Goal: Task Accomplishment & Management: Complete application form

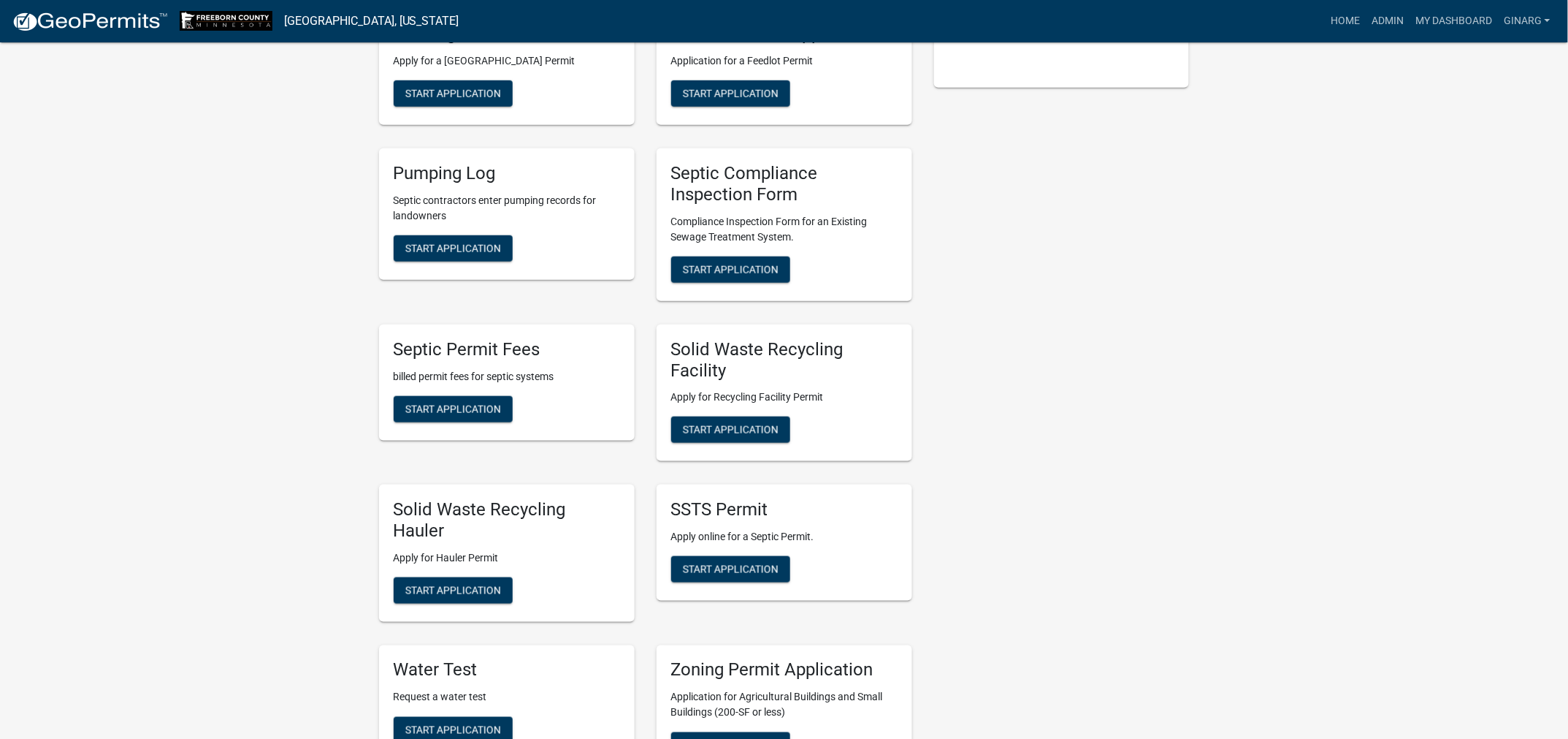
scroll to position [438, 0]
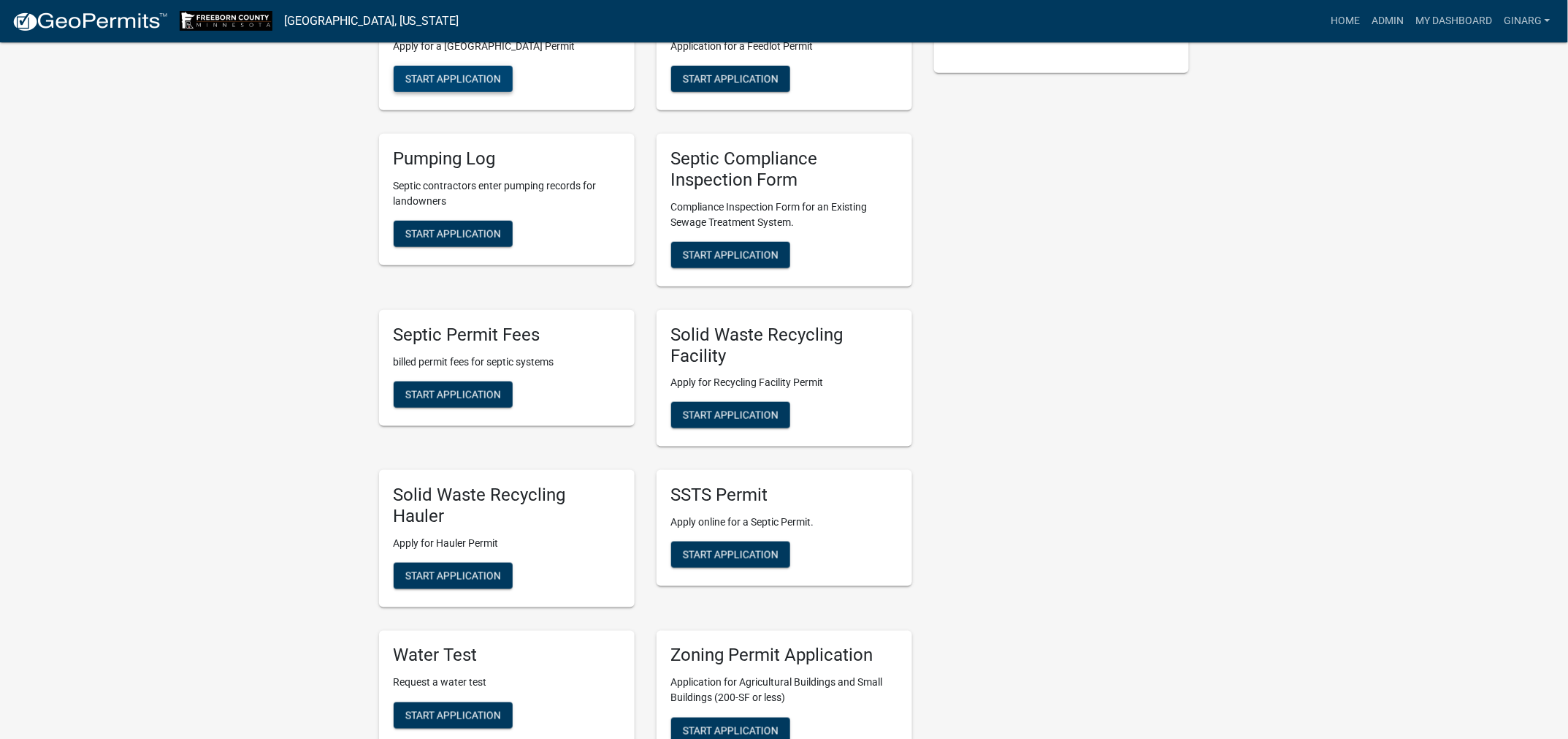
click at [466, 85] on span "Start Application" at bounding box center [453, 79] width 95 height 12
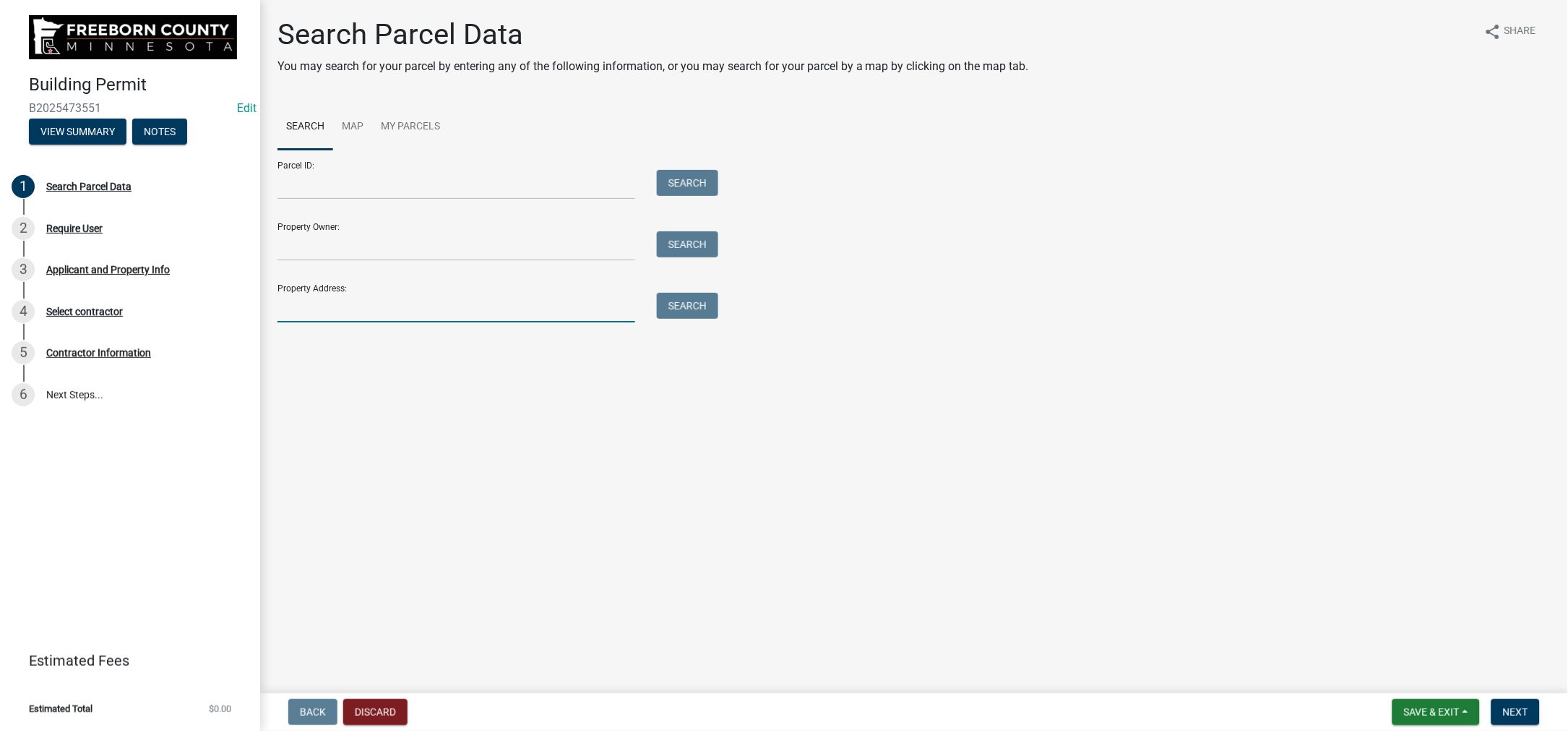
click at [340, 323] on input "Property Address:" at bounding box center [456, 307] width 358 height 29
click at [285, 323] on input "Property Address:" at bounding box center [456, 307] width 358 height 29
type input "22916"
click at [718, 318] on button "Search" at bounding box center [687, 306] width 61 height 26
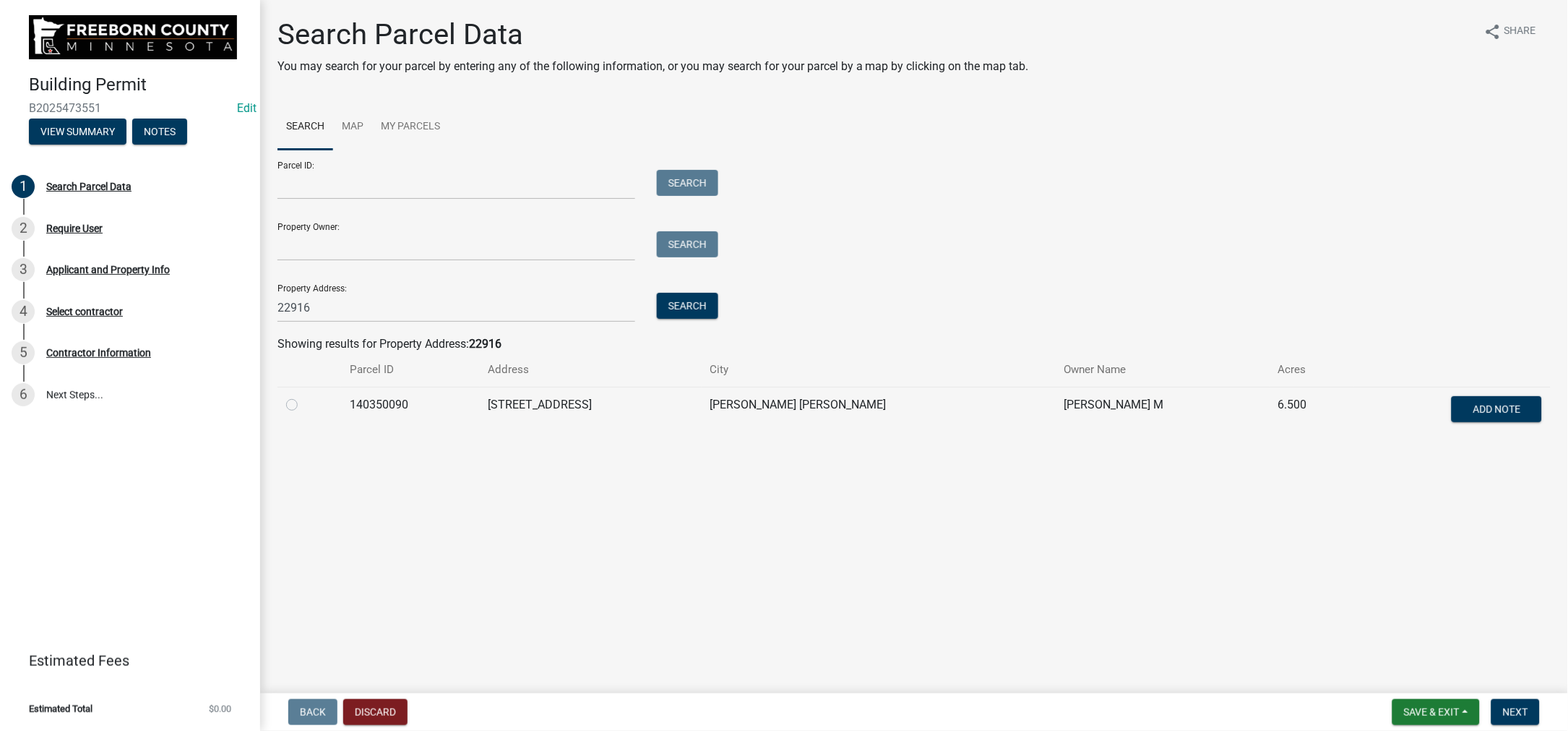
click at [303, 396] on label at bounding box center [303, 396] width 0 height 0
click at [303, 405] on input "radio" at bounding box center [307, 400] width 9 height 9
radio input "true"
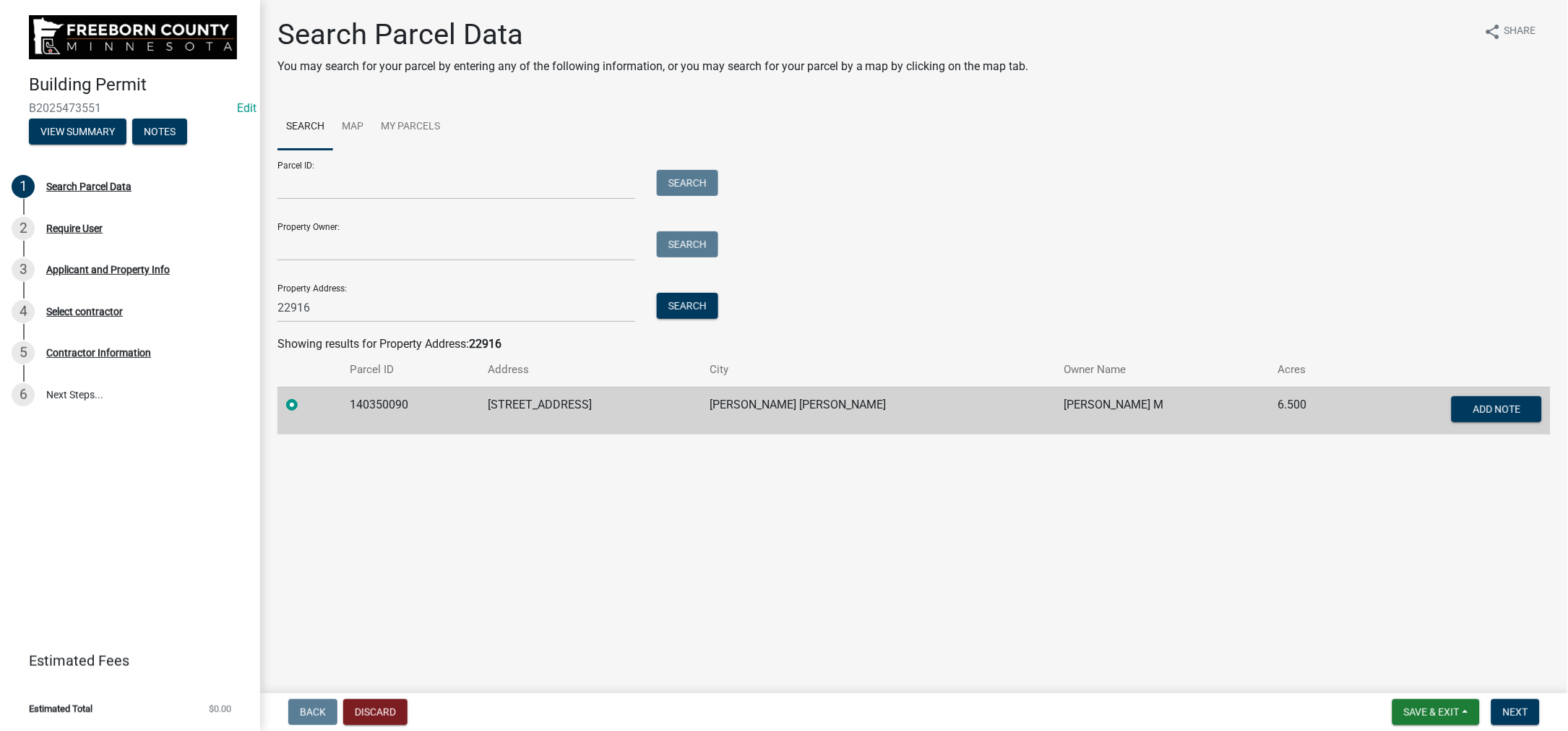
scroll to position [49, 0]
click at [1503, 706] on span "Next" at bounding box center [1516, 712] width 25 height 12
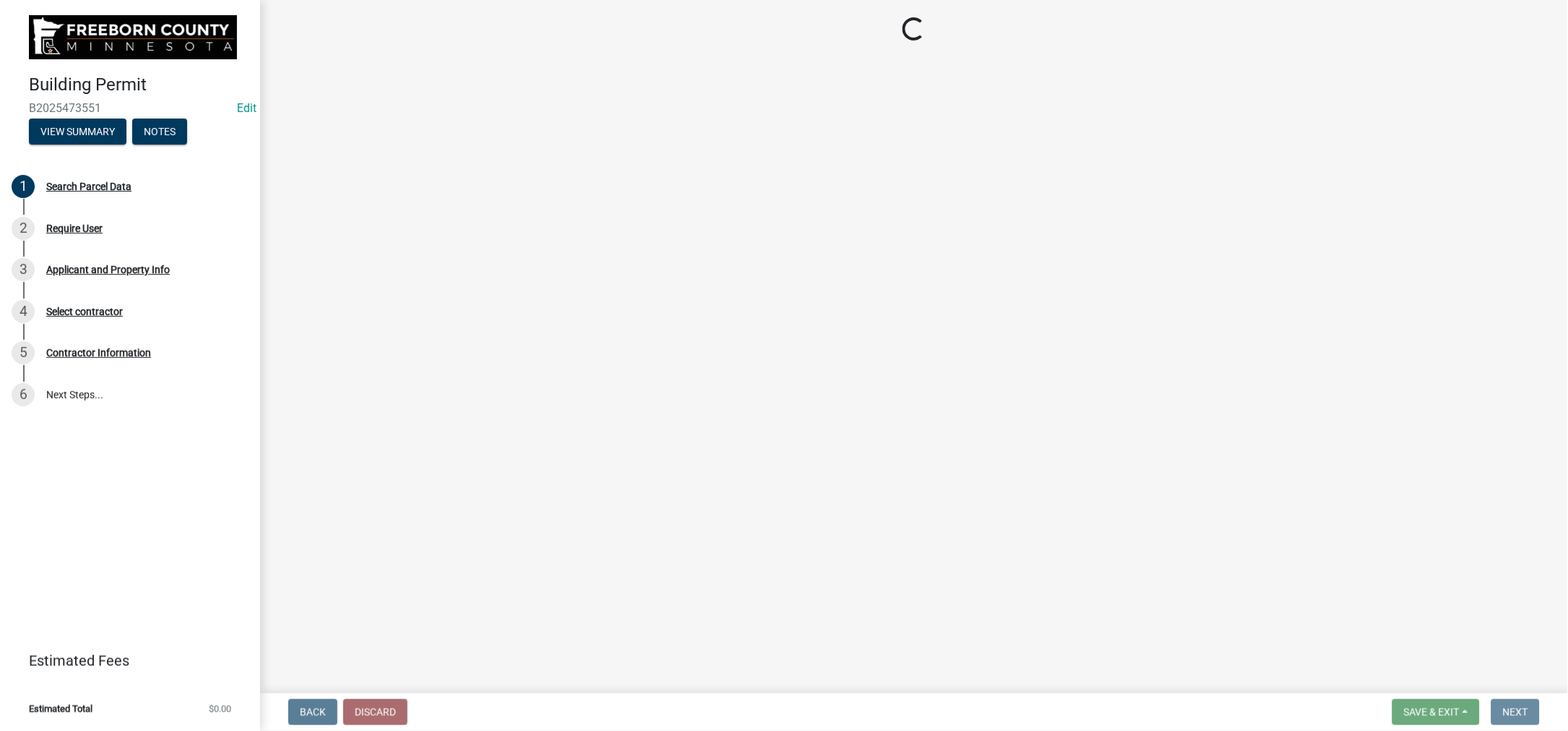
scroll to position [0, 0]
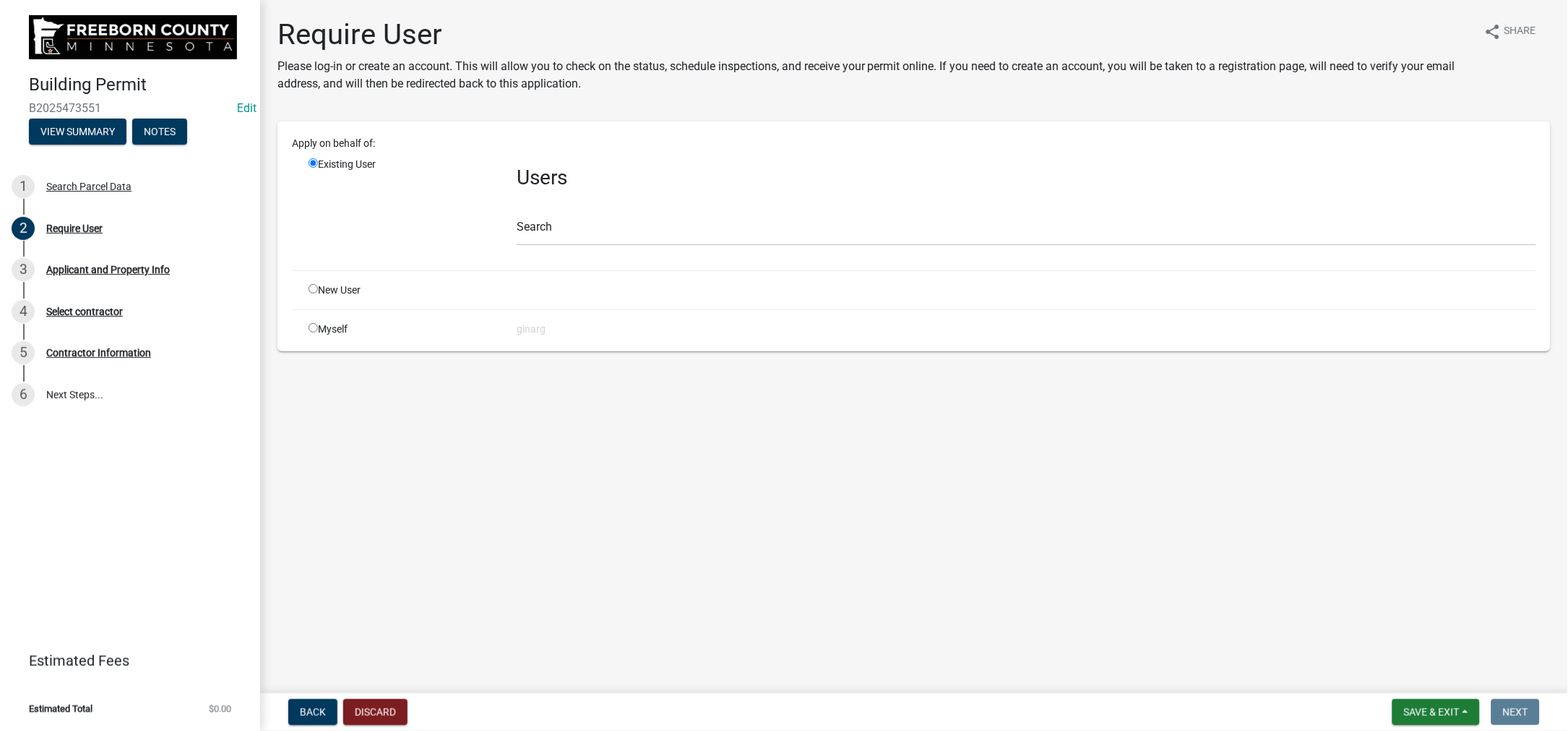
click at [318, 333] on input "radio" at bounding box center [312, 328] width 9 height 9
radio input "true"
radio input "false"
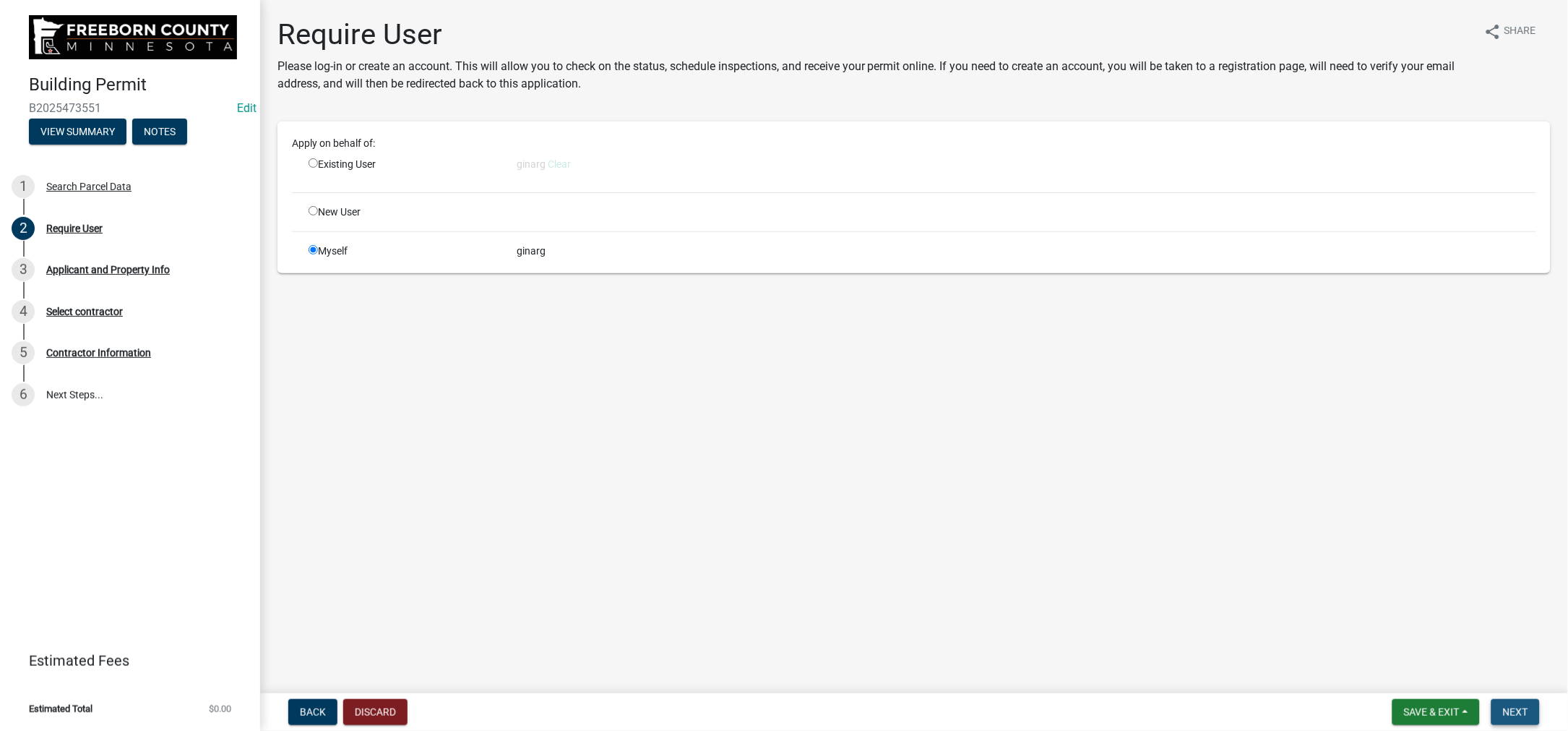
click at [1503, 706] on span "Next" at bounding box center [1516, 712] width 25 height 12
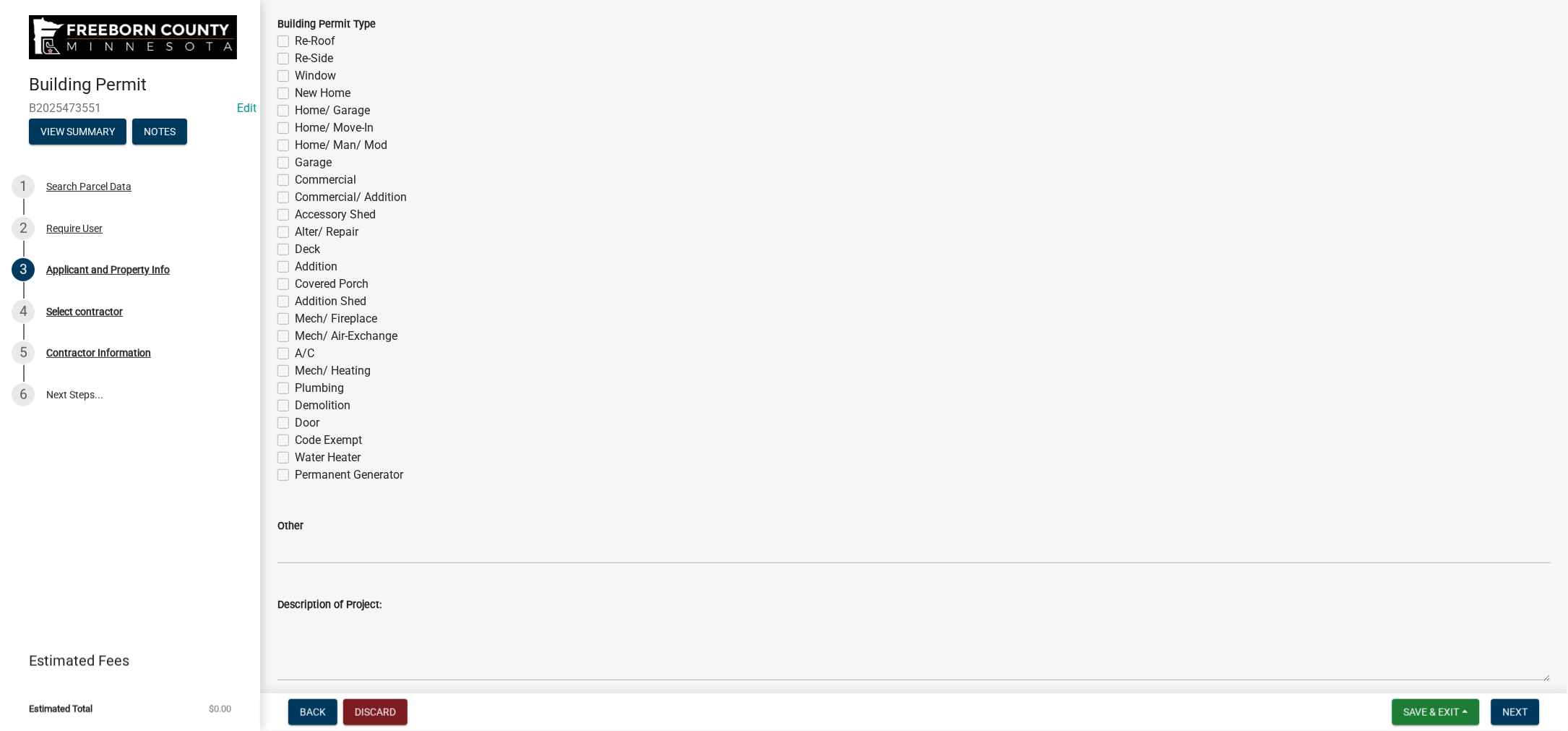
scroll to position [867, 0]
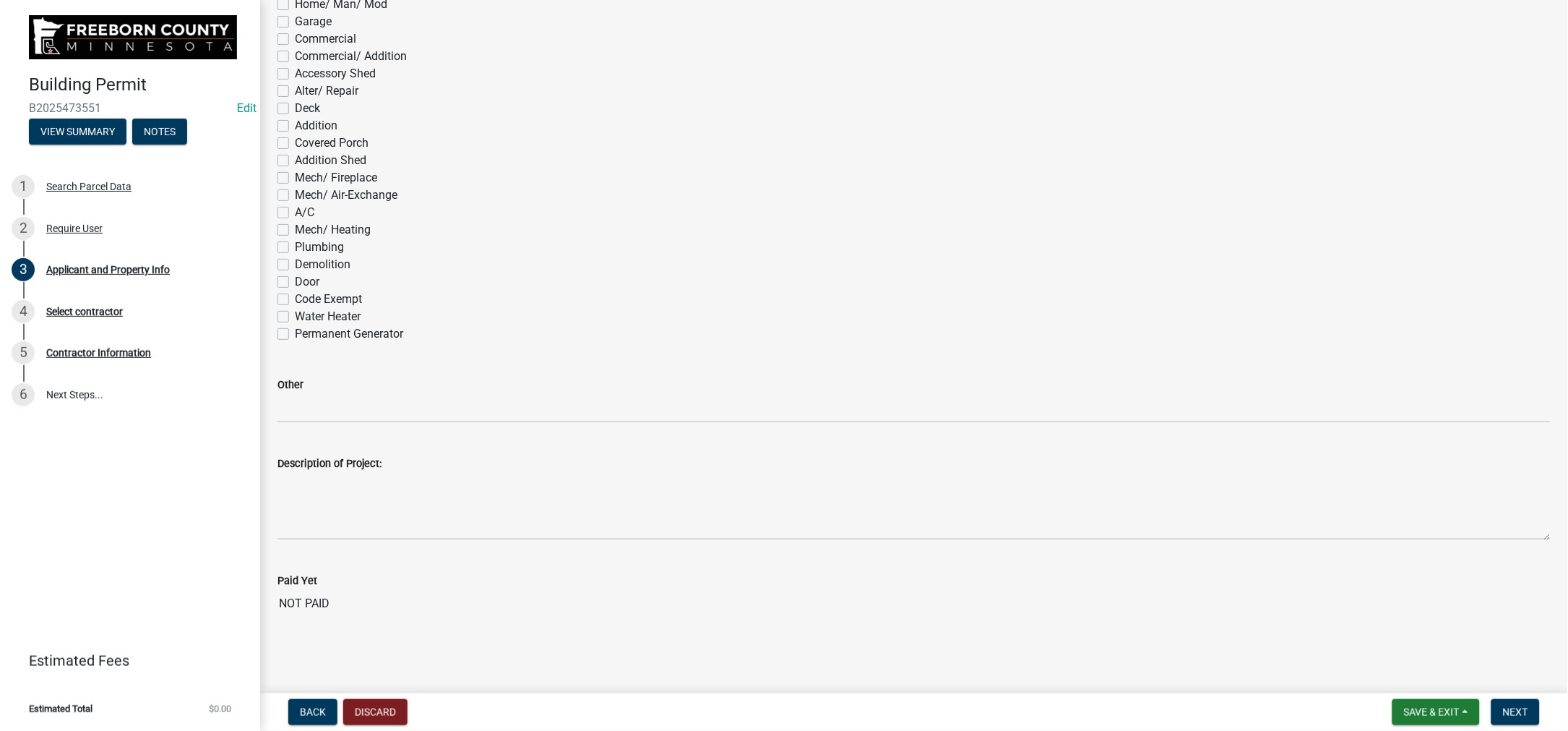
checkbox input "true"
checkbox input "false"
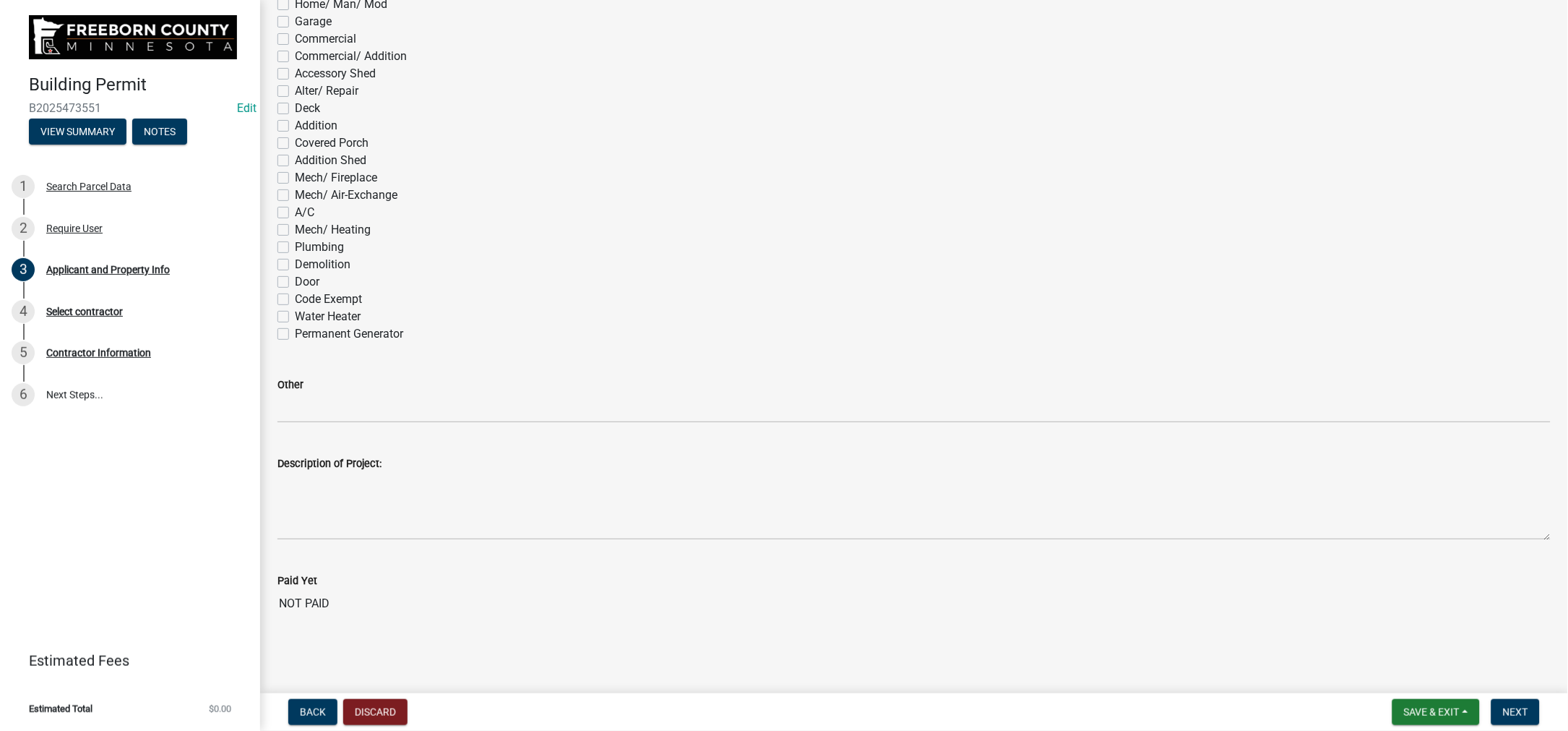
checkbox input "false"
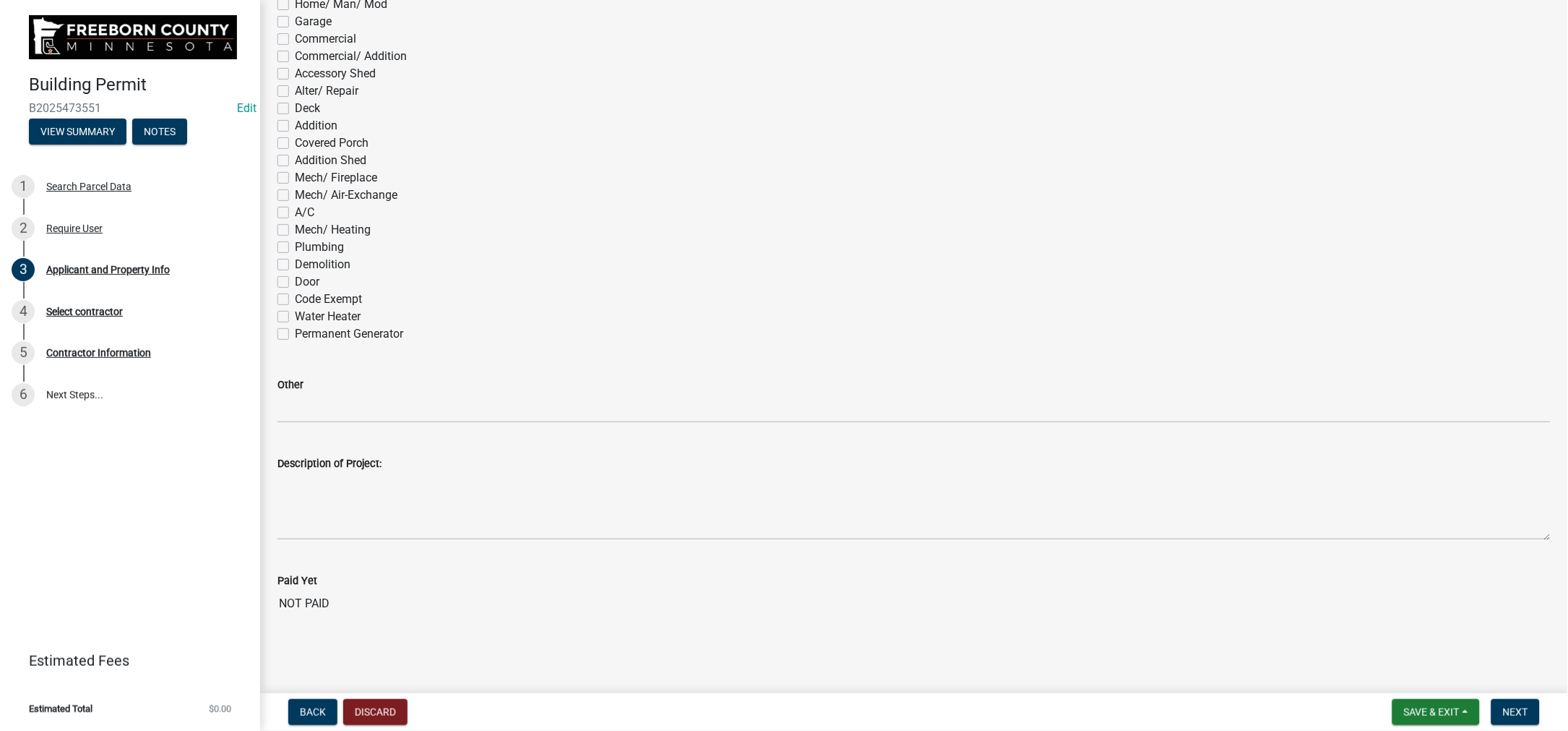
checkbox input "false"
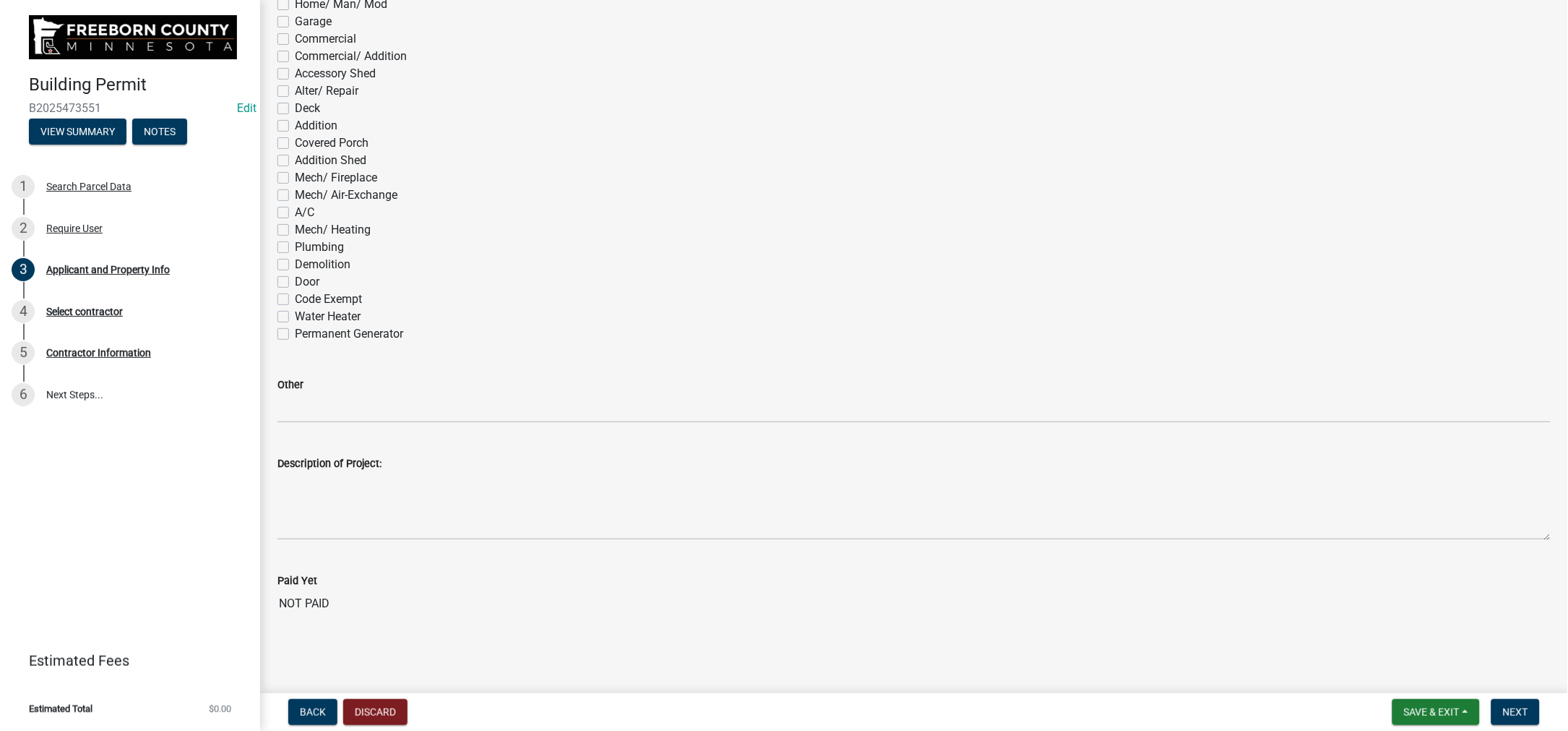
checkbox input "false"
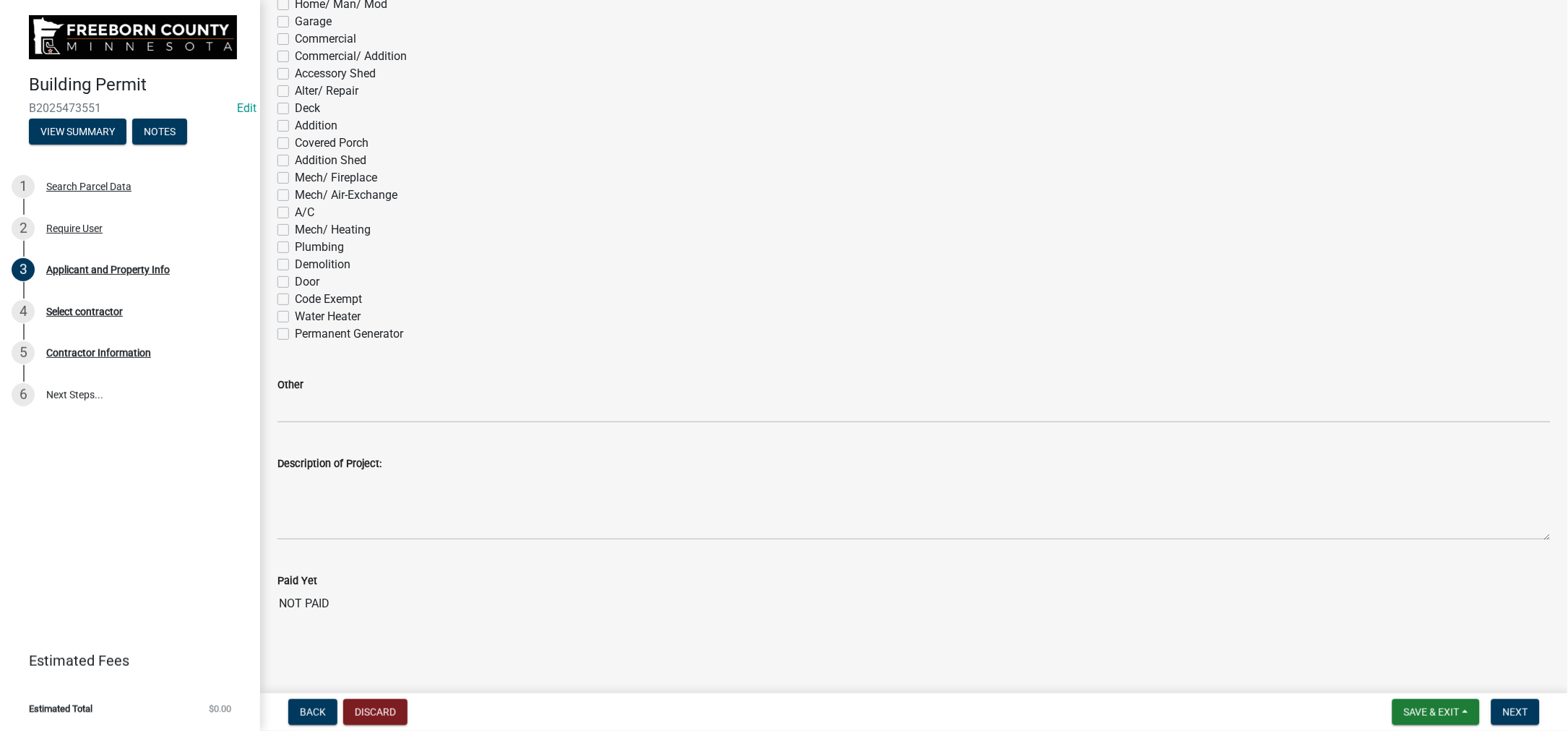
checkbox input "false"
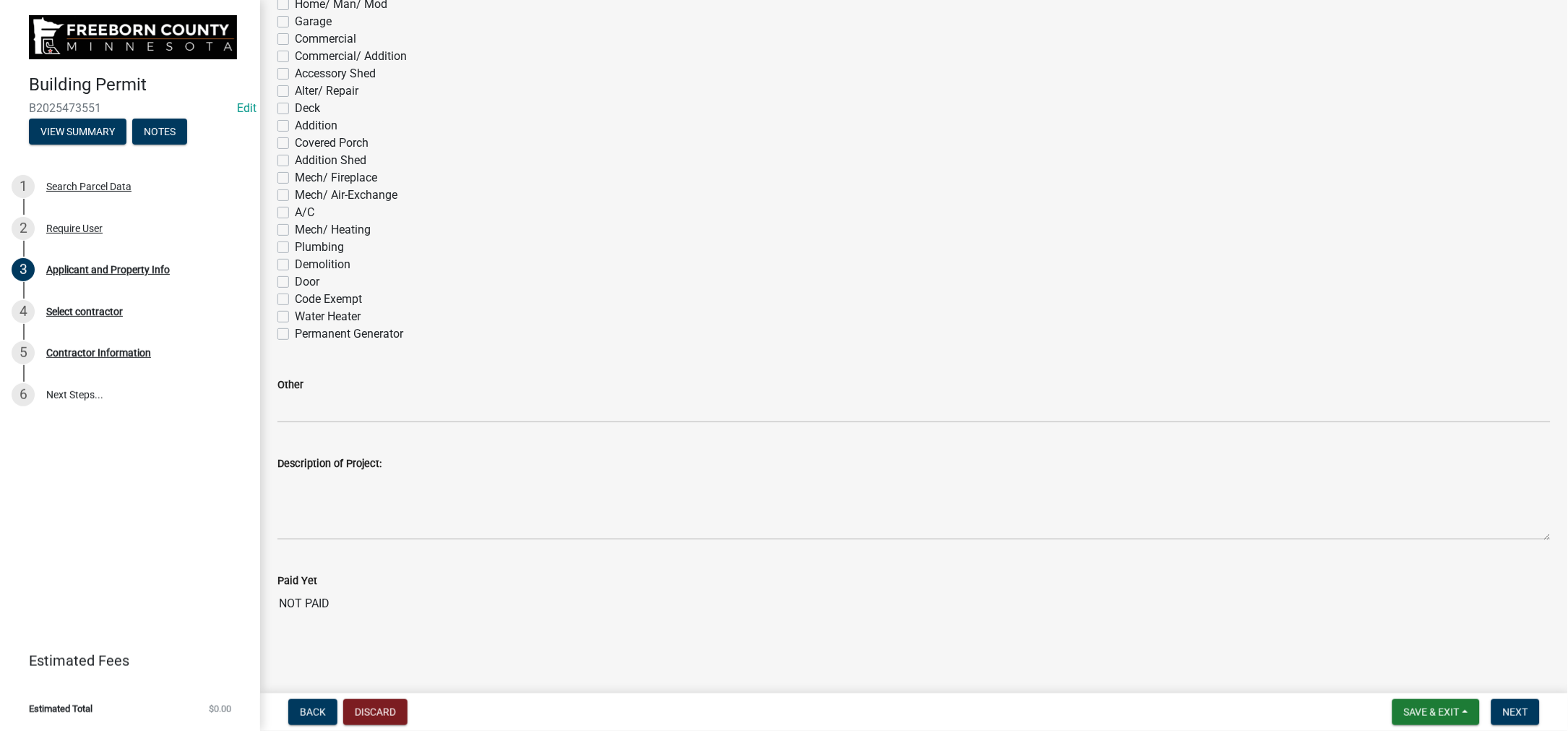
checkbox input "false"
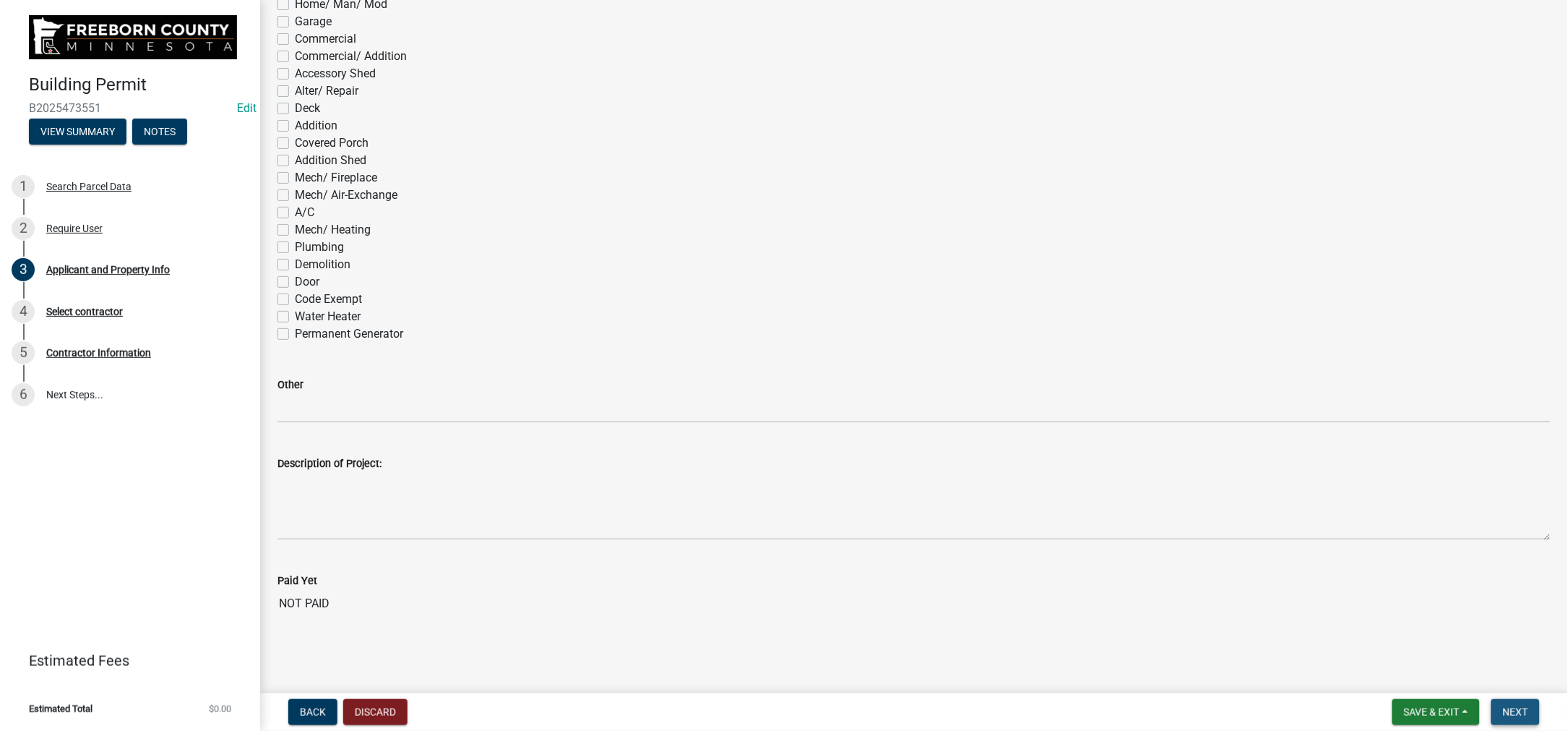
click at [1501, 699] on button "Next" at bounding box center [1515, 712] width 48 height 26
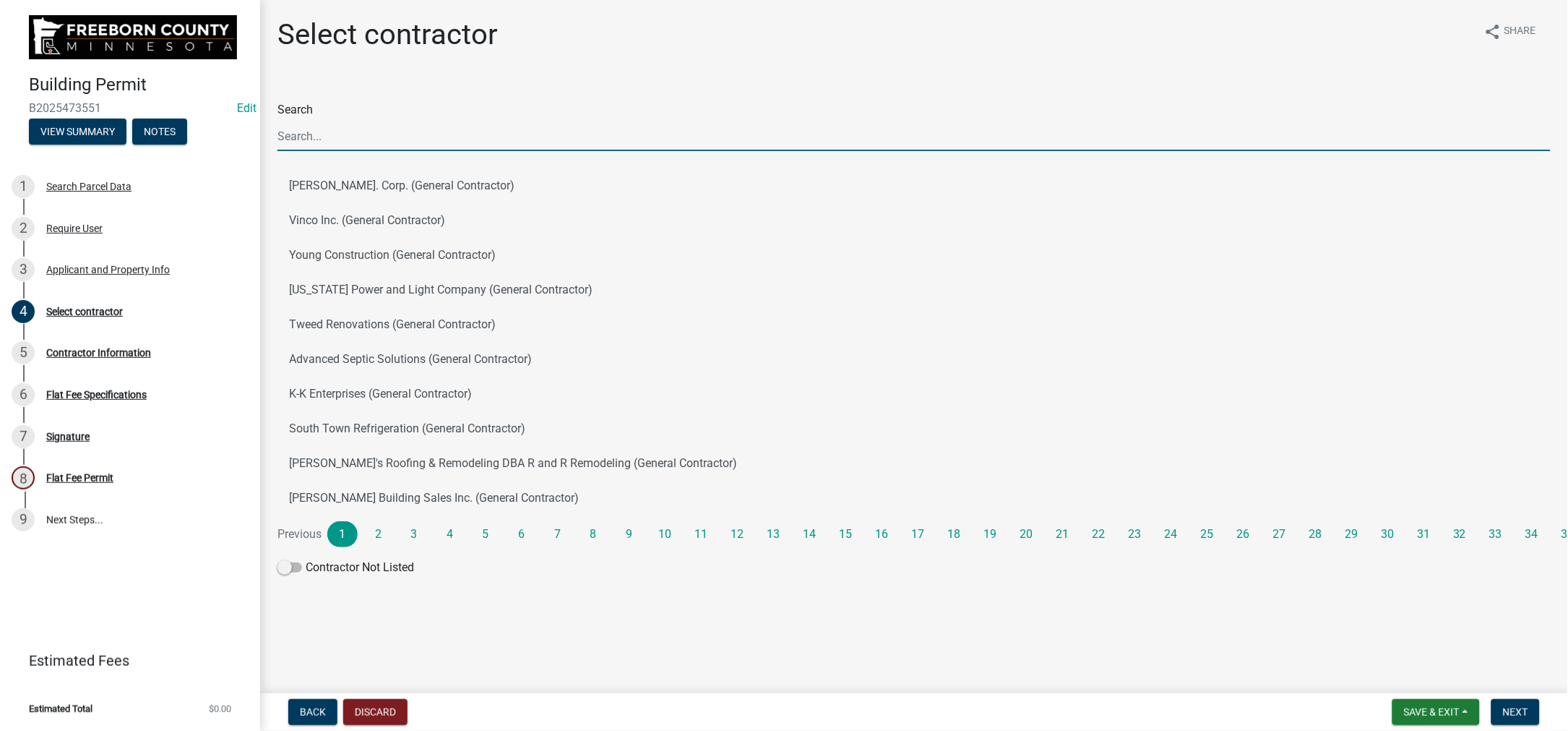
click at [374, 151] on input "Search" at bounding box center [915, 136] width 1273 height 29
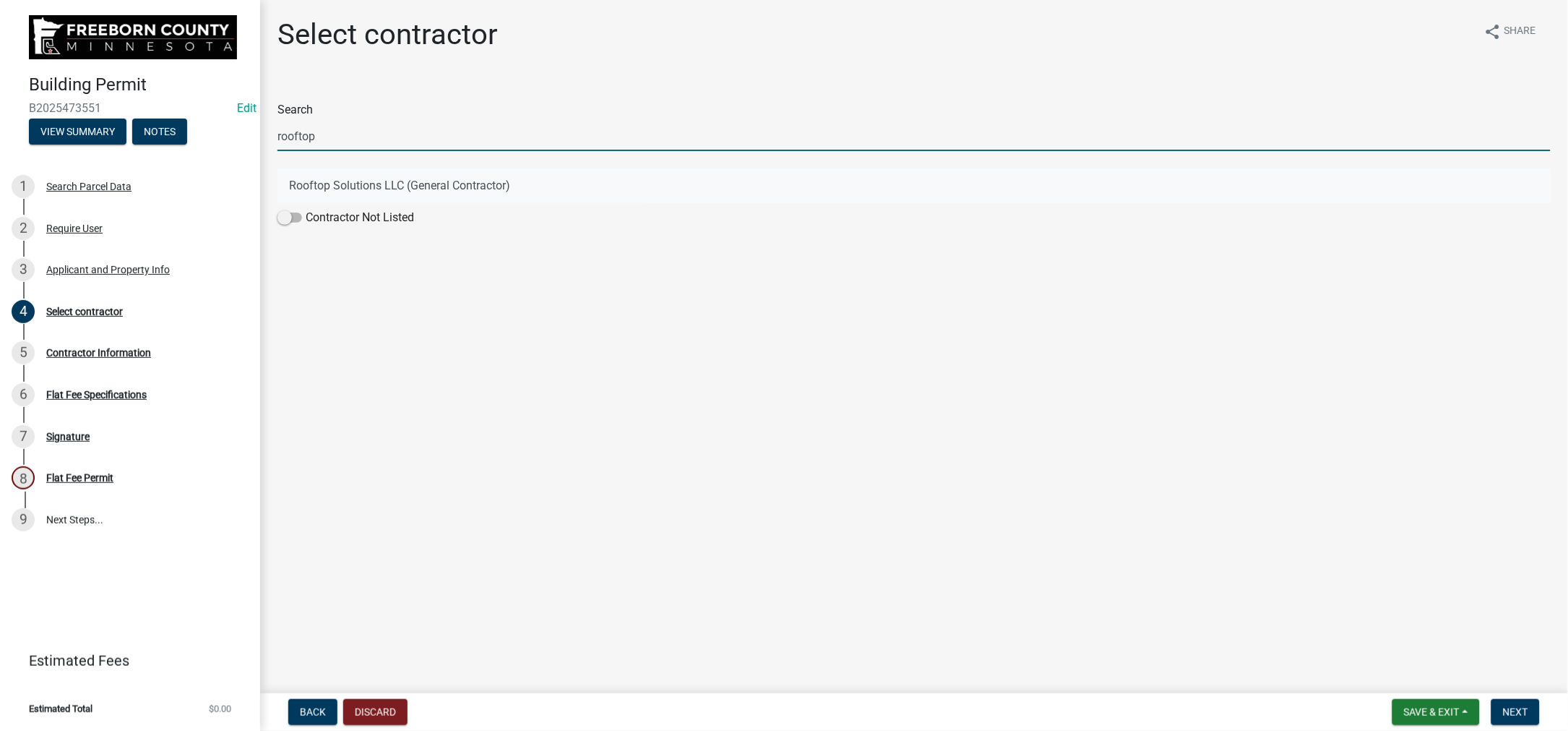
type input "rooftop"
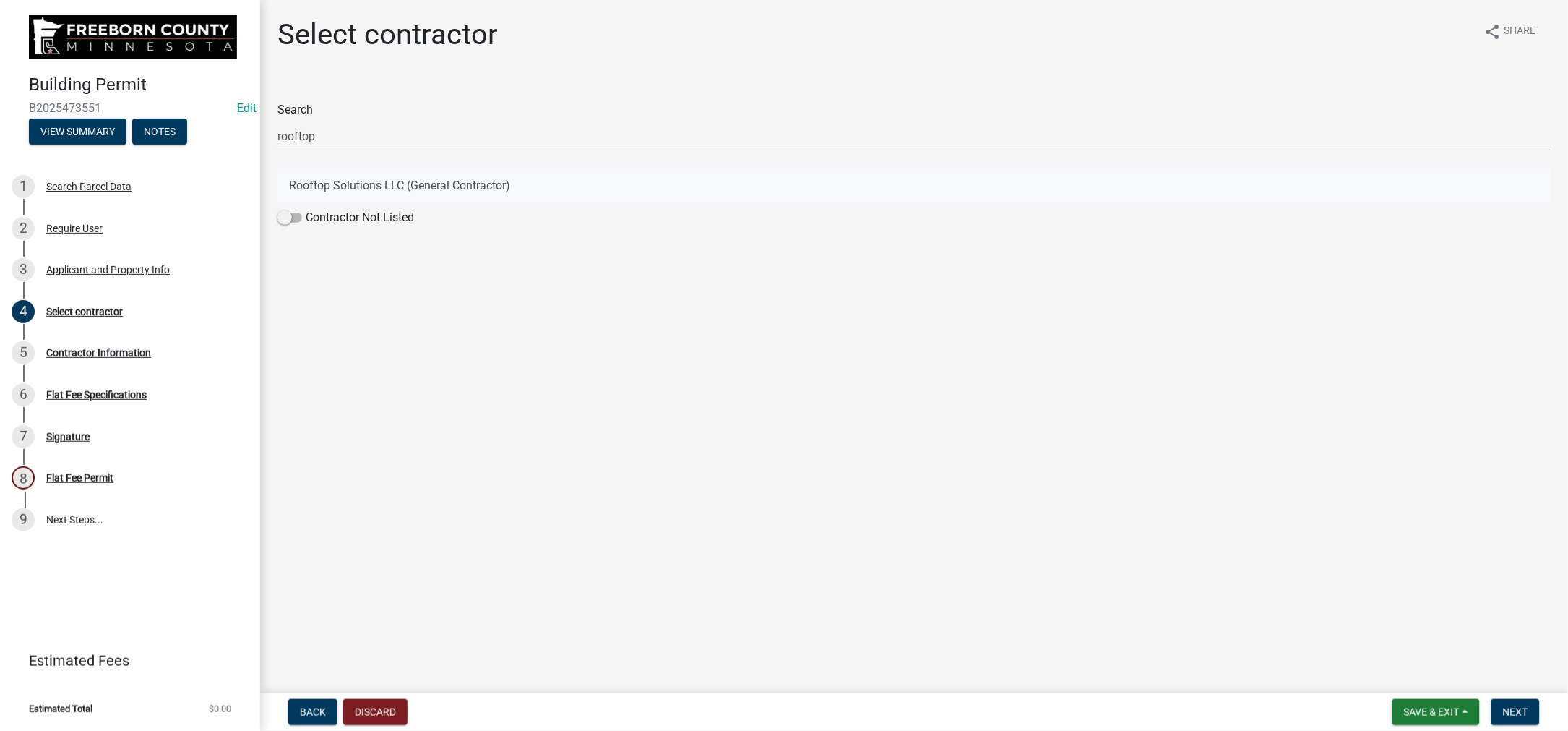
click at [314, 203] on button "Rooftop Solutions LLC (General Contractor)" at bounding box center [915, 185] width 1273 height 35
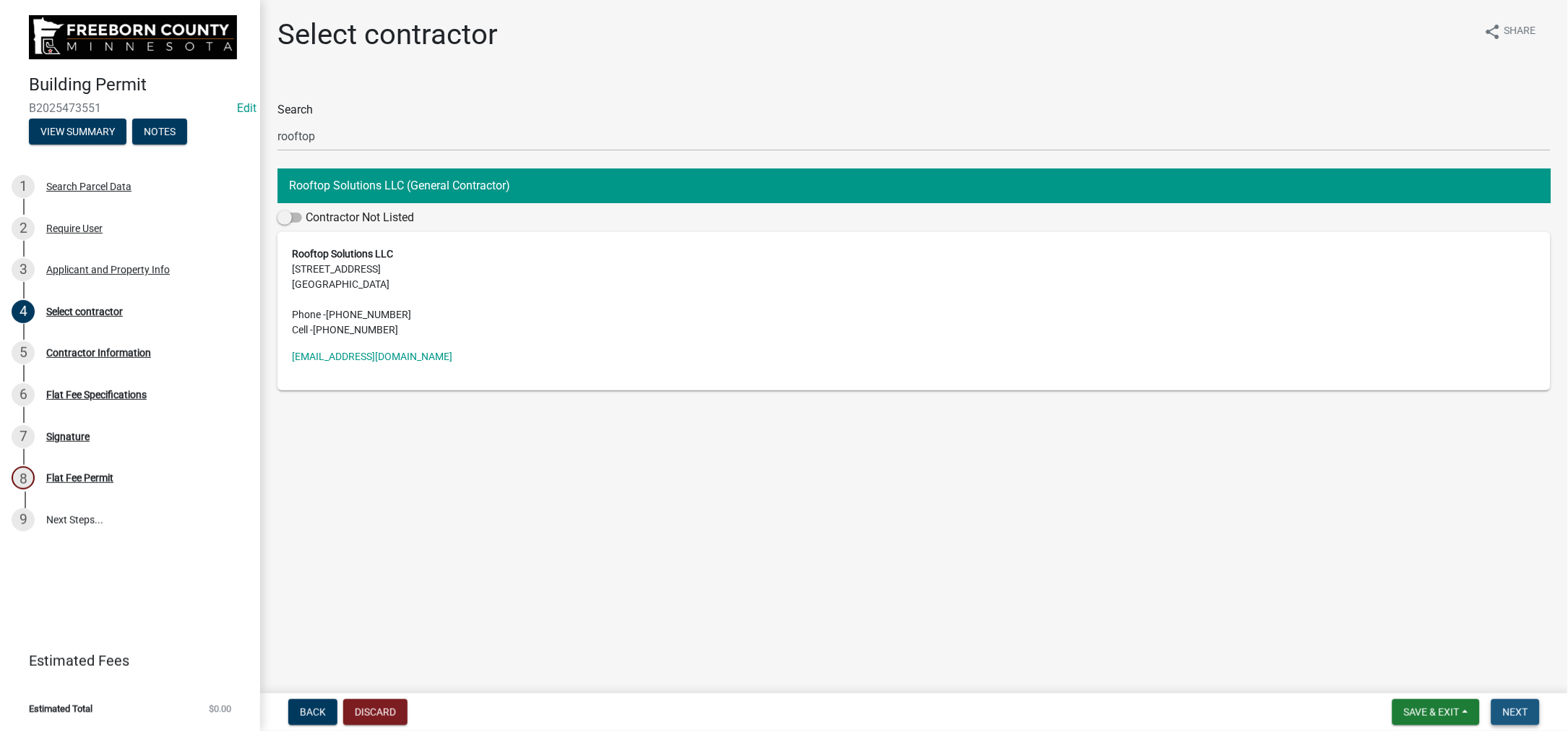
click at [1503, 706] on span "Next" at bounding box center [1516, 712] width 25 height 12
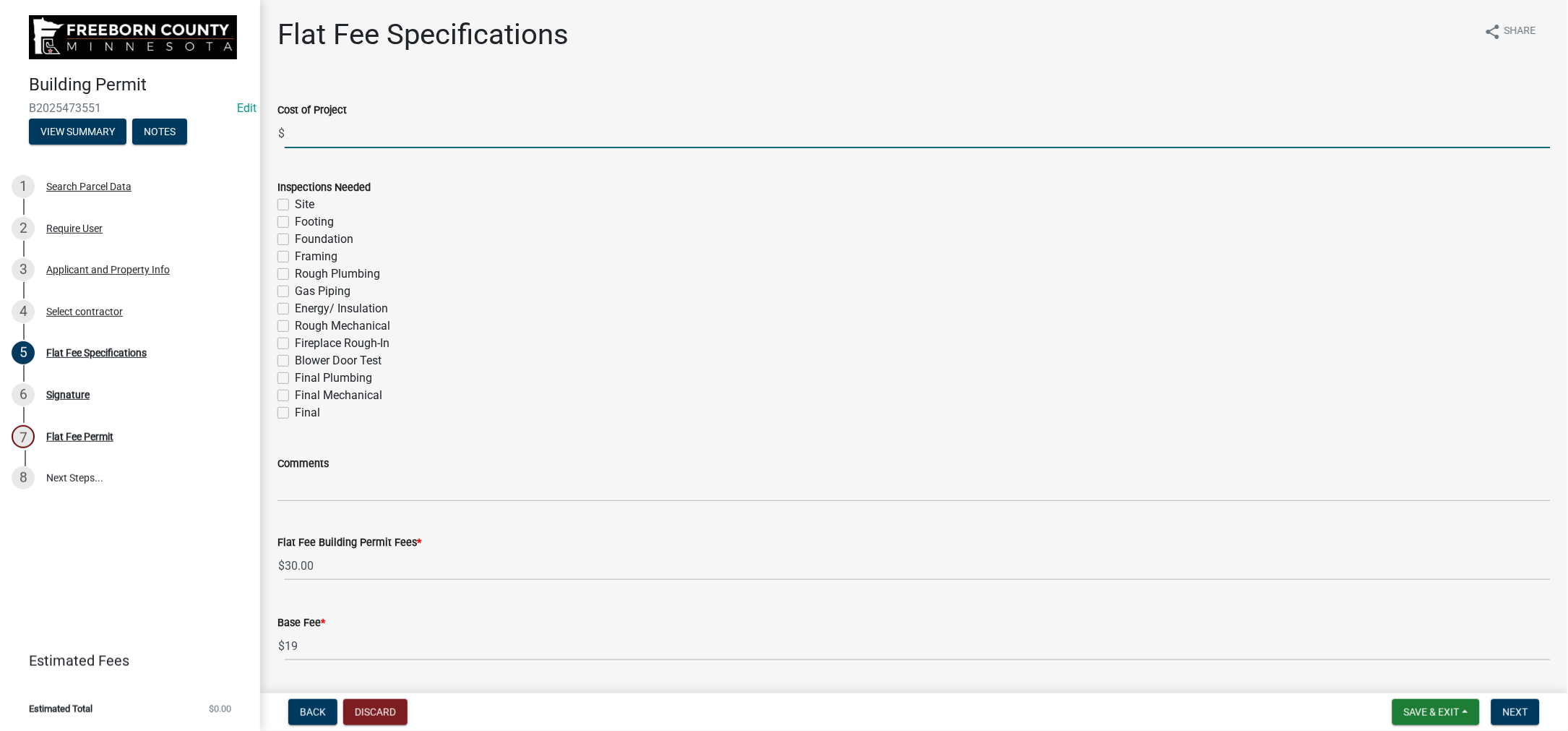
click at [317, 148] on input "text" at bounding box center [917, 133] width 1266 height 29
type input "23500"
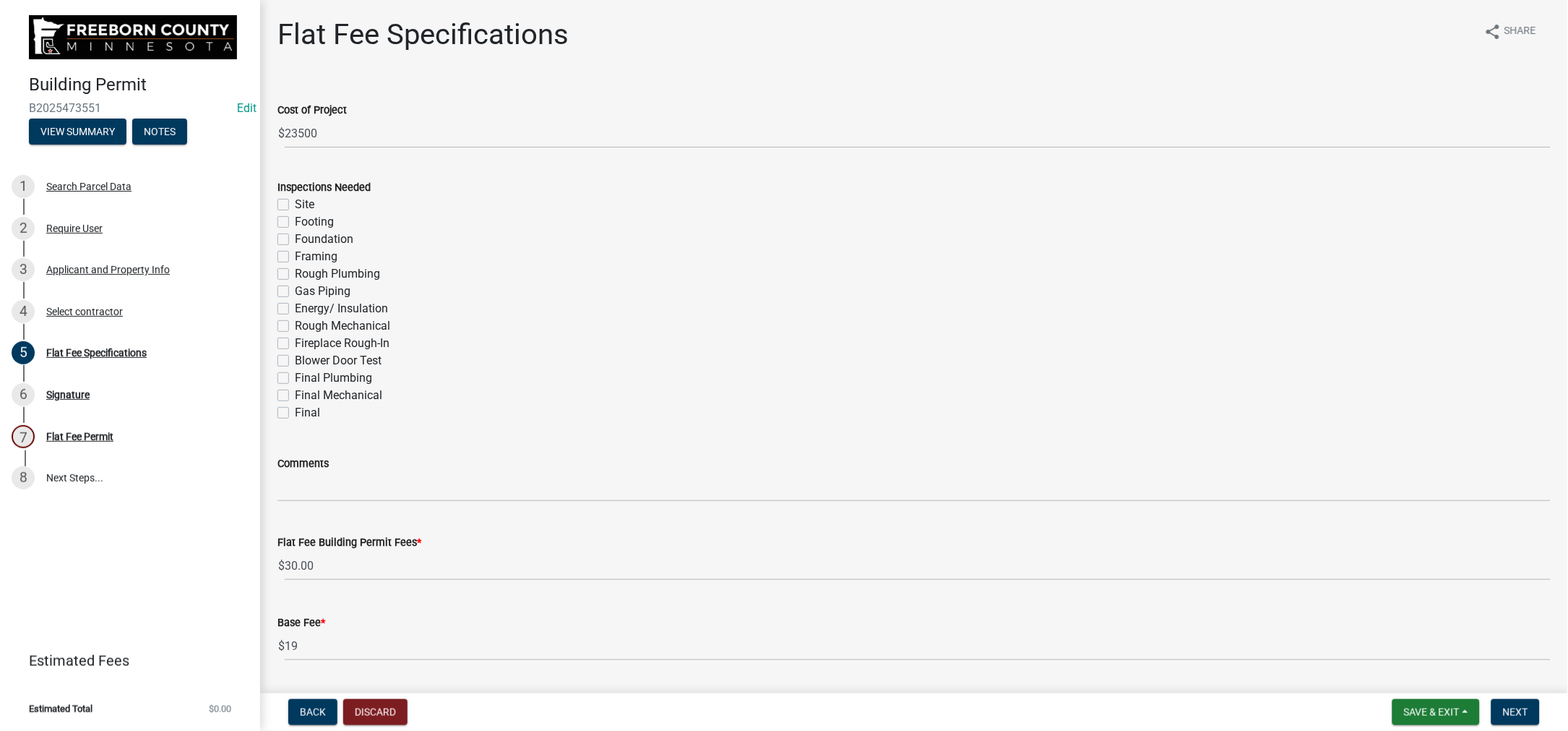
drag, startPoint x: 297, startPoint y: 618, endPoint x: 386, endPoint y: 609, distance: 89.5
click at [298, 421] on label "Final" at bounding box center [307, 413] width 25 height 18
click at [298, 414] on input "Final" at bounding box center [299, 408] width 9 height 9
checkbox input "true"
checkbox input "false"
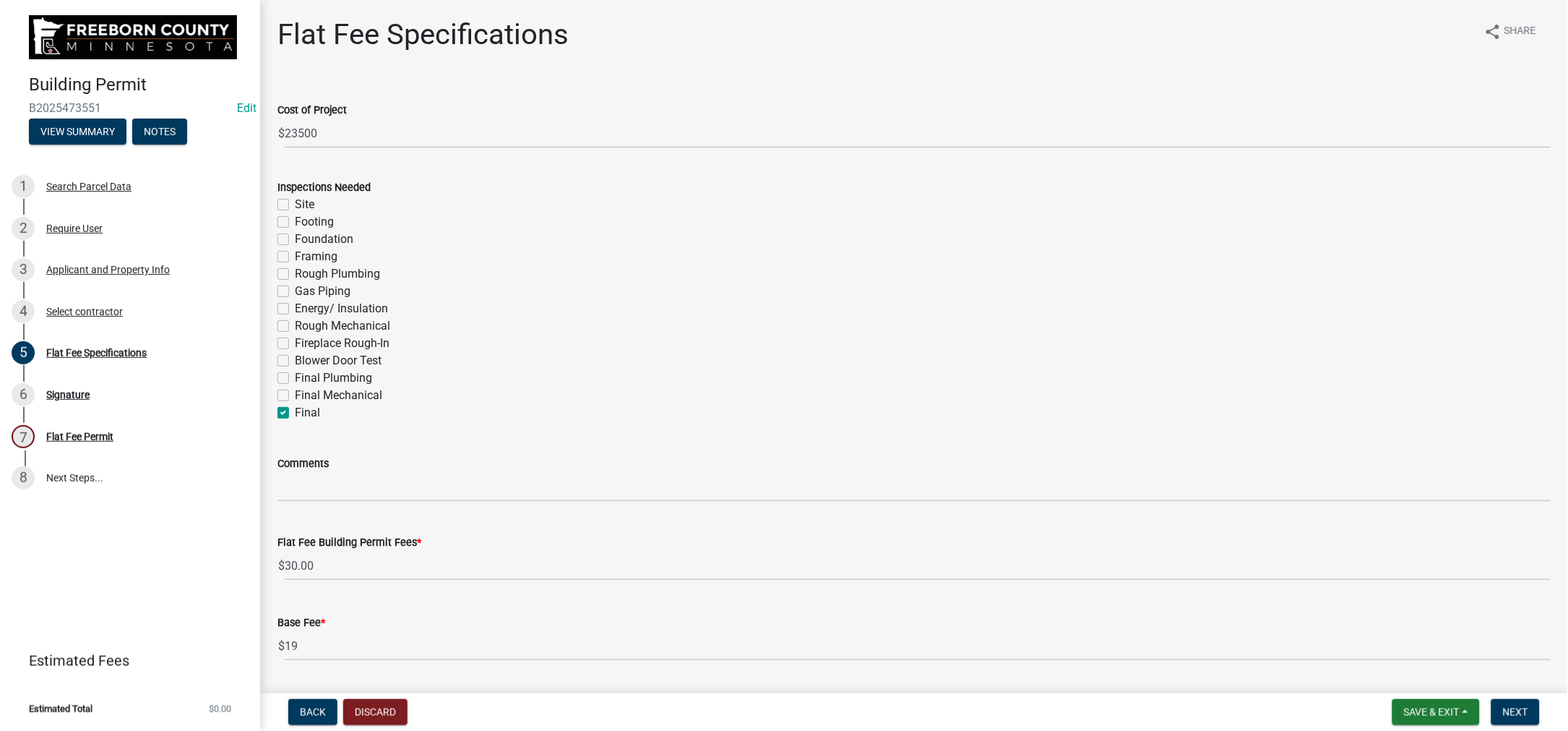
checkbox input "false"
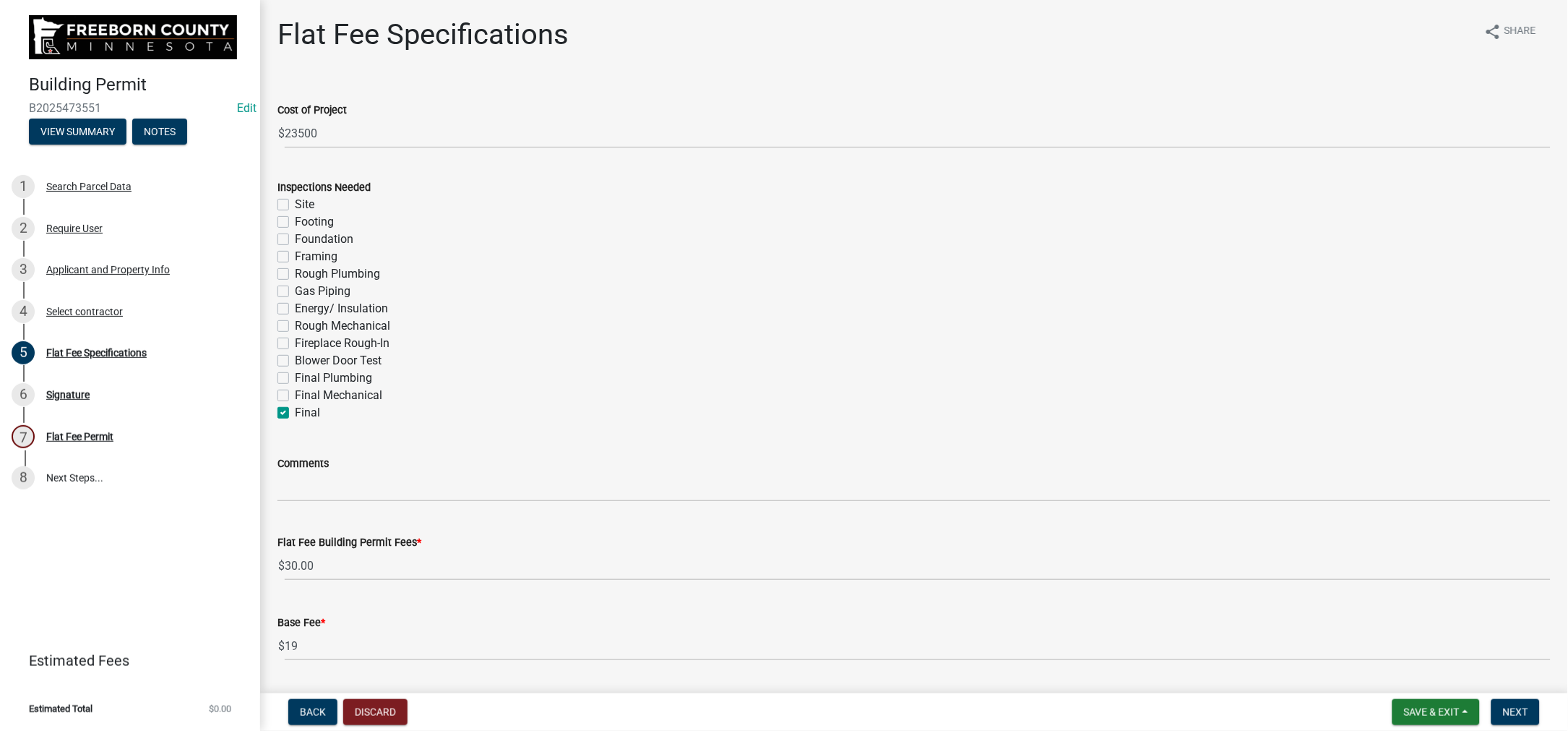
checkbox input "false"
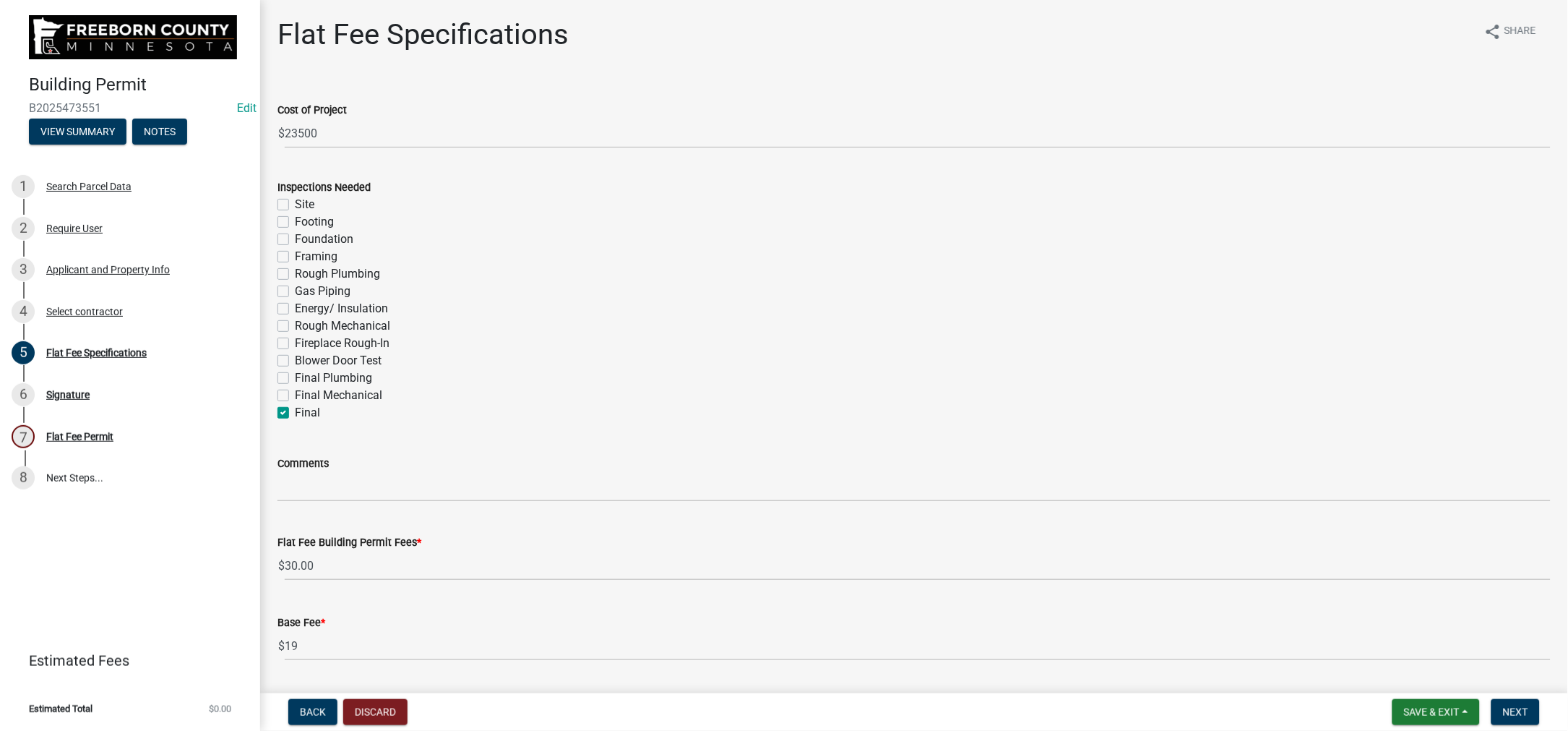
checkbox input "false"
checkbox input "true"
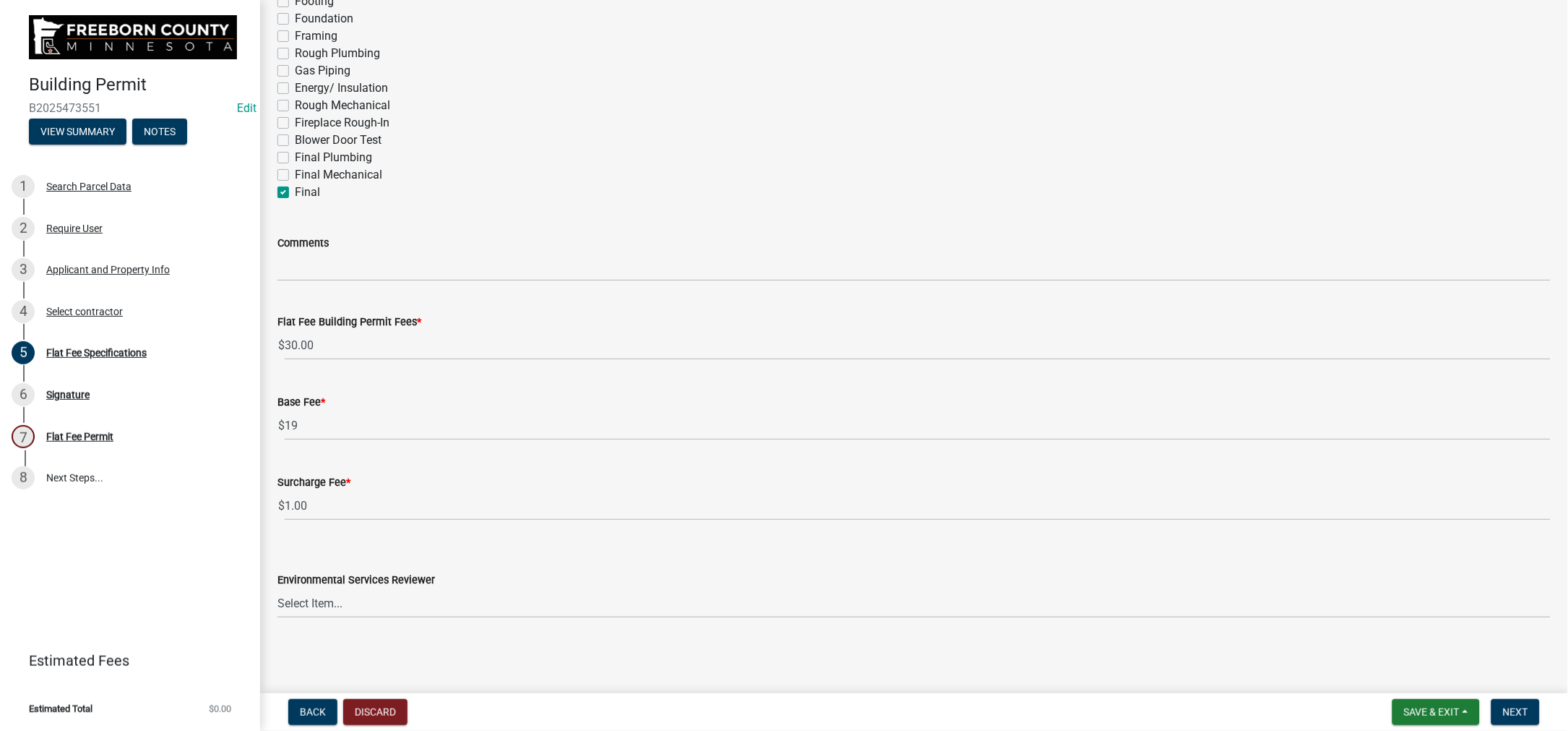
scroll to position [325, 0]
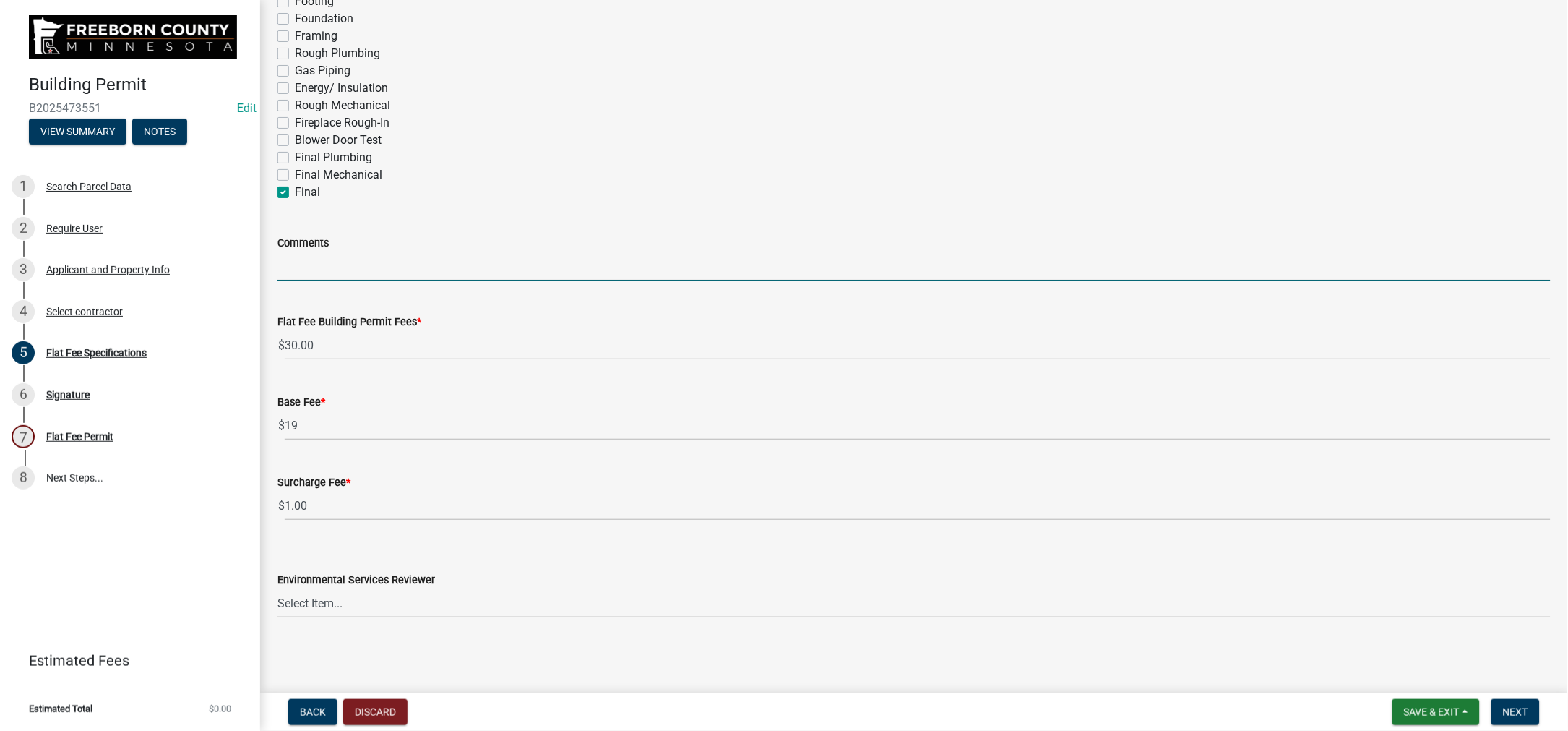
click at [312, 281] on input "Comments" at bounding box center [915, 266] width 1273 height 29
type input "house - 32 square"
click at [1495, 600] on select "Select Item... [PERSON_NAME] [PERSON_NAME] [PERSON_NAME] [PERSON_NAME] [PERSON_…" at bounding box center [915, 603] width 1273 height 29
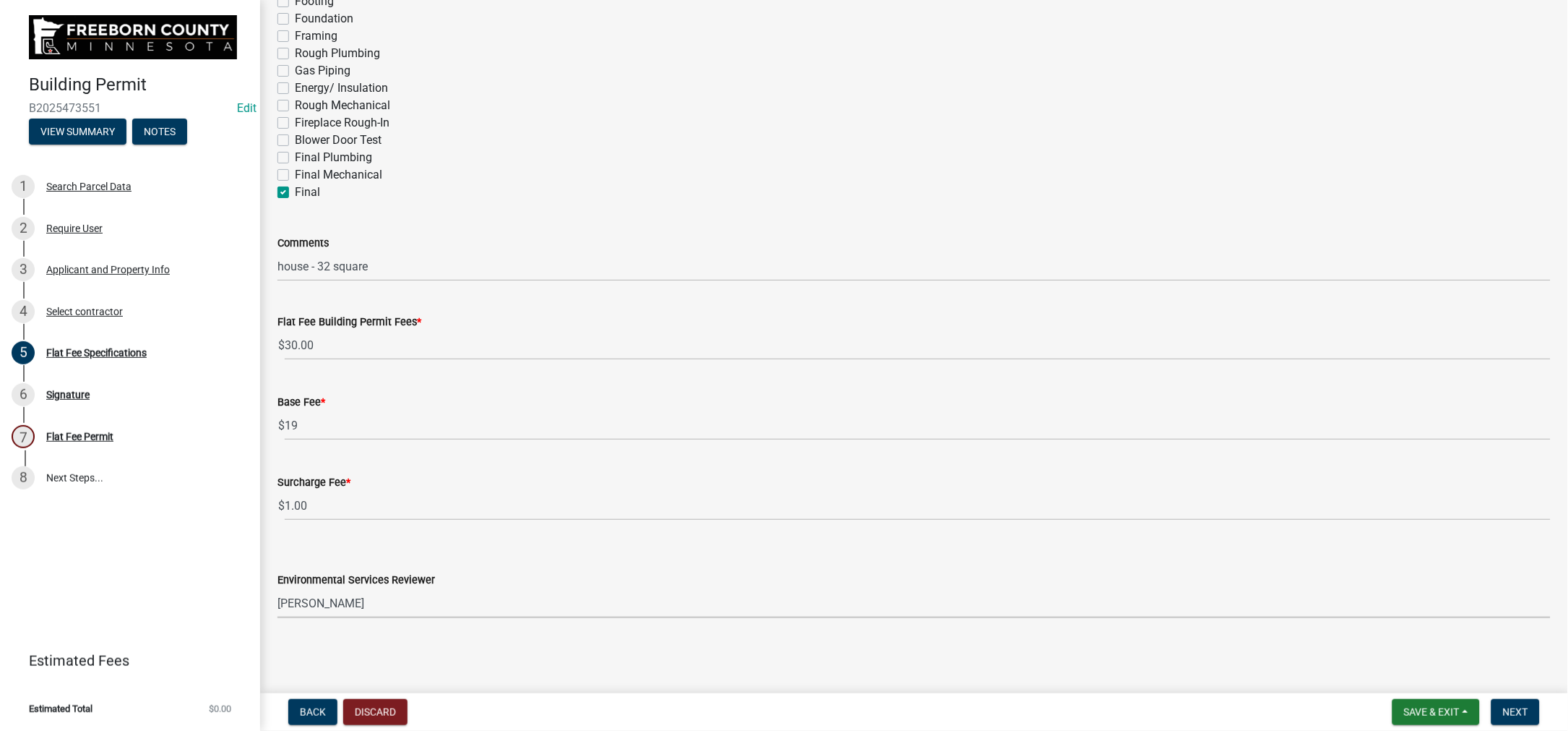
click at [285, 589] on select "Select Item... [PERSON_NAME] [PERSON_NAME] [PERSON_NAME] [PERSON_NAME] [PERSON_…" at bounding box center [915, 603] width 1273 height 29
select select "cf5e982a-8fde-449d-bcd8-be8cdfb99374"
click at [1503, 706] on span "Next" at bounding box center [1516, 712] width 25 height 12
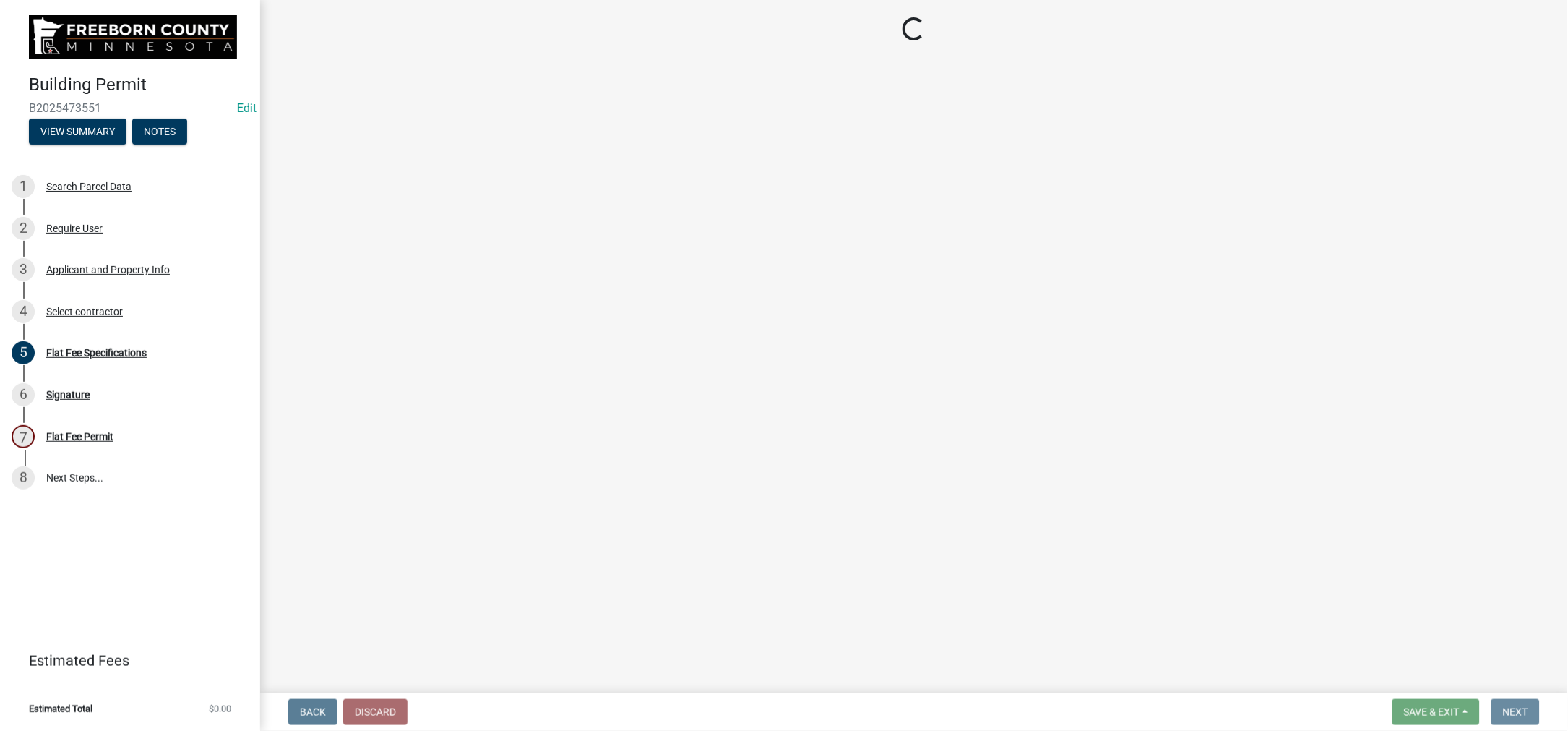
scroll to position [0, 0]
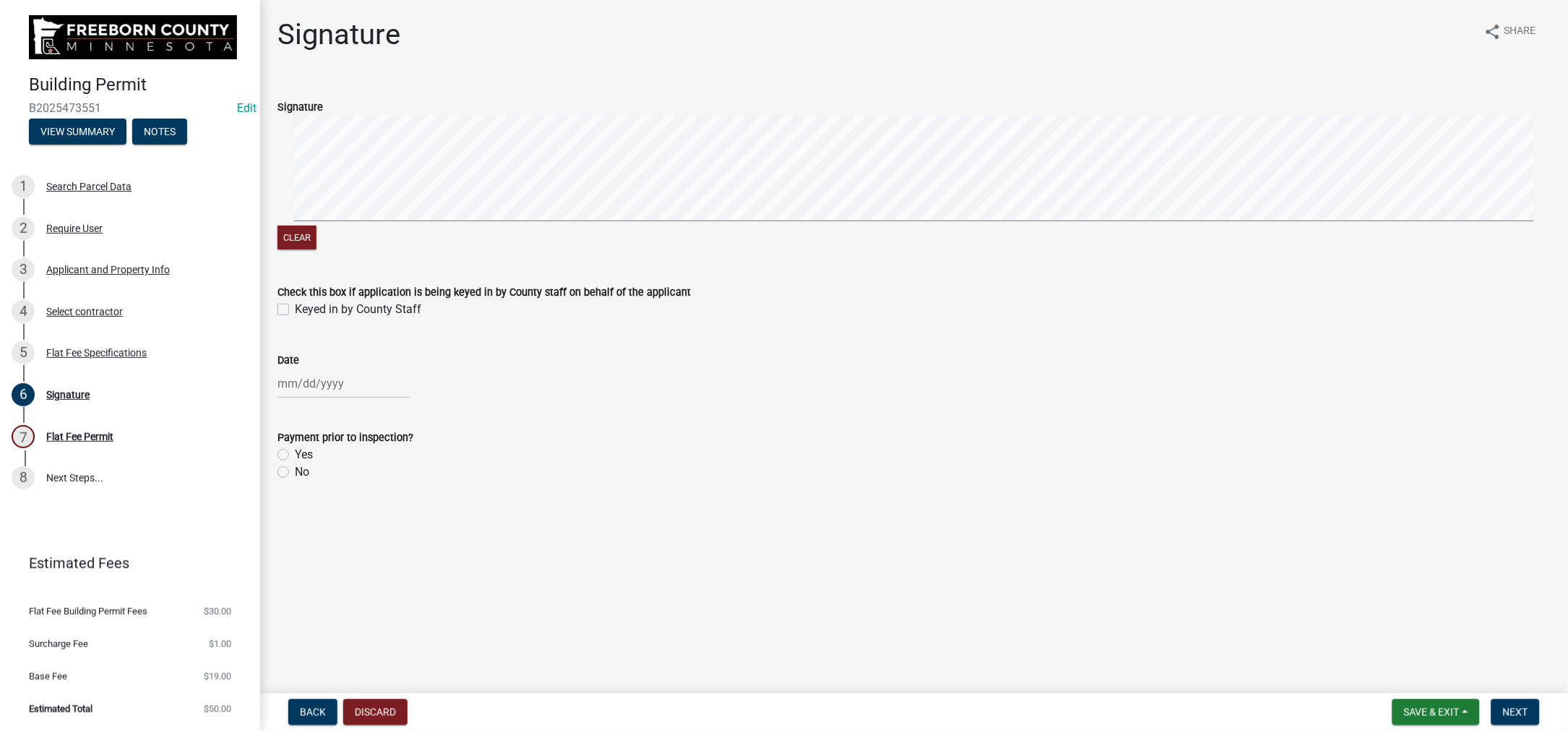
click at [295, 318] on label "Keyed in by County Staff" at bounding box center [358, 309] width 126 height 18
click at [295, 310] on input "Keyed in by County Staff" at bounding box center [299, 305] width 9 height 9
checkbox input "true"
click at [345, 398] on div at bounding box center [344, 383] width 132 height 29
select select "9"
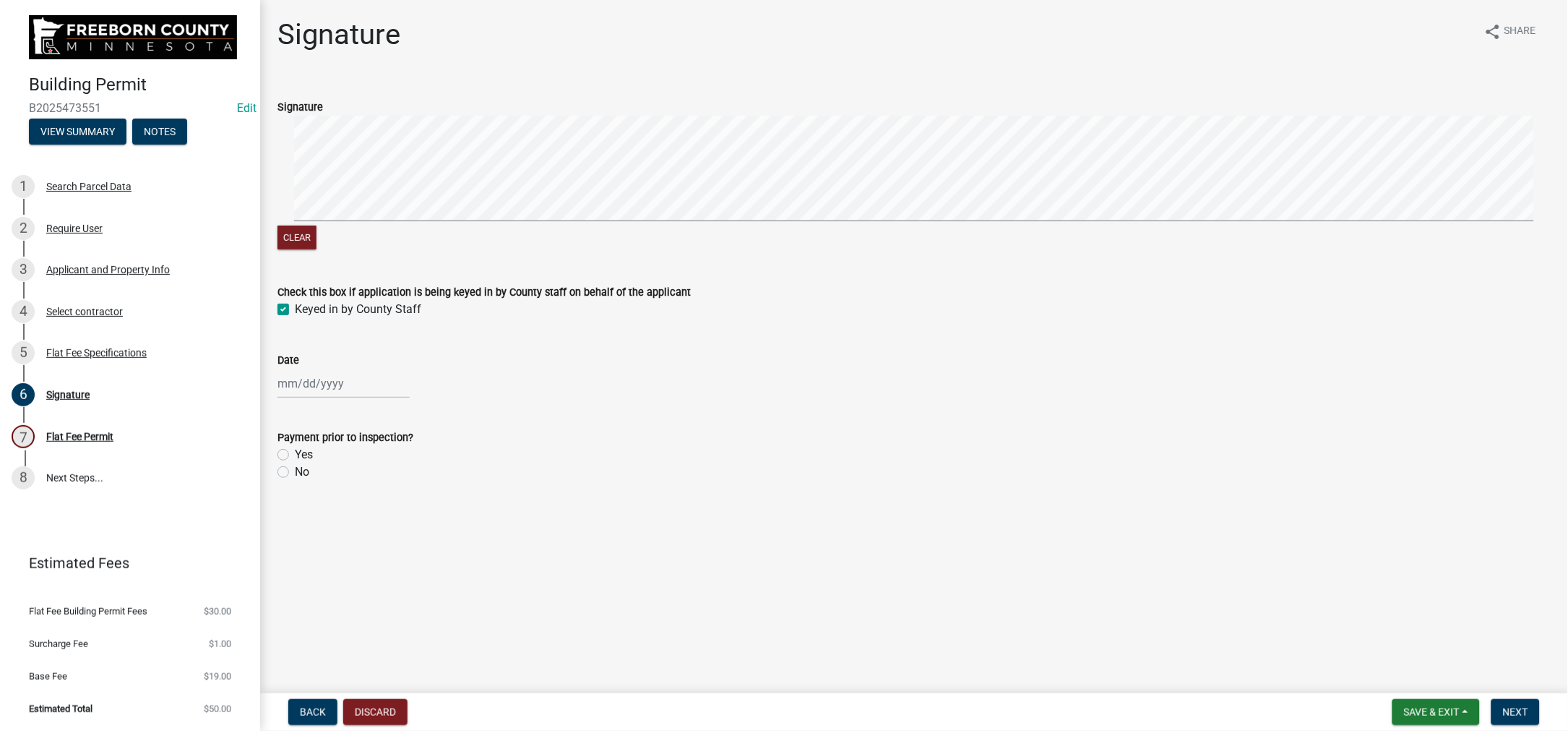
select select "2025"
click at [373, 235] on div "4" at bounding box center [360, 222] width 23 height 23
type input "[DATE]"
click at [295, 481] on label "No" at bounding box center [301, 472] width 14 height 18
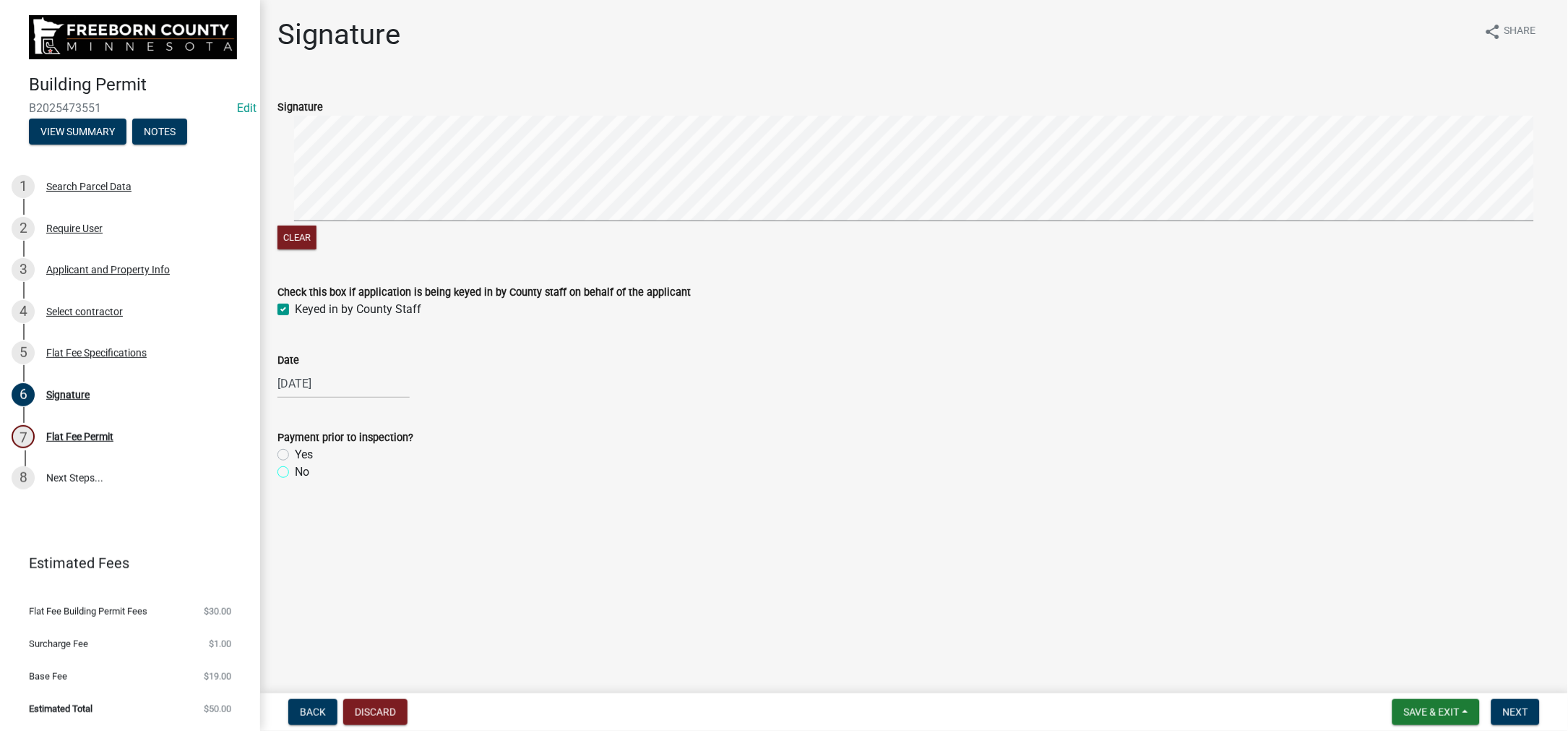
click at [295, 472] on input "No" at bounding box center [299, 467] width 9 height 9
radio input "true"
click at [1503, 706] on span "Next" at bounding box center [1516, 712] width 25 height 12
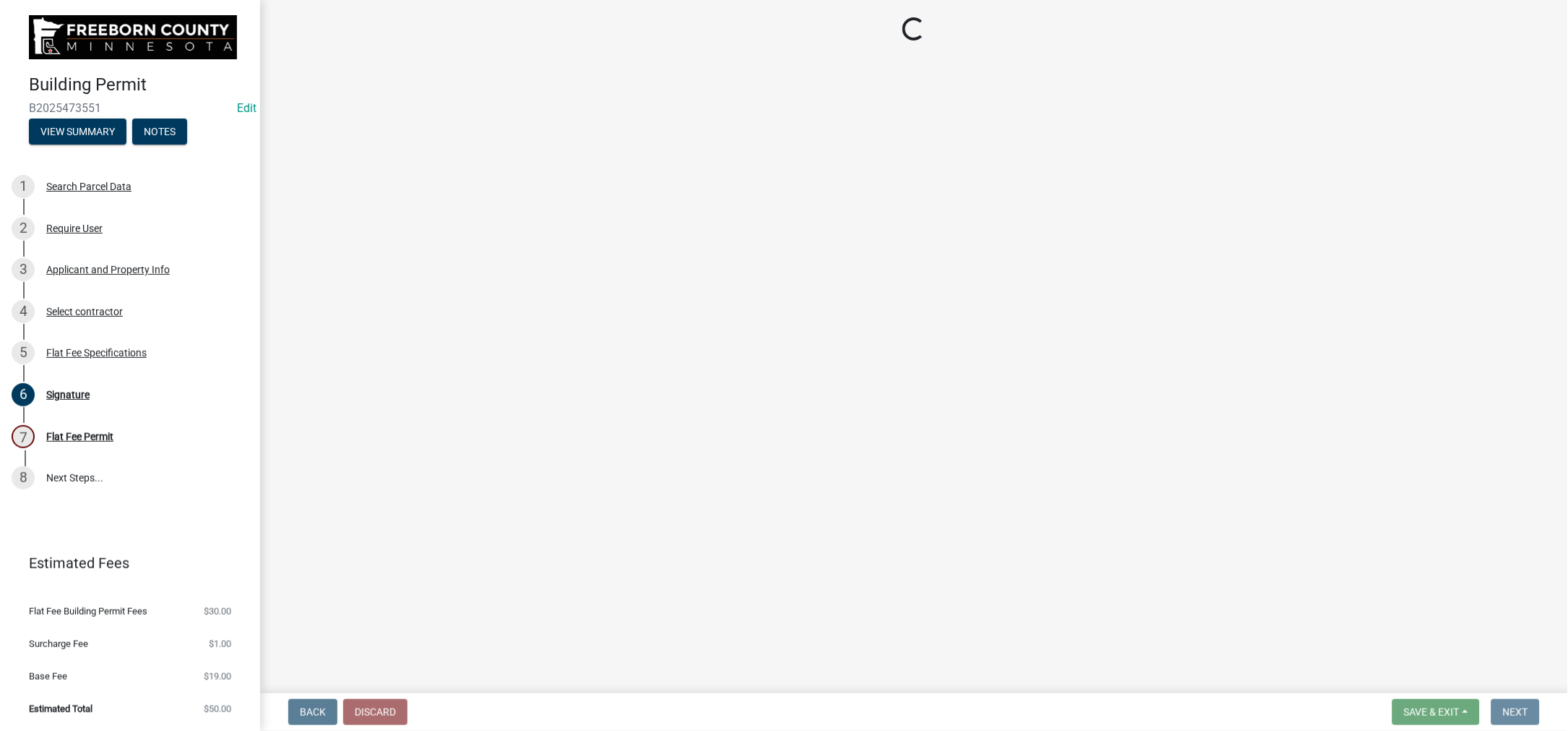
scroll to position [0, 0]
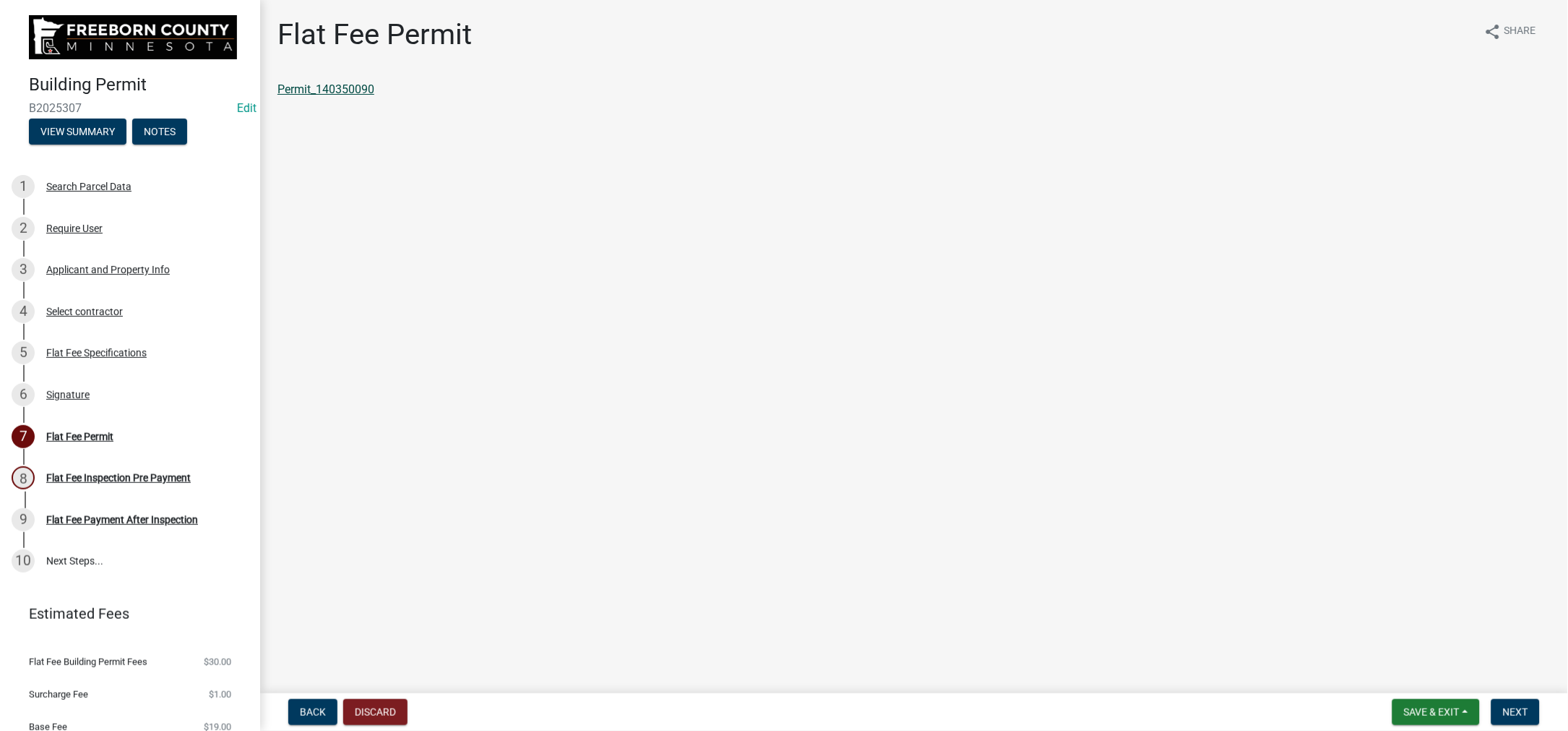
click at [346, 96] on link "Permit_140350090" at bounding box center [326, 89] width 97 height 13
click at [1404, 706] on span "Save & Exit" at bounding box center [1432, 712] width 56 height 12
click at [1364, 644] on button "Save & Exit" at bounding box center [1421, 661] width 115 height 35
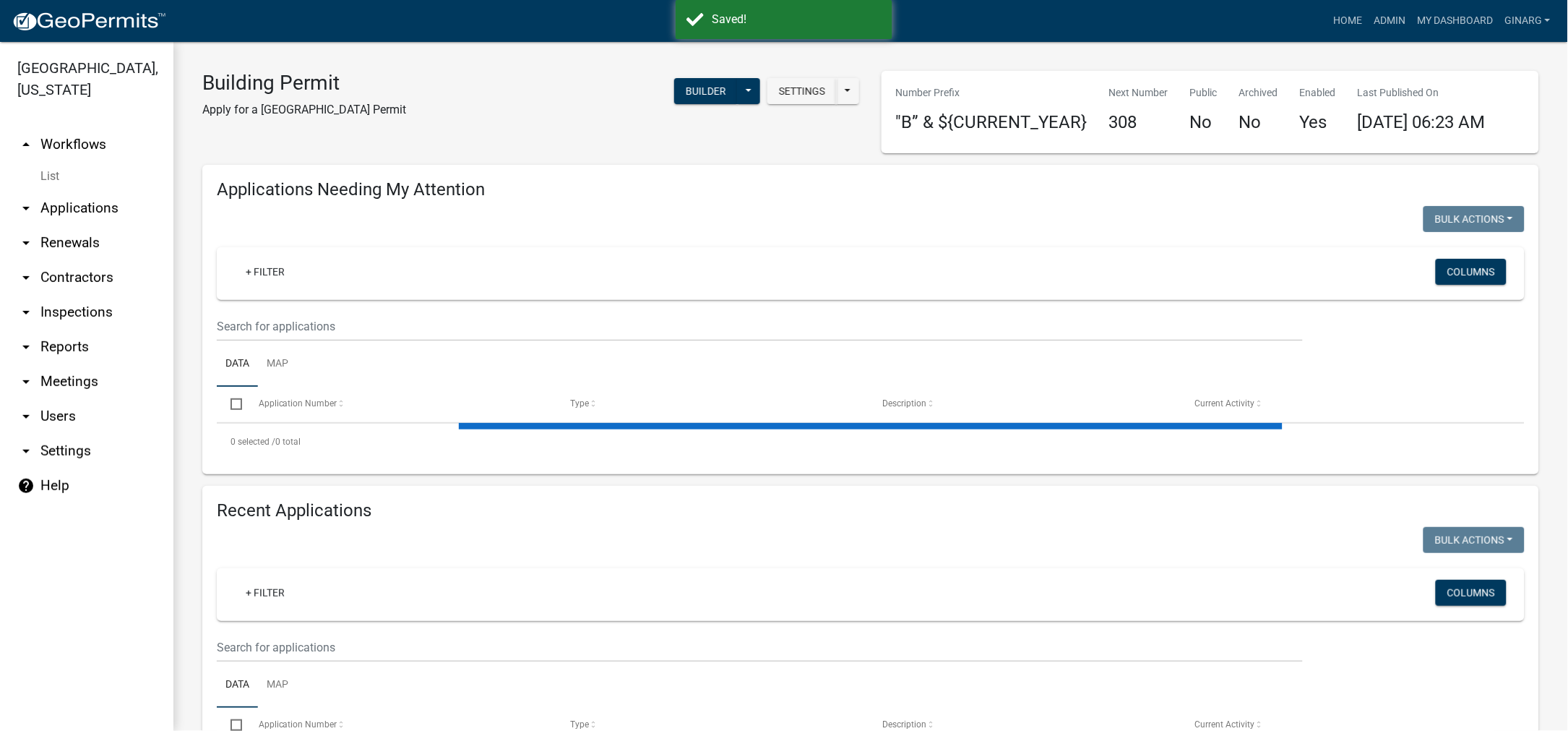
select select "3: 100"
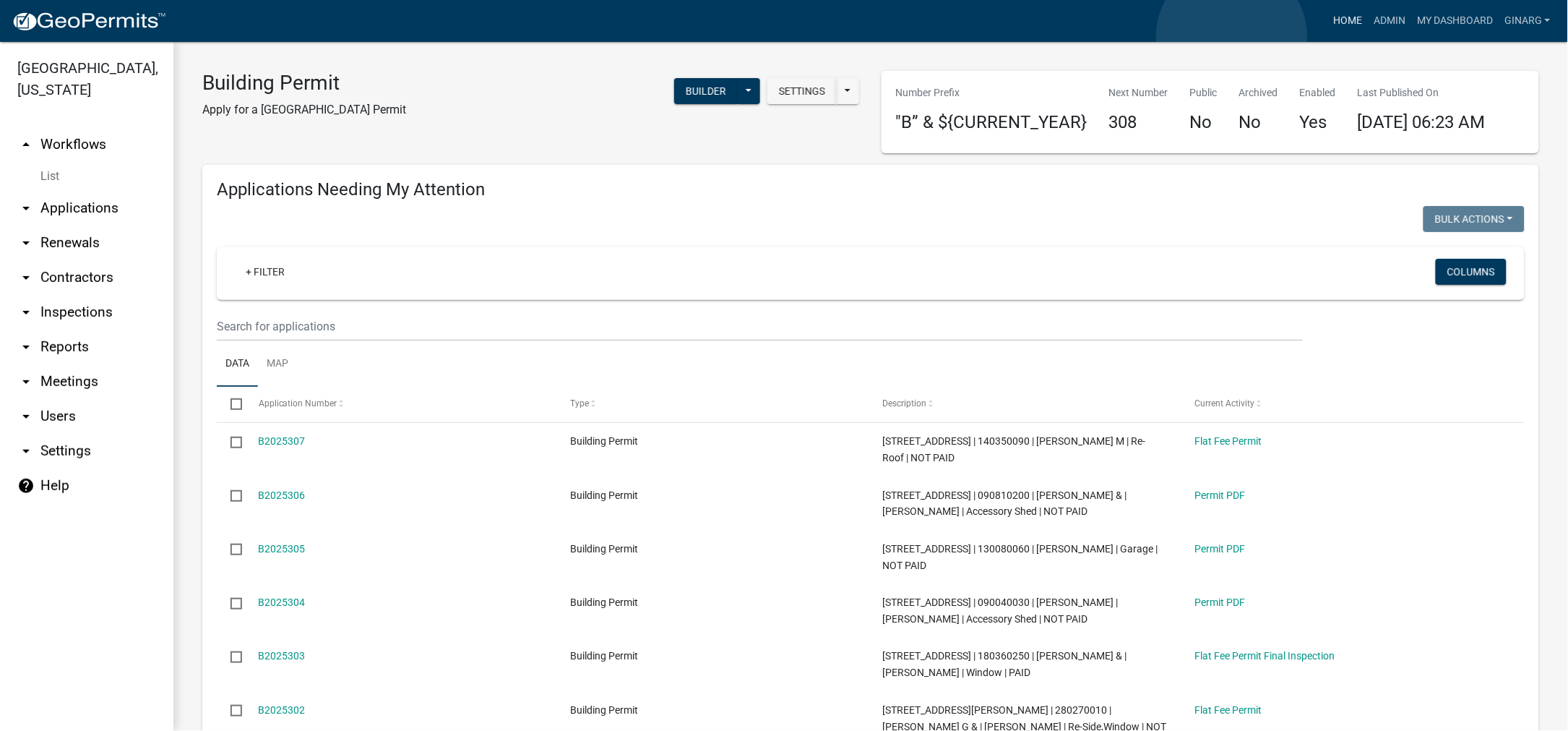
click at [1327, 35] on link "Home" at bounding box center [1347, 21] width 40 height 28
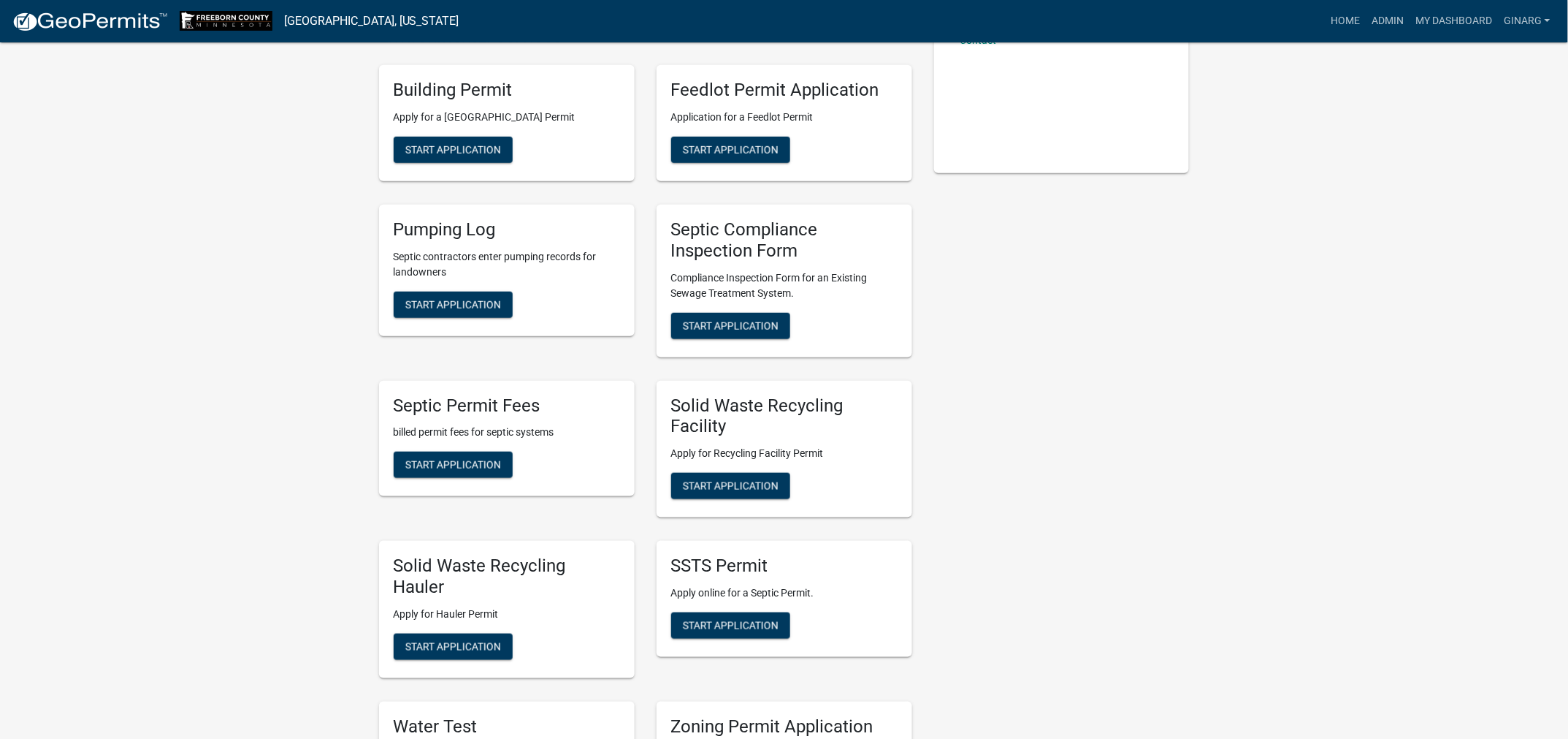
scroll to position [438, 0]
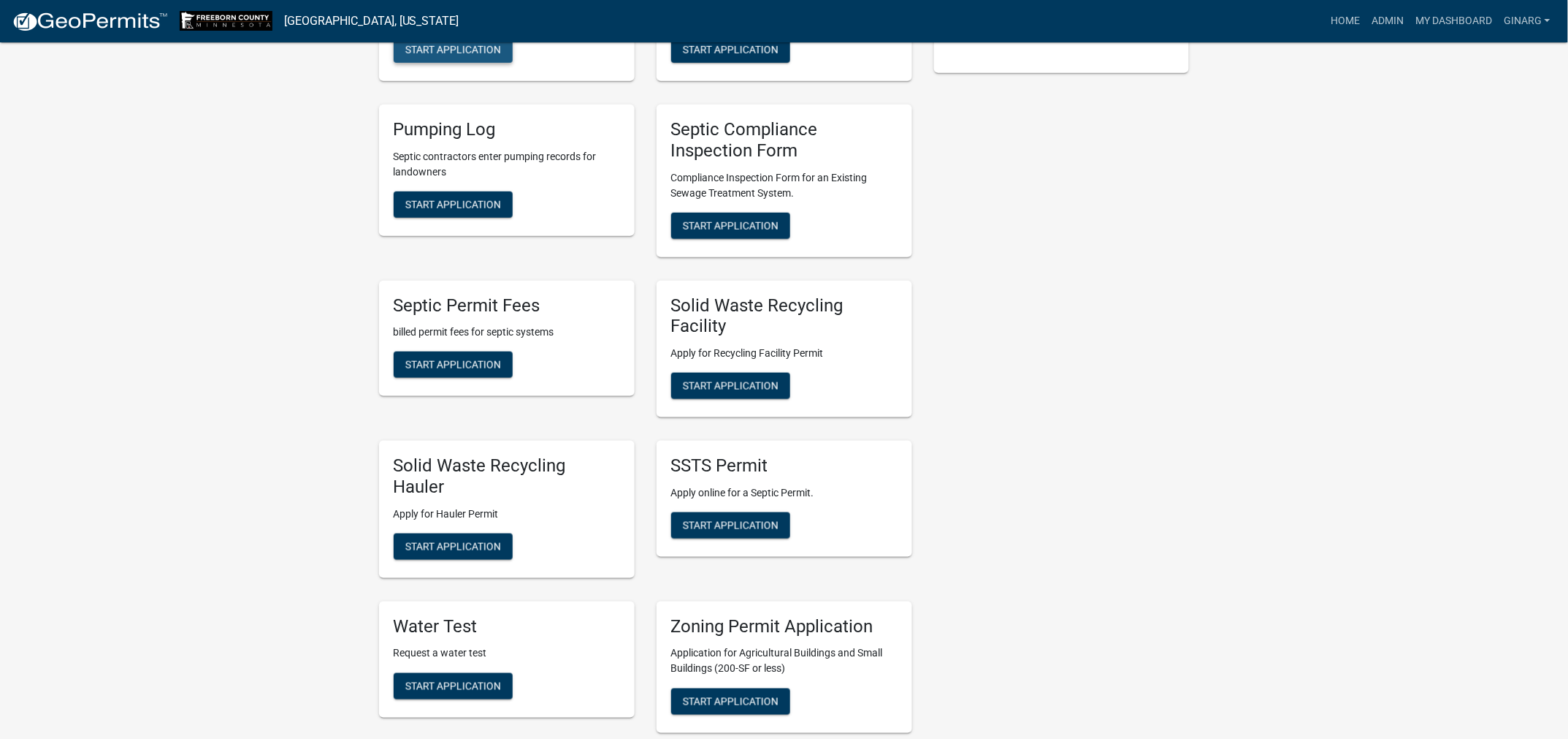
click at [479, 55] on span "Start Application" at bounding box center [453, 49] width 95 height 12
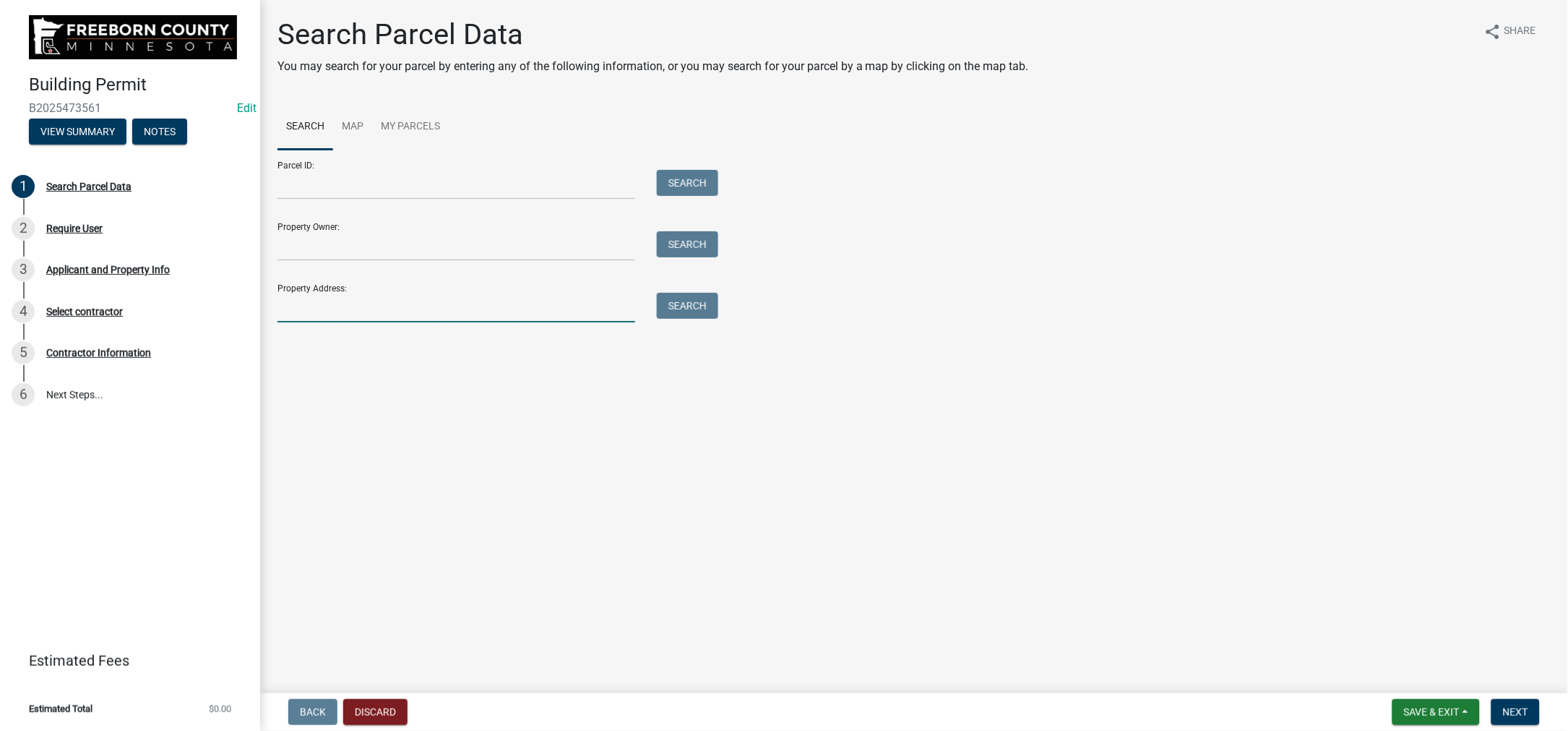
click at [327, 323] on input "Property Address:" at bounding box center [456, 307] width 358 height 29
type input "205 main"
click at [704, 318] on button "Search" at bounding box center [687, 306] width 61 height 26
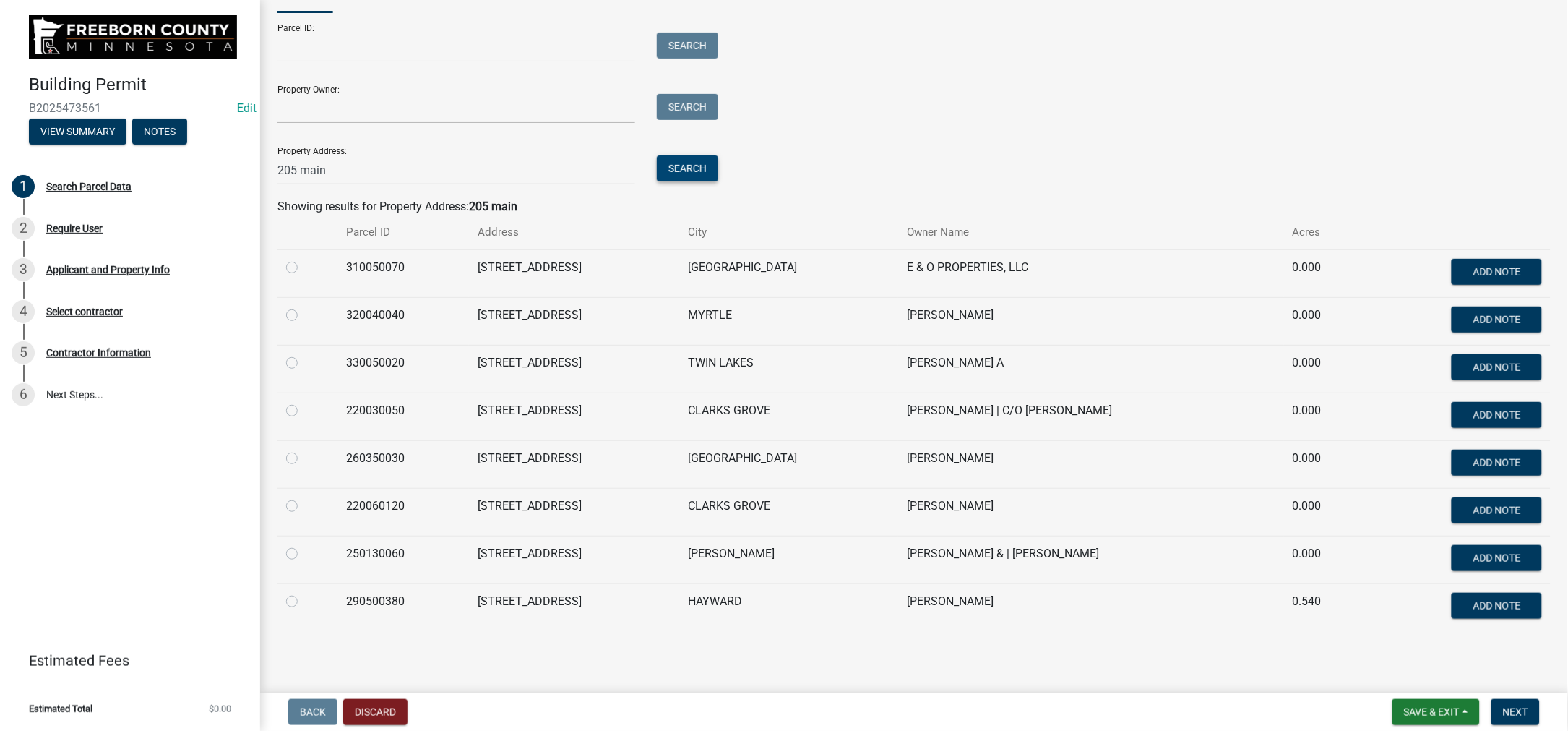
scroll to position [542, 0]
click at [303, 450] on label at bounding box center [303, 450] width 0 height 0
click at [307, 450] on input "radio" at bounding box center [307, 454] width 9 height 9
radio input "true"
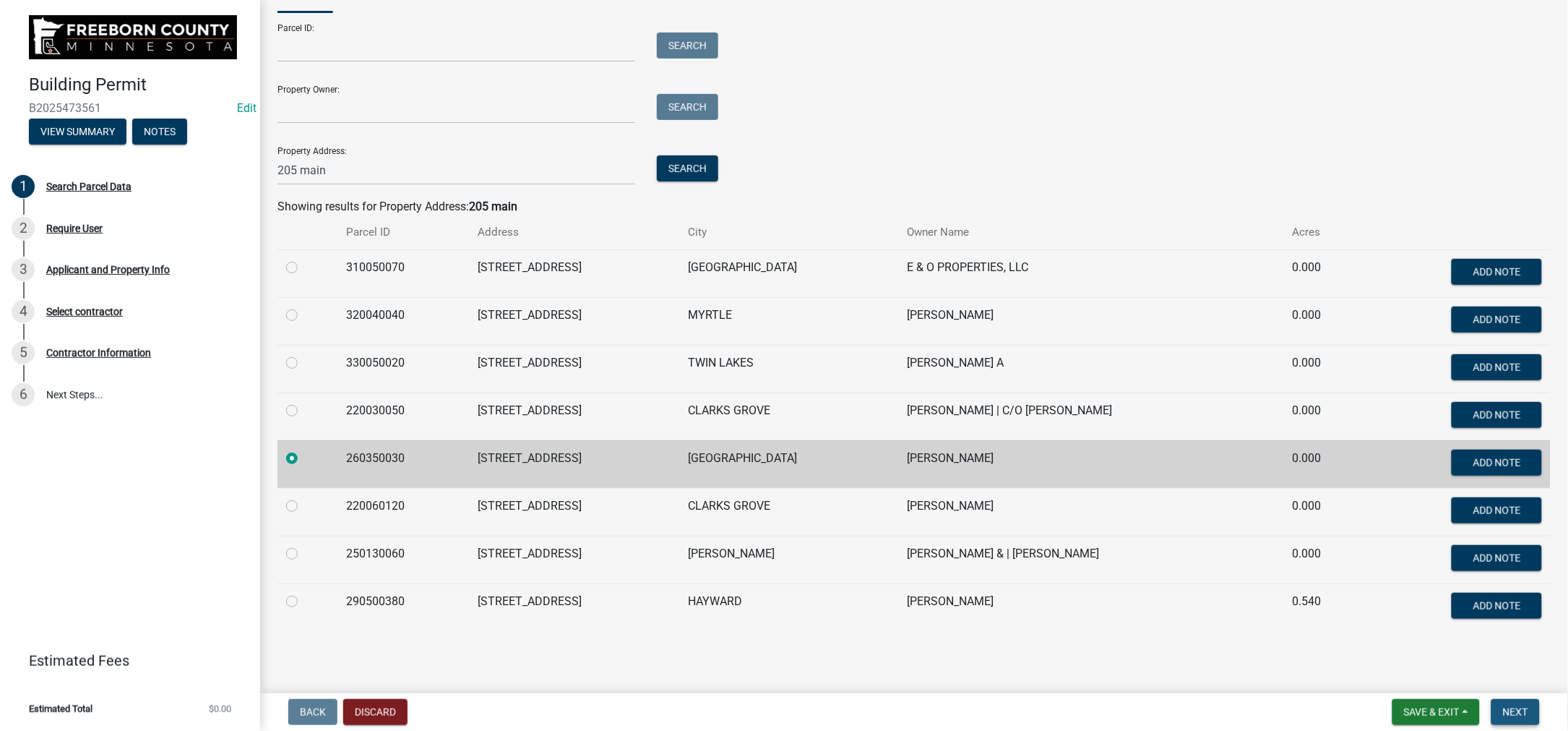
click at [1503, 706] on span "Next" at bounding box center [1516, 712] width 25 height 12
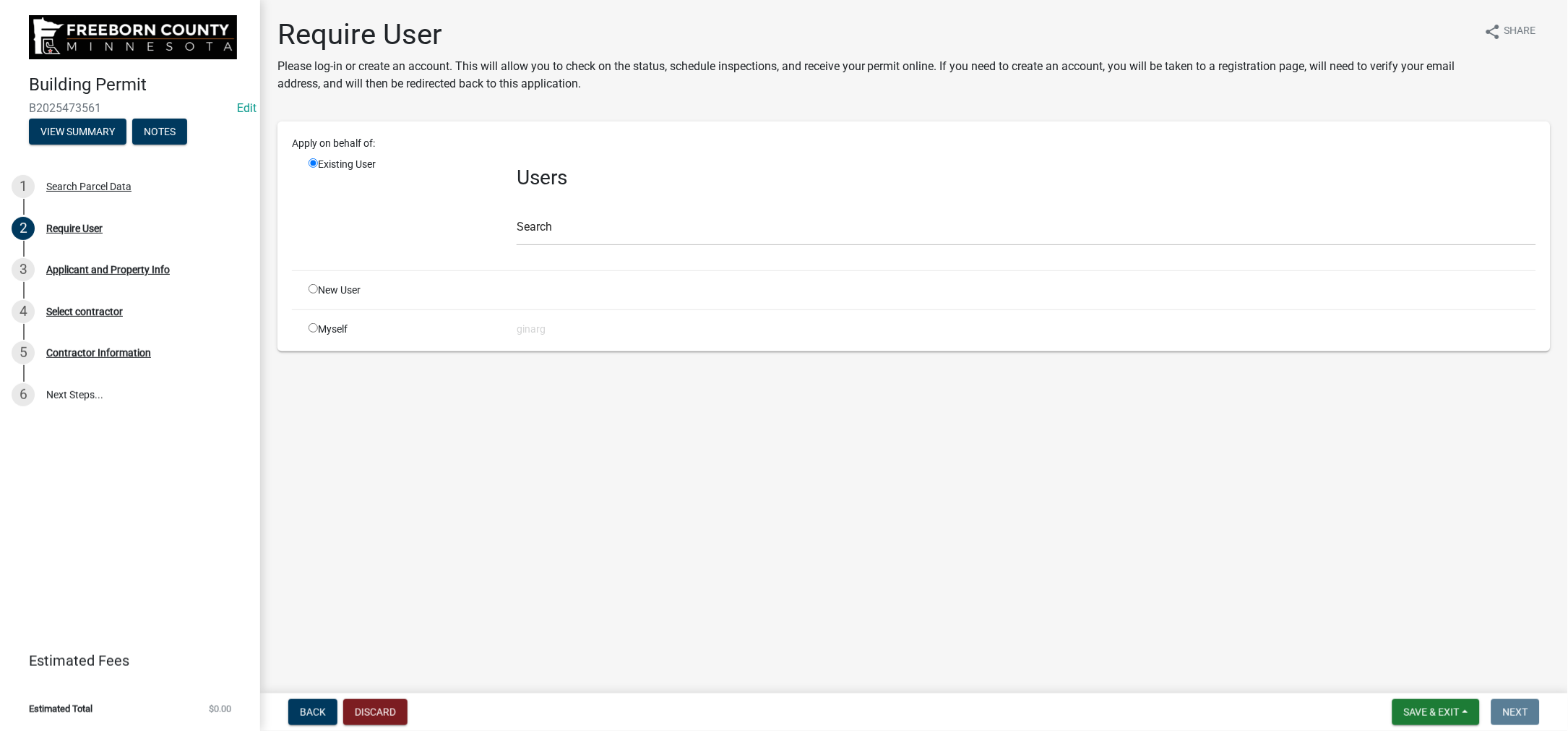
click at [318, 333] on input "radio" at bounding box center [312, 328] width 9 height 9
radio input "true"
radio input "false"
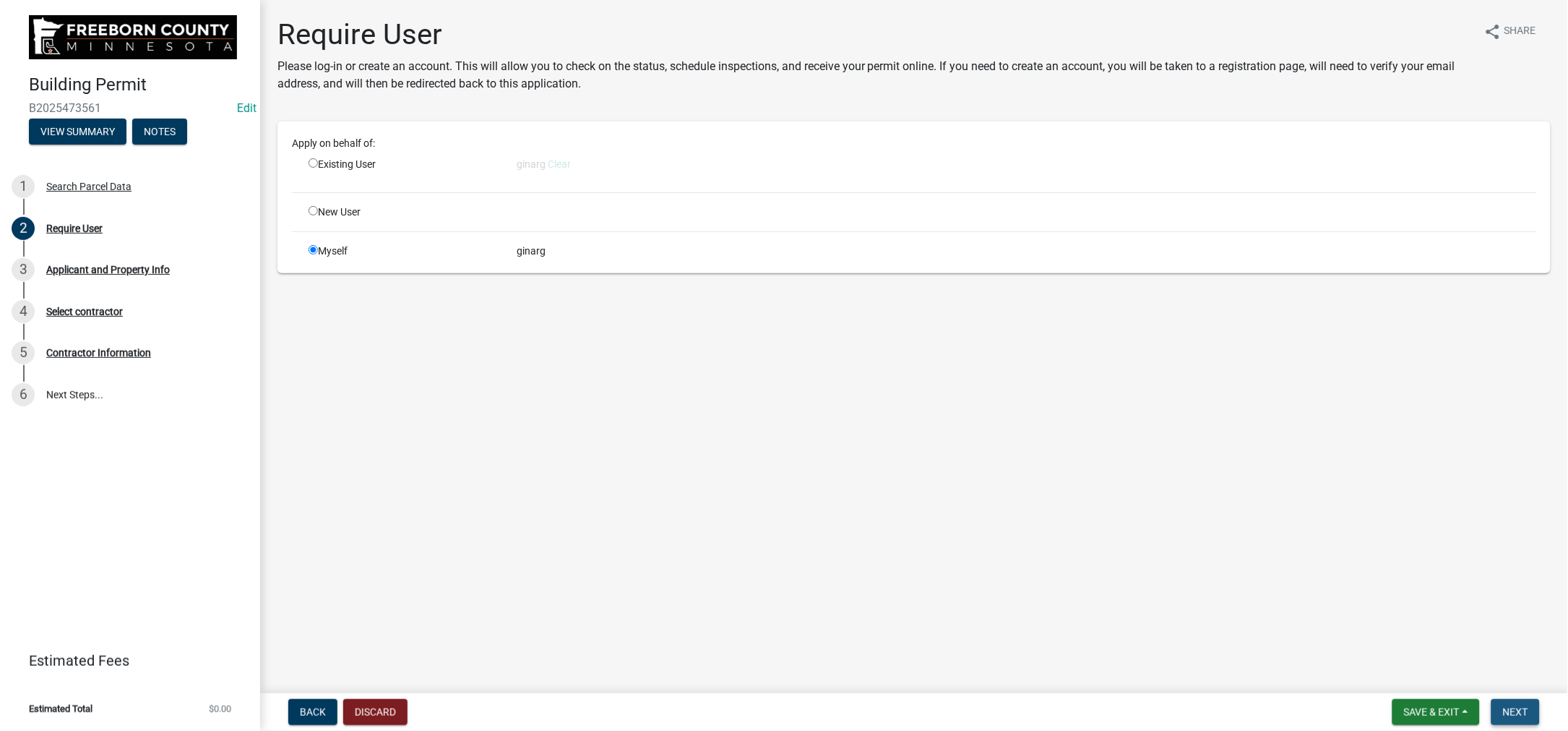
click at [1503, 706] on span "Next" at bounding box center [1516, 712] width 25 height 12
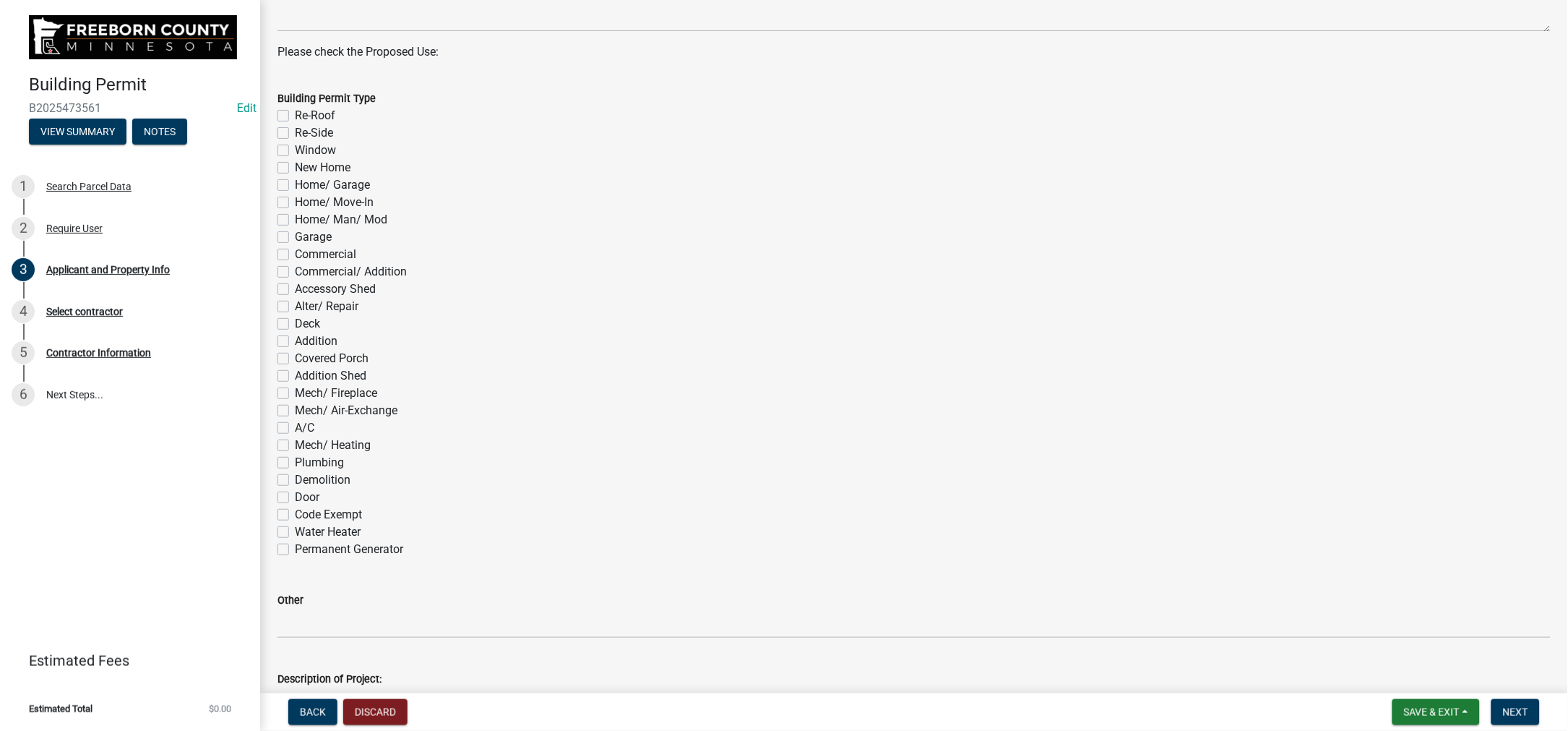
scroll to position [975, 0]
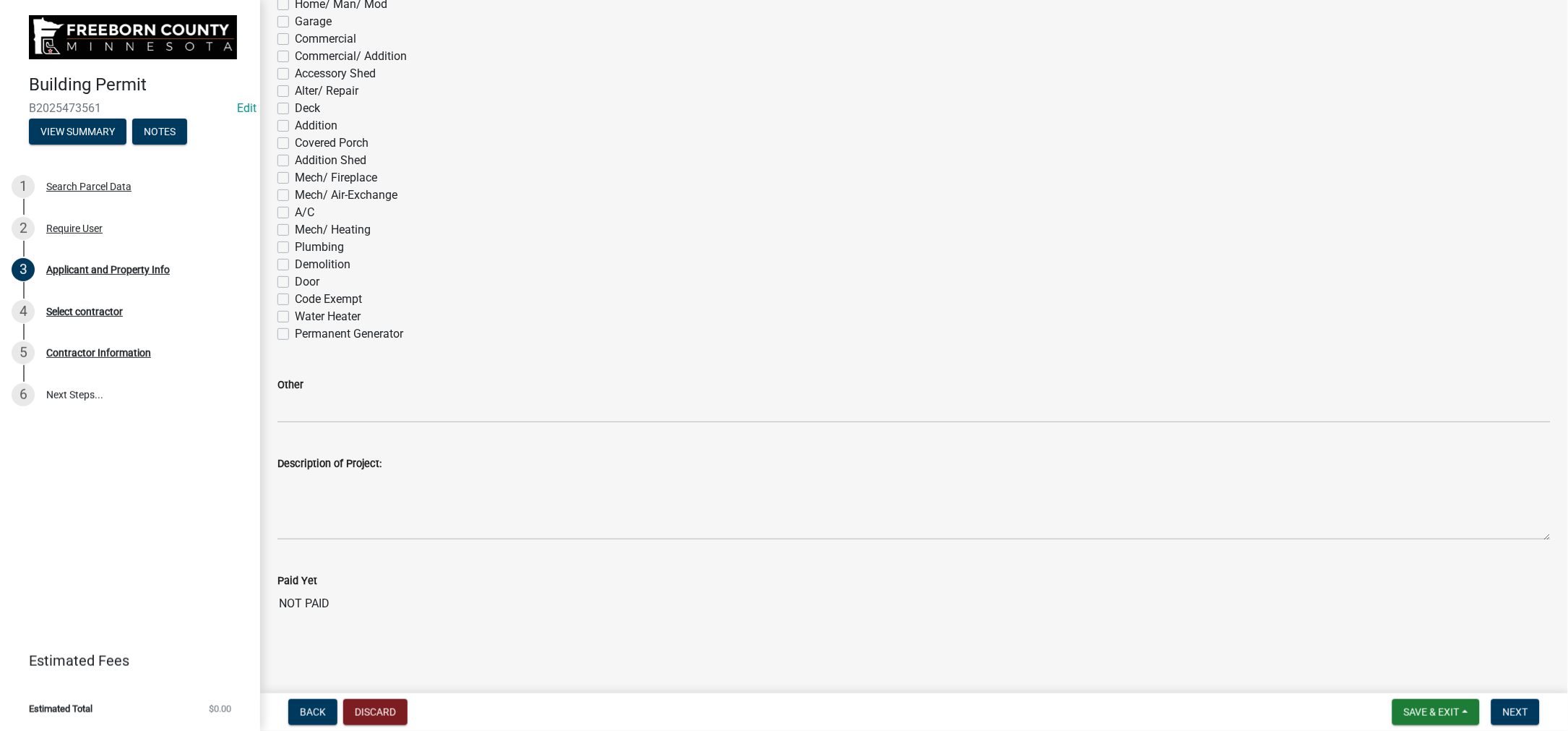
checkbox input "true"
checkbox input "false"
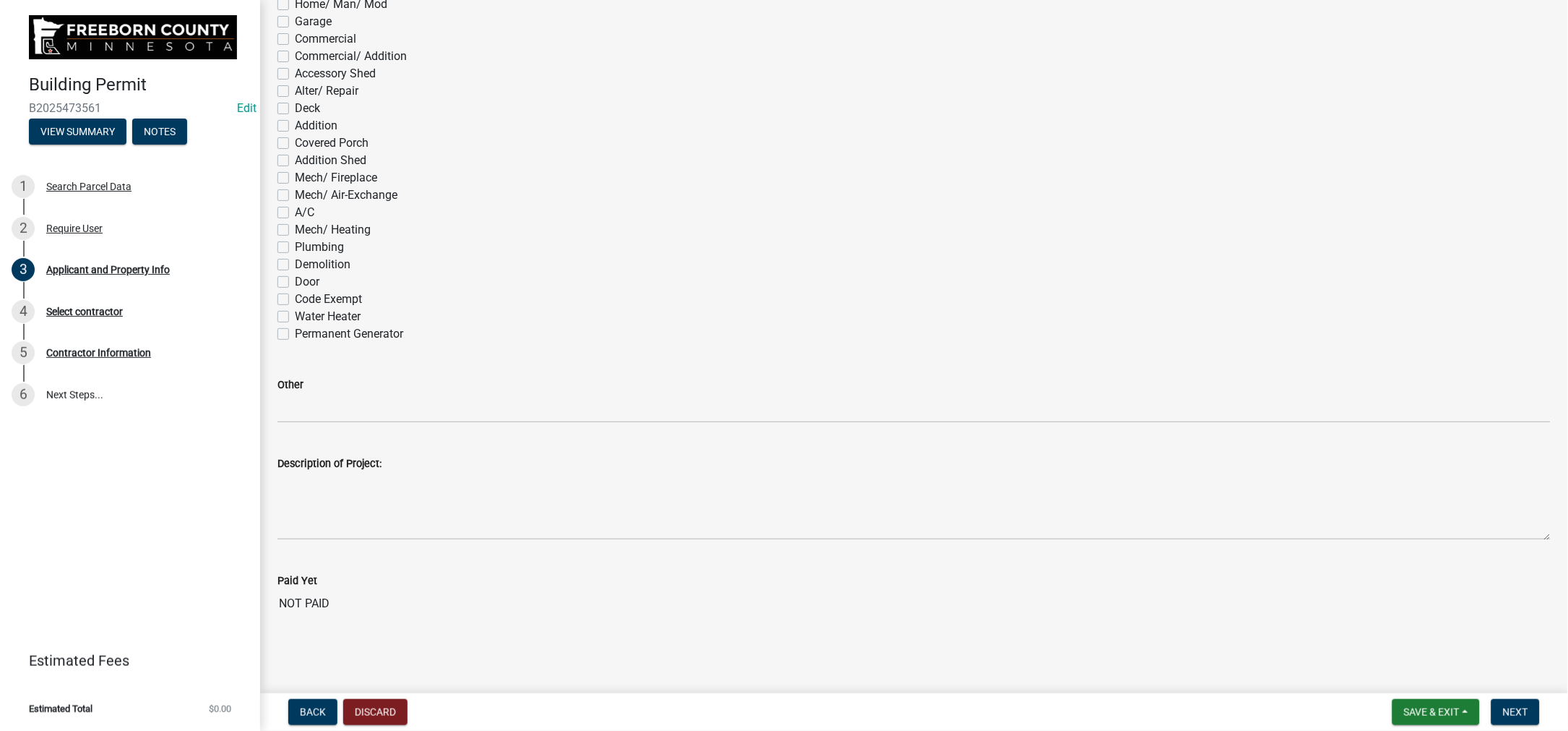
checkbox input "false"
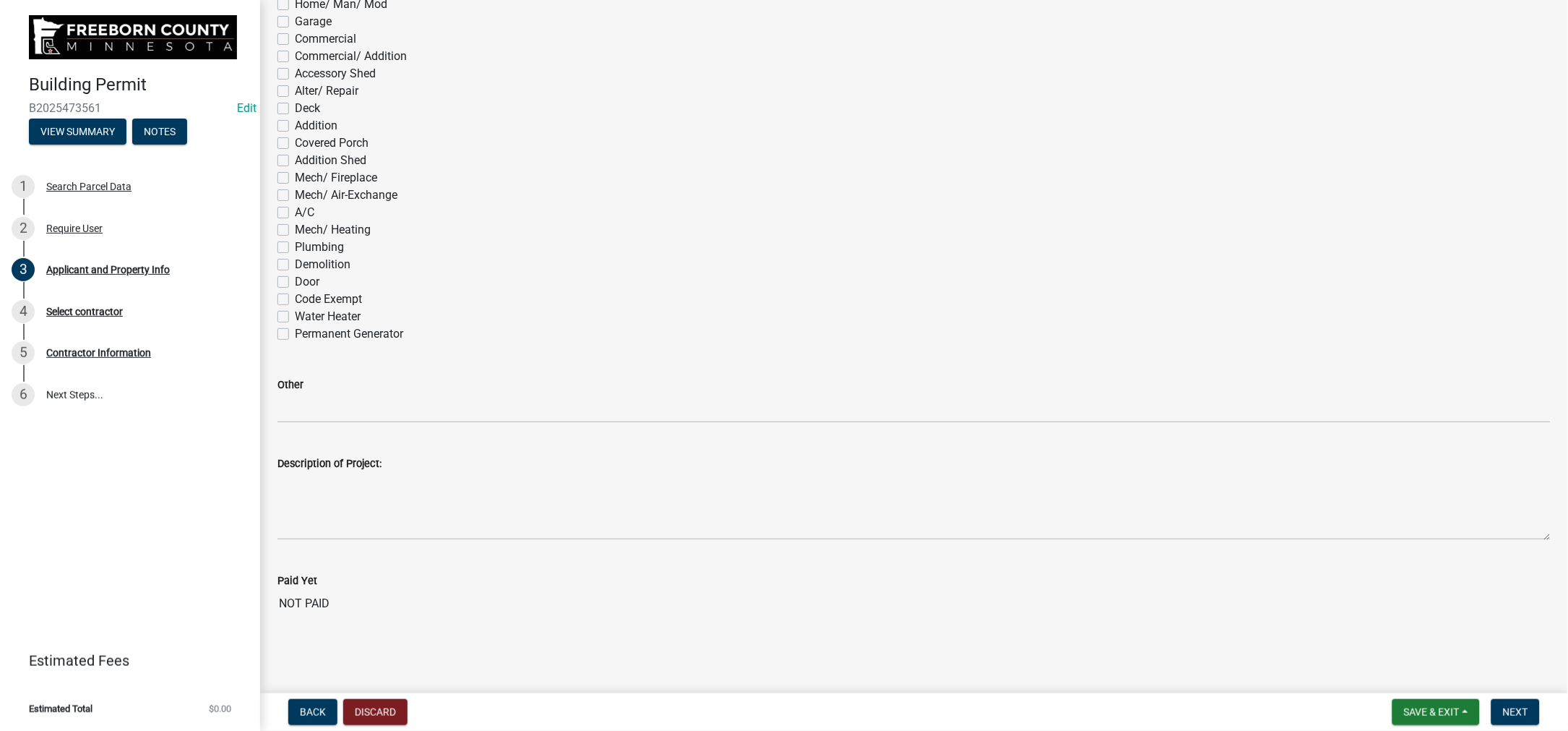
checkbox input "false"
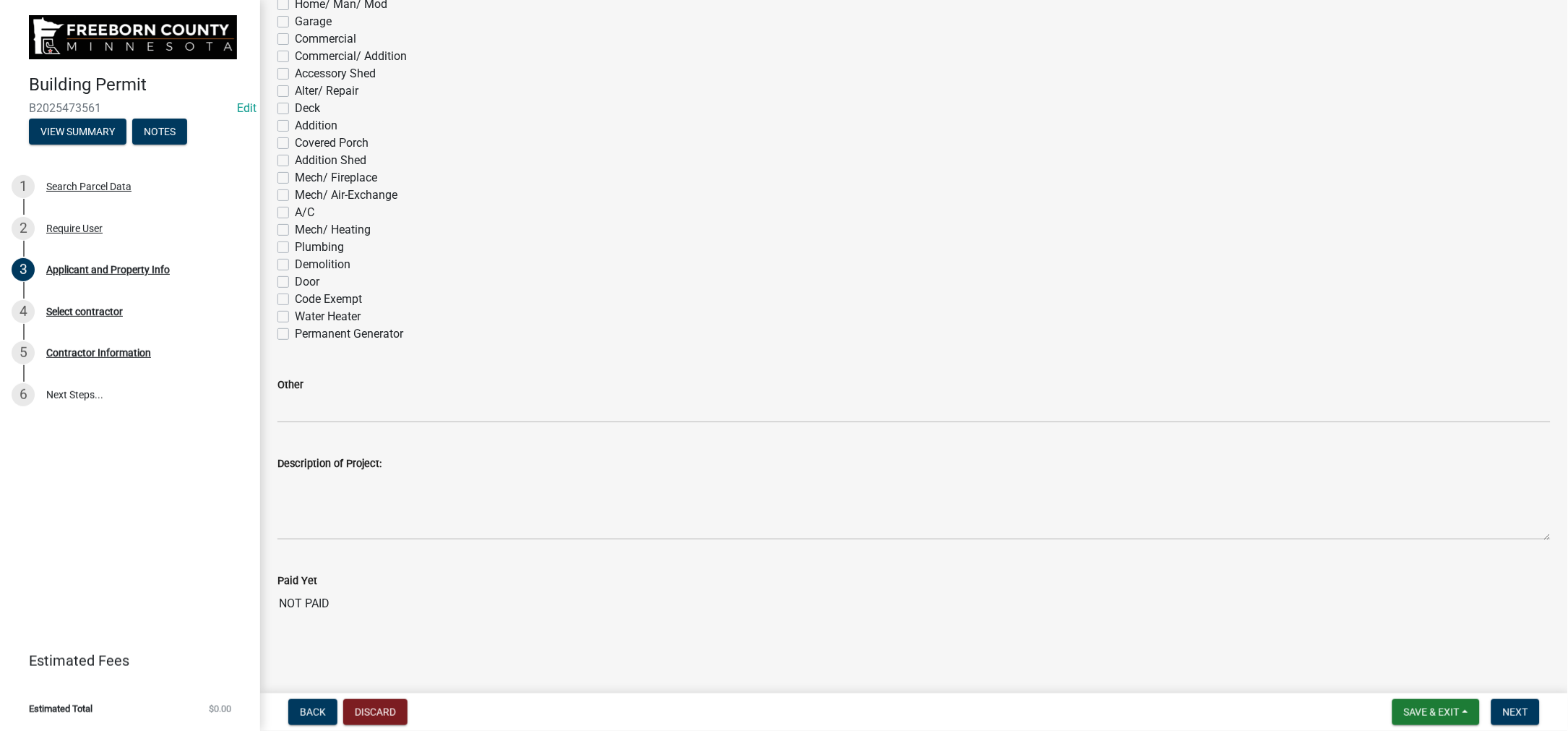
checkbox input "false"
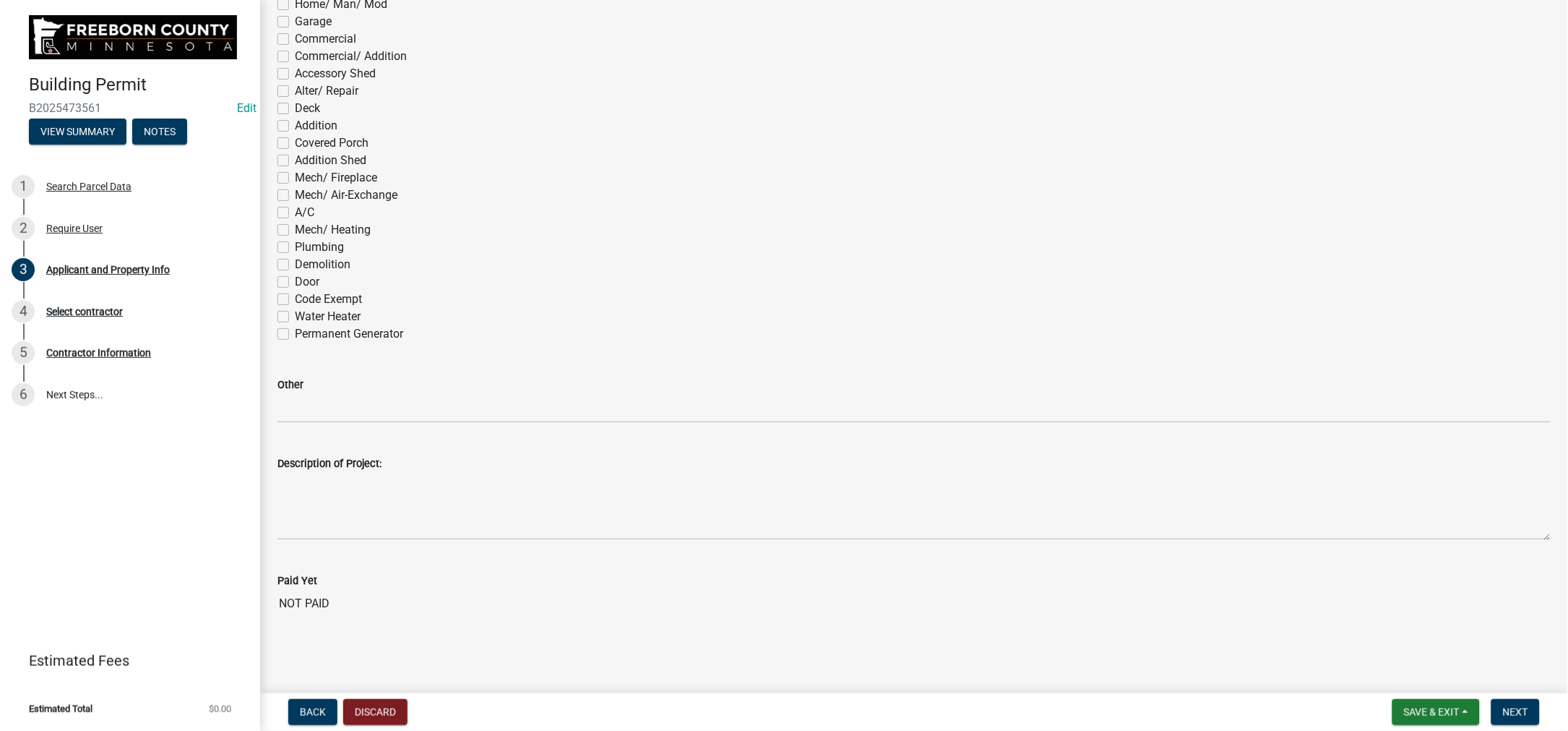
checkbox input "false"
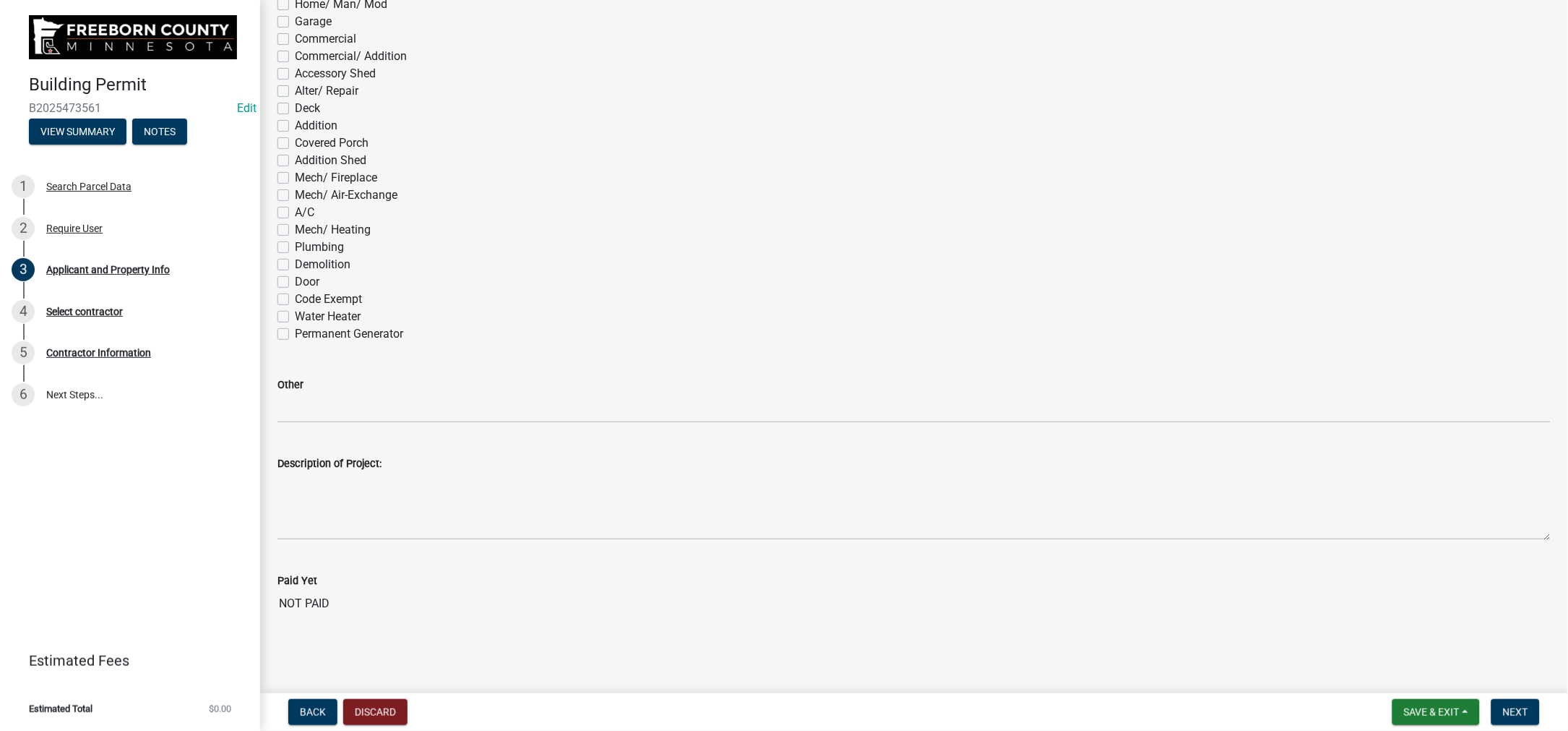
checkbox input "false"
click at [1503, 706] on span "Next" at bounding box center [1516, 712] width 25 height 12
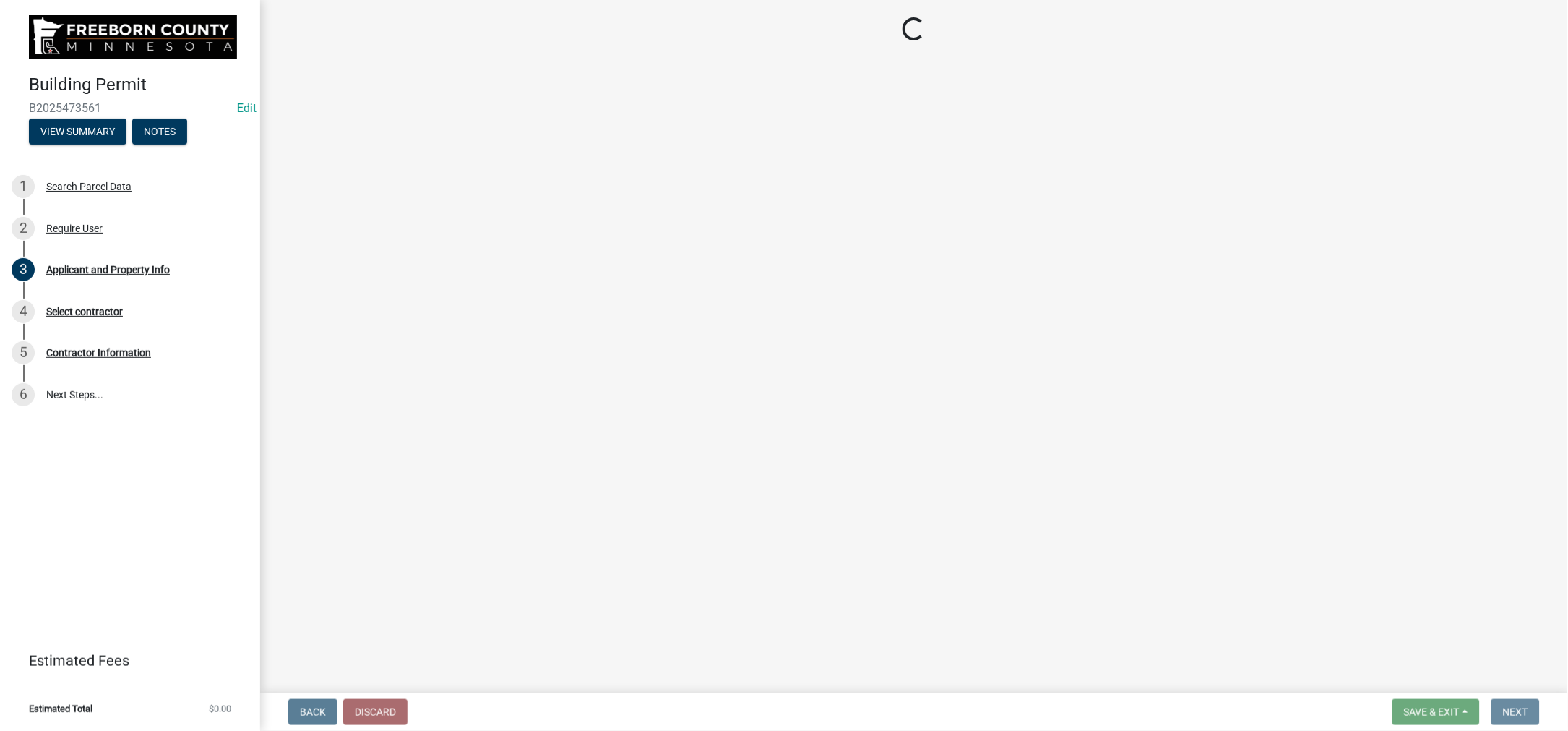
scroll to position [0, 0]
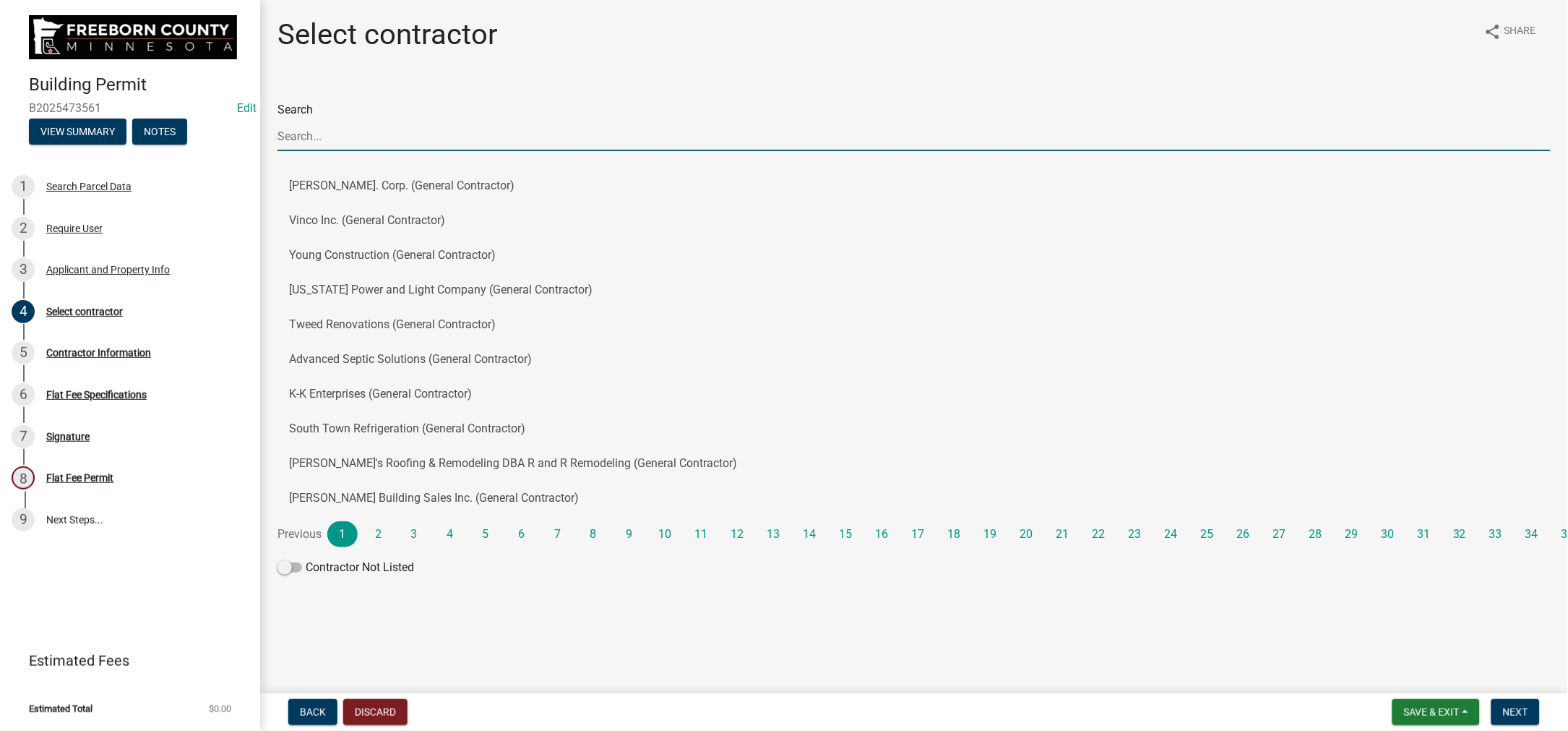
click at [303, 151] on input "Search" at bounding box center [915, 136] width 1273 height 29
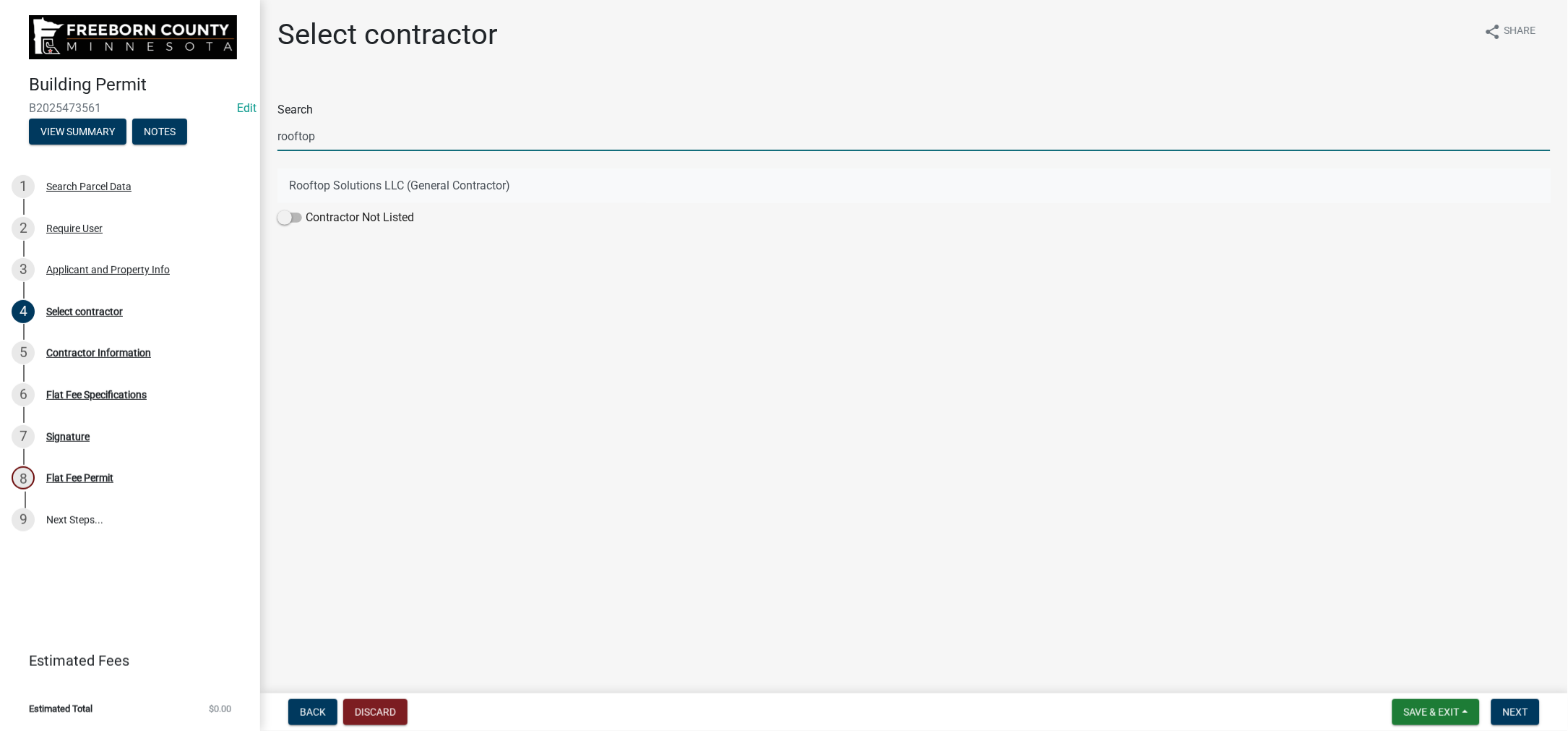
type input "rooftop"
click at [313, 203] on button "Rooftop Solutions LLC (General Contractor)" at bounding box center [915, 185] width 1273 height 35
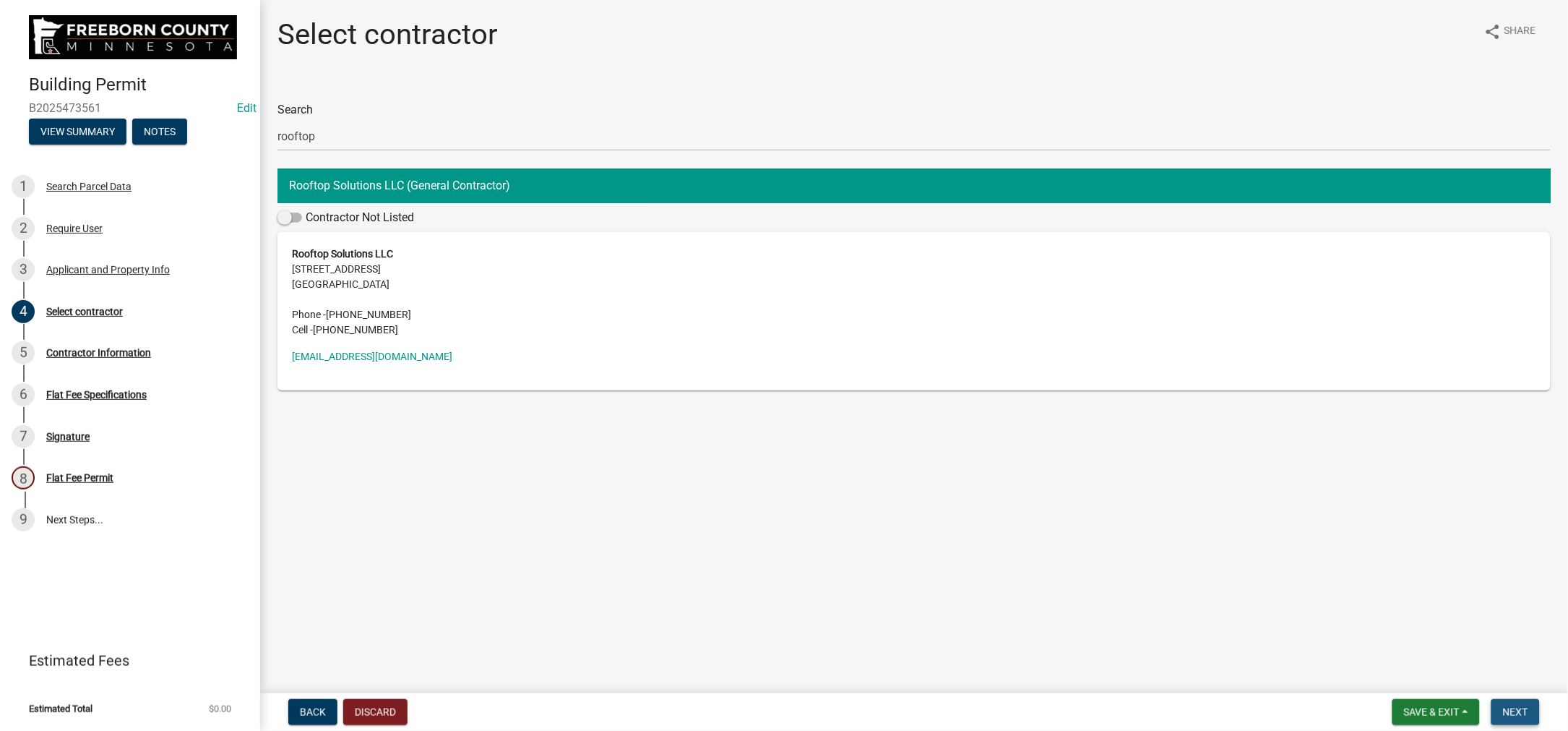
click at [1503, 707] on span "Next" at bounding box center [1516, 712] width 25 height 12
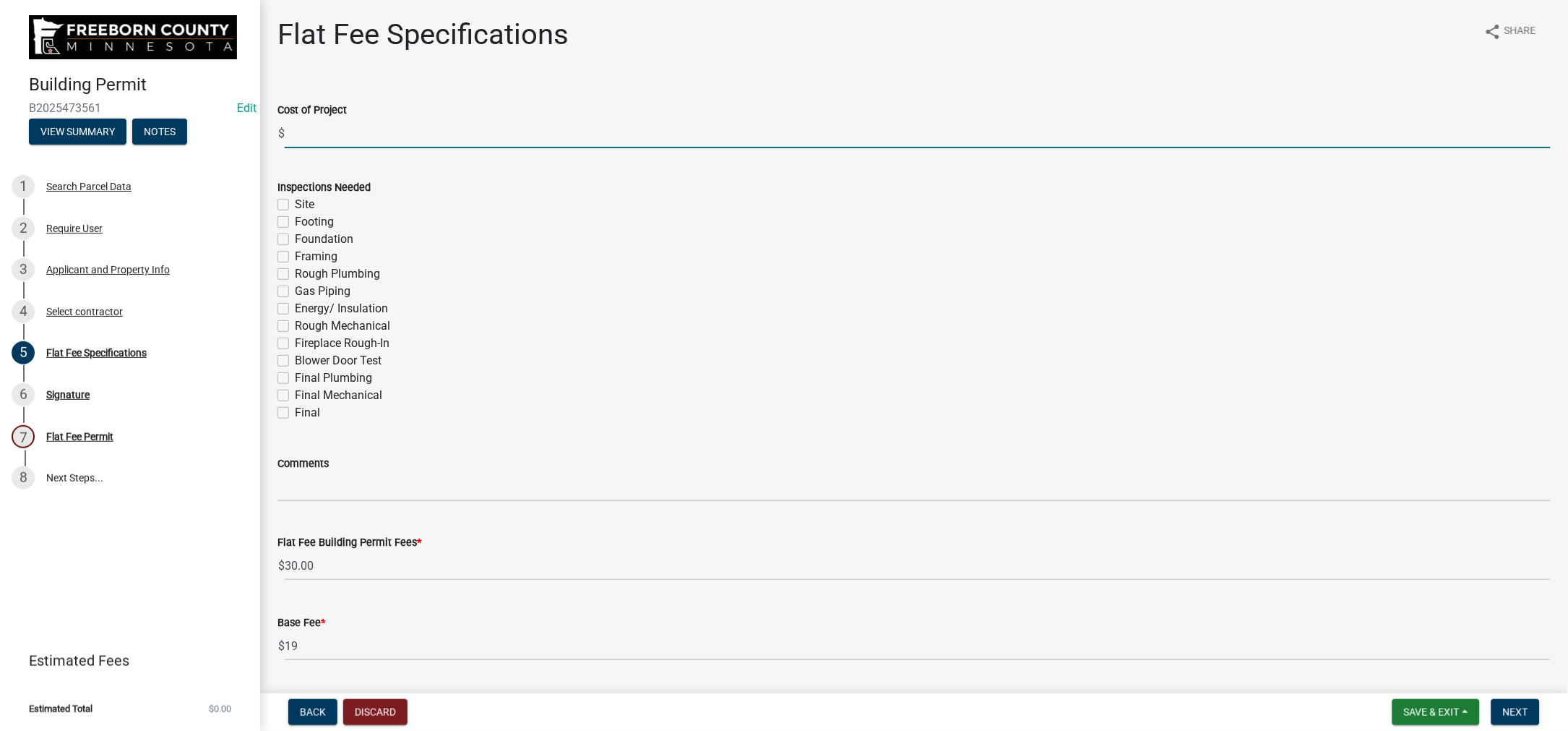
click at [308, 148] on input "text" at bounding box center [917, 133] width 1266 height 29
type input "16700"
click at [296, 421] on label "Final" at bounding box center [307, 413] width 25 height 18
click at [296, 414] on input "Final" at bounding box center [299, 408] width 9 height 9
checkbox input "true"
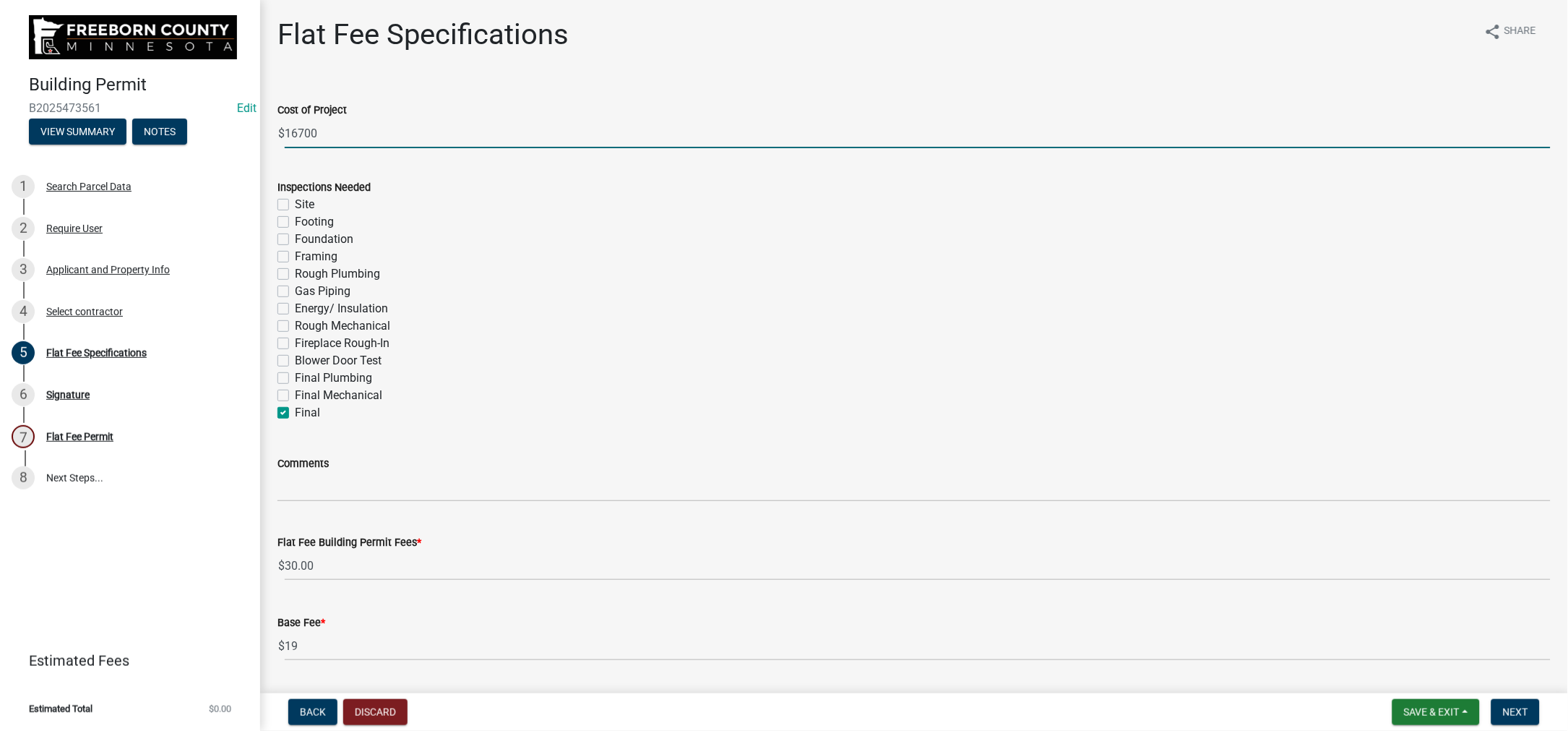
checkbox input "false"
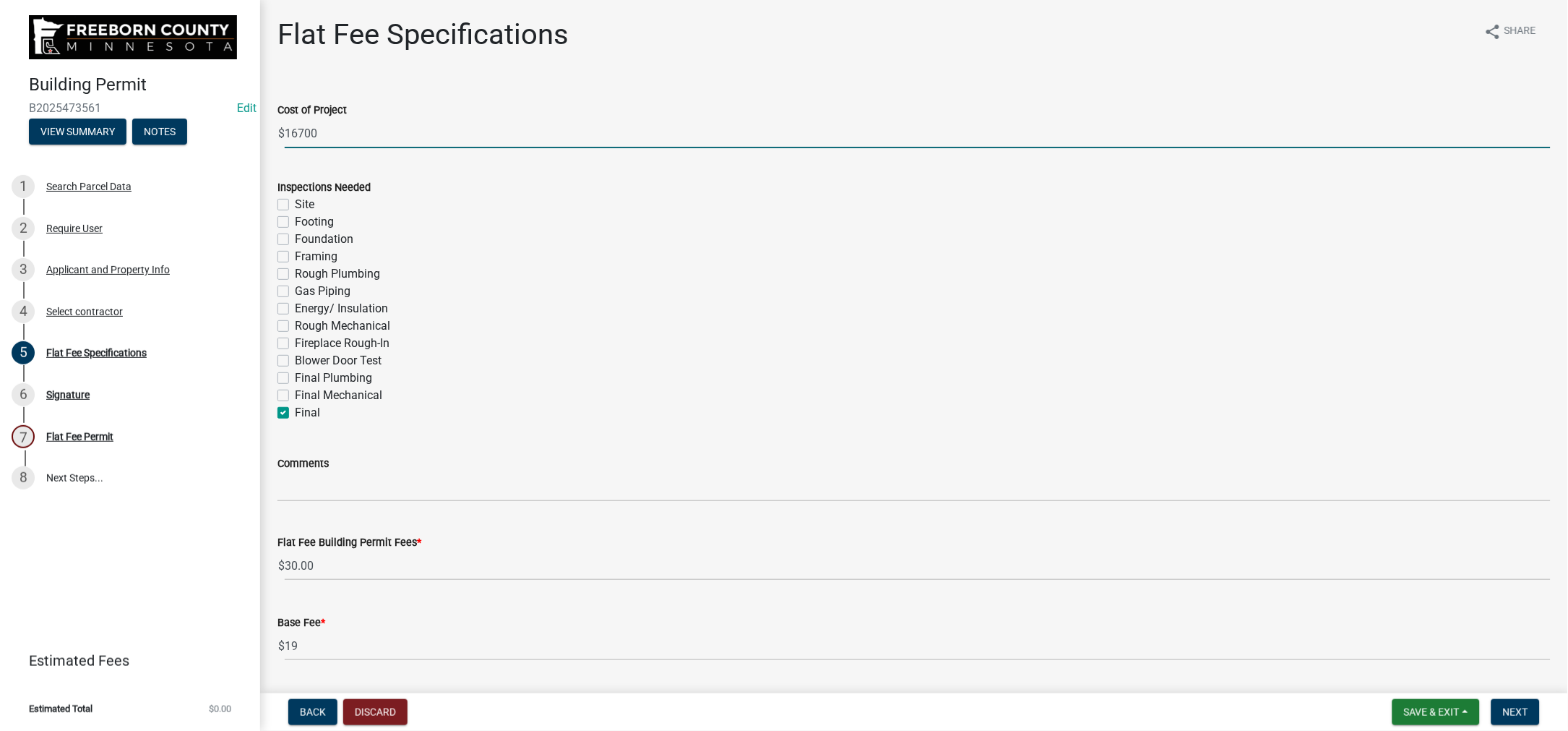
checkbox input "false"
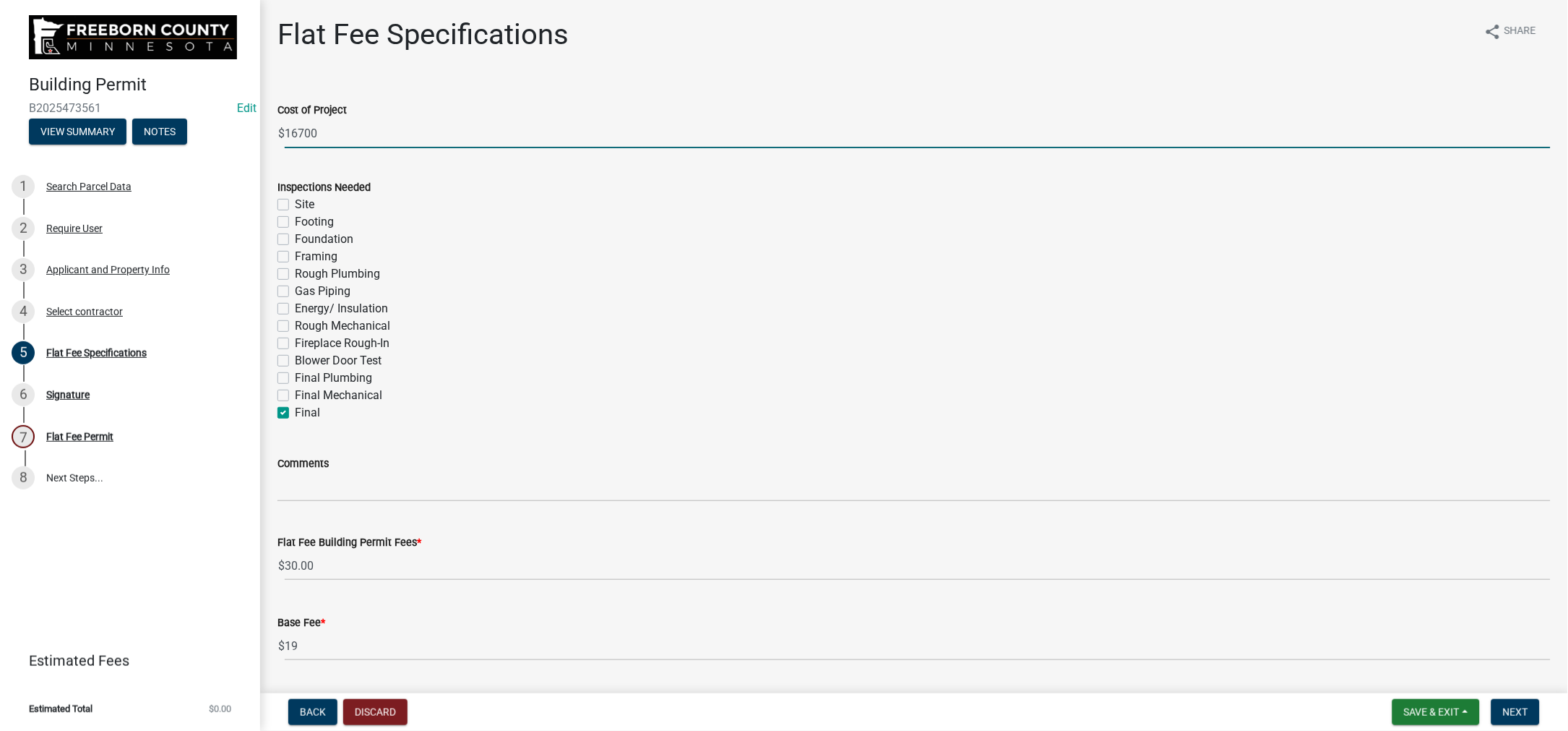
checkbox input "false"
checkbox input "true"
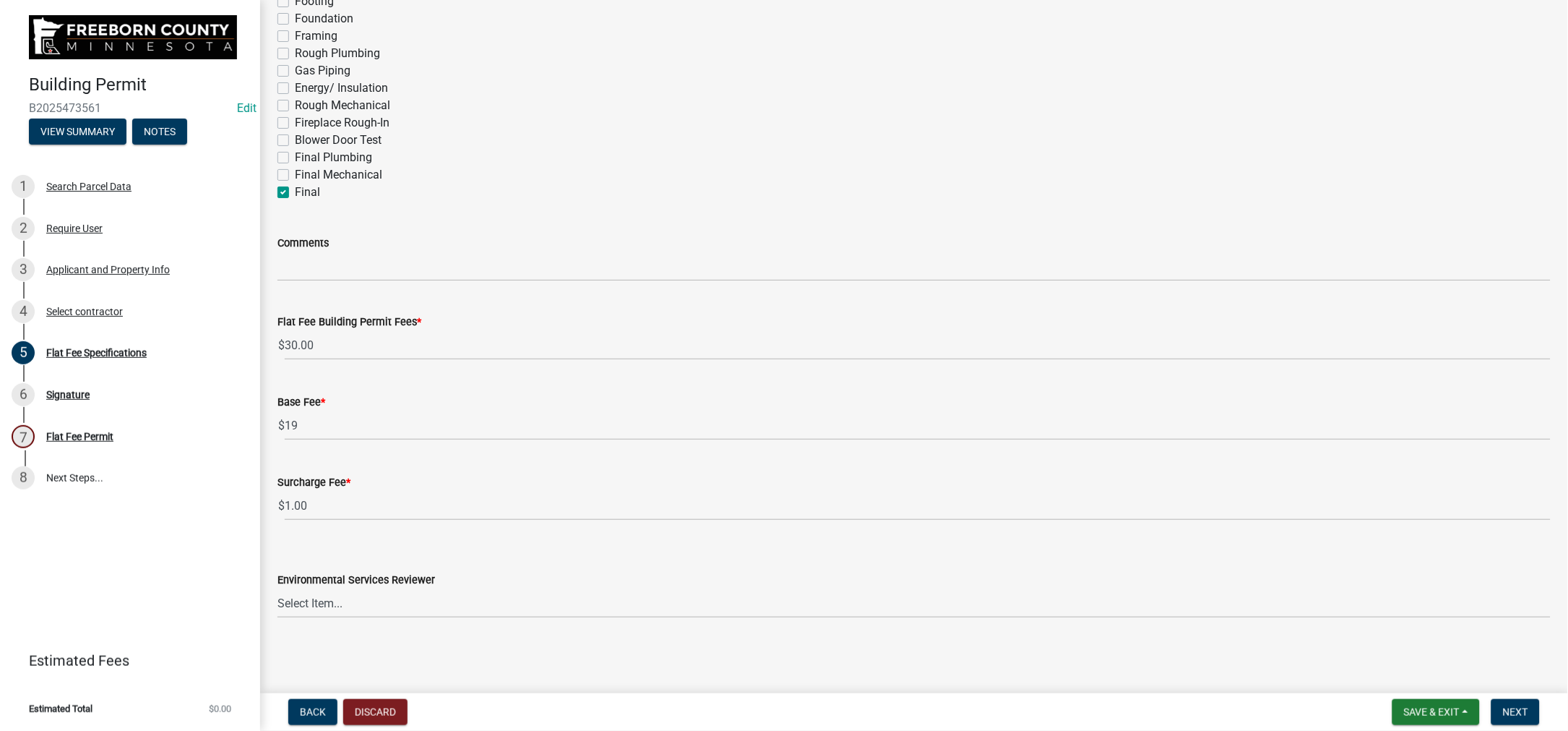
scroll to position [434, 0]
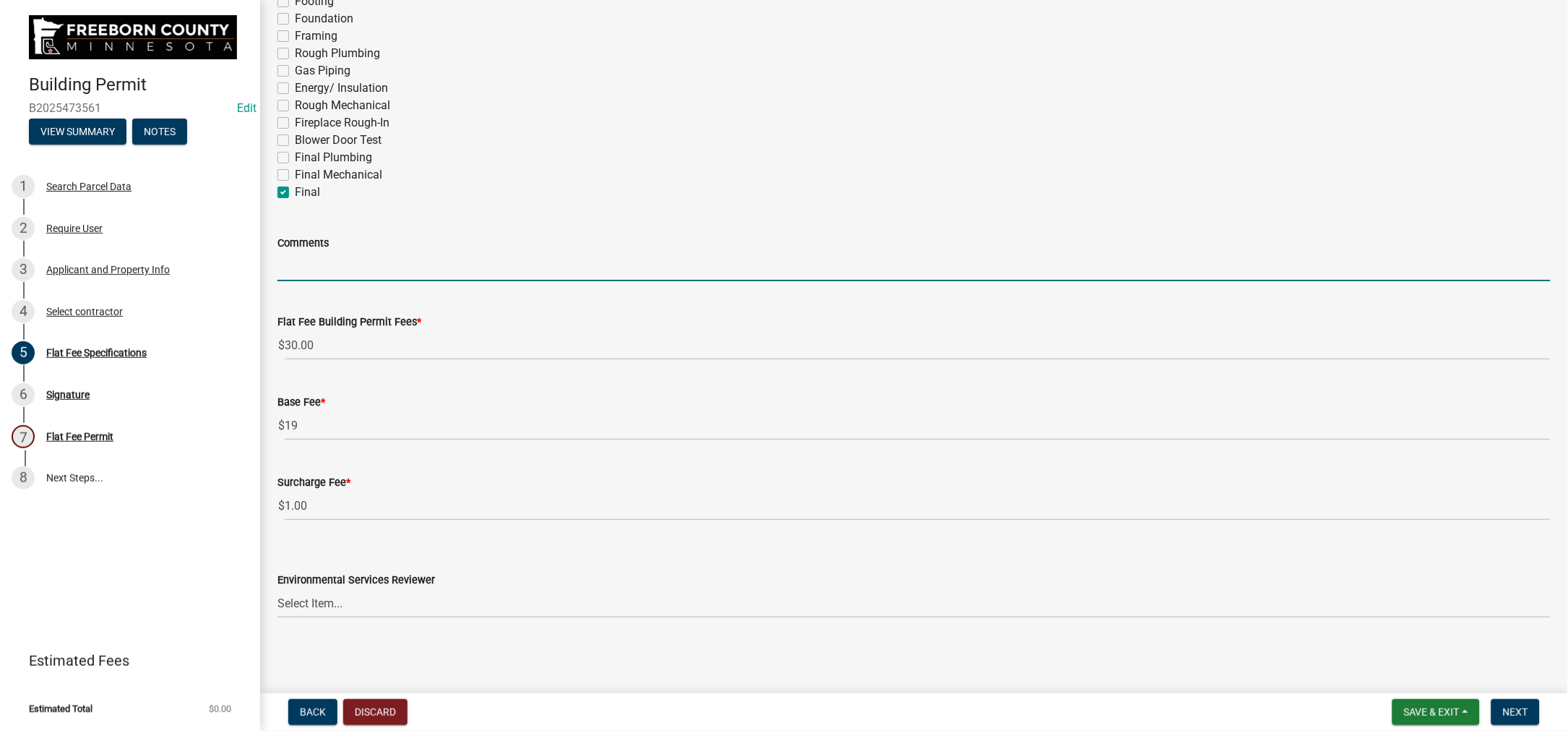
click at [318, 281] on input "Comments" at bounding box center [915, 266] width 1273 height 29
type input "reroof house and garage - 34 sq."
click at [1045, 594] on select "Select Item... [PERSON_NAME] [PERSON_NAME] [PERSON_NAME] [PERSON_NAME] [PERSON_…" at bounding box center [915, 603] width 1273 height 29
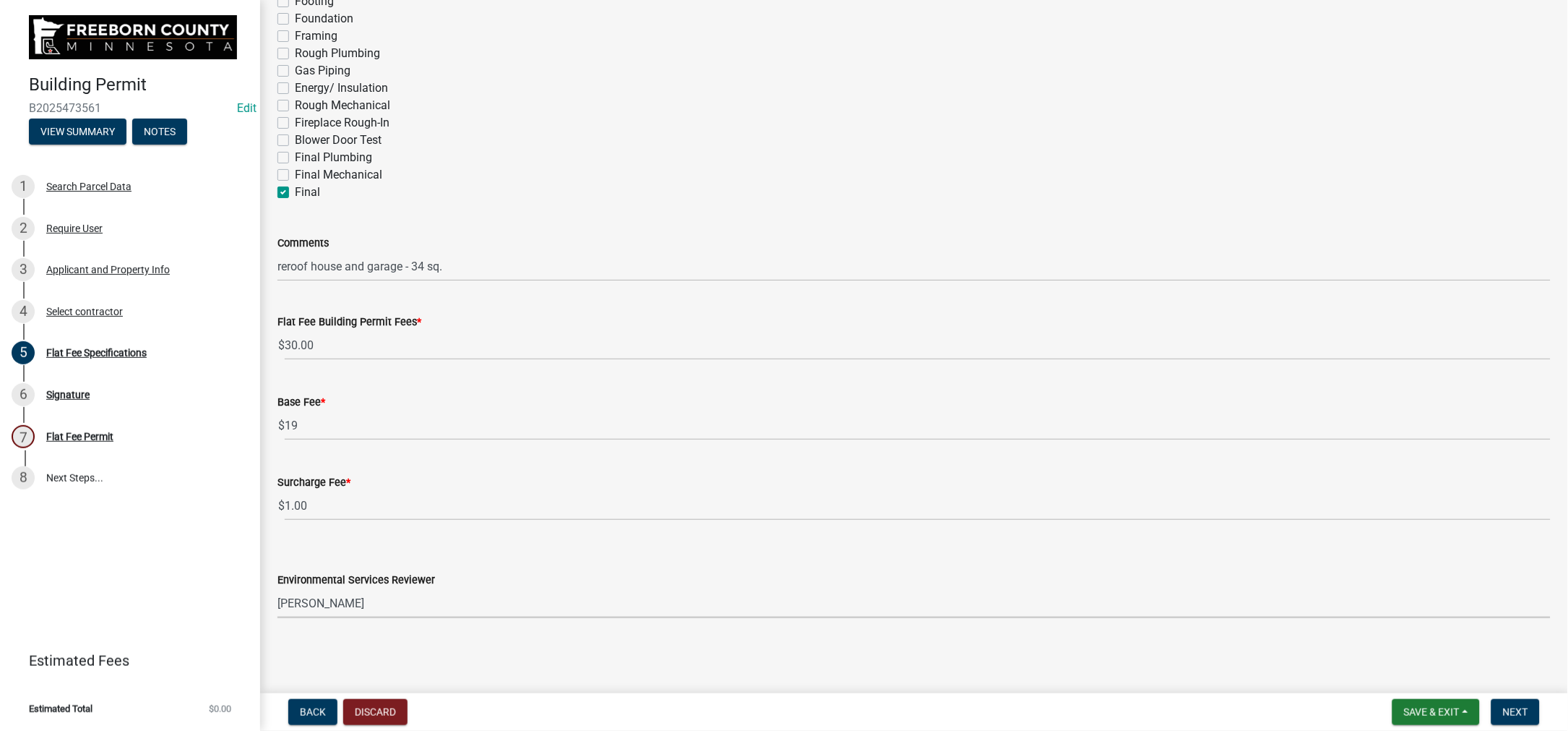
click at [285, 589] on select "Select Item... [PERSON_NAME] [PERSON_NAME] [PERSON_NAME] [PERSON_NAME] [PERSON_…" at bounding box center [915, 603] width 1273 height 29
select select "cf5e982a-8fde-449d-bcd8-be8cdfb99374"
click at [1503, 706] on span "Next" at bounding box center [1516, 712] width 25 height 12
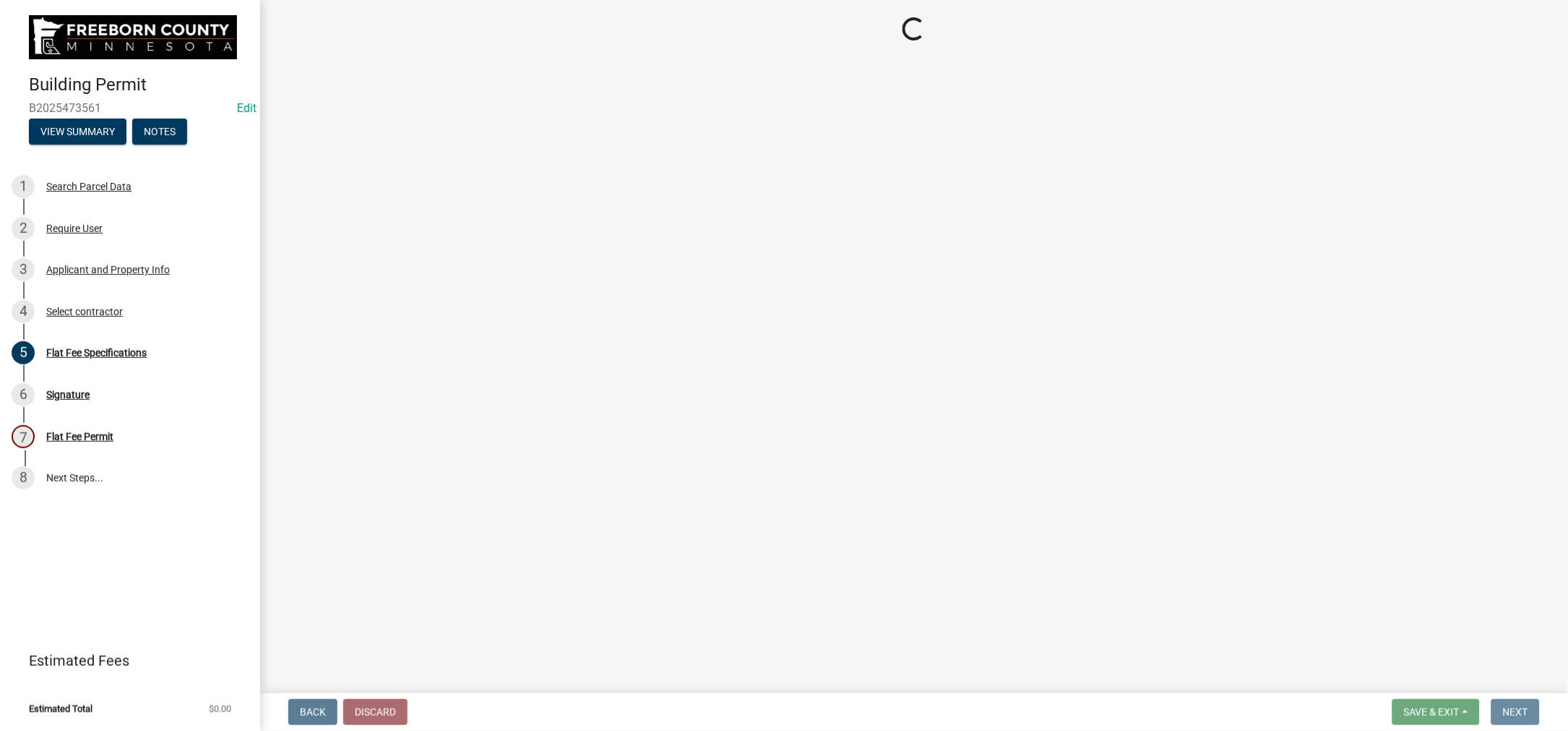
scroll to position [0, 0]
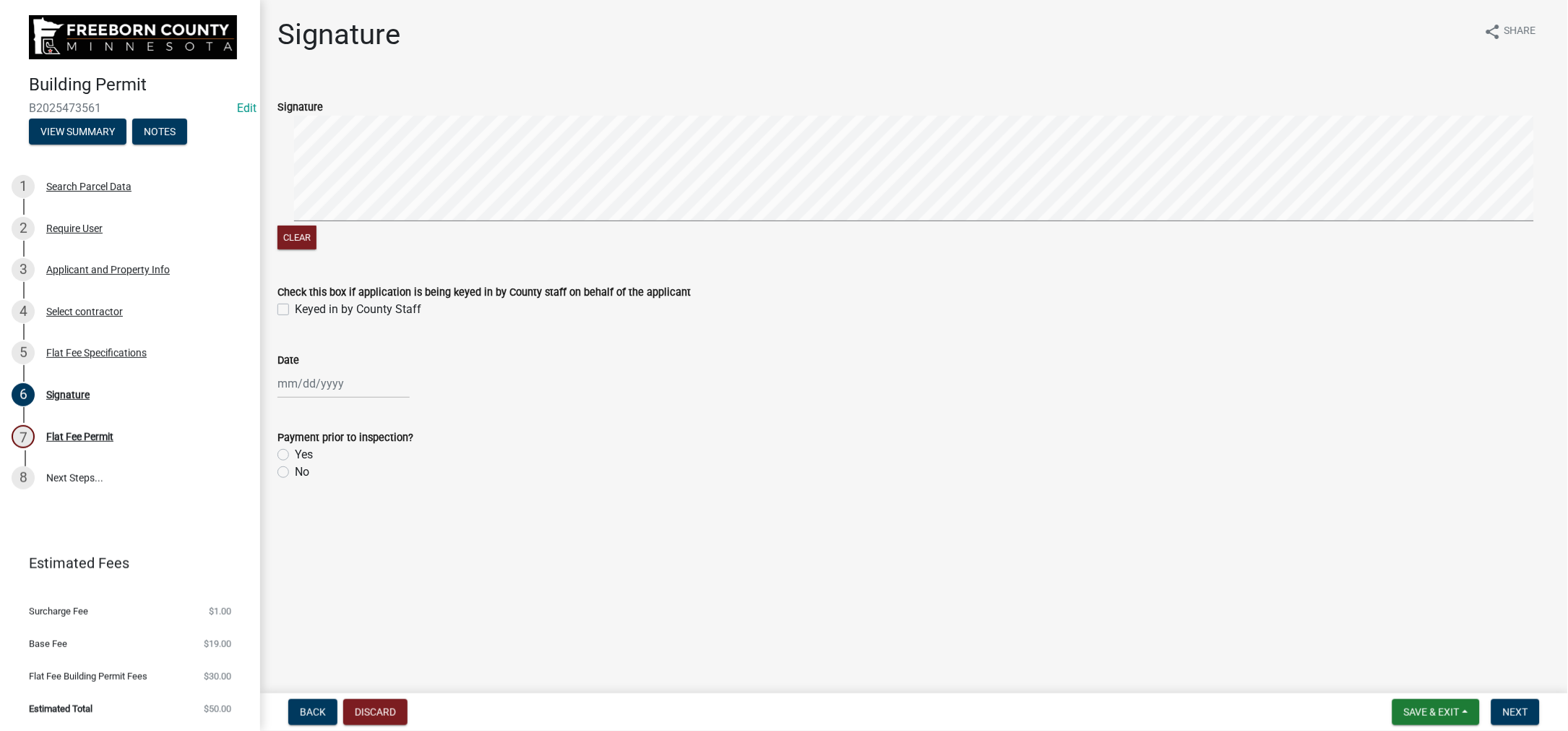
drag, startPoint x: 293, startPoint y: 405, endPoint x: 296, endPoint y: 421, distance: 16.3
click at [295, 318] on label "Keyed in by County Staff" at bounding box center [358, 309] width 126 height 18
click at [295, 310] on input "Keyed in by County Staff" at bounding box center [299, 305] width 9 height 9
checkbox input "true"
click at [339, 398] on div at bounding box center [344, 383] width 132 height 29
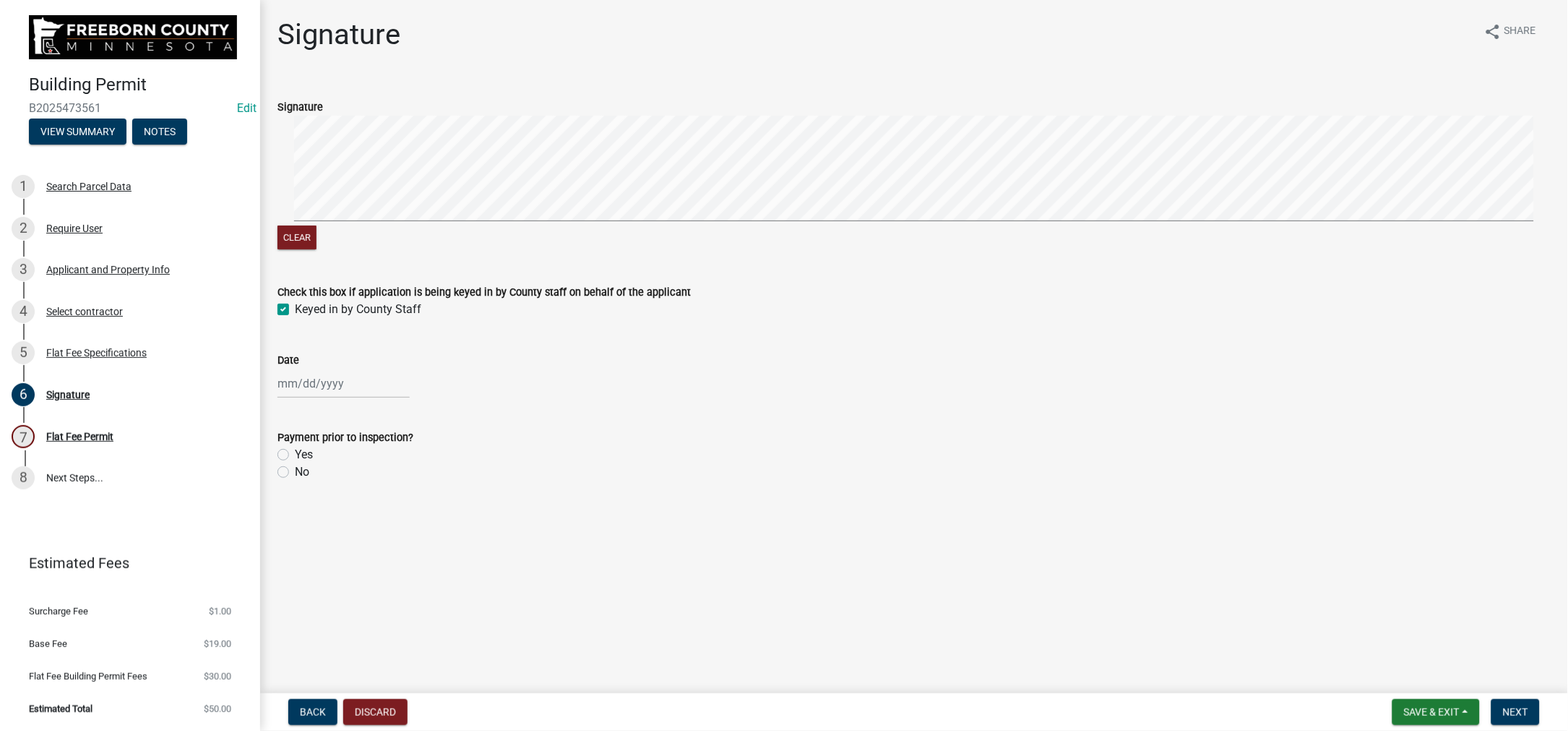
select select "9"
select select "2025"
click at [373, 235] on div "4" at bounding box center [360, 222] width 23 height 23
type input "[DATE]"
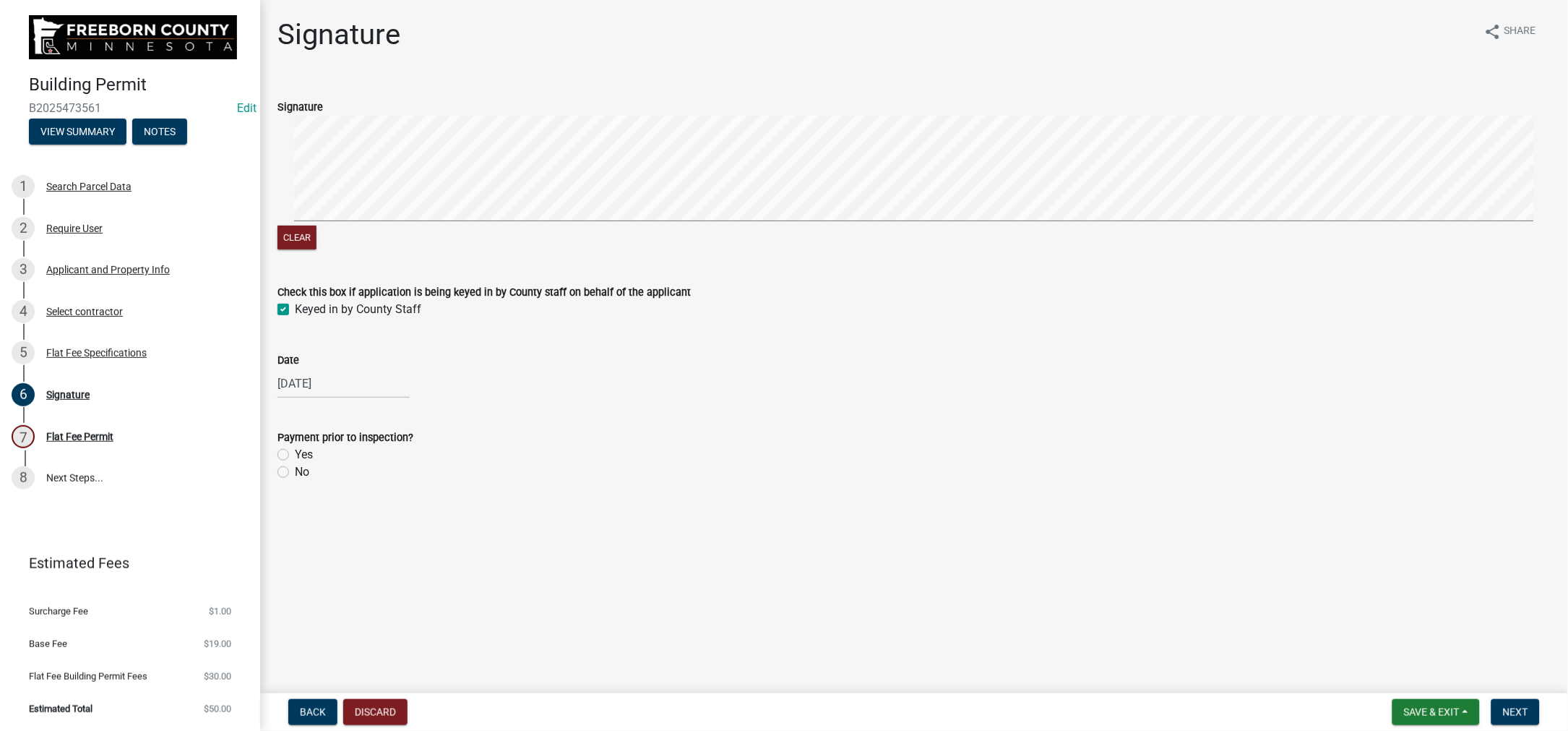
click at [305, 481] on div "No" at bounding box center [915, 472] width 1273 height 18
drag, startPoint x: 292, startPoint y: 595, endPoint x: 305, endPoint y: 595, distance: 13.0
click at [295, 481] on label "No" at bounding box center [301, 472] width 14 height 18
click at [295, 472] on input "No" at bounding box center [299, 467] width 9 height 9
radio input "true"
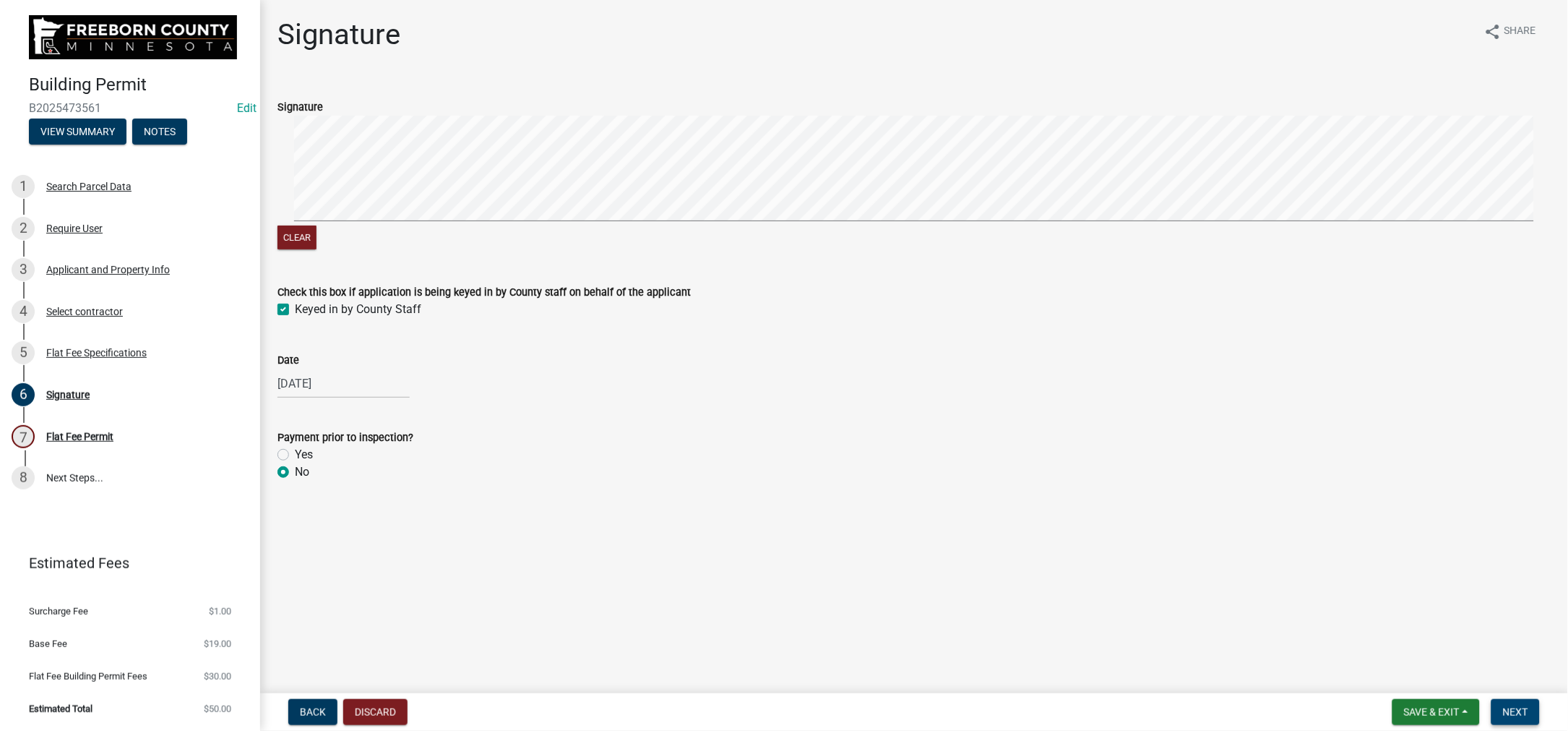
click at [1517, 705] on button "Next" at bounding box center [1515, 712] width 48 height 26
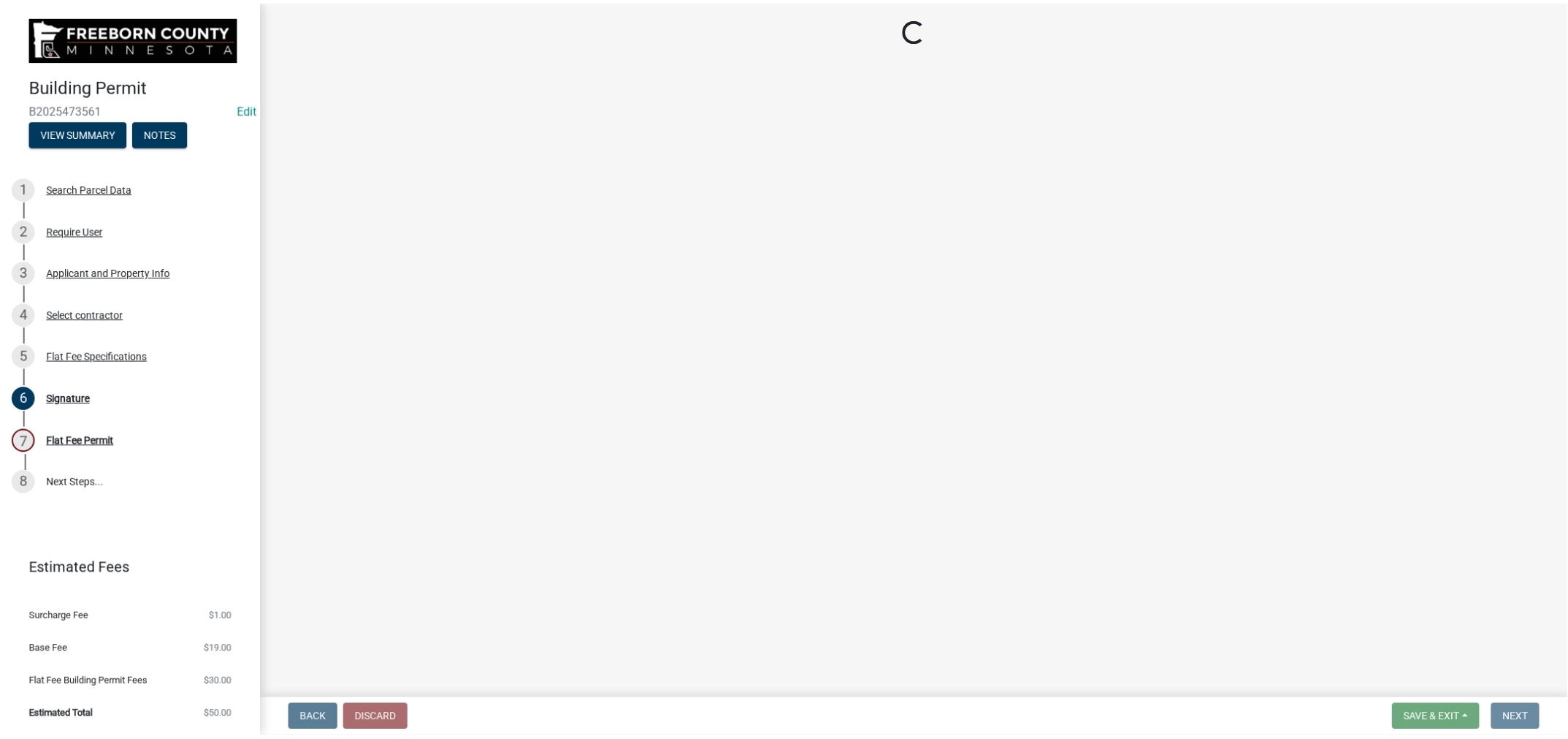
scroll to position [0, 0]
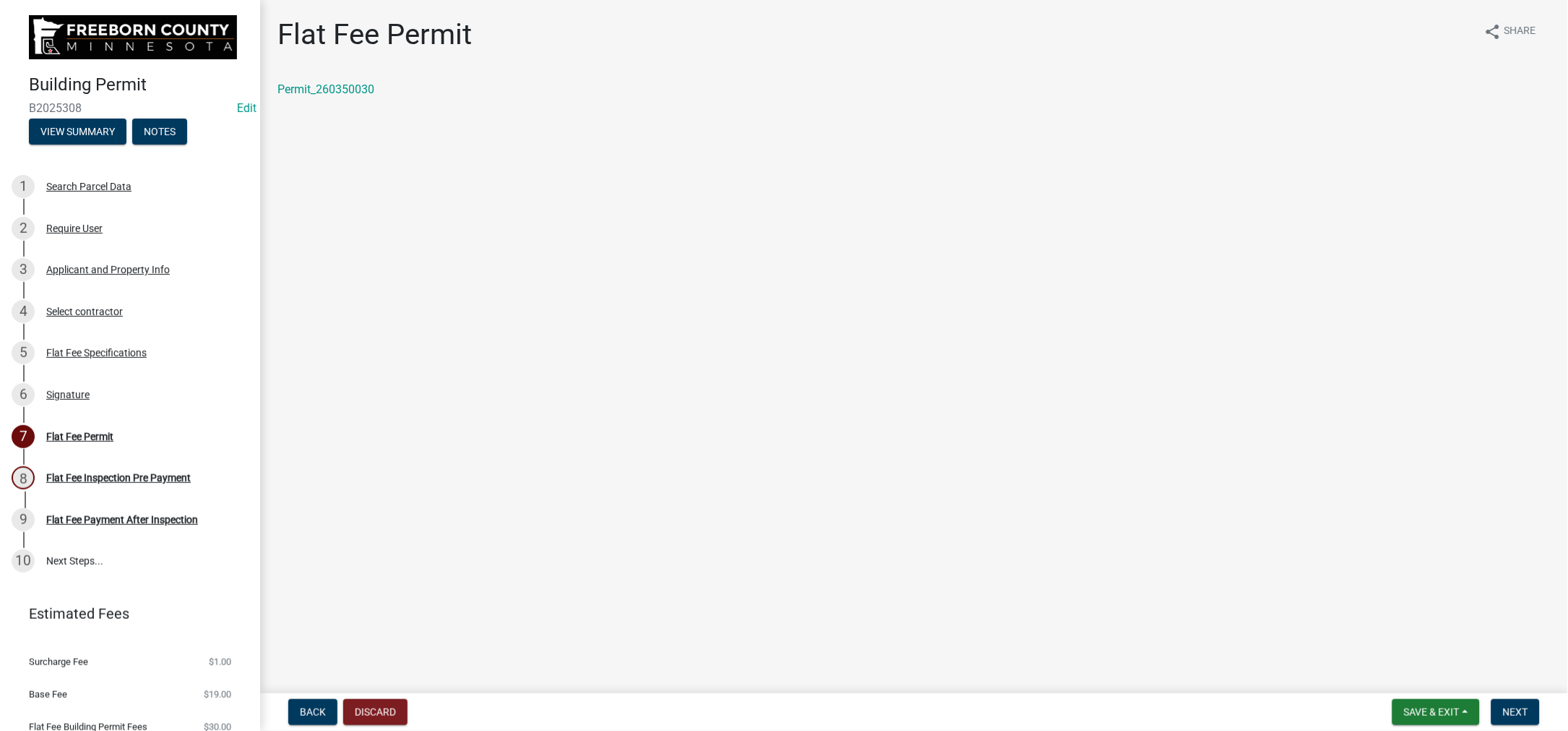
click at [368, 99] on div "Permit_260350030" at bounding box center [915, 89] width 1273 height 18
click at [365, 96] on link "Permit_260350030" at bounding box center [326, 89] width 97 height 13
click at [1404, 706] on span "Save & Exit" at bounding box center [1432, 712] width 56 height 12
click at [1364, 647] on button "Save & Exit" at bounding box center [1421, 661] width 115 height 35
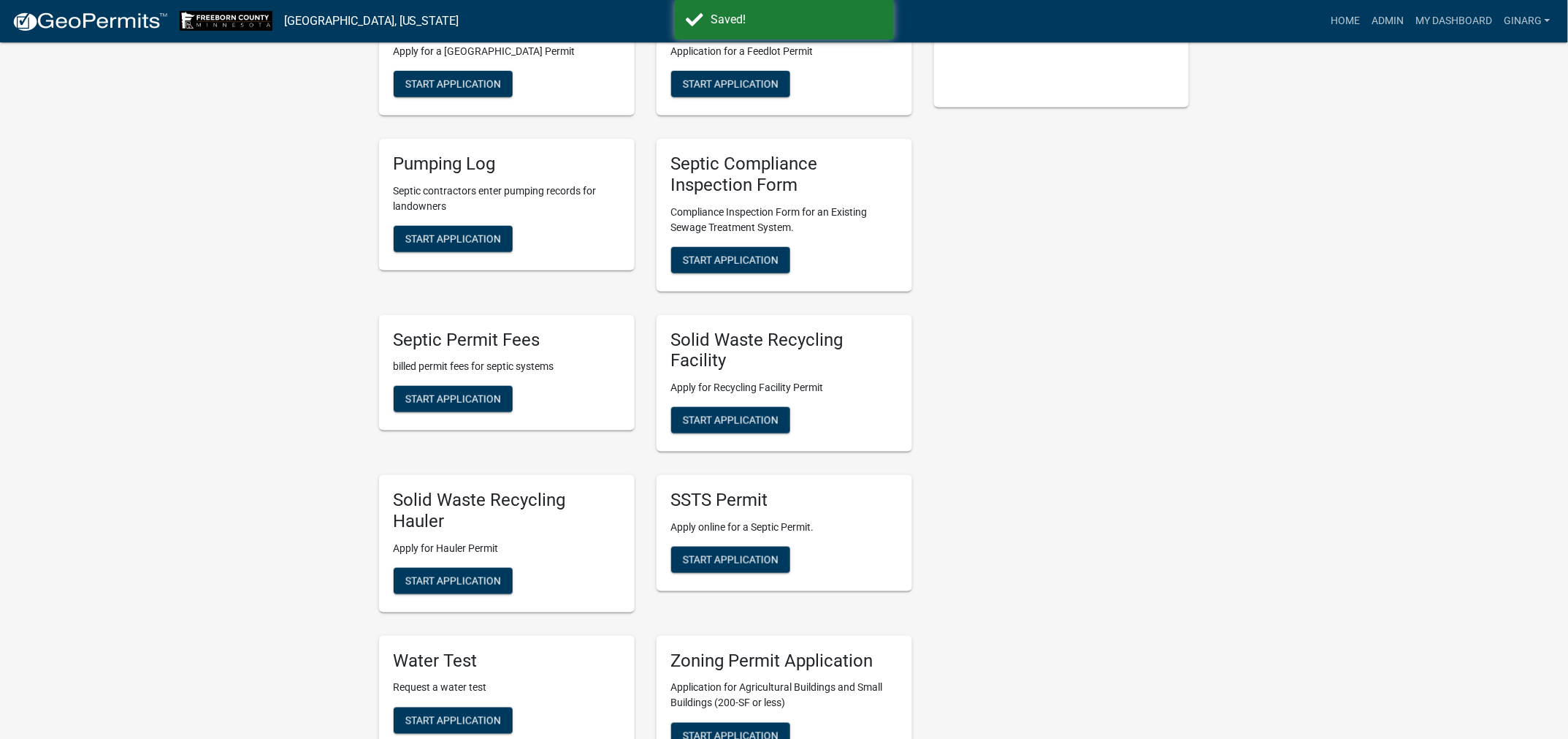
scroll to position [438, 0]
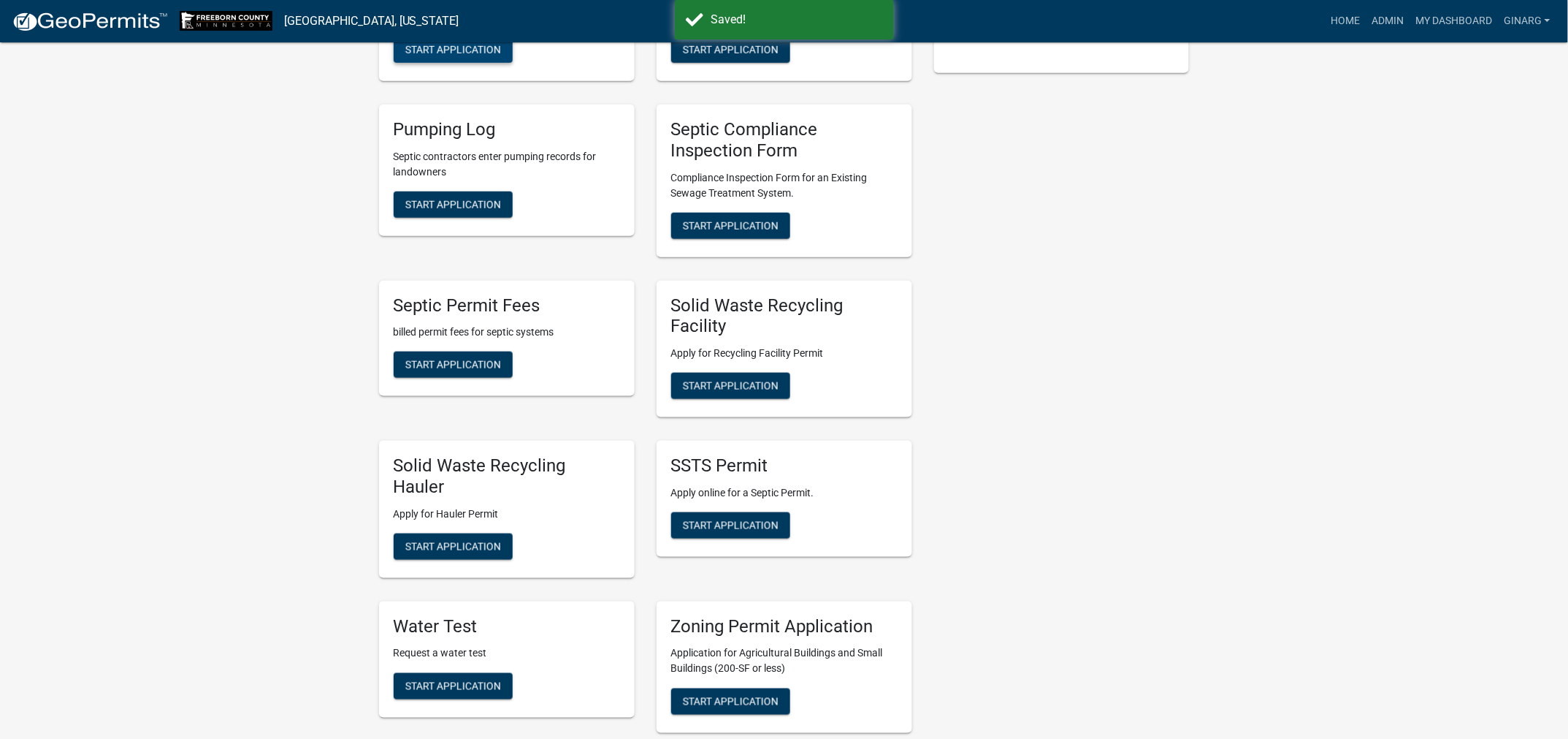
click at [471, 55] on span "Start Application" at bounding box center [453, 49] width 95 height 12
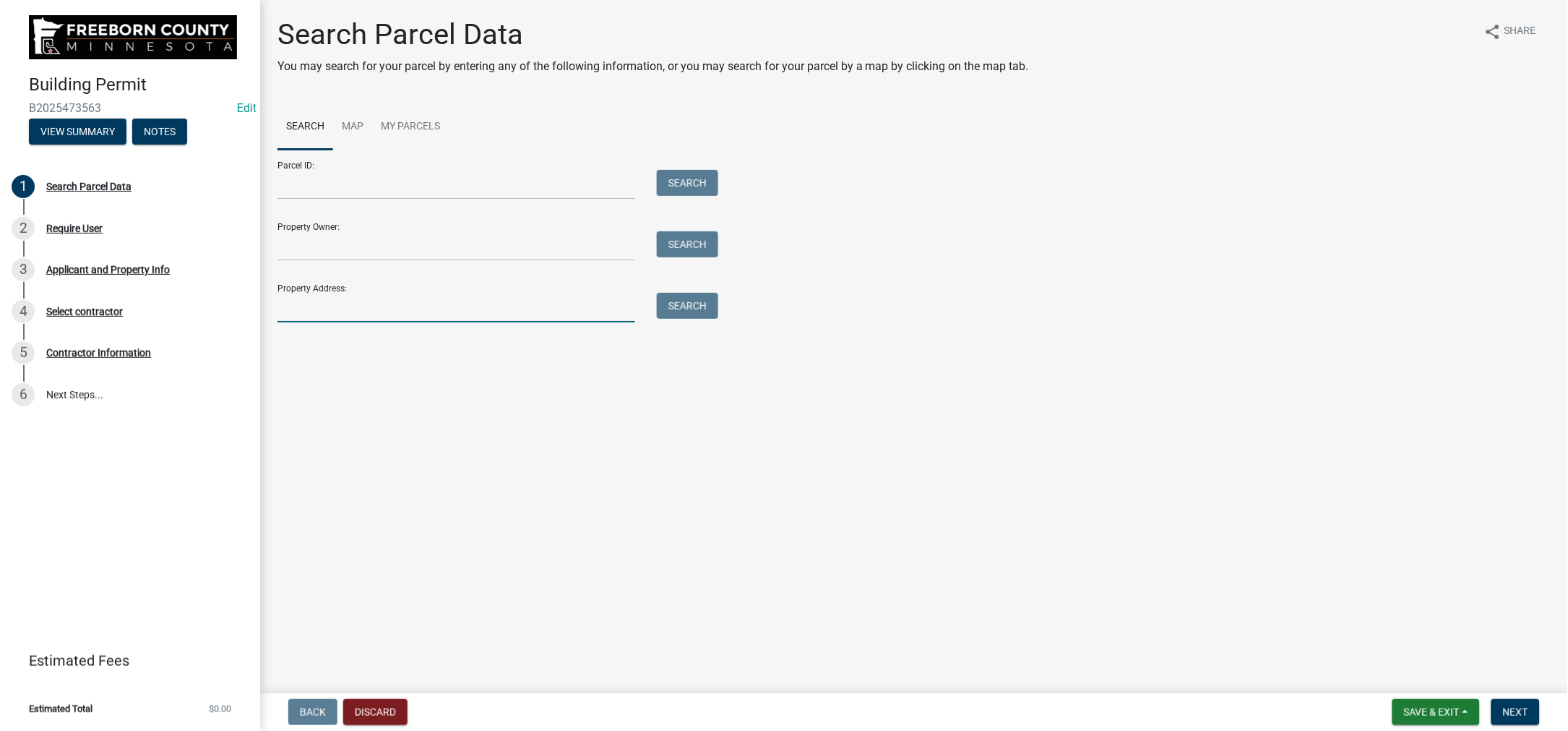
click at [360, 323] on input "Property Address:" at bounding box center [456, 307] width 358 height 29
type input "85219"
click at [718, 318] on button "Search" at bounding box center [687, 306] width 61 height 26
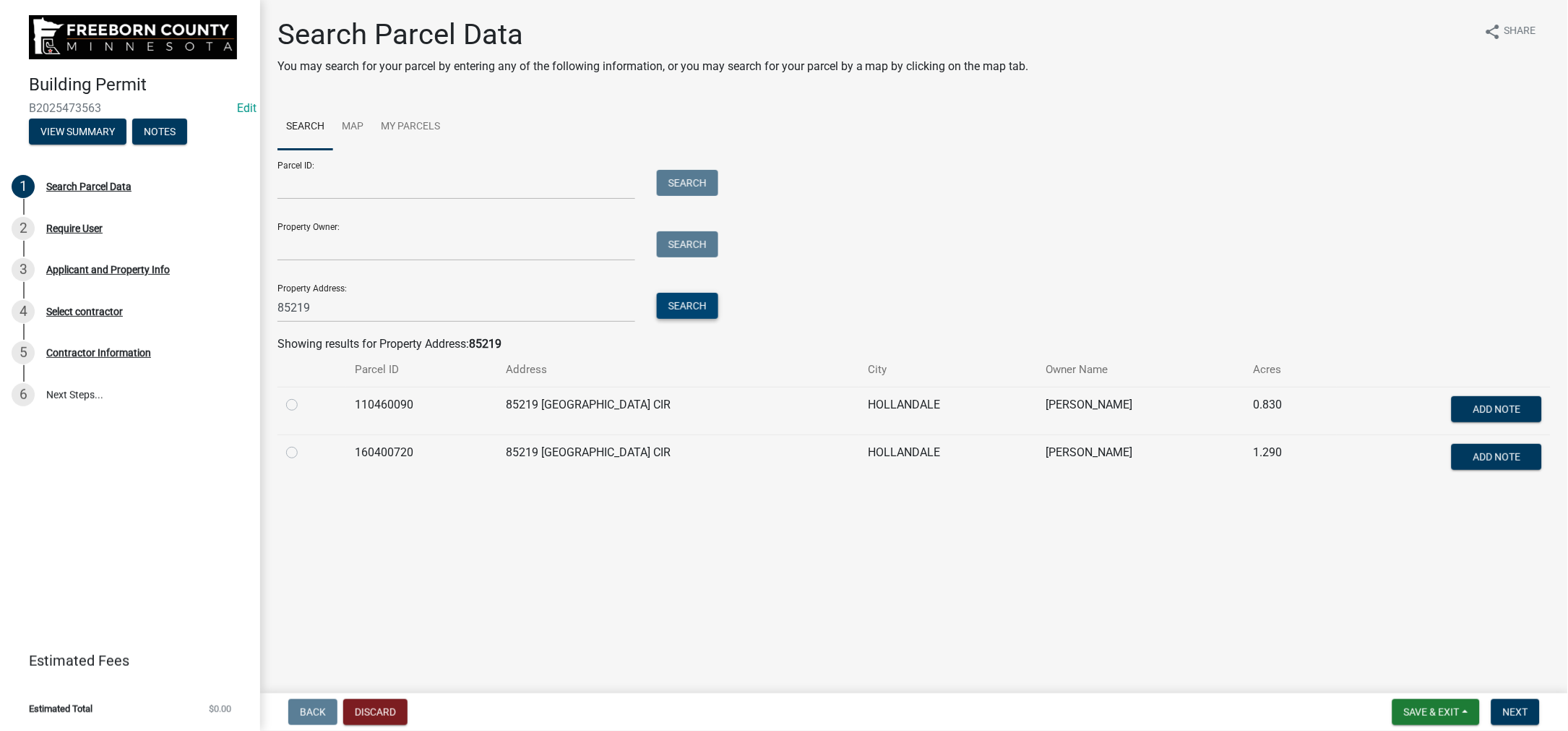
scroll to position [142, 0]
click at [303, 444] on label at bounding box center [303, 444] width 0 height 0
click at [312, 453] on input "radio" at bounding box center [307, 448] width 9 height 9
radio input "true"
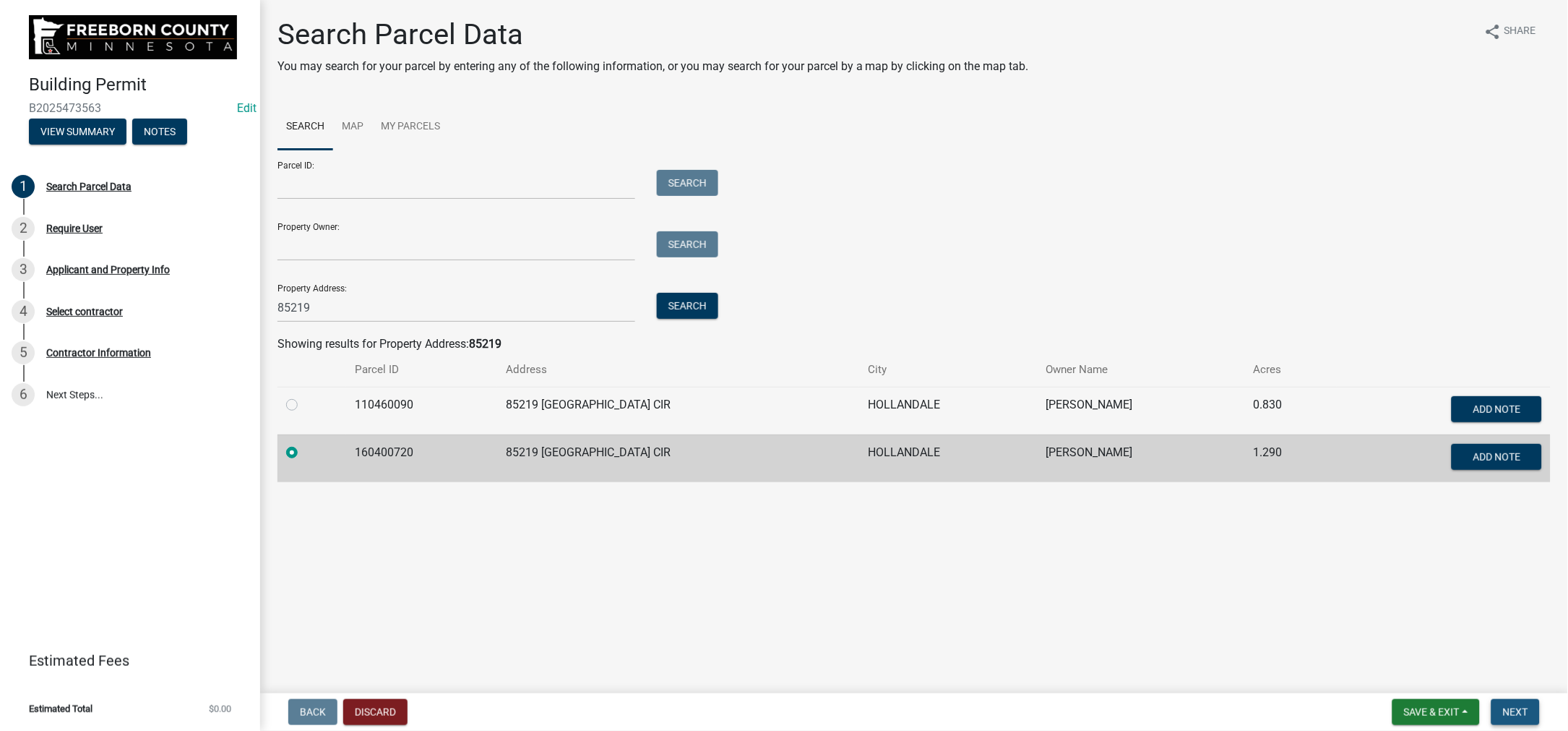
click at [1503, 706] on span "Next" at bounding box center [1516, 712] width 25 height 12
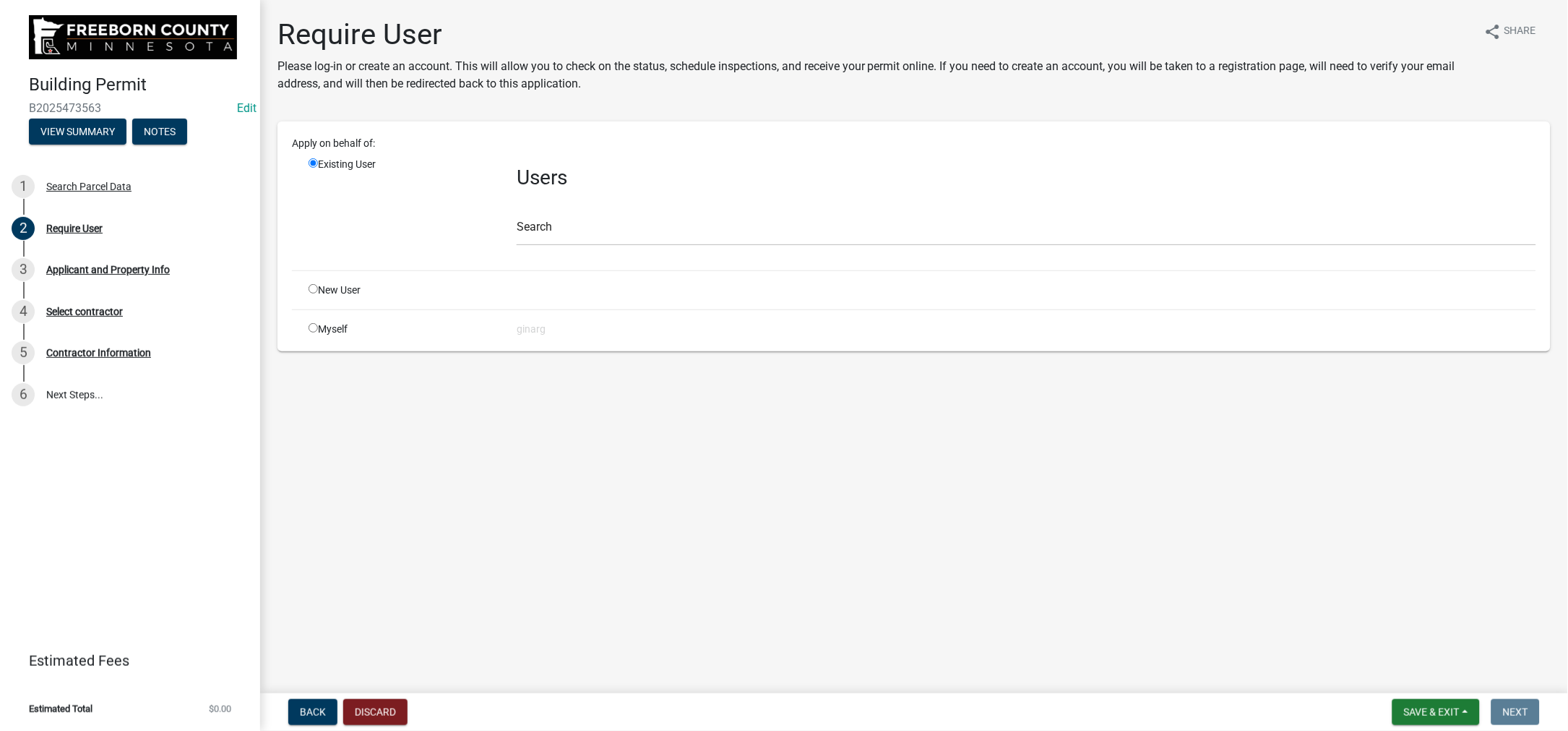
drag, startPoint x: 332, startPoint y: 491, endPoint x: 739, endPoint y: 487, distance: 407.0
click at [318, 333] on input "radio" at bounding box center [312, 328] width 9 height 9
radio input "true"
radio input "false"
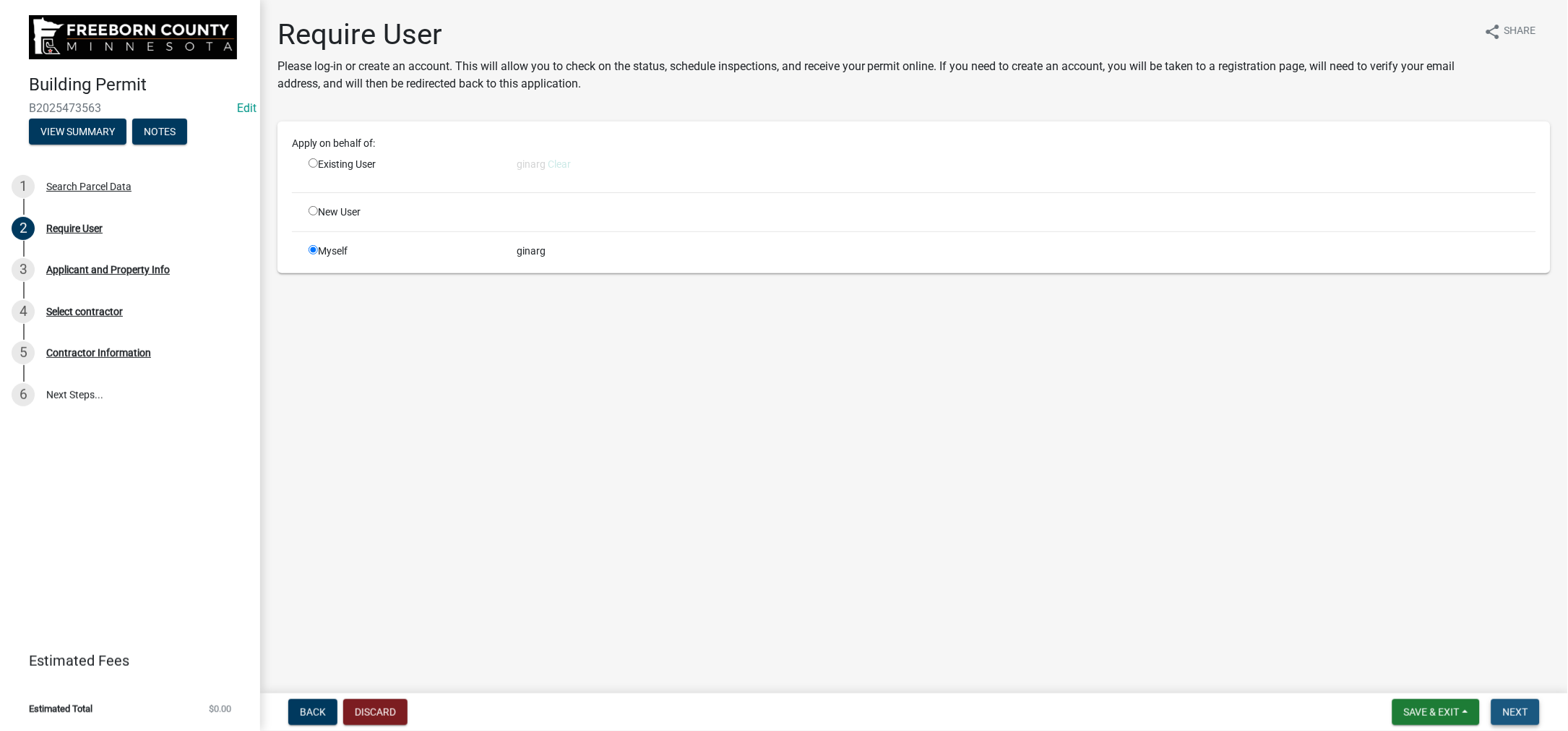
drag, startPoint x: 1499, startPoint y: 702, endPoint x: 1495, endPoint y: 688, distance: 14.6
click at [1503, 706] on span "Next" at bounding box center [1516, 712] width 25 height 12
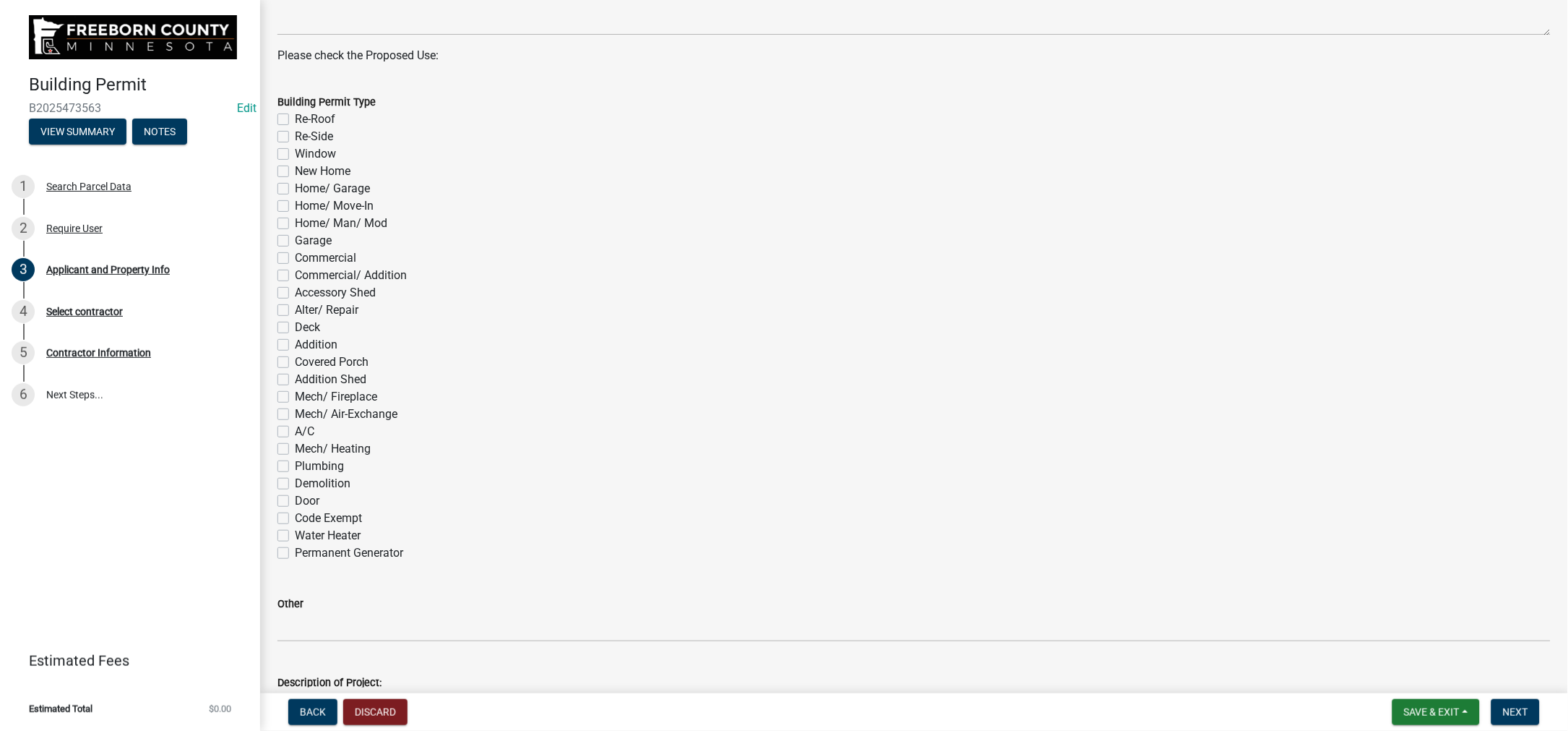
scroll to position [650, 0]
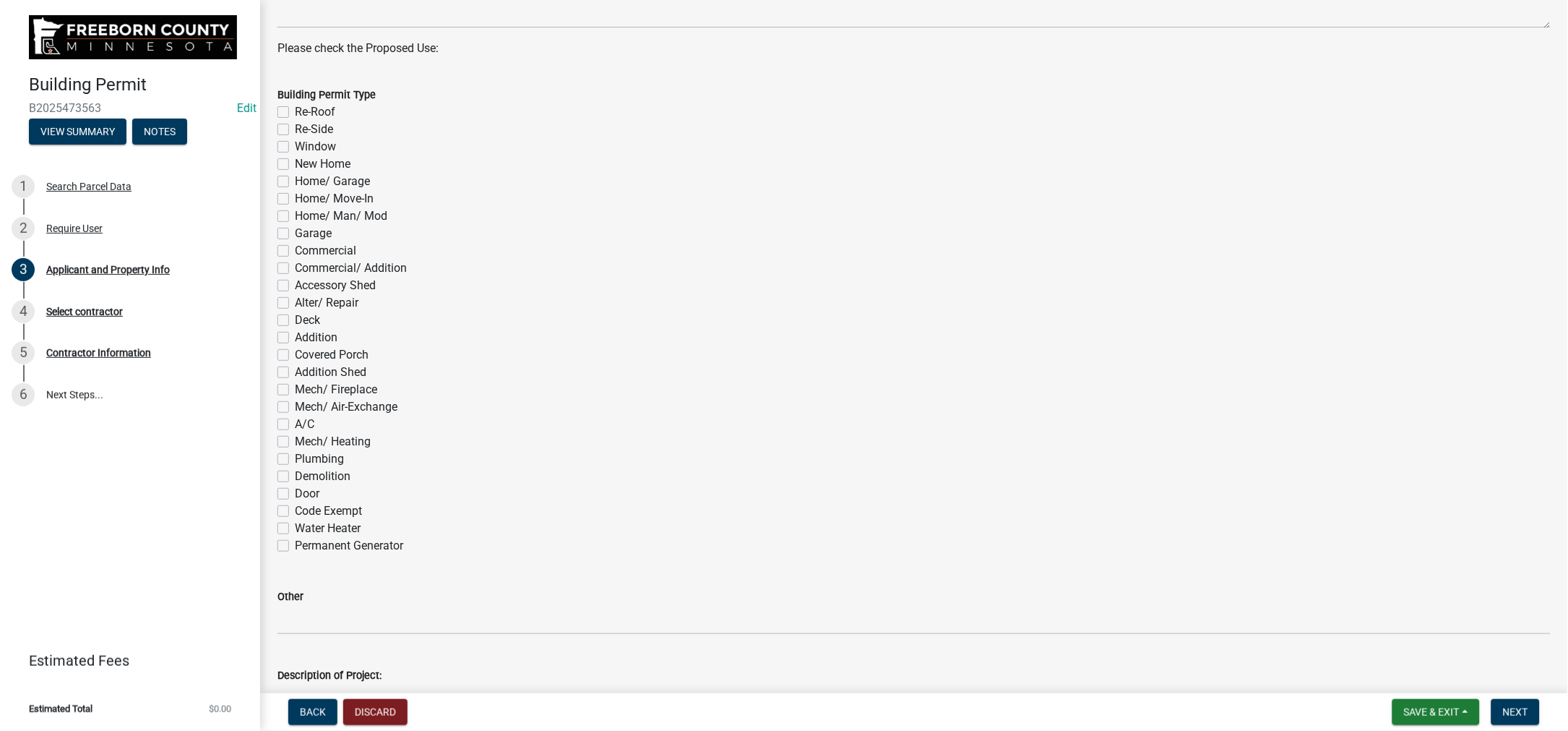
drag, startPoint x: 299, startPoint y: 489, endPoint x: 504, endPoint y: 538, distance: 210.8
click at [301, 120] on label "Re-Roof" at bounding box center [315, 112] width 40 height 18
click at [301, 113] on input "Re-Roof" at bounding box center [299, 108] width 9 height 9
checkbox input "true"
checkbox input "false"
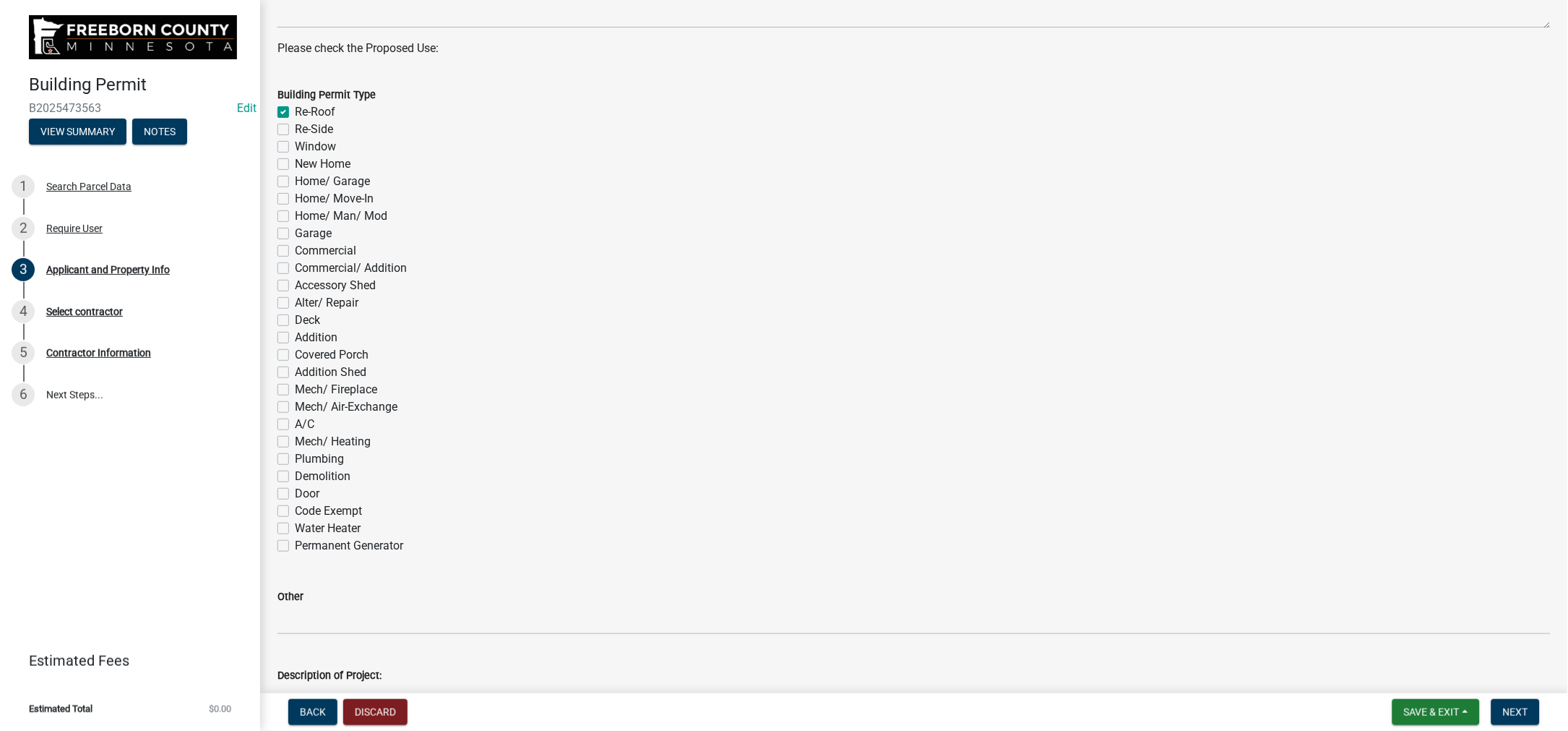
checkbox input "false"
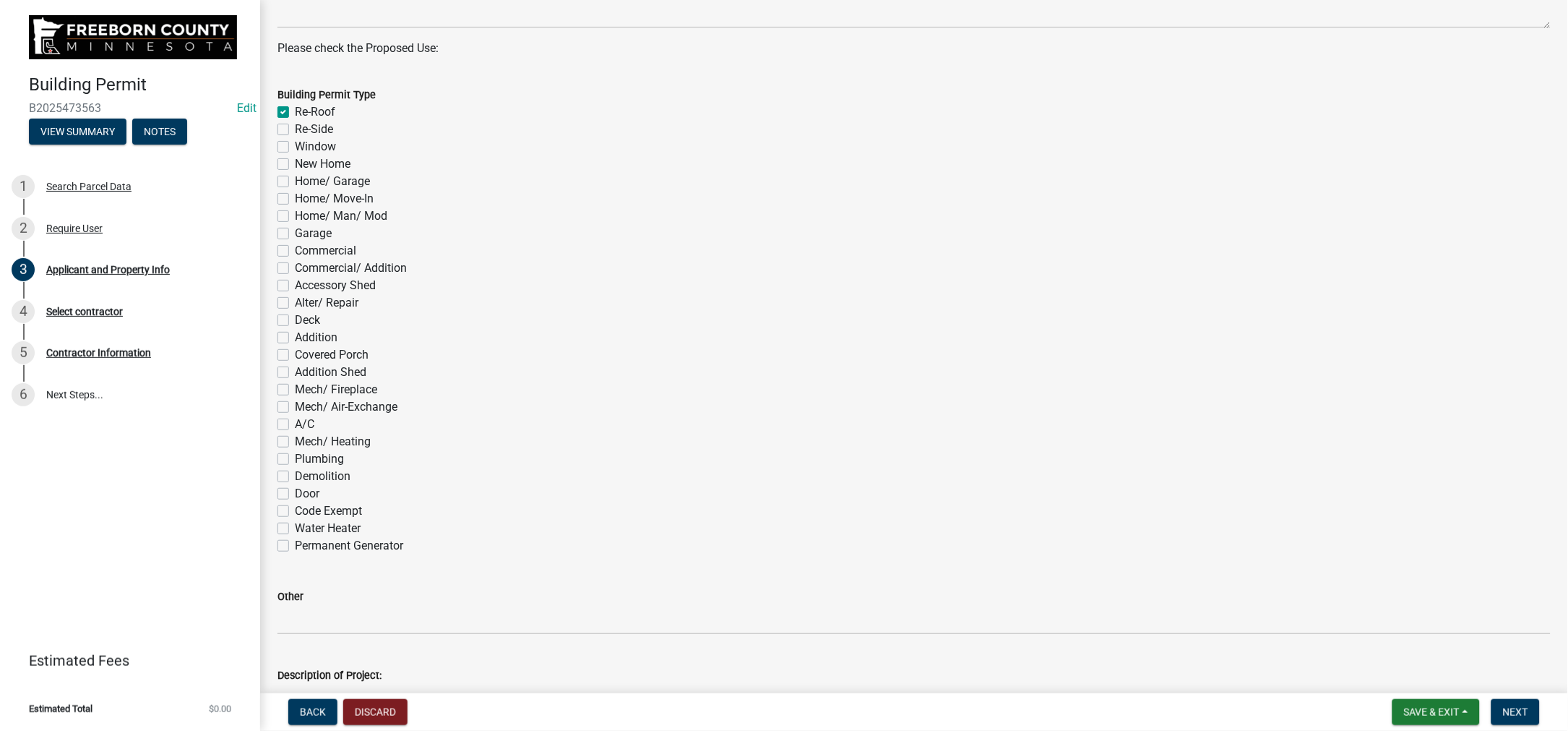
checkbox input "false"
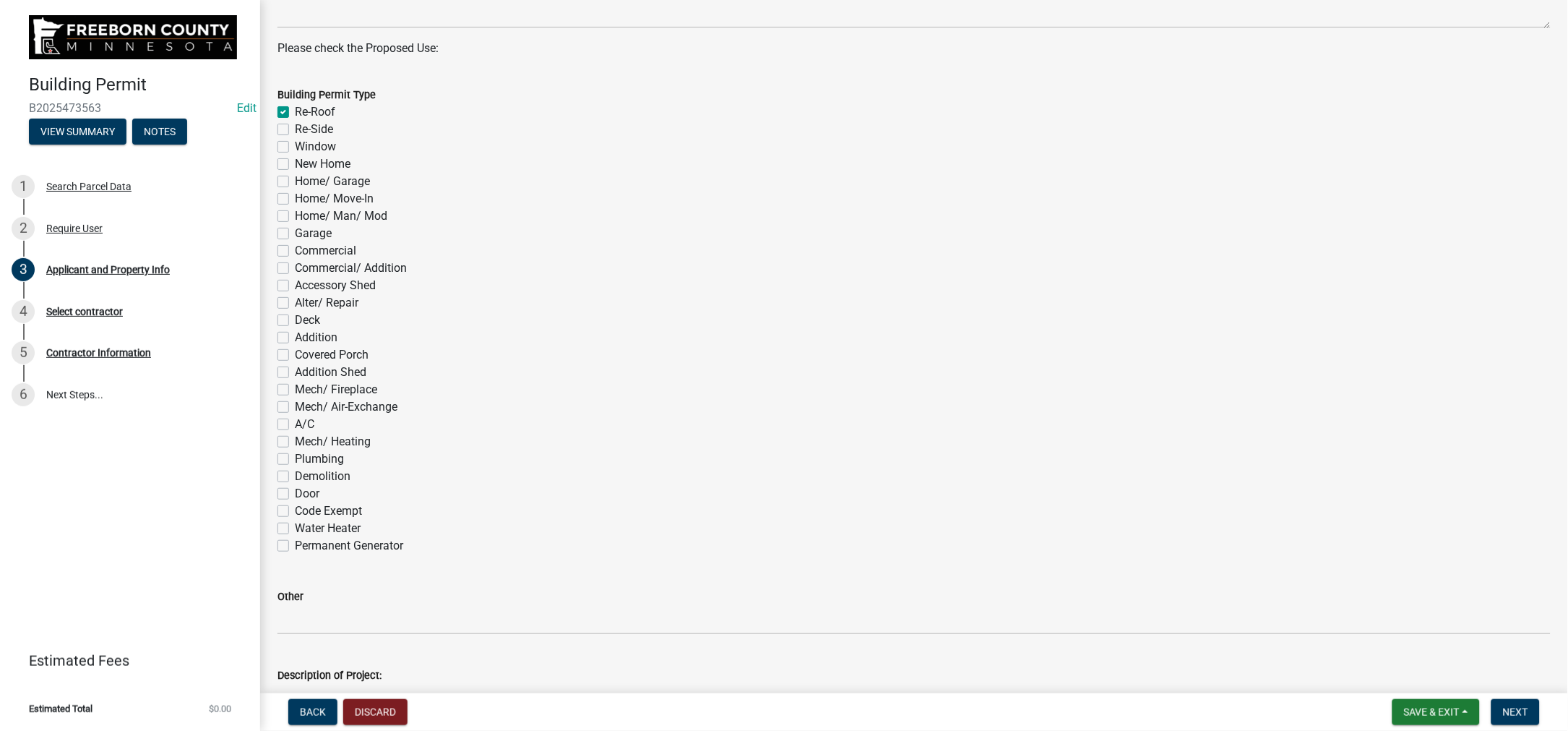
checkbox input "false"
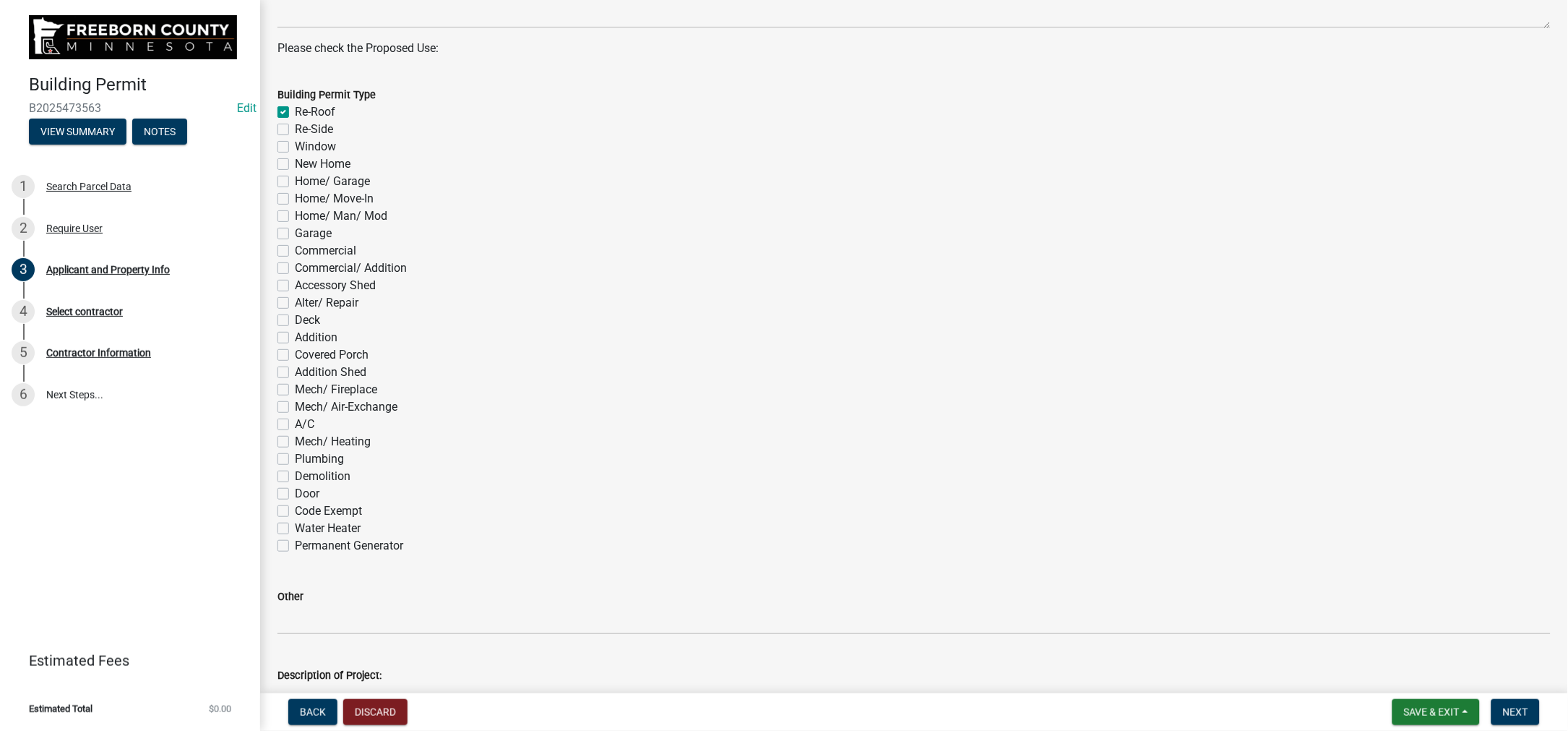
checkbox input "false"
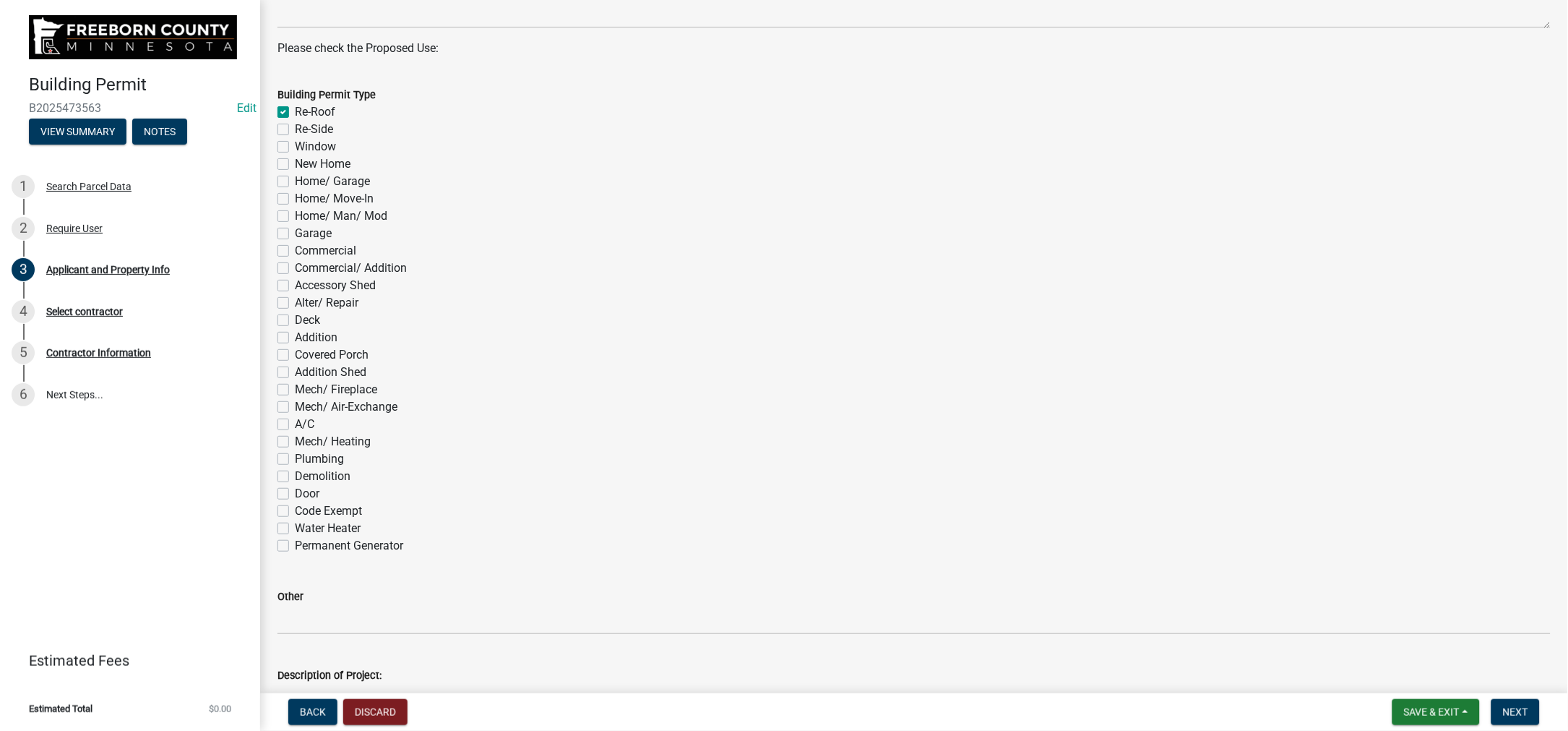
checkbox input "false"
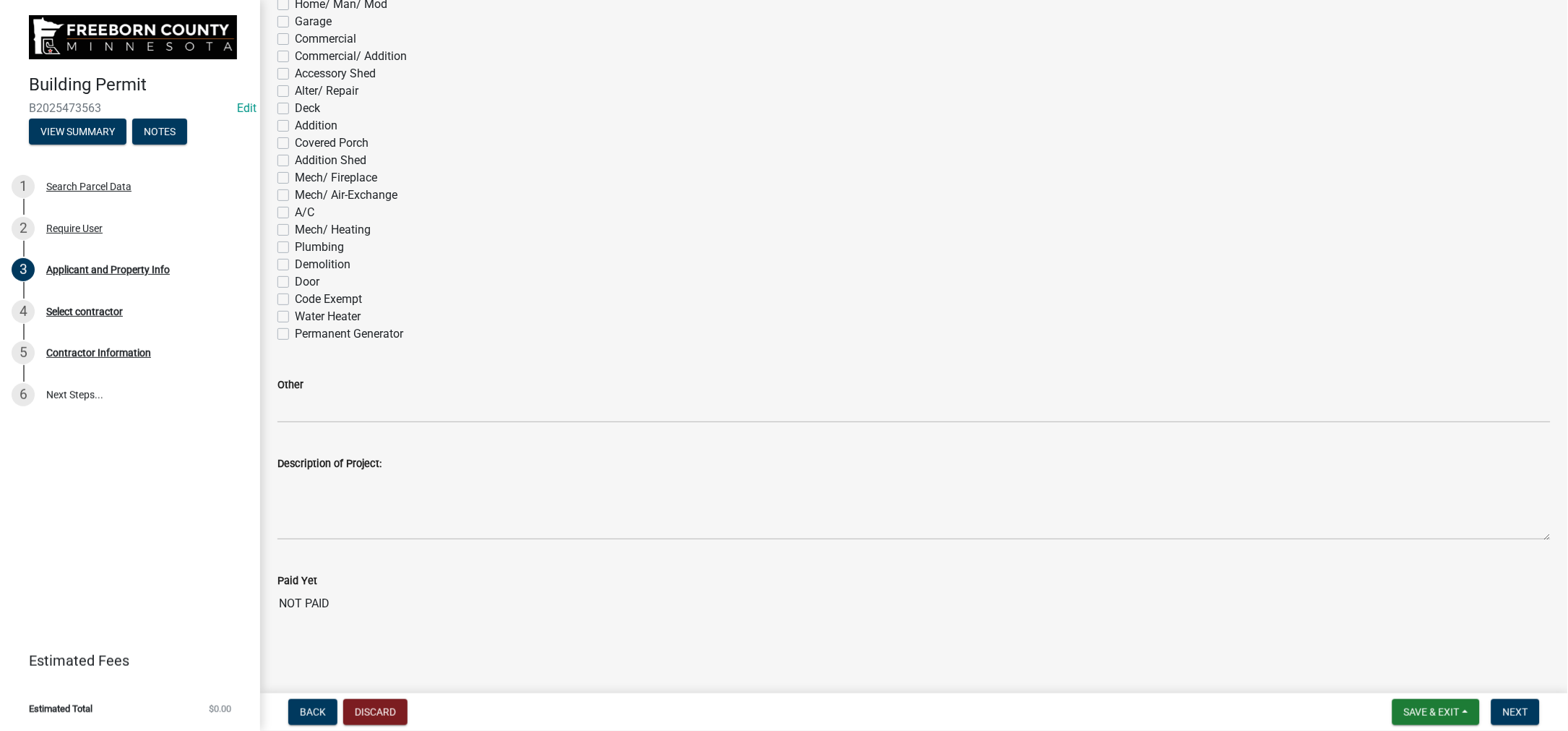
scroll to position [1409, 0]
click at [1503, 706] on span "Next" at bounding box center [1516, 712] width 25 height 12
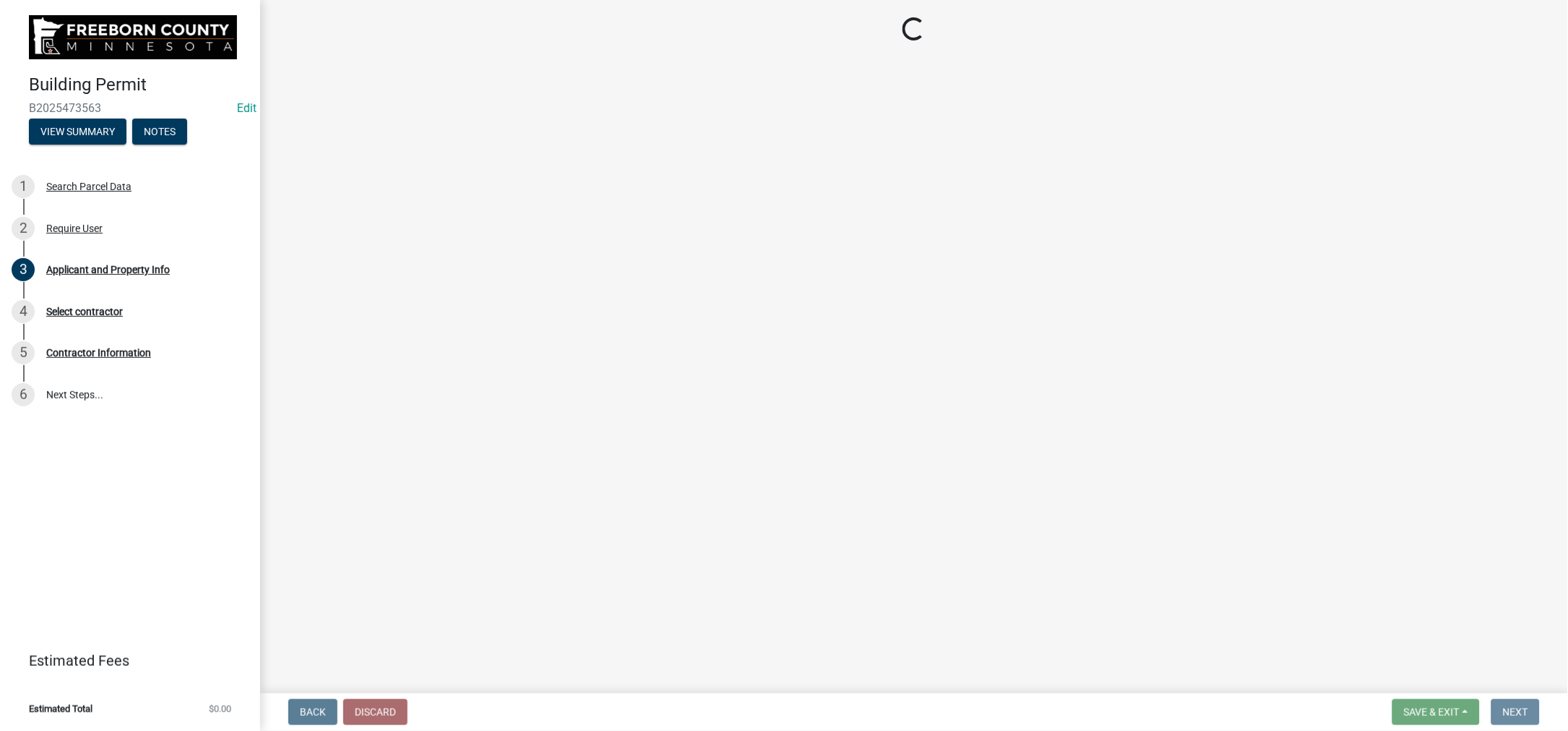
scroll to position [0, 0]
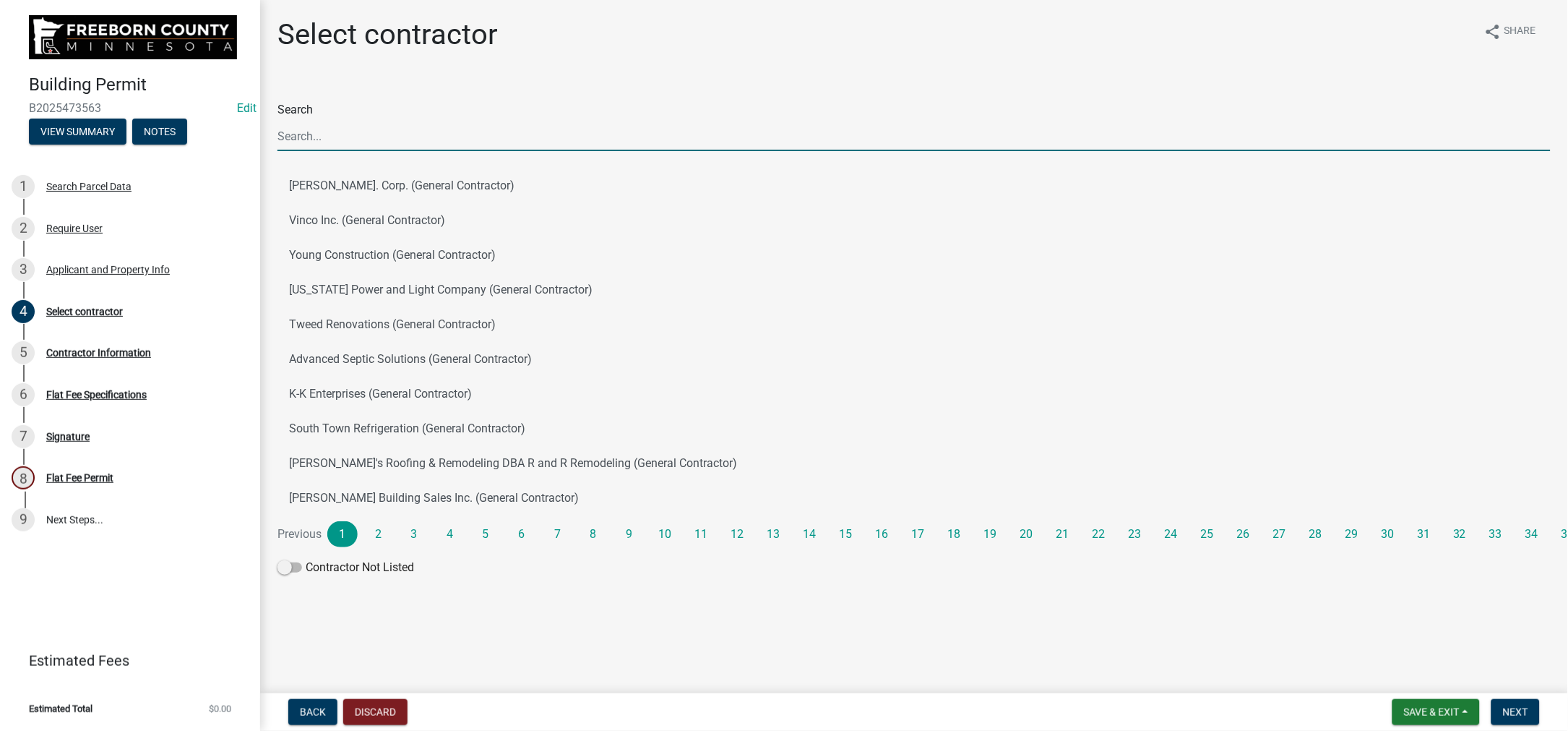
click at [328, 151] on input "Search" at bounding box center [915, 136] width 1273 height 29
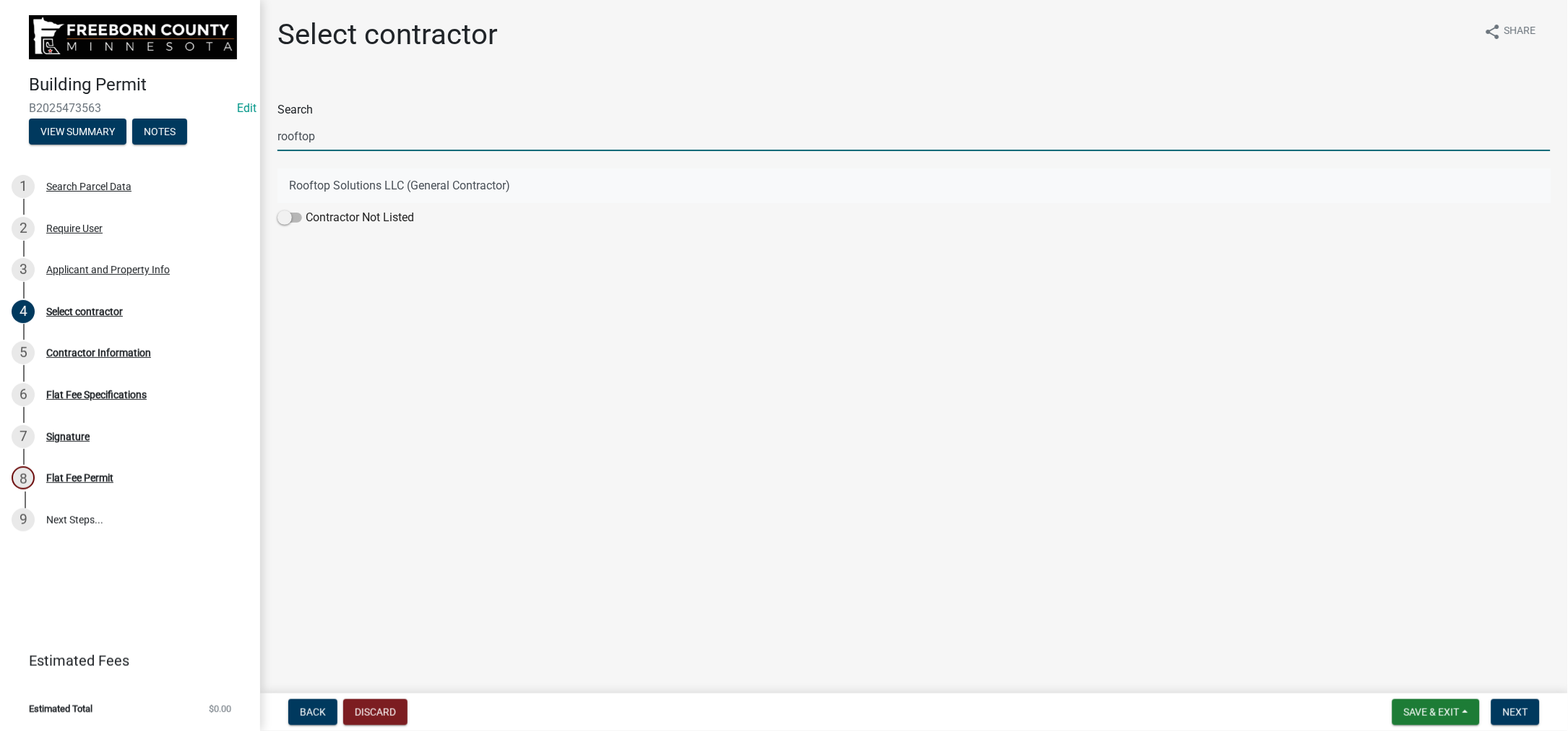
type input "rooftop"
click at [299, 203] on button "Rooftop Solutions LLC (General Contractor)" at bounding box center [915, 185] width 1273 height 35
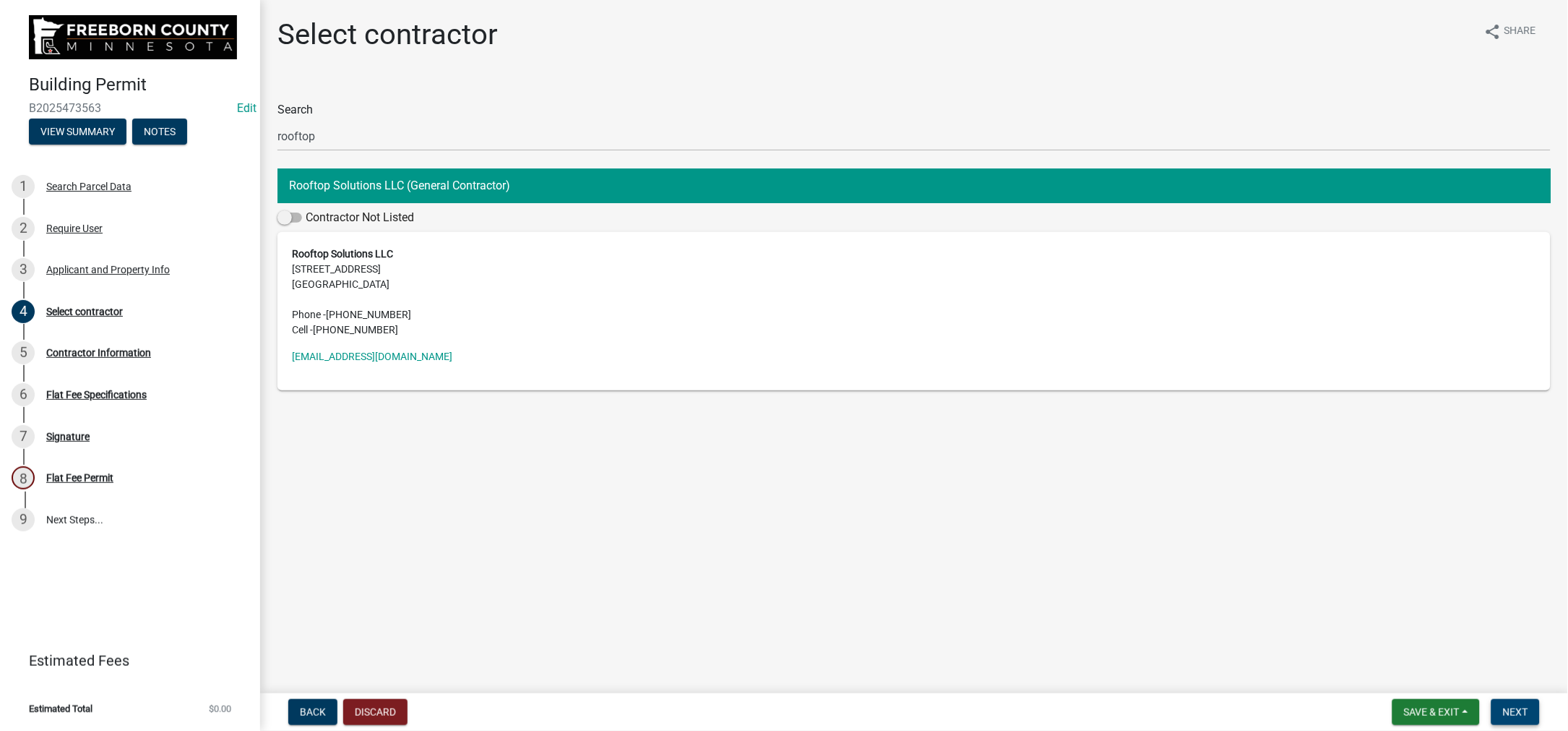
click at [1506, 706] on span "Next" at bounding box center [1516, 712] width 25 height 12
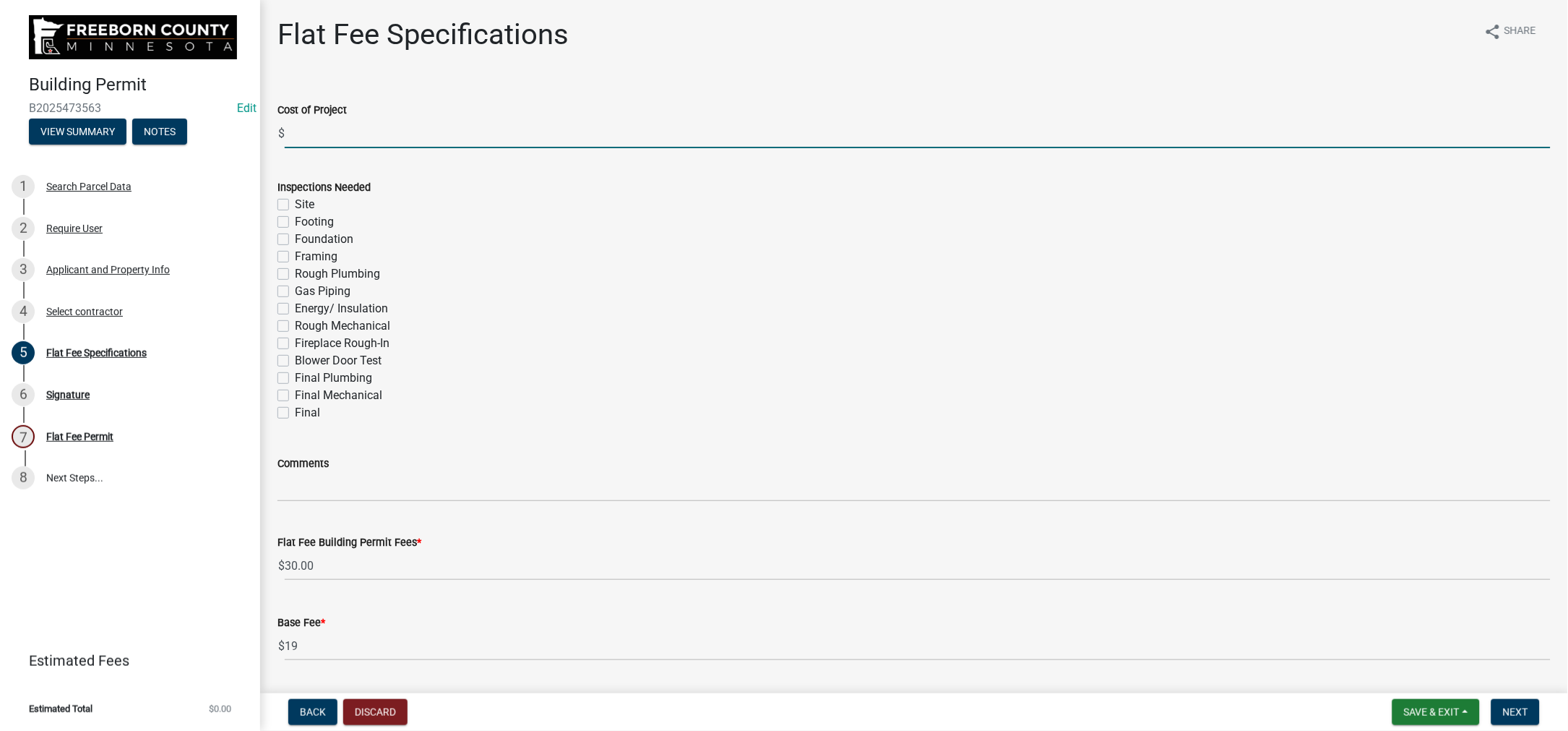
click at [345, 148] on input "text" at bounding box center [917, 133] width 1266 height 29
type input "22700"
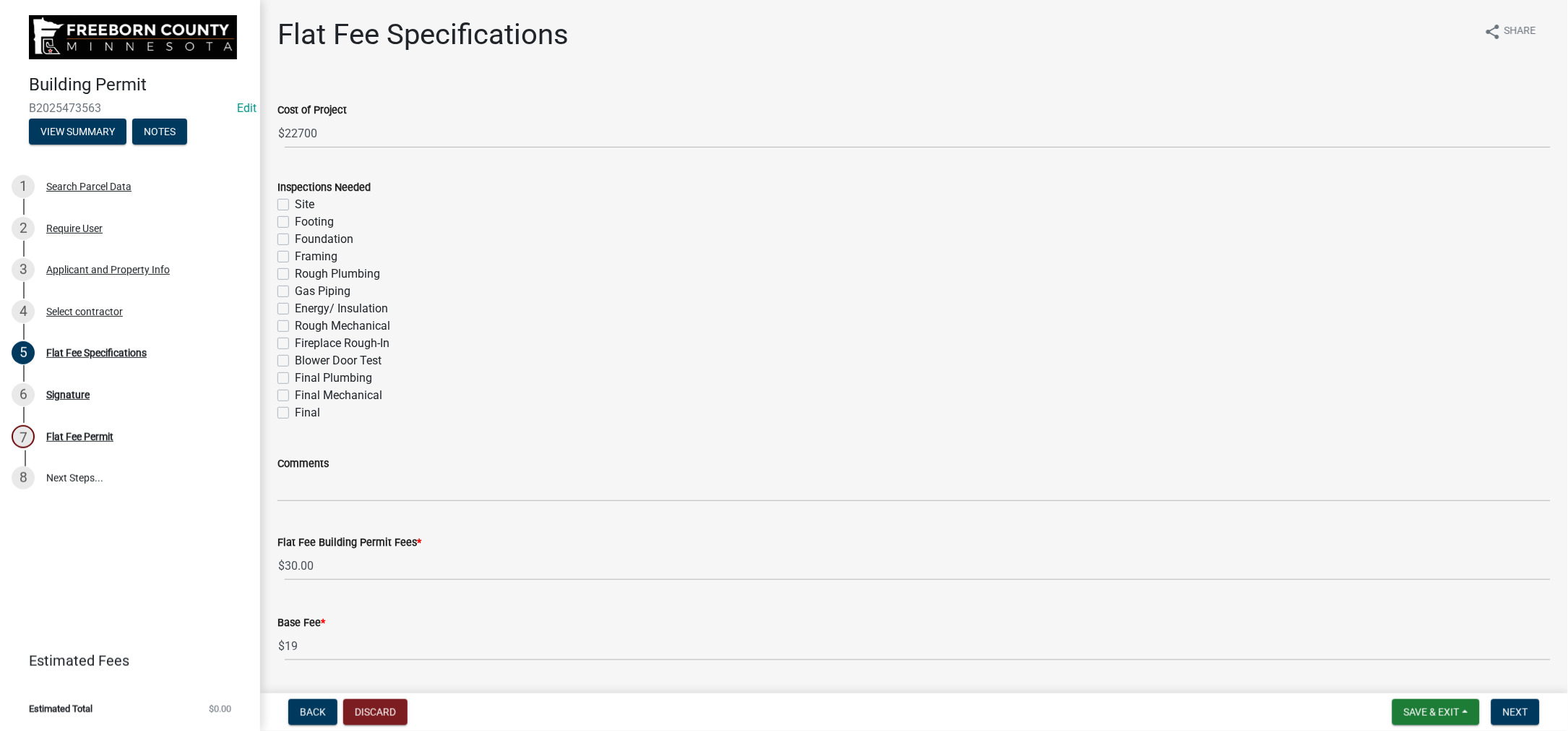
drag, startPoint x: 287, startPoint y: 616, endPoint x: 294, endPoint y: 619, distance: 7.6
click at [295, 421] on label "Final" at bounding box center [307, 413] width 25 height 18
click at [295, 414] on input "Final" at bounding box center [299, 408] width 9 height 9
checkbox input "true"
checkbox input "false"
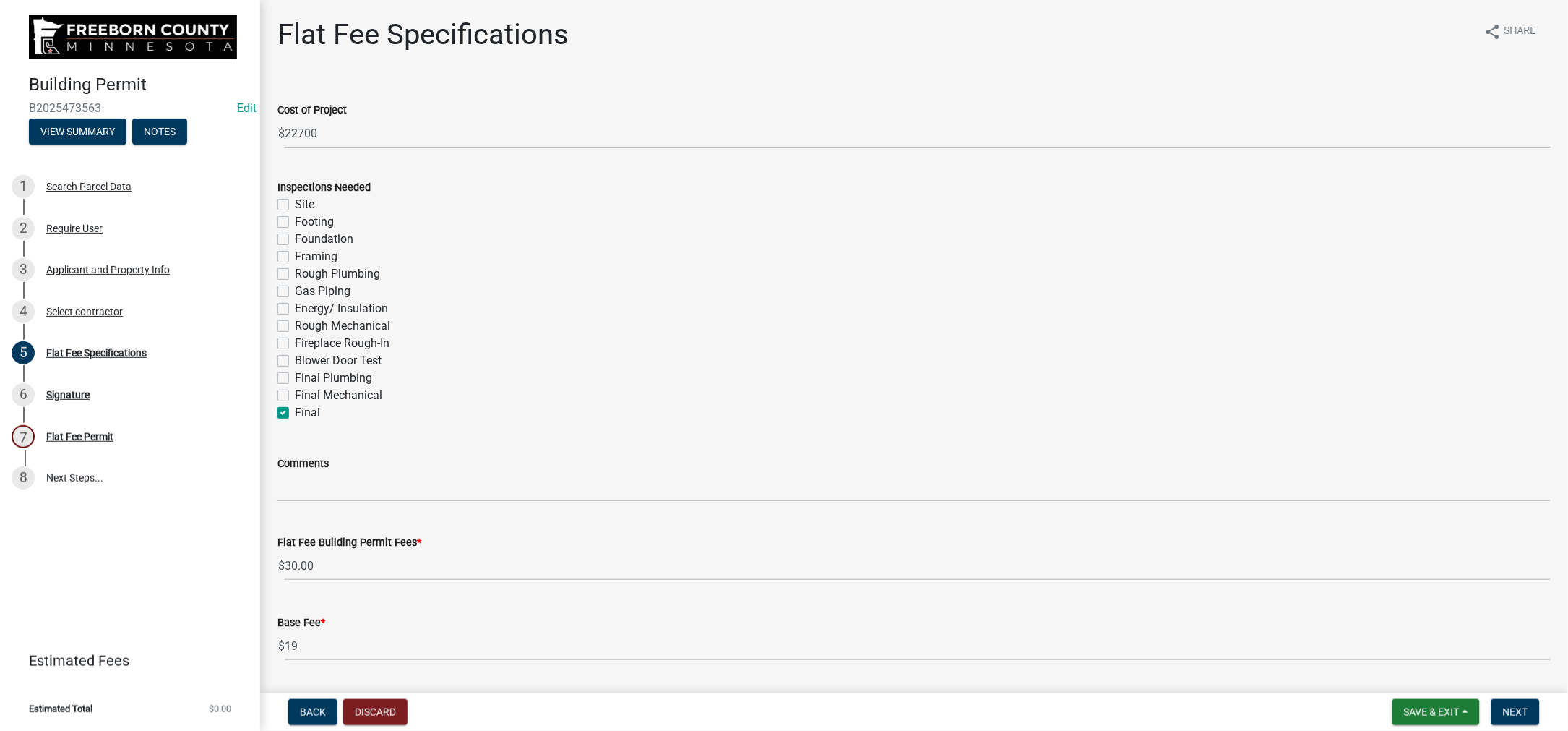
checkbox input "false"
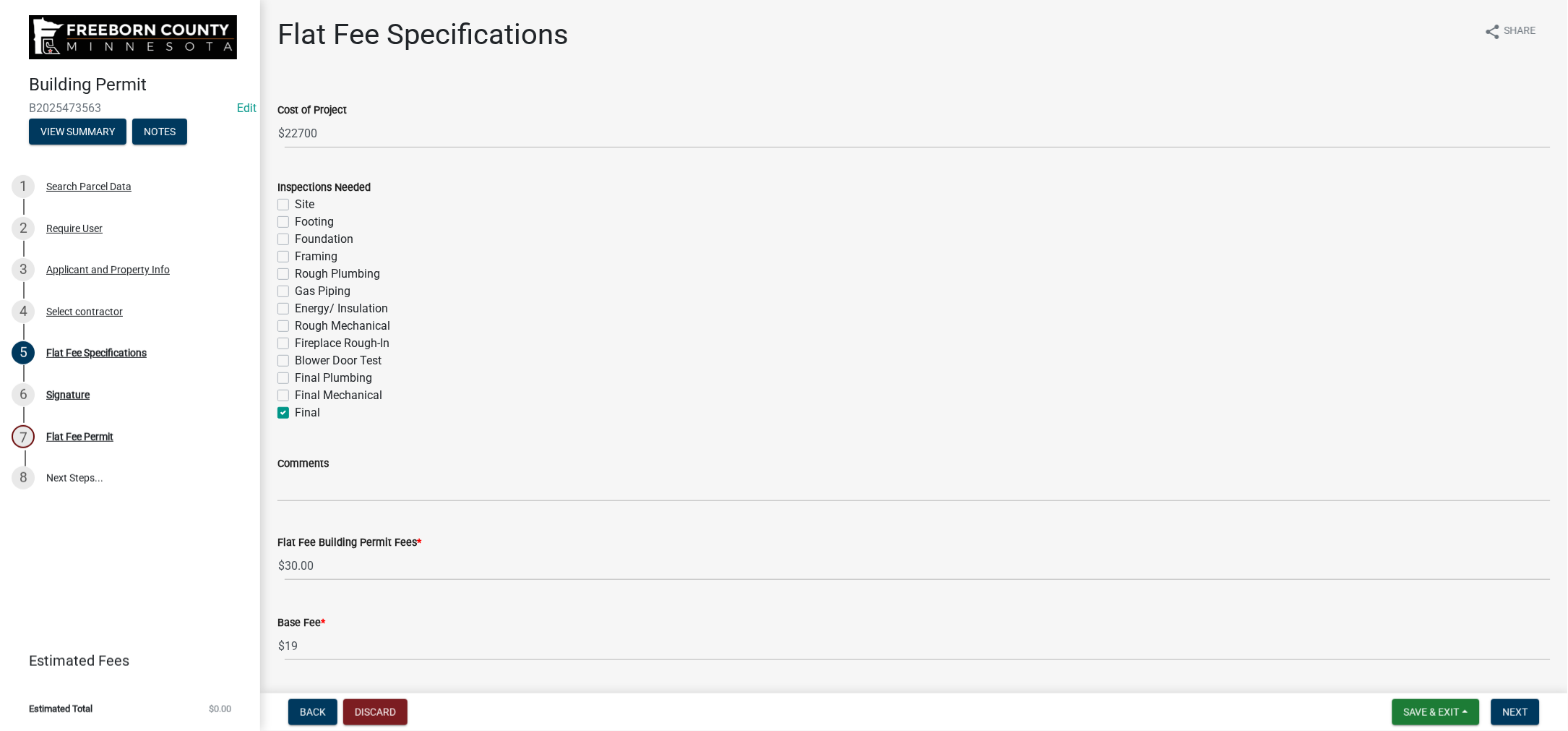
checkbox input "false"
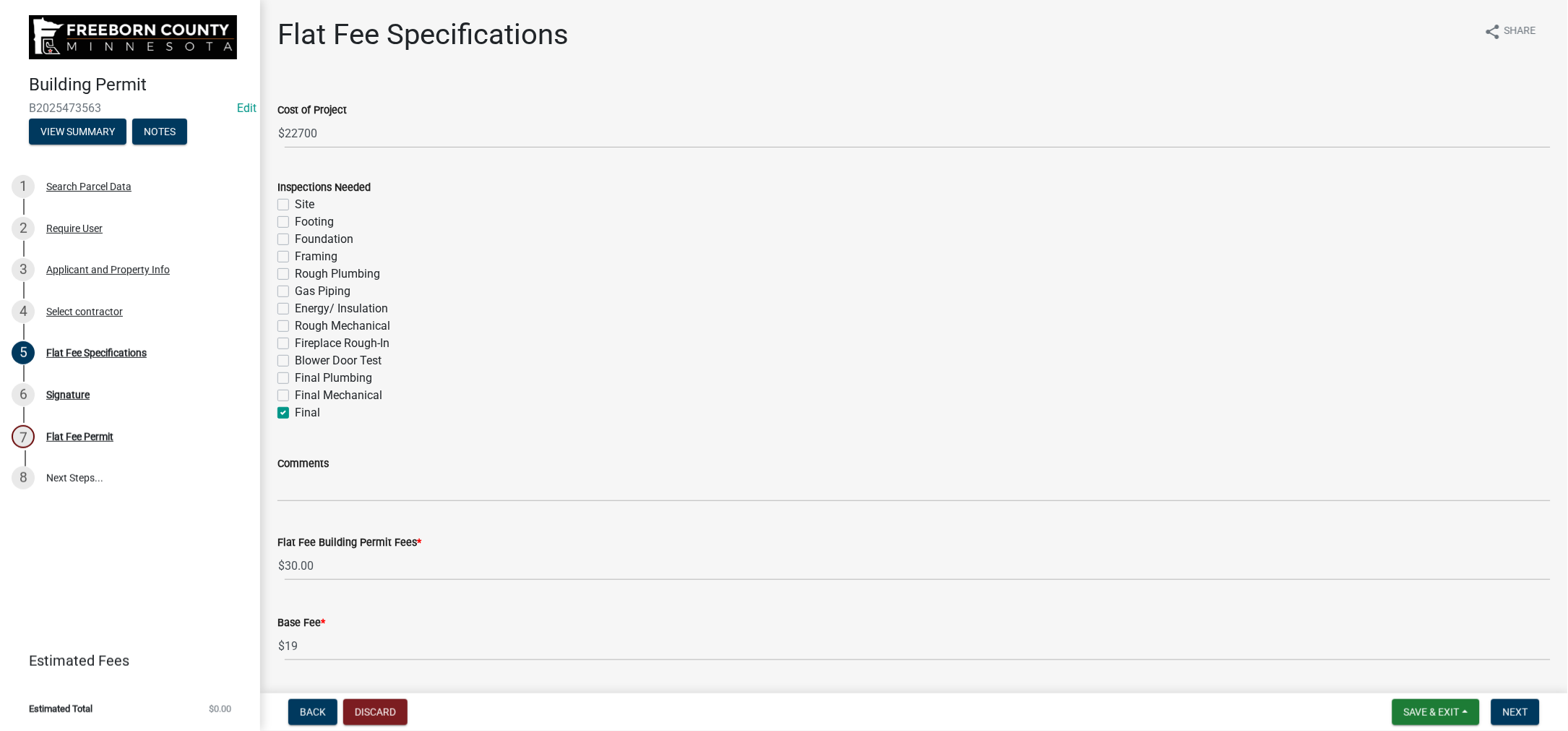
checkbox input "false"
checkbox input "true"
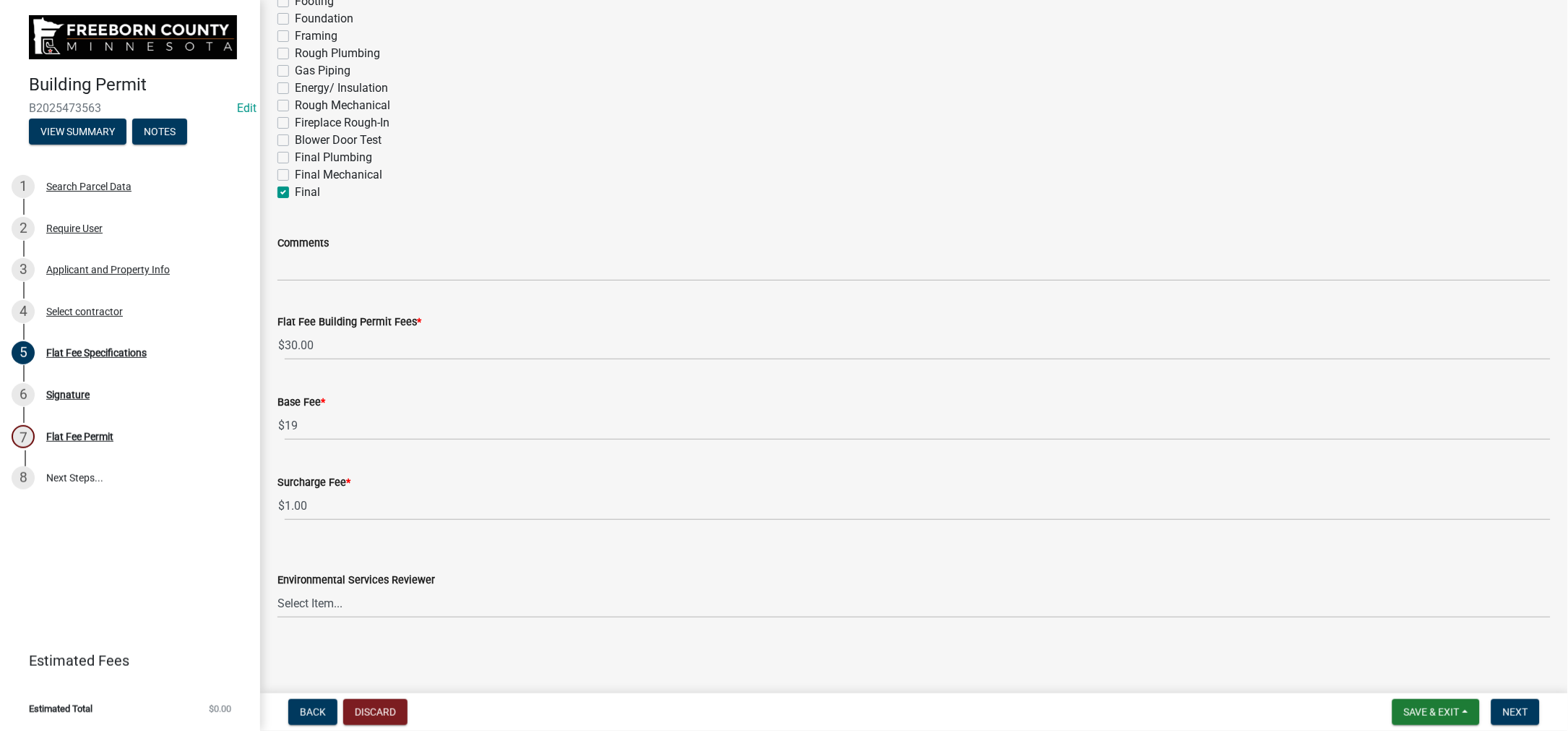
scroll to position [647, 0]
click at [1449, 595] on select "Select Item... [PERSON_NAME] [PERSON_NAME] [PERSON_NAME] [PERSON_NAME] [PERSON_…" at bounding box center [915, 603] width 1273 height 29
click at [285, 589] on select "Select Item... [PERSON_NAME] [PERSON_NAME] [PERSON_NAME] [PERSON_NAME] [PERSON_…" at bounding box center [915, 603] width 1273 height 29
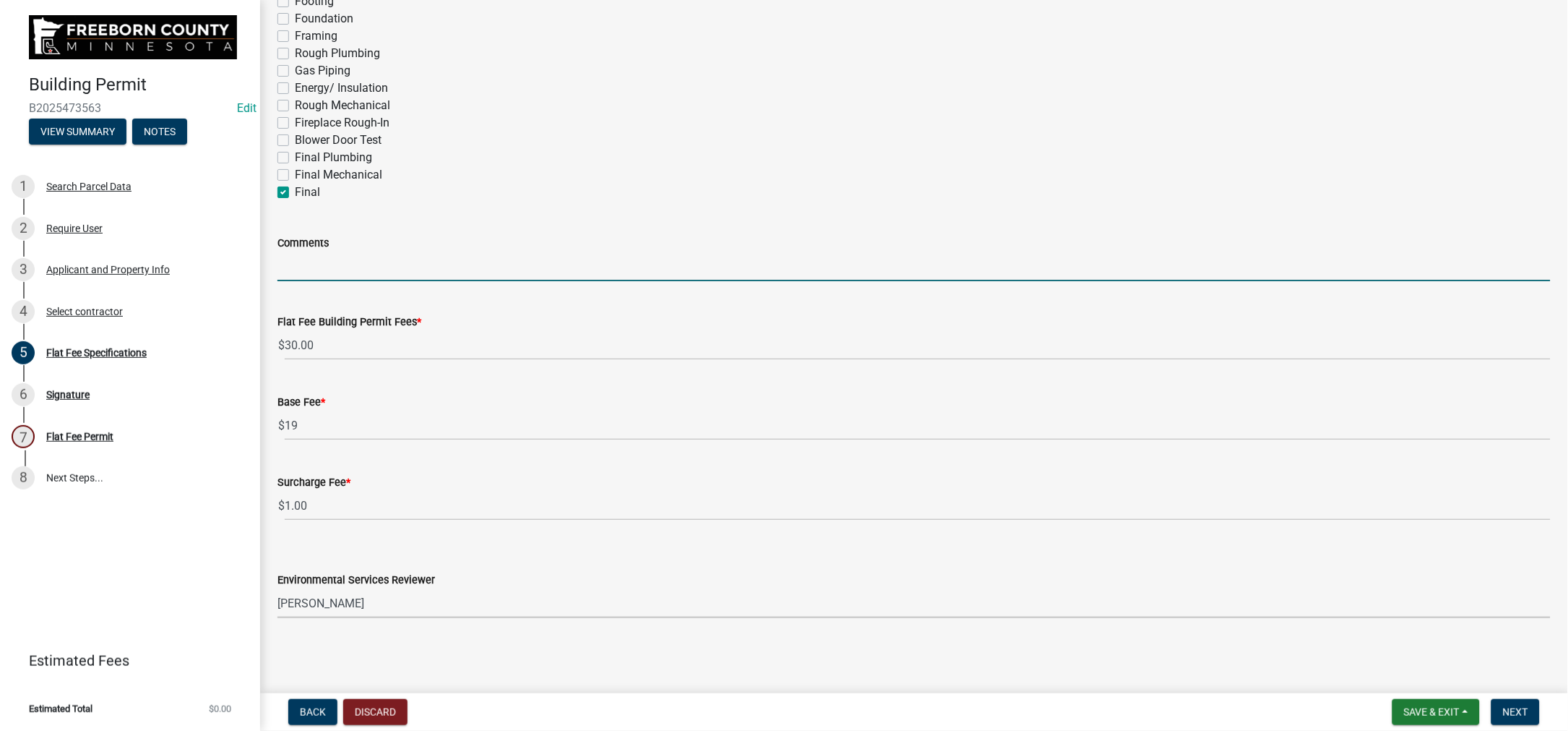
click at [312, 252] on input "Comments" at bounding box center [915, 266] width 1273 height 29
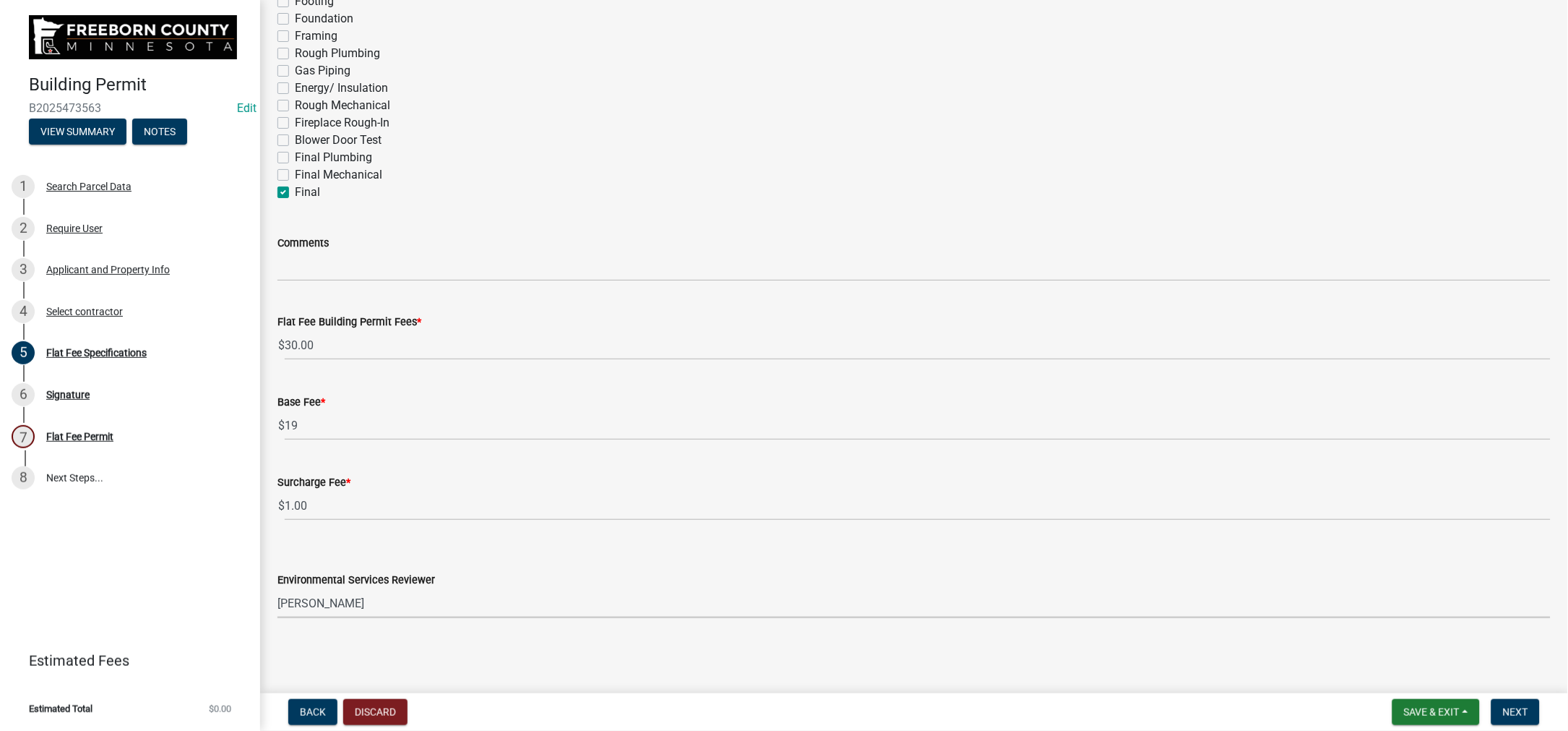
click at [950, 599] on select "Select Item... [PERSON_NAME] [PERSON_NAME] [PERSON_NAME] [PERSON_NAME] [PERSON_…" at bounding box center [915, 603] width 1273 height 29
click at [285, 589] on select "Select Item... [PERSON_NAME] [PERSON_NAME] [PERSON_NAME] [PERSON_NAME] [PERSON_…" at bounding box center [915, 603] width 1273 height 29
select select "cf5e982a-8fde-449d-bcd8-be8cdfb99374"
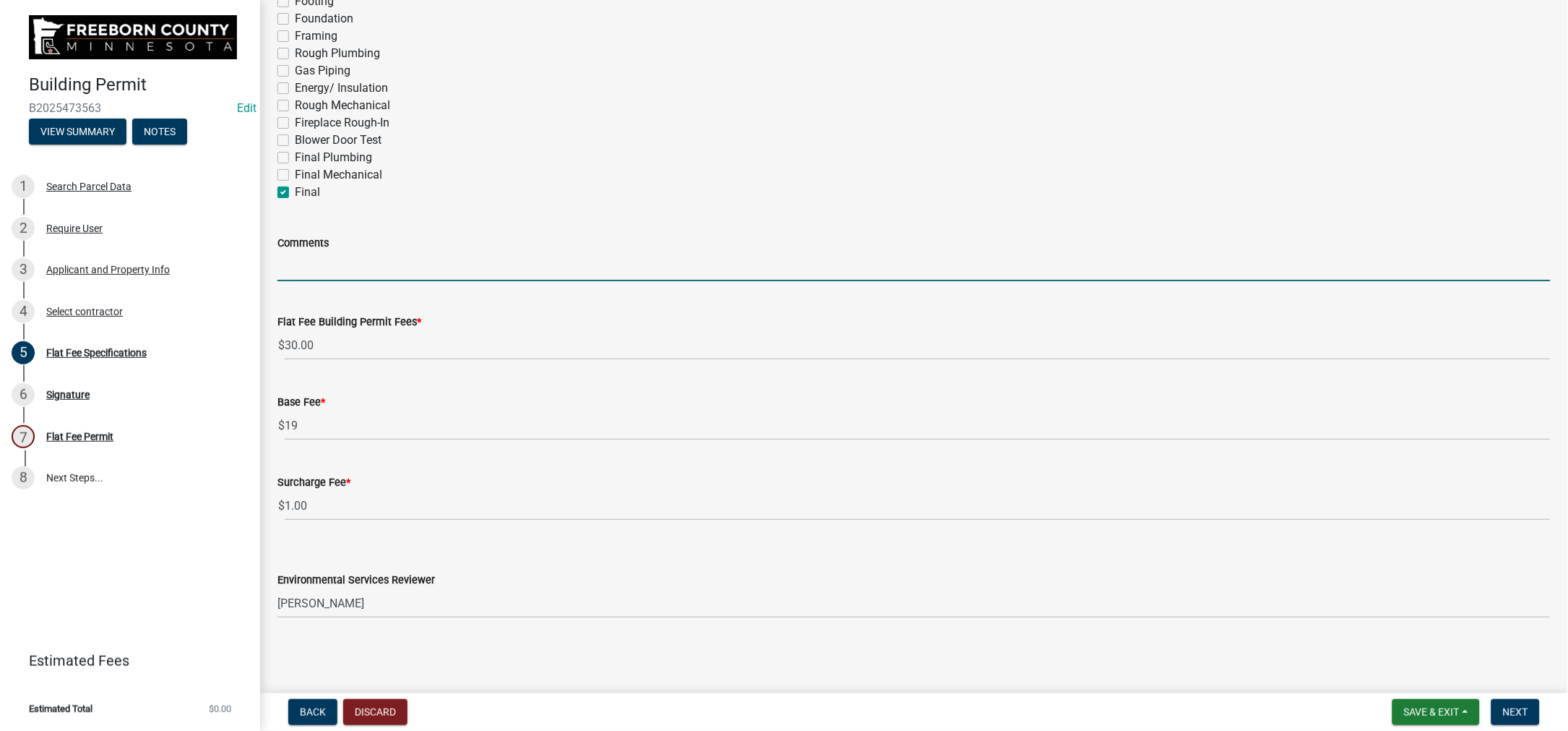
click at [323, 252] on input "Comments" at bounding box center [915, 266] width 1273 height 29
type input "r"
type input "reroof house - 38 sq."
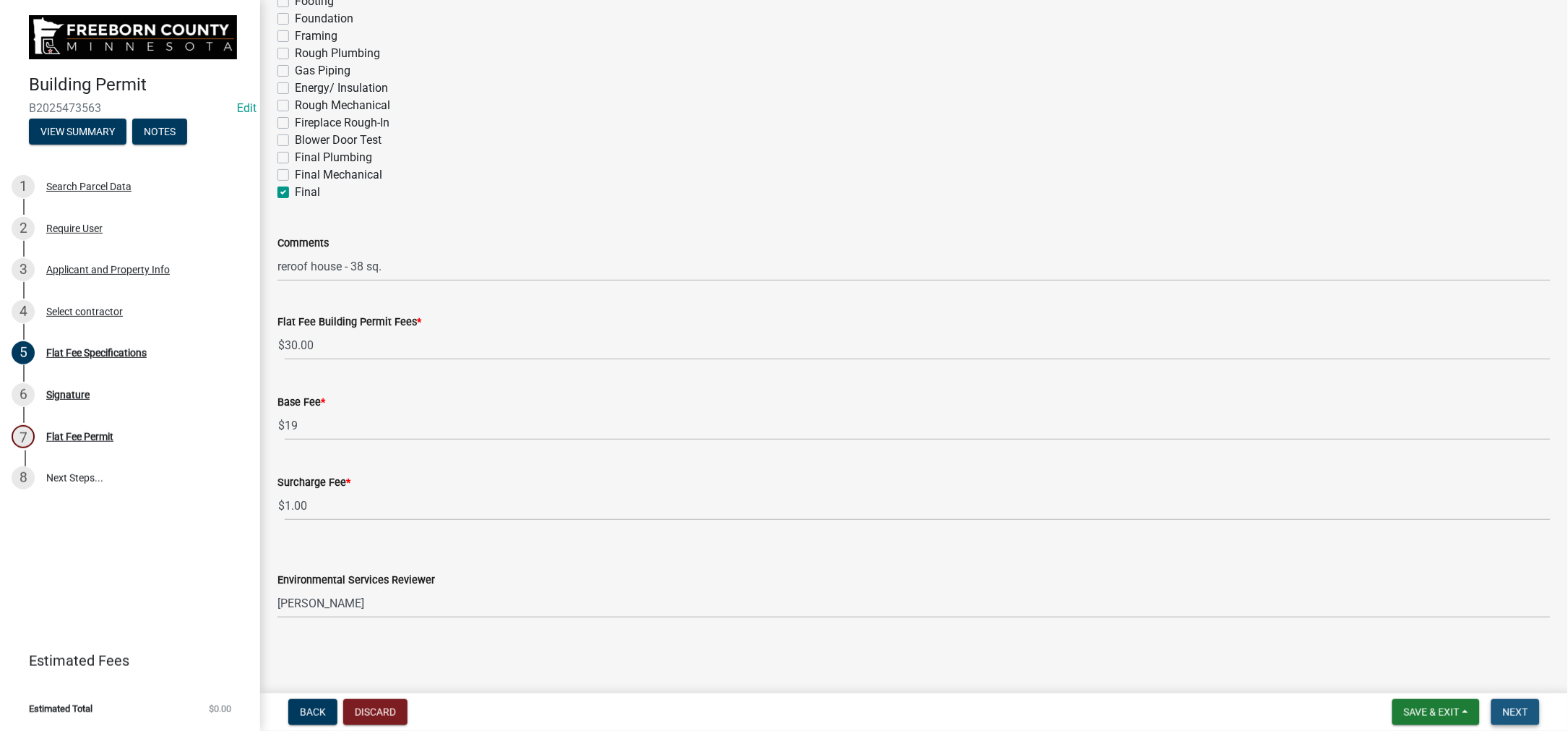
click at [1507, 706] on span "Next" at bounding box center [1516, 712] width 25 height 12
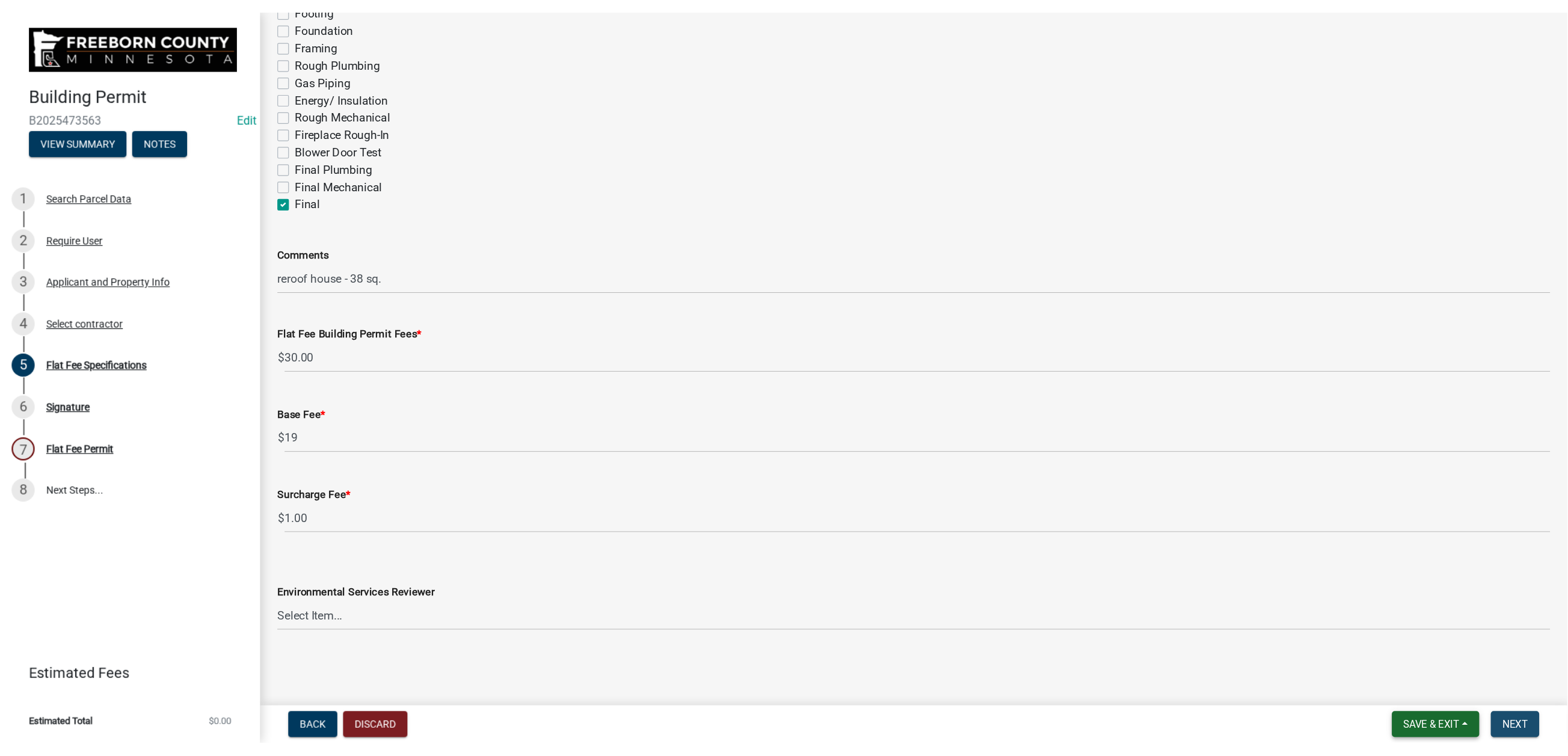
scroll to position [0, 0]
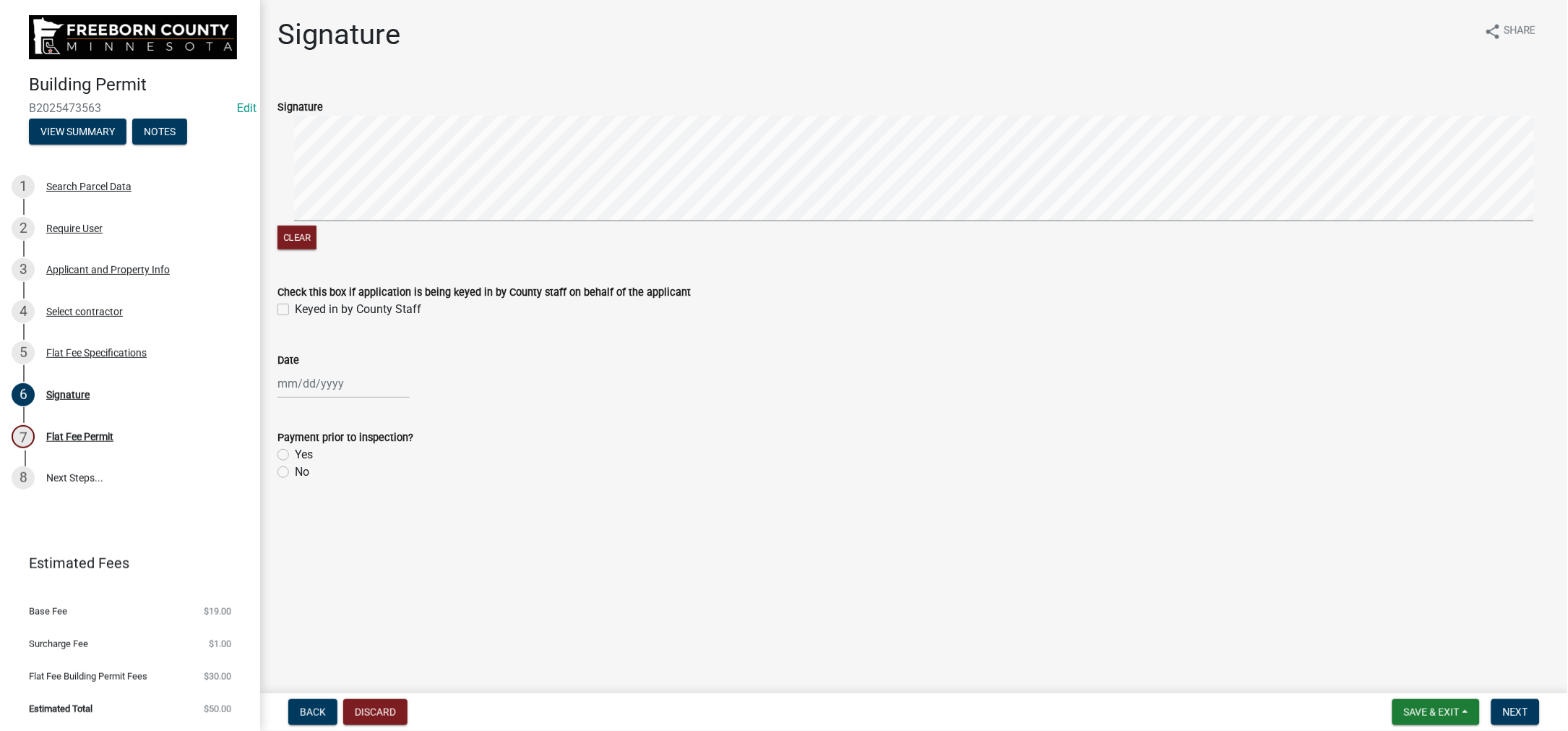
drag, startPoint x: 296, startPoint y: 408, endPoint x: 328, endPoint y: 485, distance: 83.4
click at [298, 318] on label "Keyed in by County Staff" at bounding box center [358, 309] width 126 height 18
click at [298, 310] on input "Keyed in by County Staff" at bounding box center [299, 305] width 9 height 9
checkbox input "true"
click at [346, 398] on div at bounding box center [344, 383] width 132 height 29
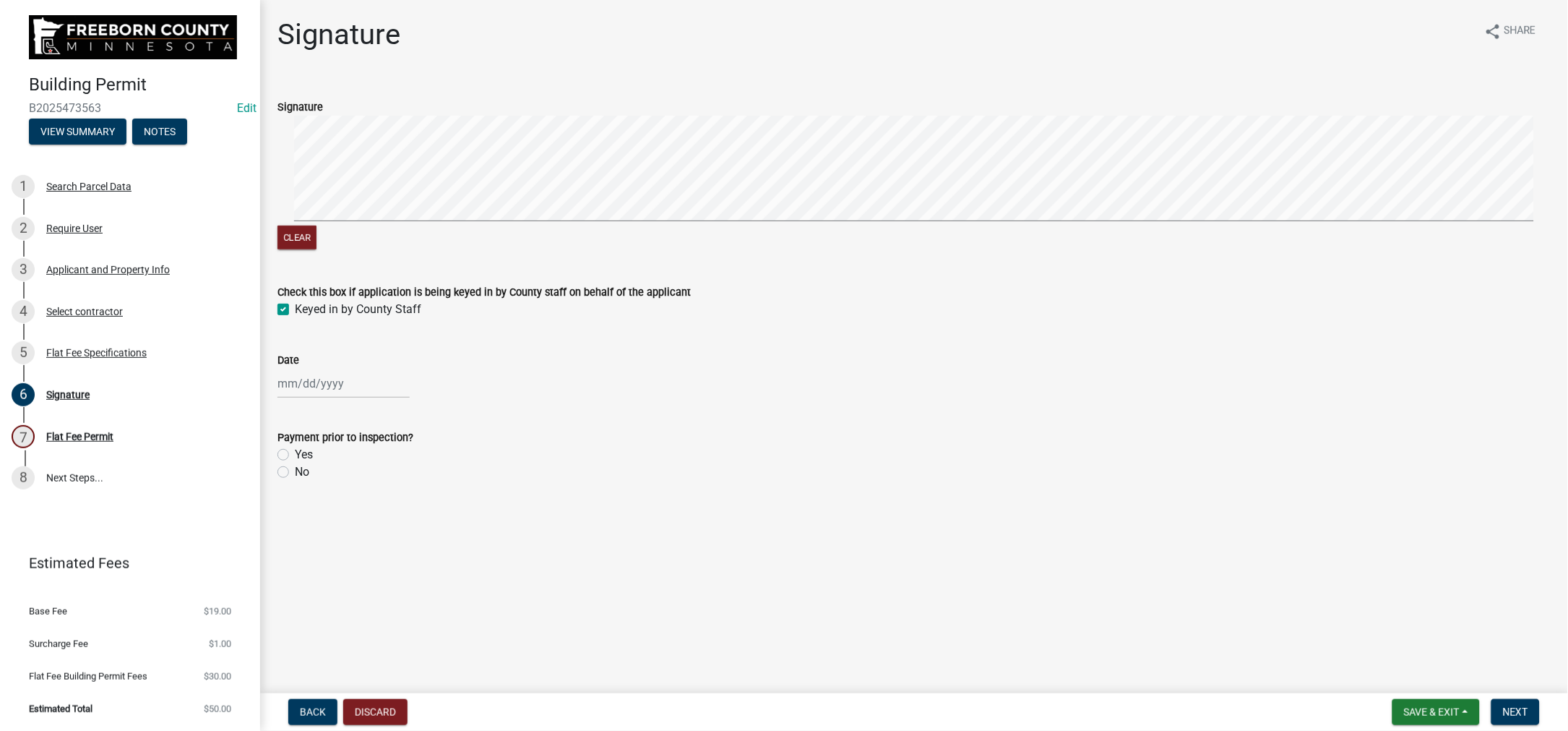
select select "9"
select select "2025"
click at [373, 235] on div "4" at bounding box center [360, 222] width 23 height 23
type input "[DATE]"
drag, startPoint x: 292, startPoint y: 652, endPoint x: 360, endPoint y: 659, distance: 68.4
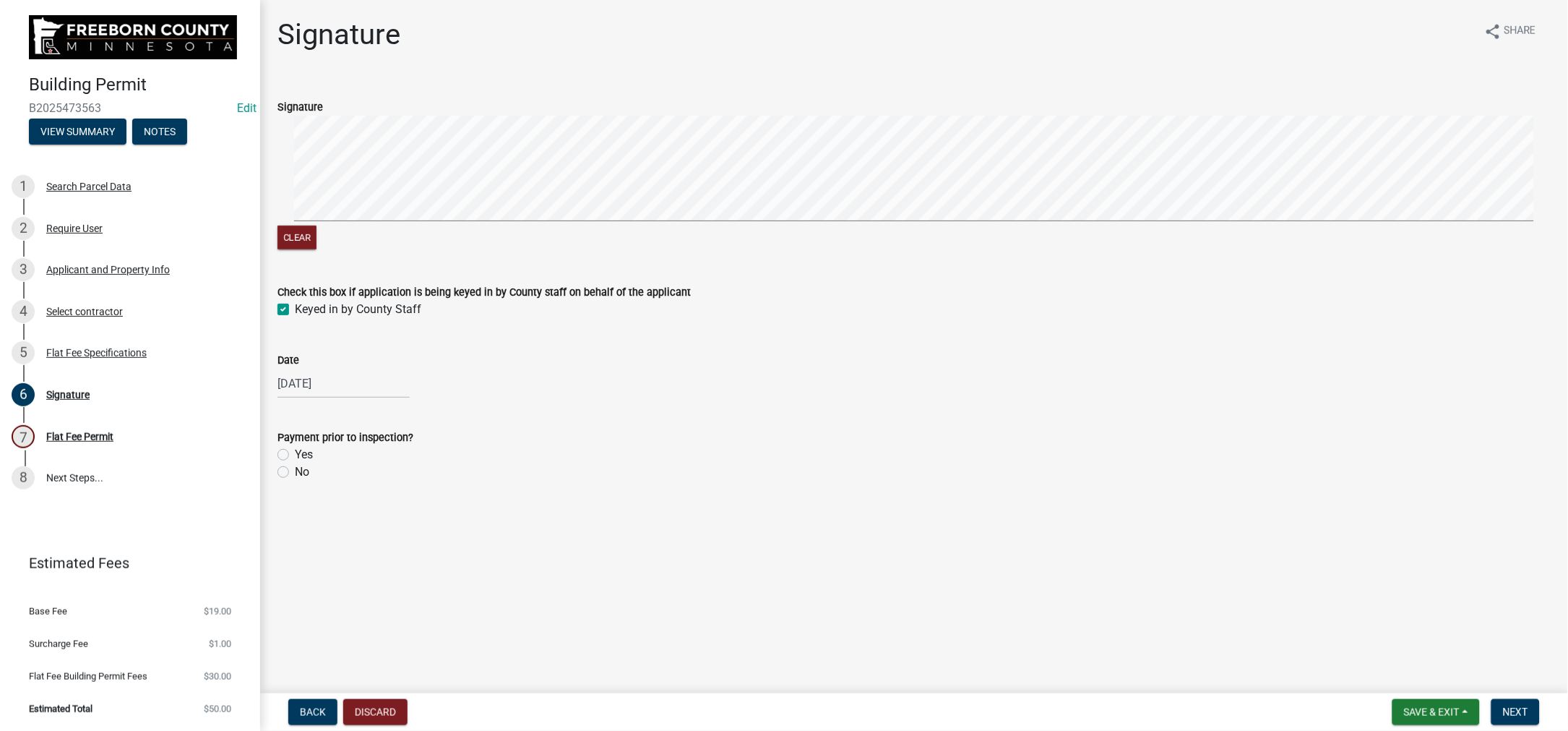
click at [295, 481] on label "No" at bounding box center [301, 472] width 14 height 18
click at [295, 472] on input "No" at bounding box center [299, 467] width 9 height 9
radio input "true"
click at [1503, 707] on span "Next" at bounding box center [1516, 712] width 25 height 12
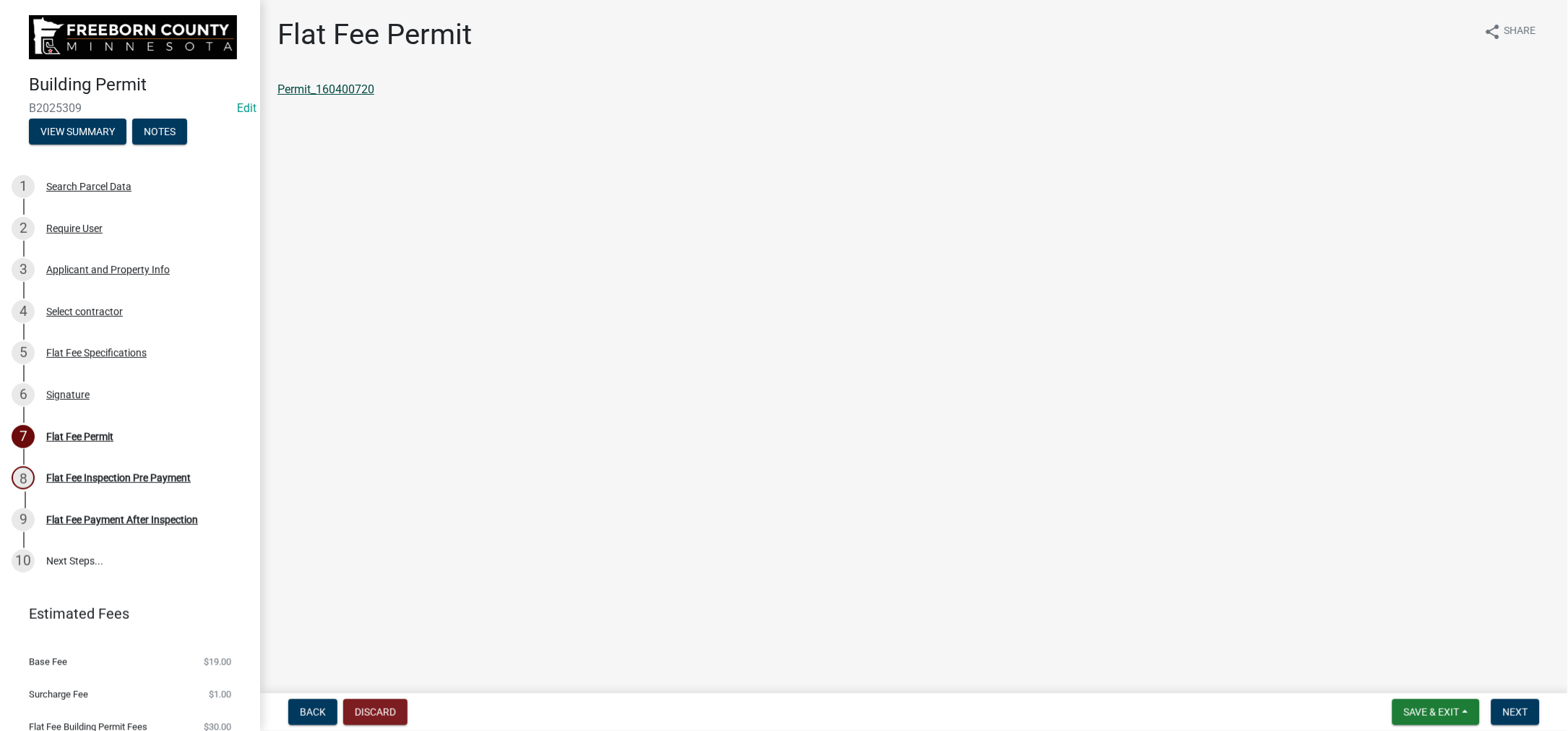
click at [343, 96] on link "Permit_160400720" at bounding box center [326, 89] width 97 height 13
click at [1404, 706] on span "Save & Exit" at bounding box center [1432, 712] width 56 height 12
click at [1364, 659] on button "Save & Exit" at bounding box center [1421, 661] width 115 height 35
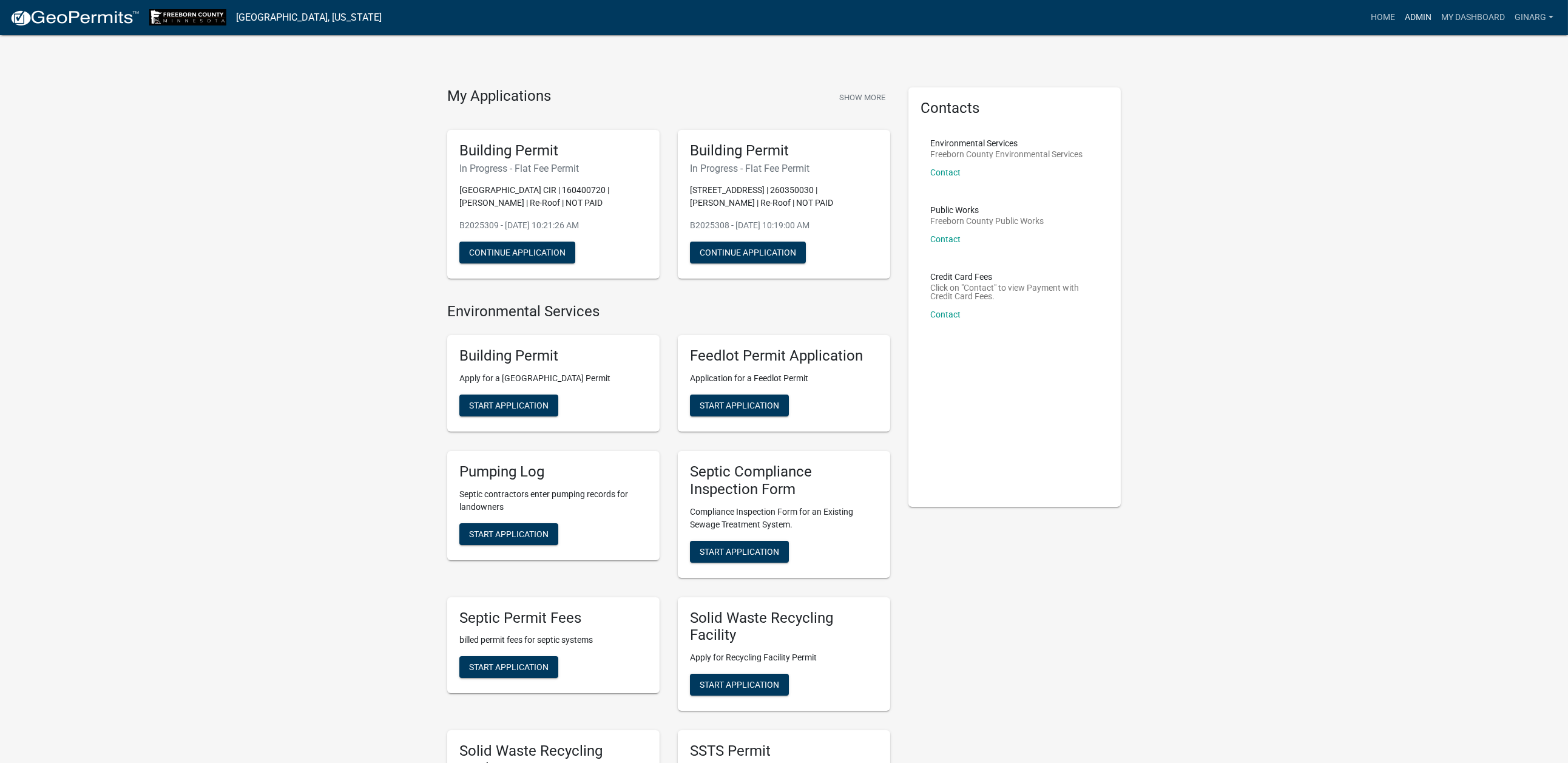
click at [1303, 25] on link "Admin" at bounding box center [1418, 18] width 36 height 23
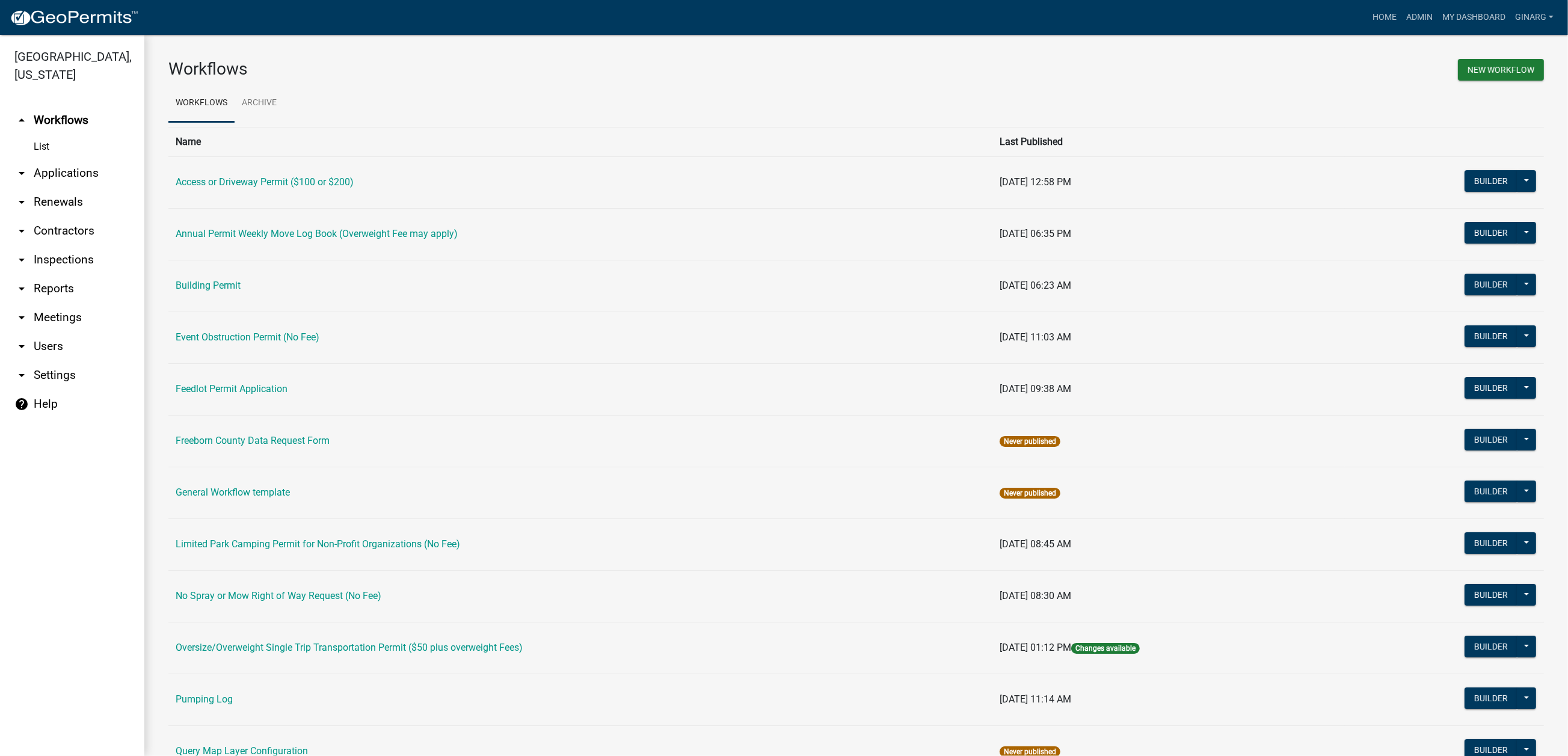
drag, startPoint x: 233, startPoint y: 378, endPoint x: 240, endPoint y: 372, distance: 9.2
click at [234, 291] on link "Building Permit" at bounding box center [208, 285] width 65 height 11
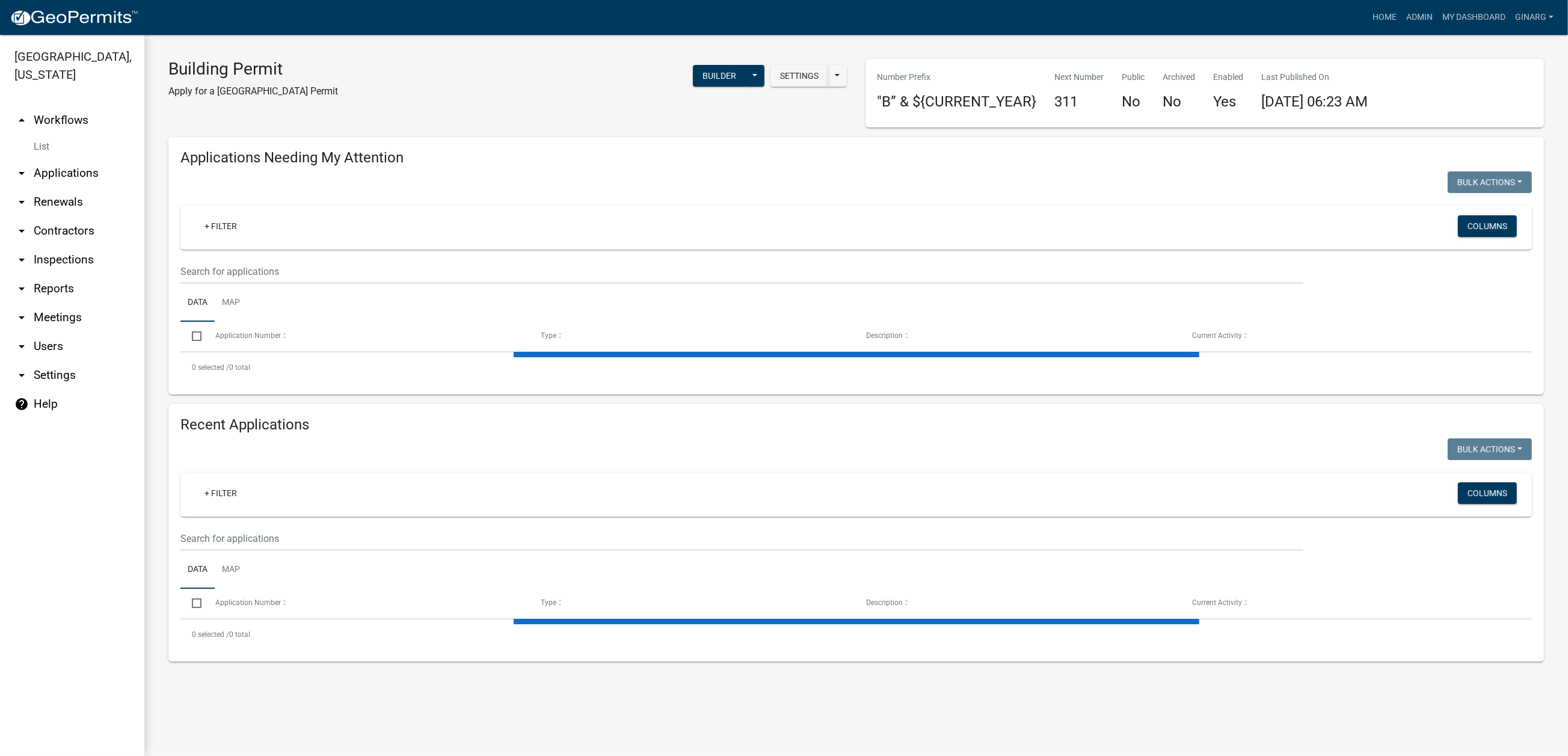
select select "3: 100"
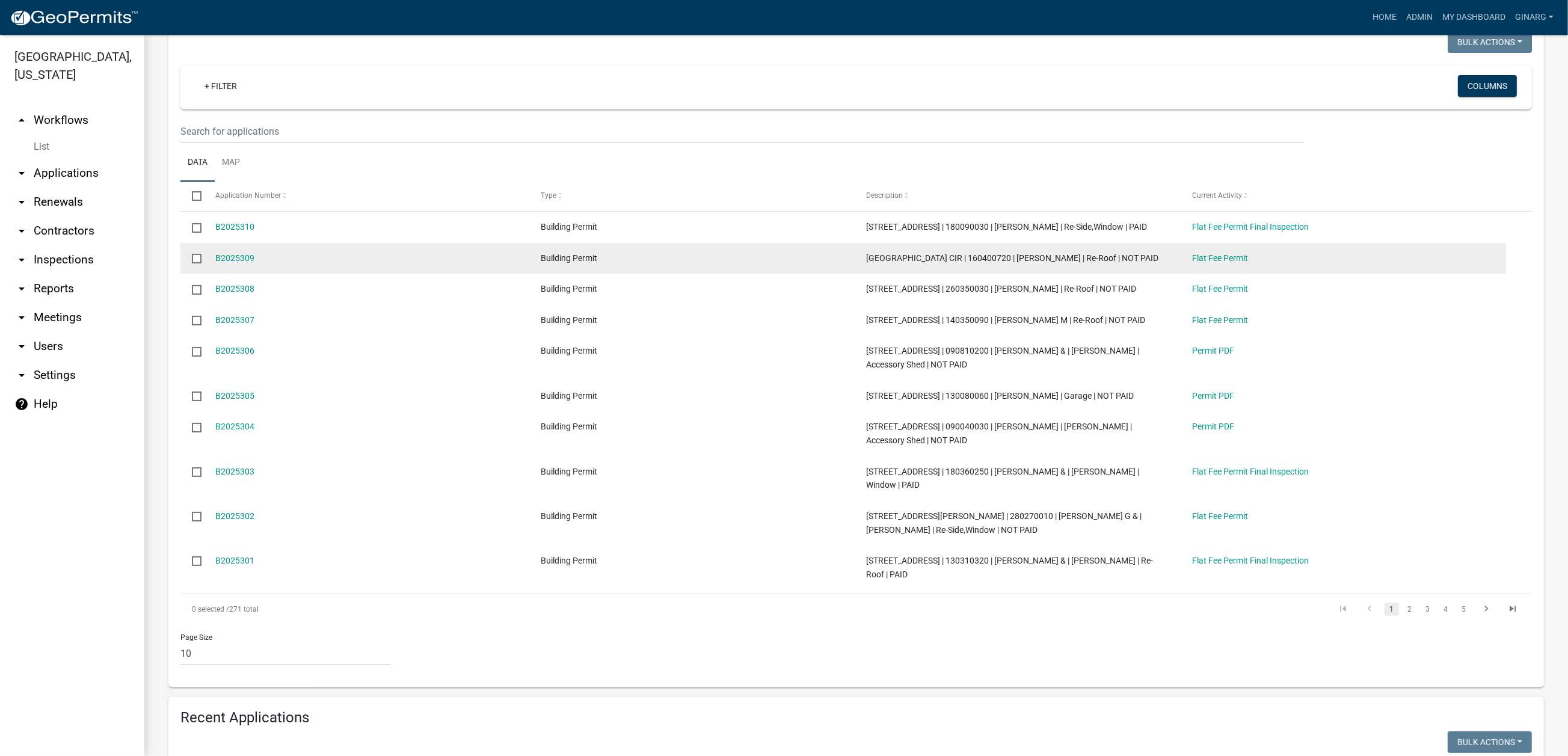
scroll to position [180, 0]
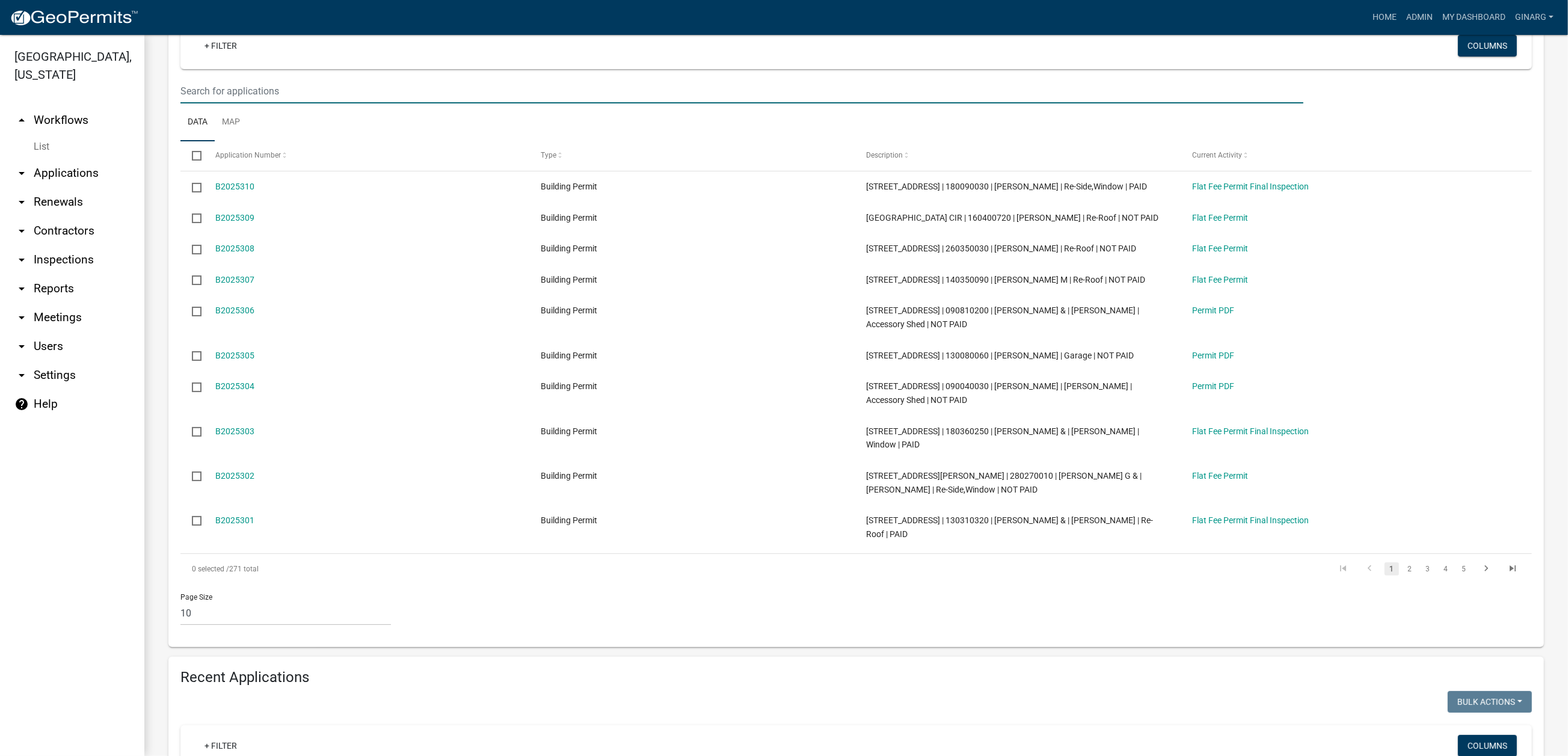
click at [227, 104] on input "text" at bounding box center [742, 90] width 1123 height 25
type input "16971"
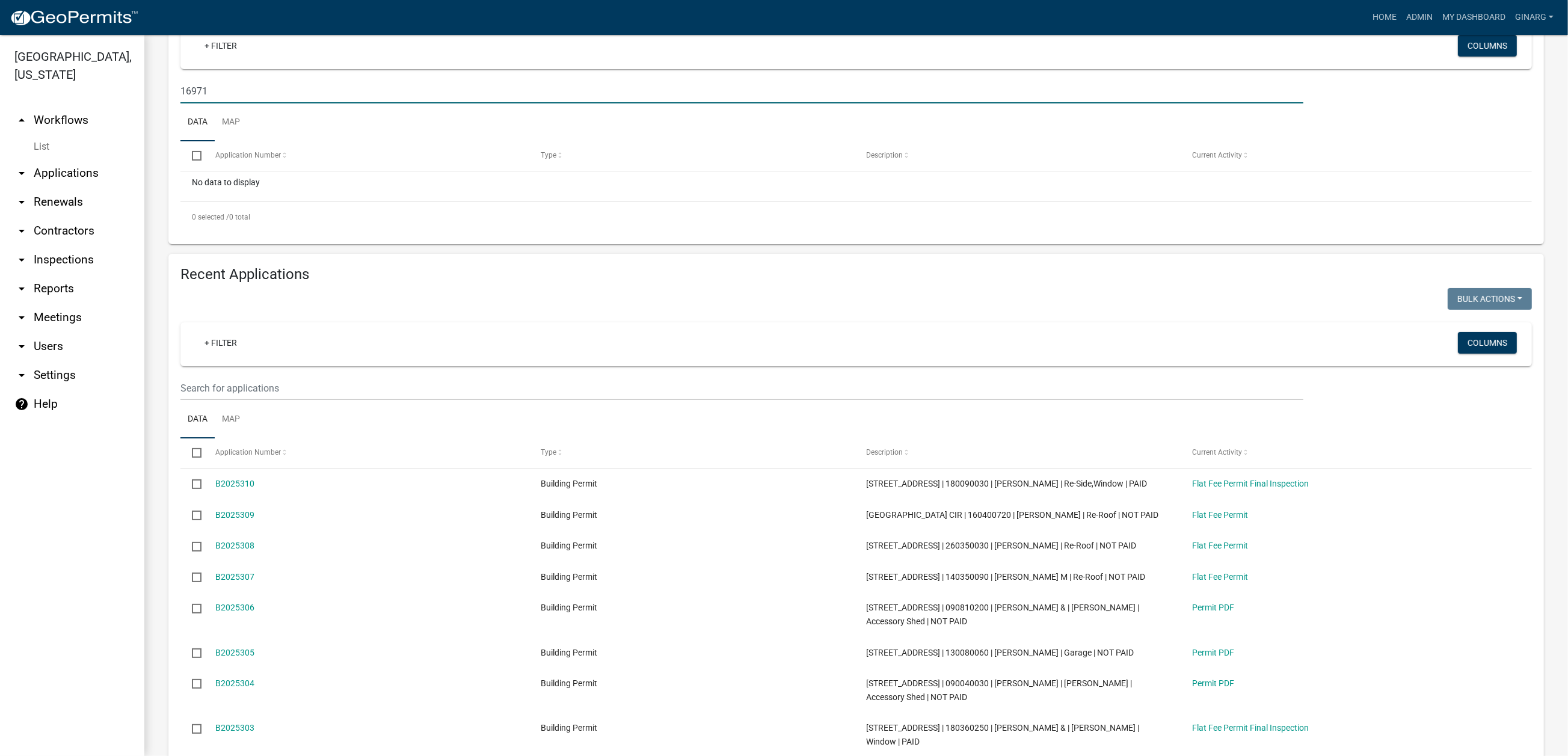
drag, startPoint x: 235, startPoint y: 261, endPoint x: 39, endPoint y: 277, distance: 196.7
click at [40, 276] on div "[GEOGRAPHIC_DATA], [US_STATE] arrow_drop_up Workflows List arrow_drop_down Appl…" at bounding box center [784, 395] width 1568 height 721
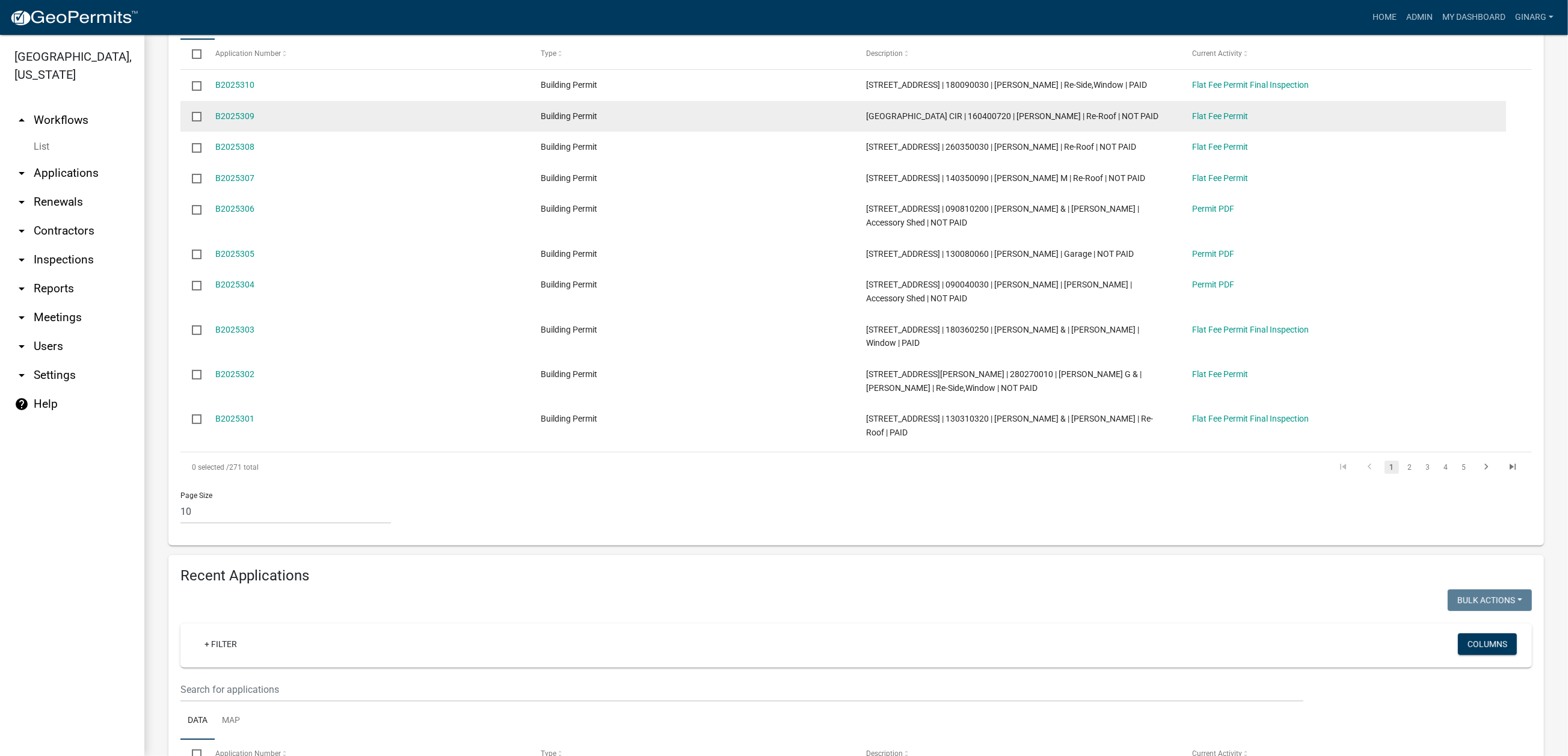
scroll to position [270, 0]
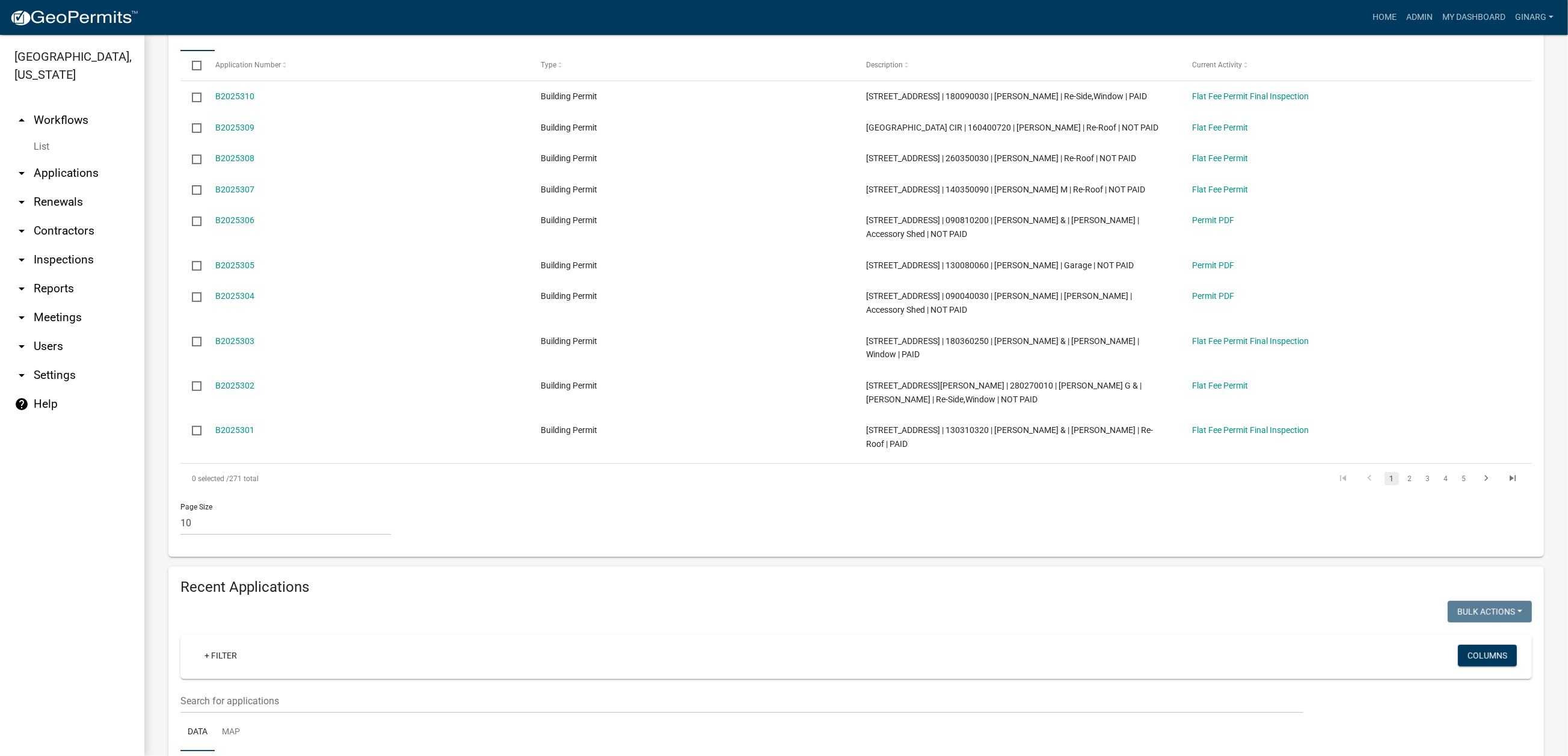
click at [207, 13] on input "text" at bounding box center [742, 1] width 1123 height 25
type input "16971"
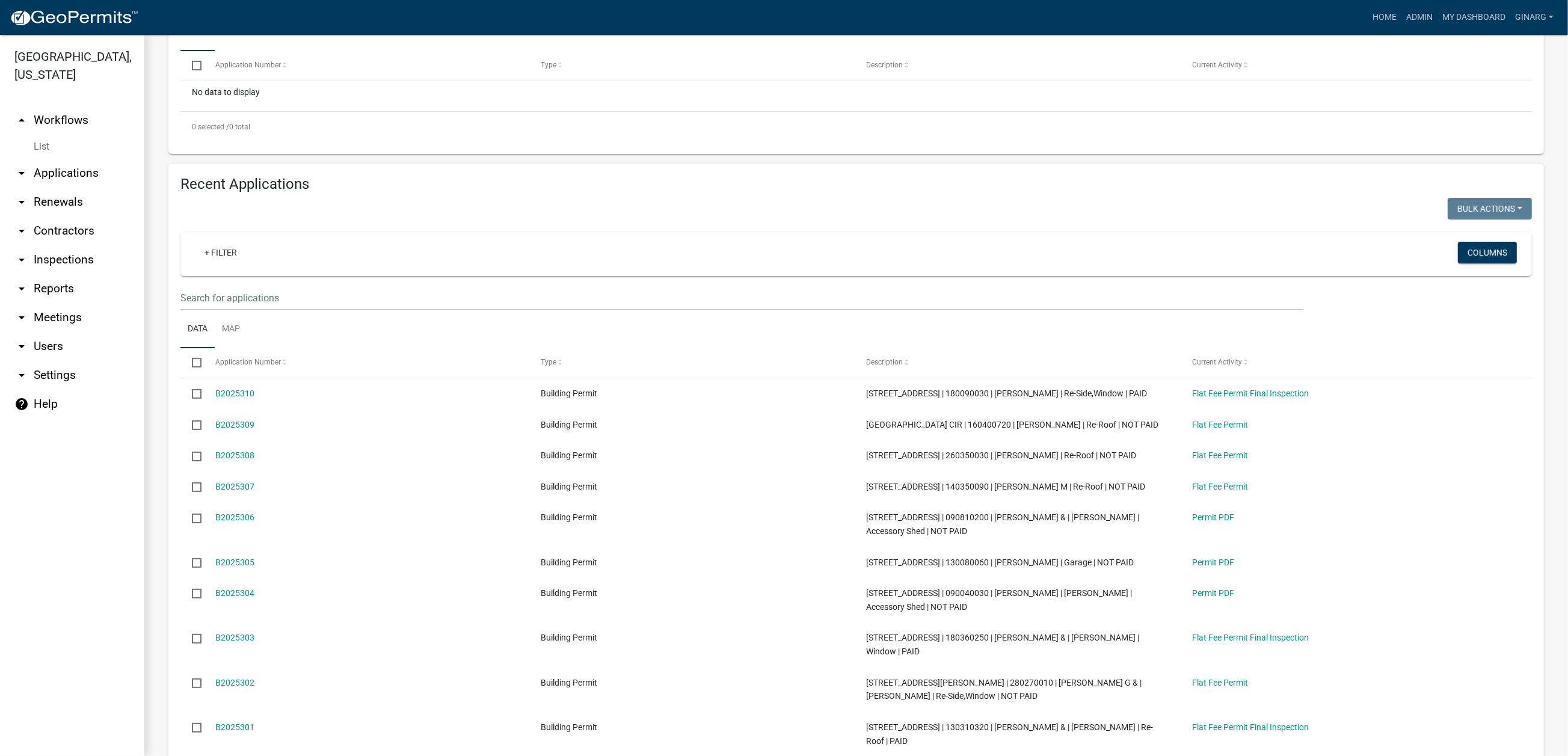
drag, startPoint x: 234, startPoint y: 176, endPoint x: 27, endPoint y: 166, distance: 207.2
click at [27, 166] on div "[GEOGRAPHIC_DATA], [US_STATE] arrow_drop_up Workflows List arrow_drop_down Appl…" at bounding box center [784, 395] width 1568 height 721
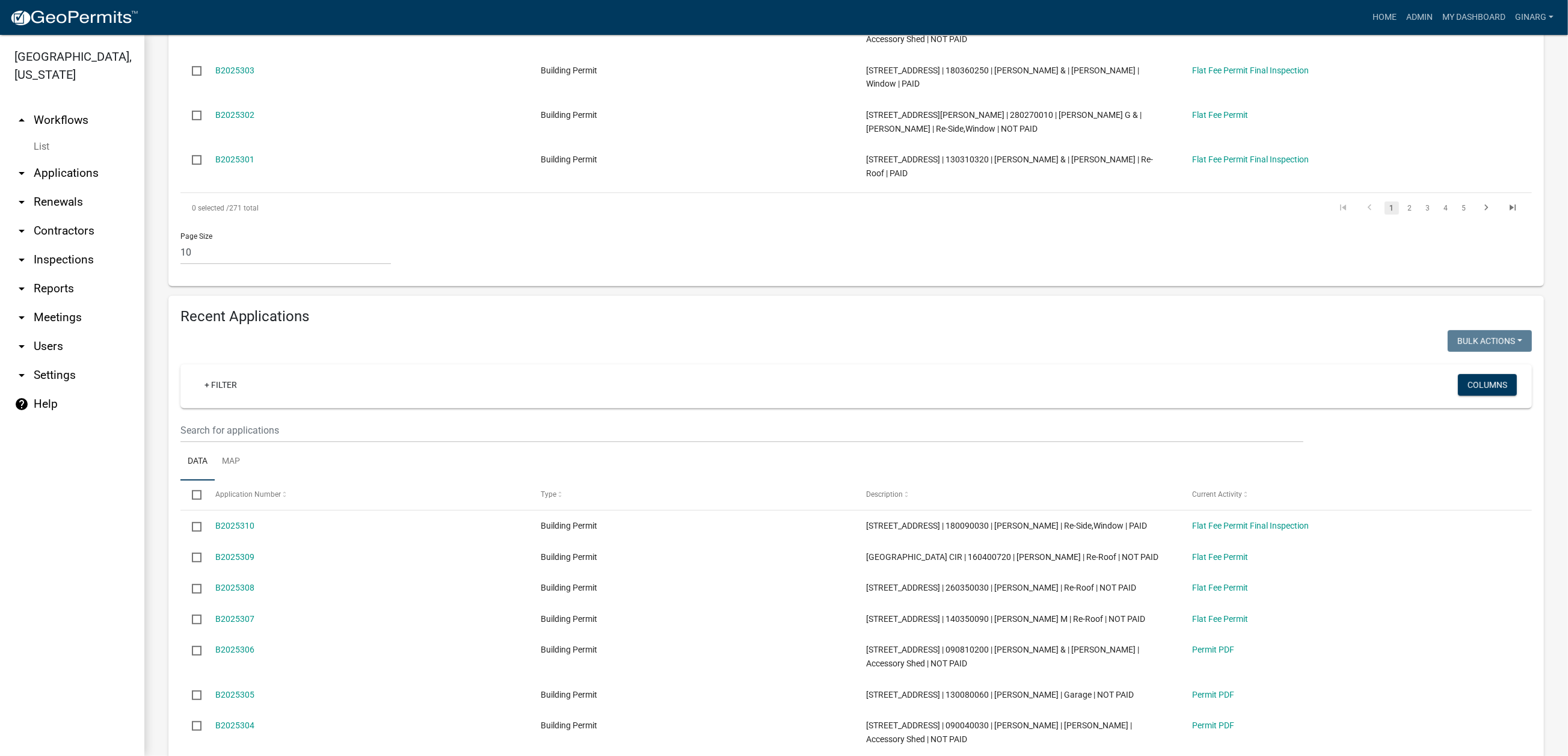
scroll to position [1040, 0]
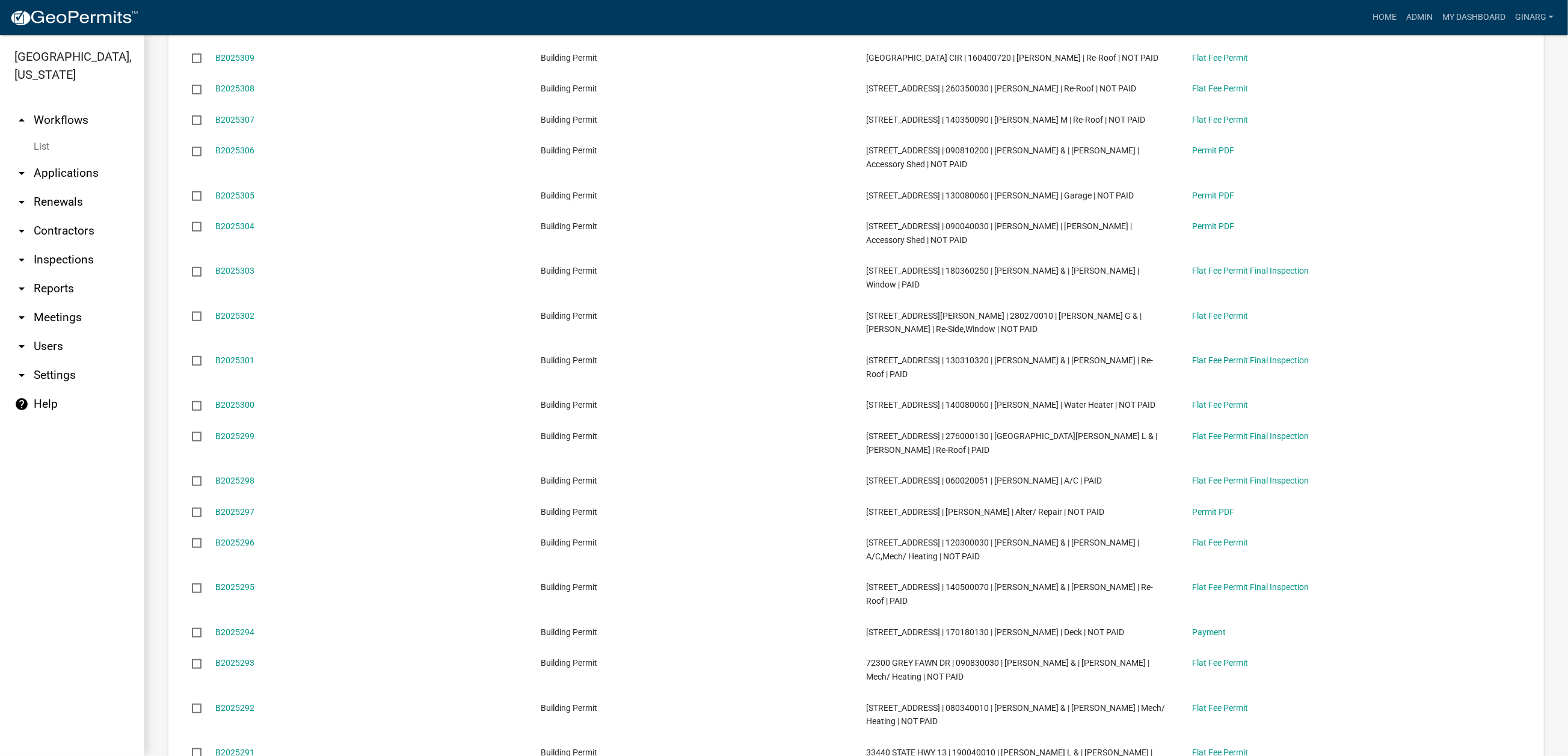
type input "16971"
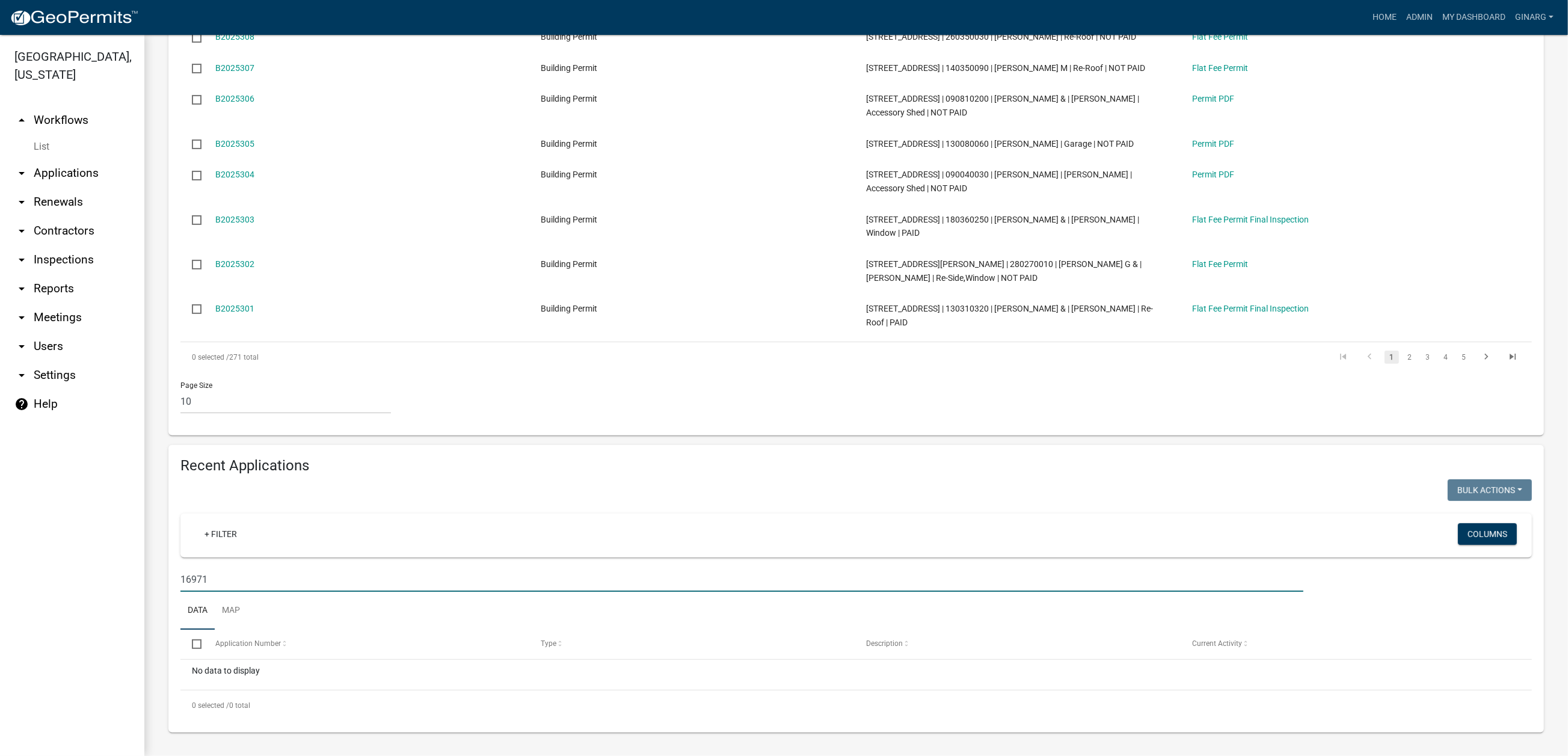
drag, startPoint x: 227, startPoint y: 547, endPoint x: 99, endPoint y: 534, distance: 128.7
click at [99, 534] on div "[GEOGRAPHIC_DATA], [US_STATE] arrow_drop_up Workflows List arrow_drop_down Appl…" at bounding box center [784, 395] width 1568 height 721
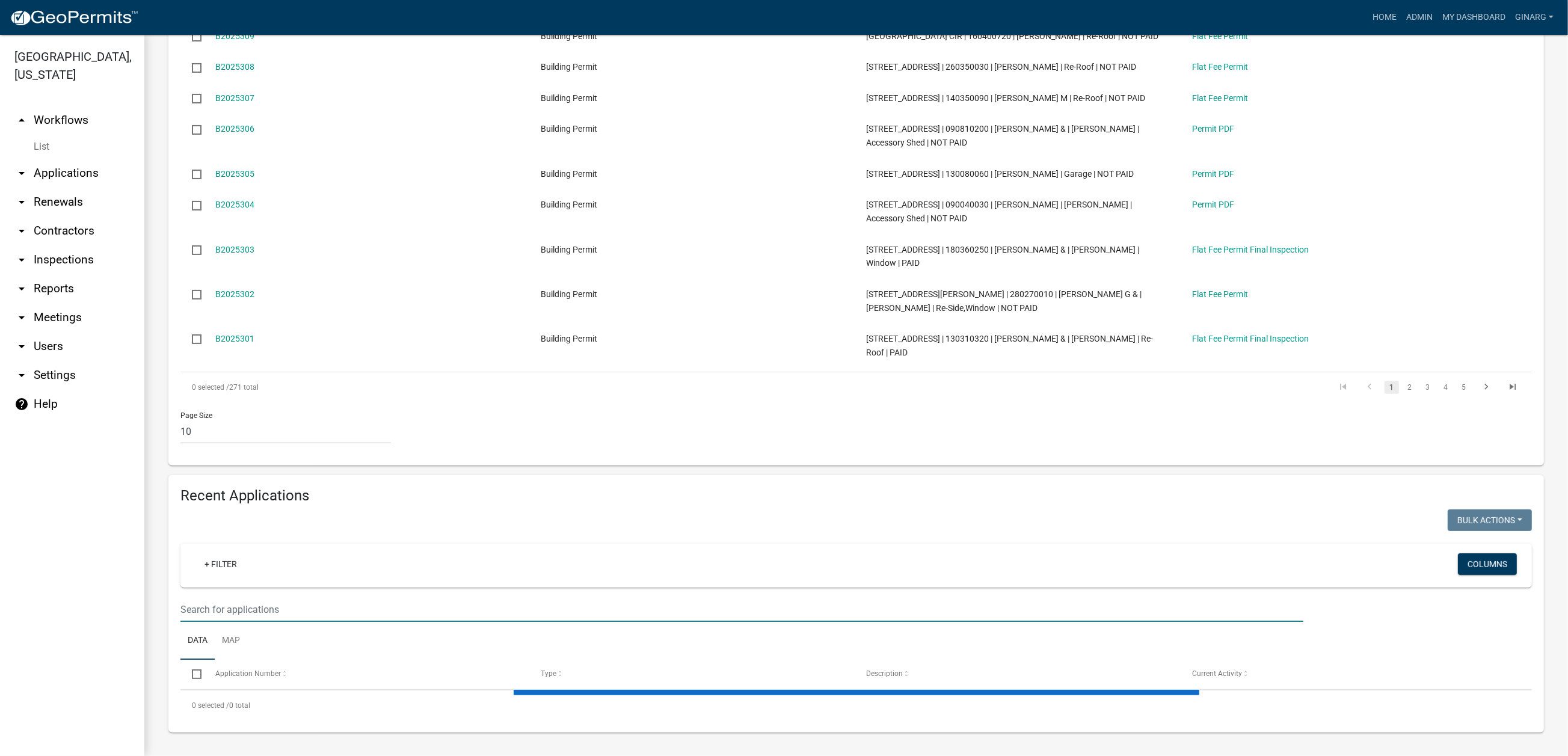
select select "3: 100"
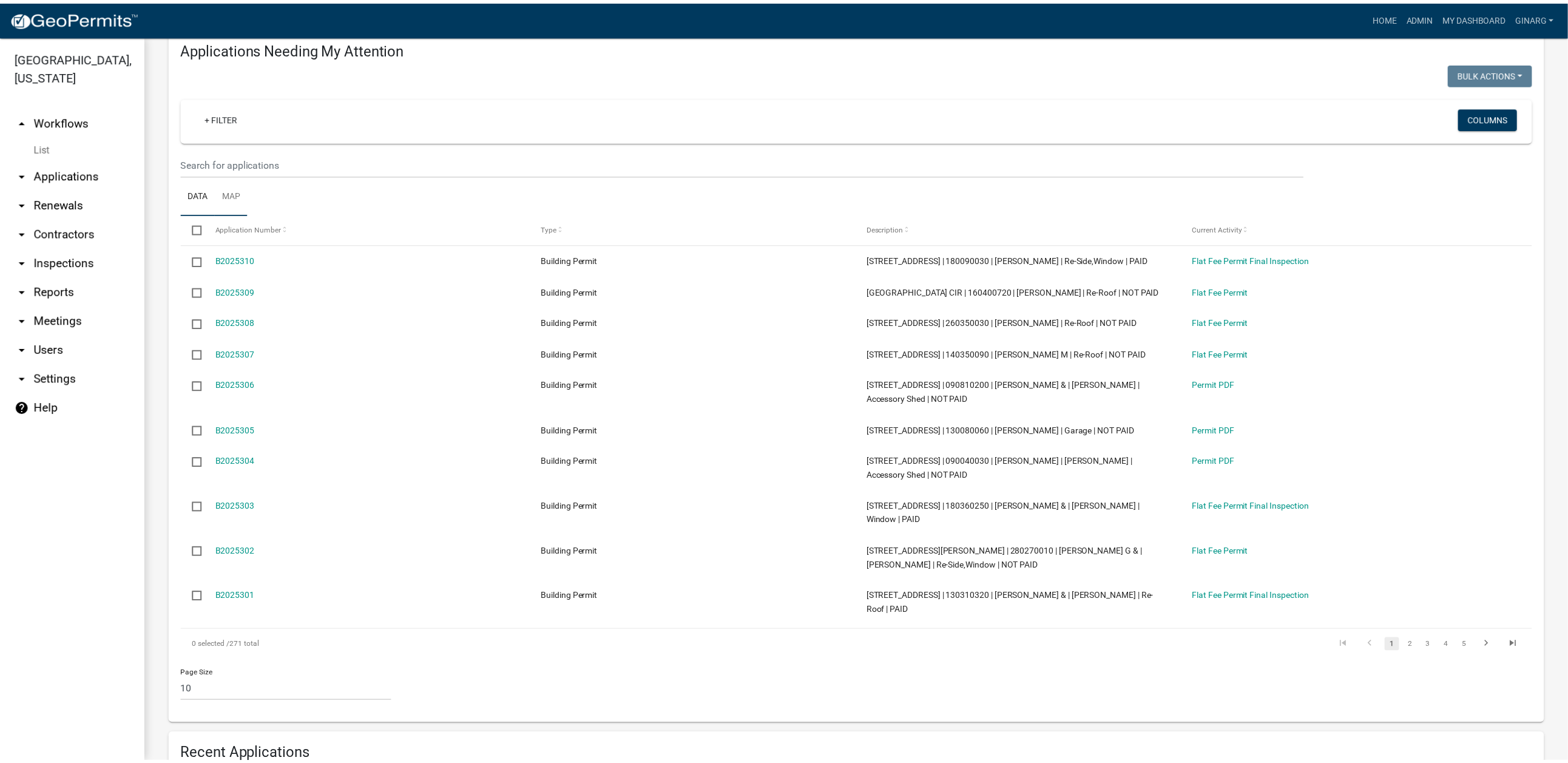
scroll to position [0, 0]
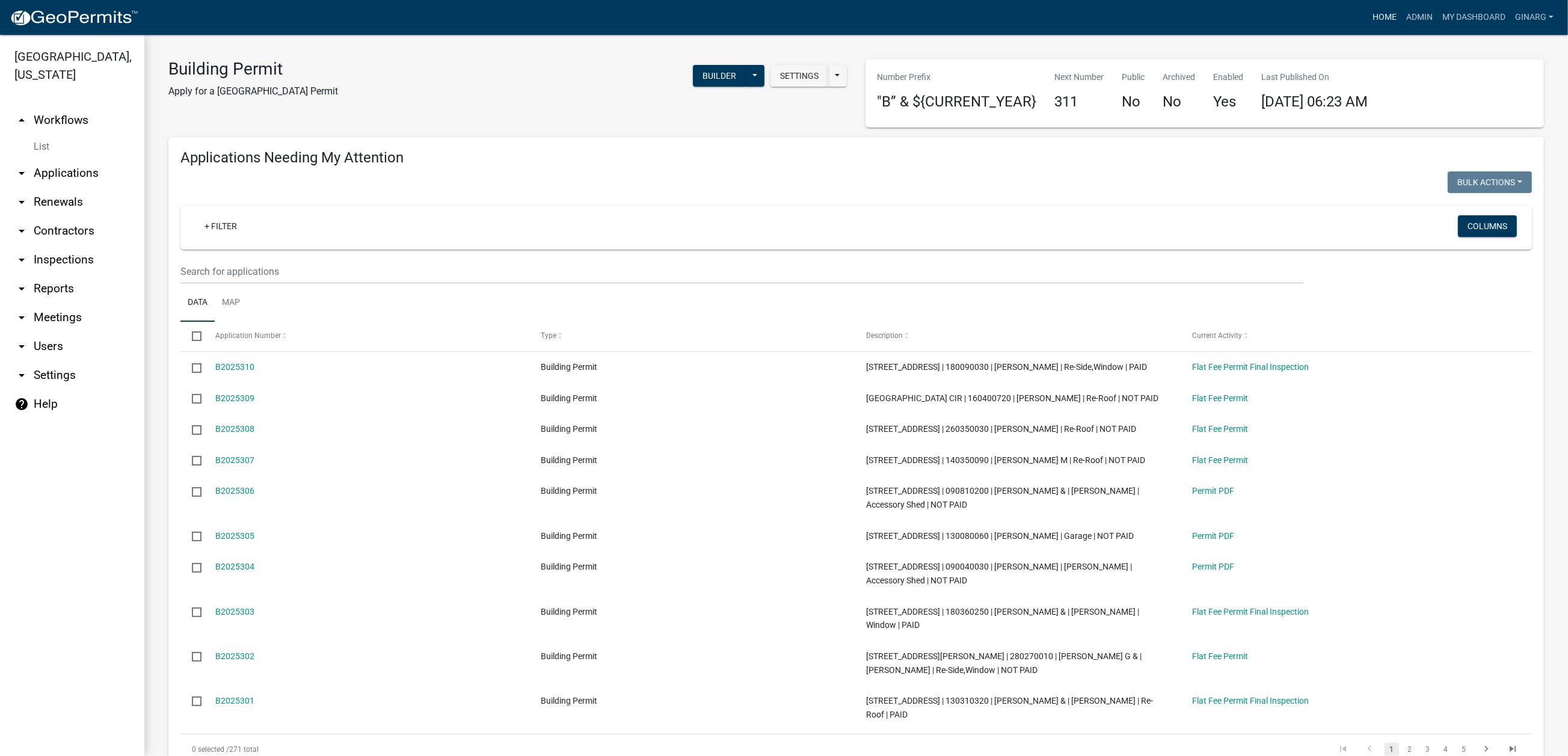
click at [1291, 24] on link "Home" at bounding box center [1384, 18] width 34 height 23
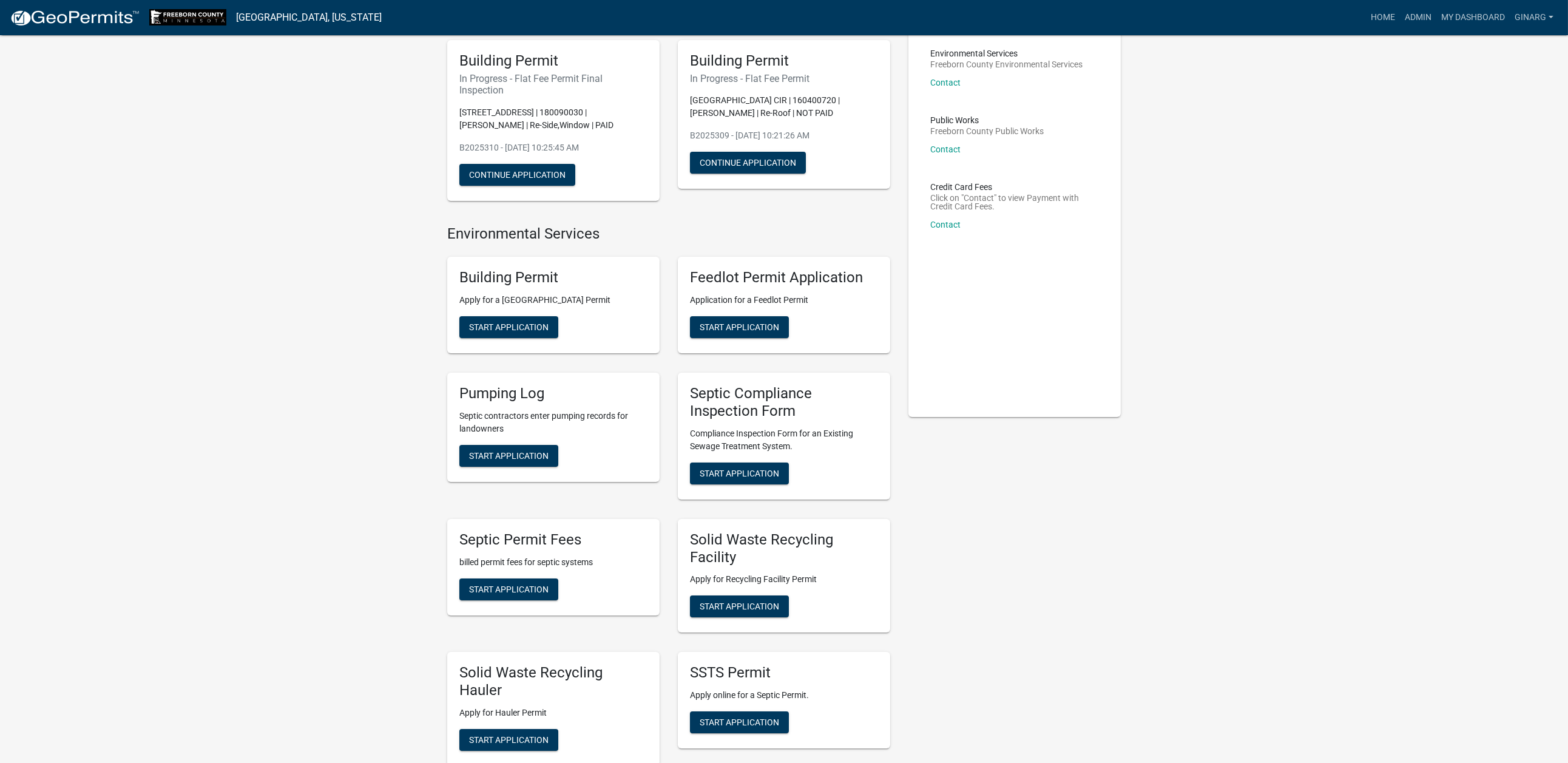
scroll to position [91, 0]
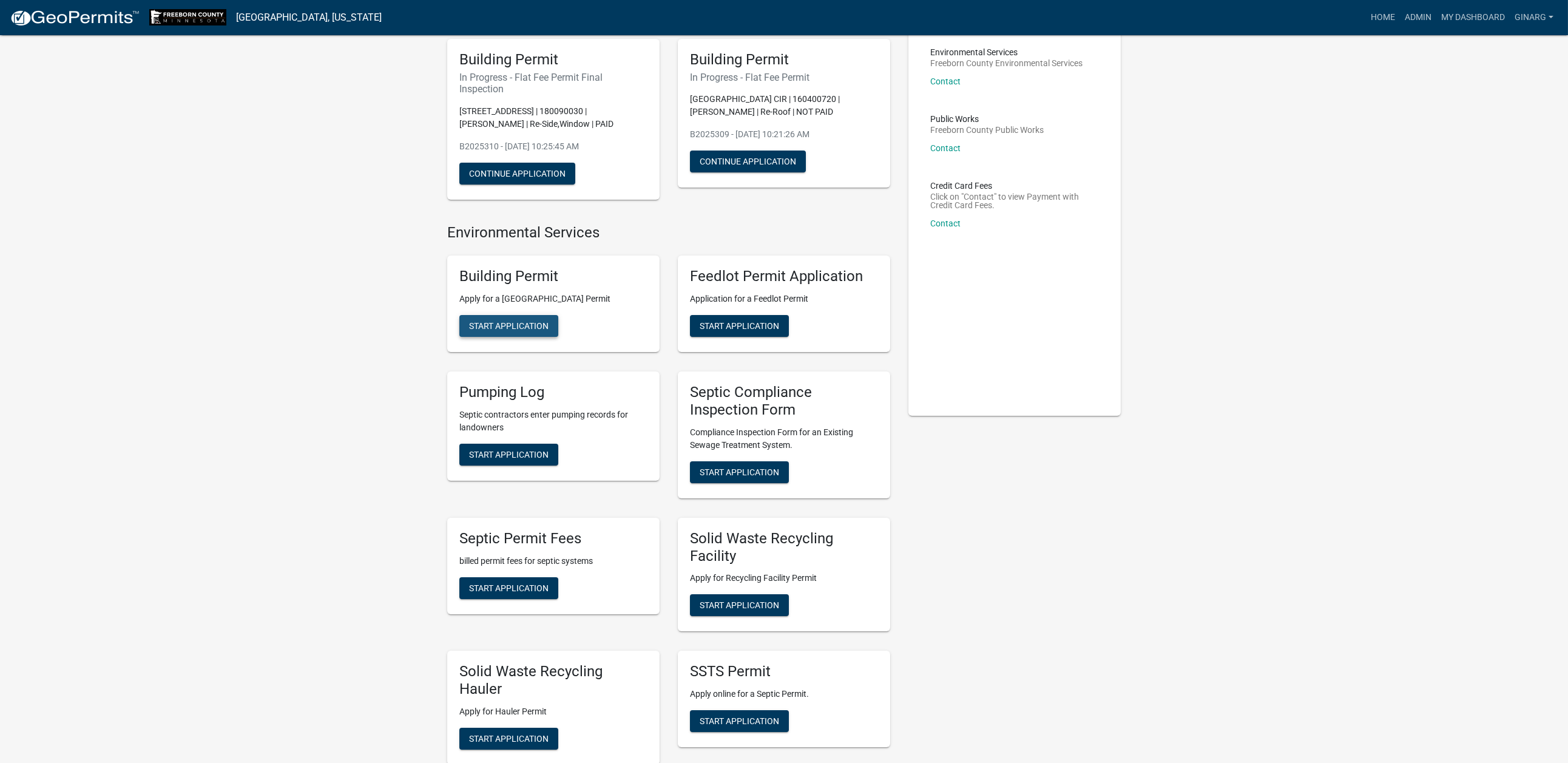
click at [543, 331] on span "Start Application" at bounding box center [509, 326] width 79 height 10
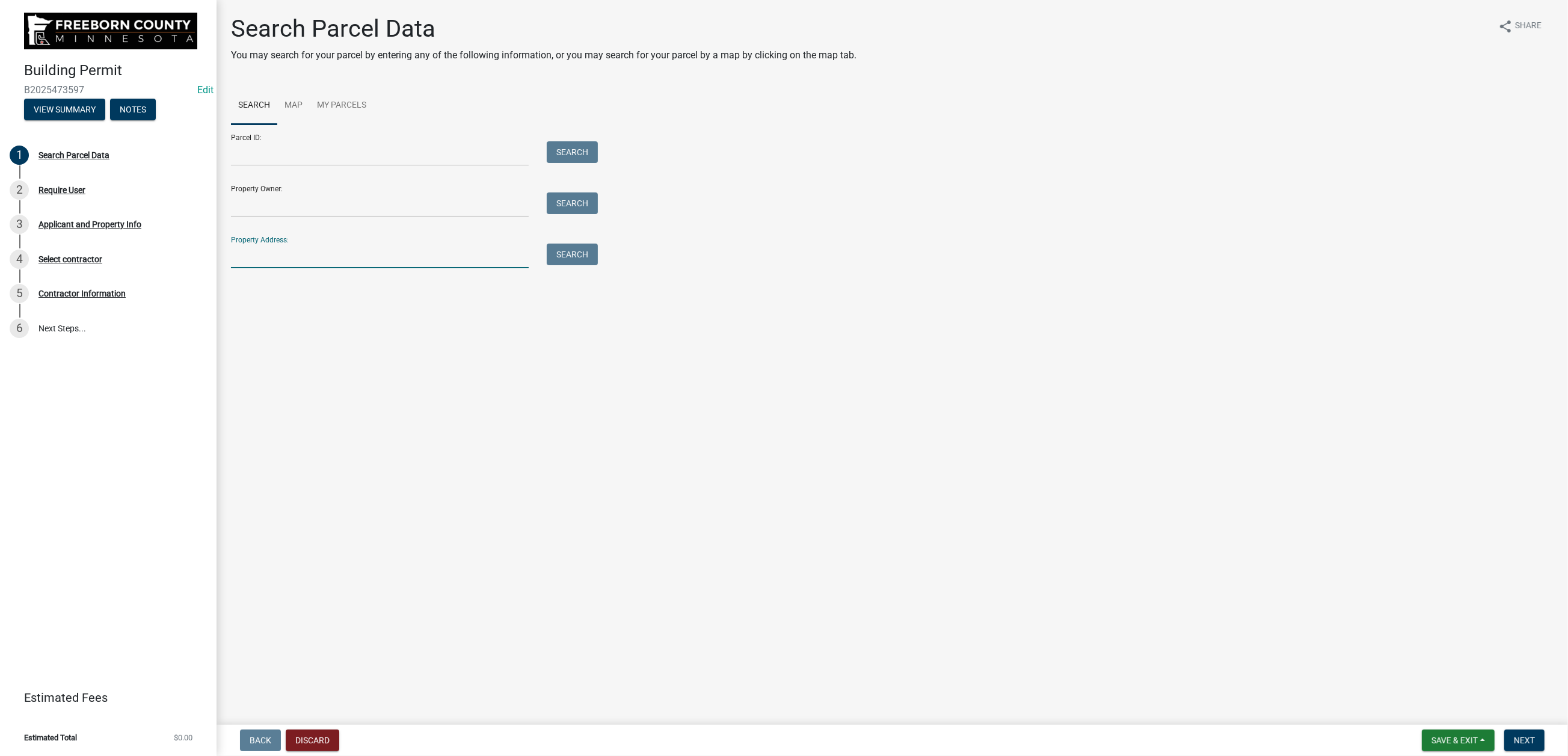
click at [245, 268] on input "Property Address:" at bounding box center [380, 256] width 298 height 25
type input "16971"
click at [586, 265] on button "Search" at bounding box center [572, 254] width 51 height 22
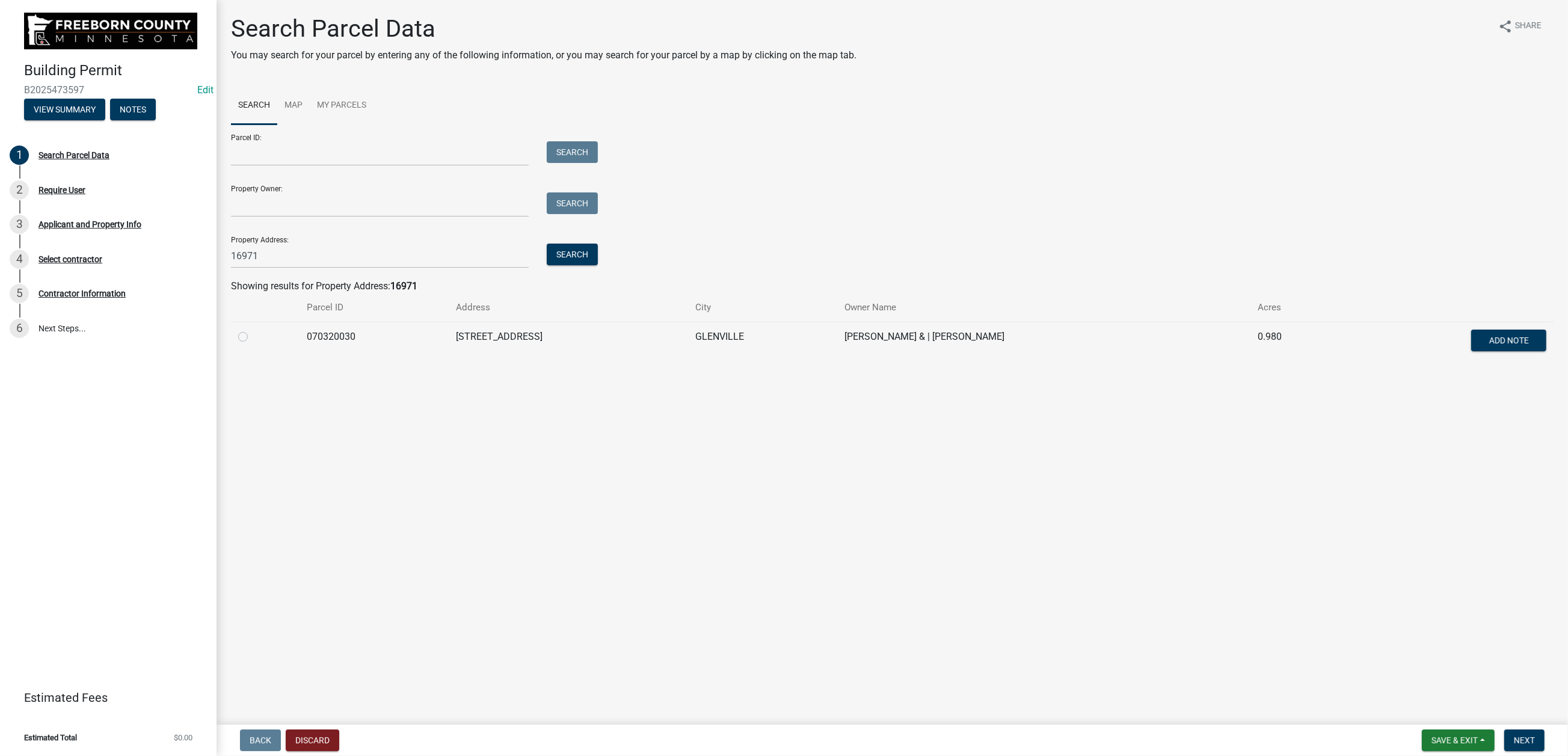
click at [252, 329] on label at bounding box center [252, 329] width 0 height 0
click at [254, 337] on input "radio" at bounding box center [256, 333] width 8 height 8
radio input "true"
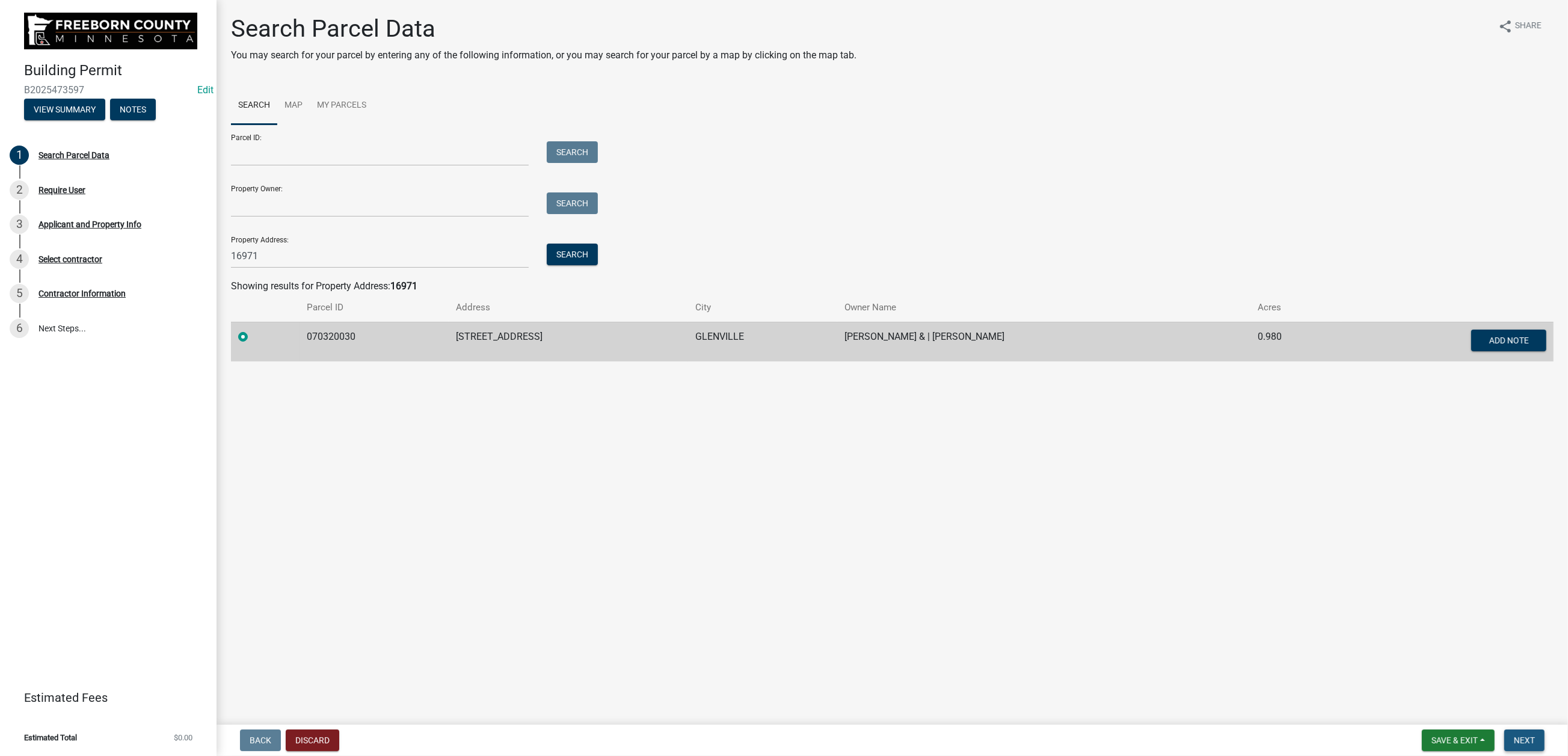
click at [1291, 607] on span "Next" at bounding box center [1525, 740] width 21 height 10
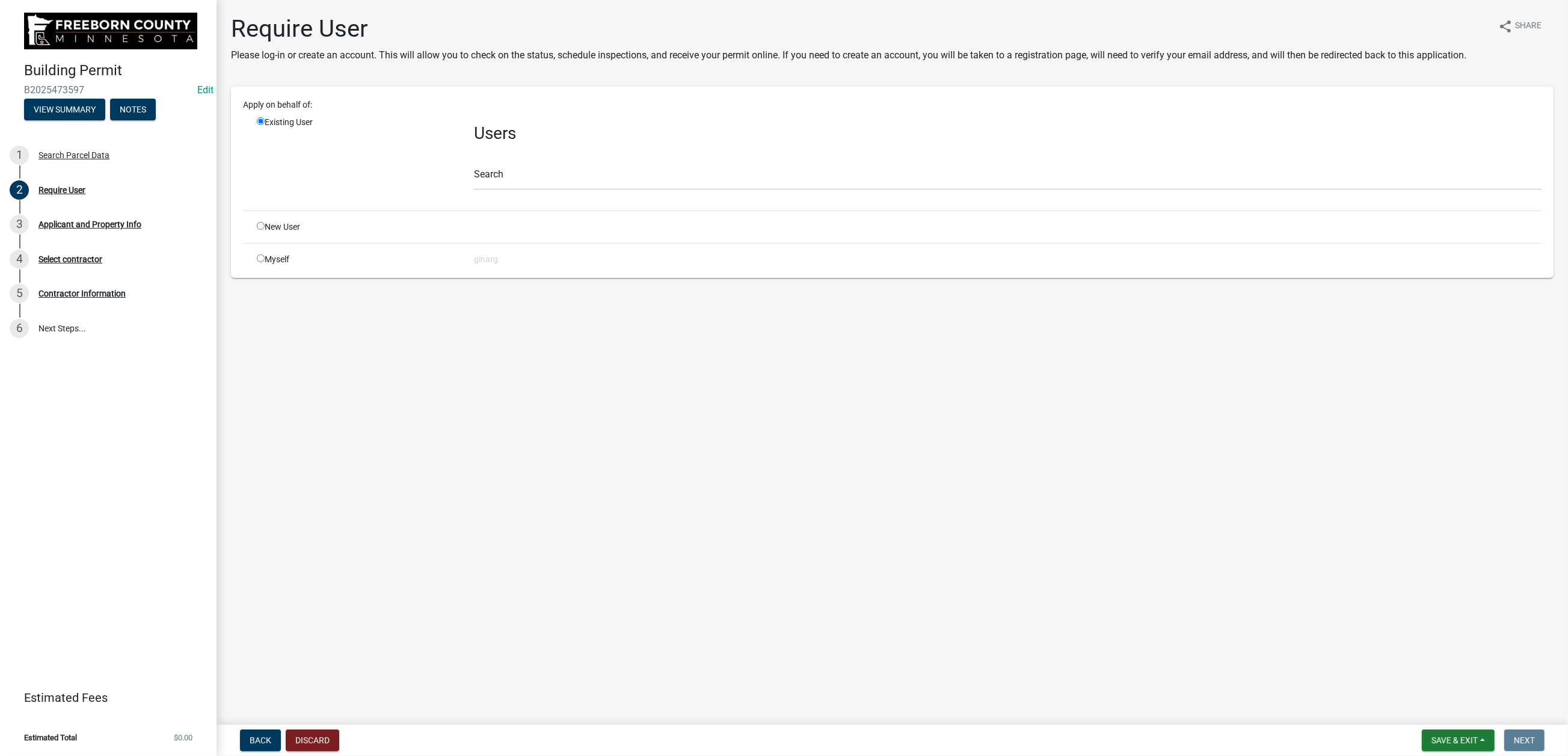
click at [265, 262] on input "radio" at bounding box center [260, 258] width 8 height 8
radio input "true"
radio input "false"
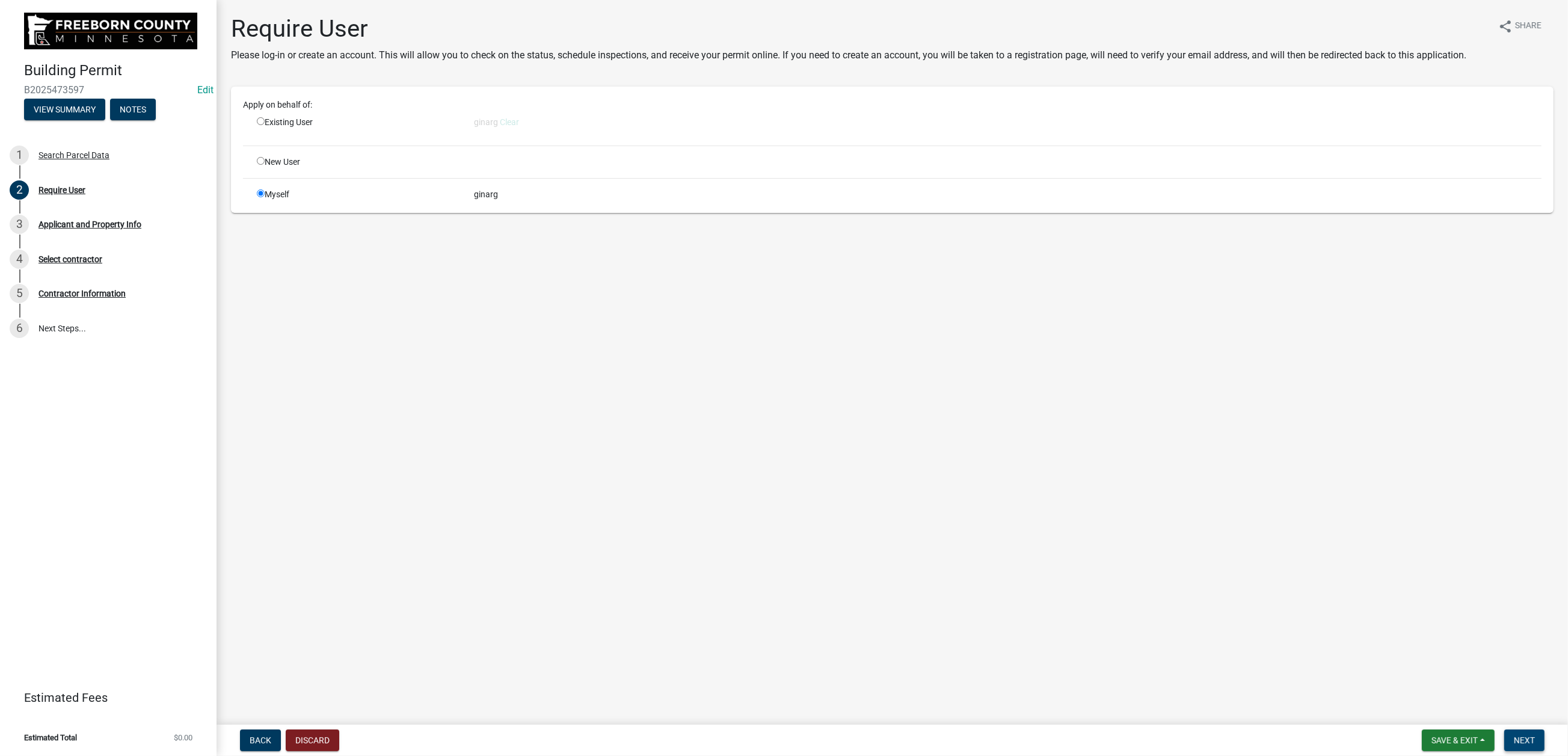
click at [1291, 607] on span "Next" at bounding box center [1525, 740] width 21 height 10
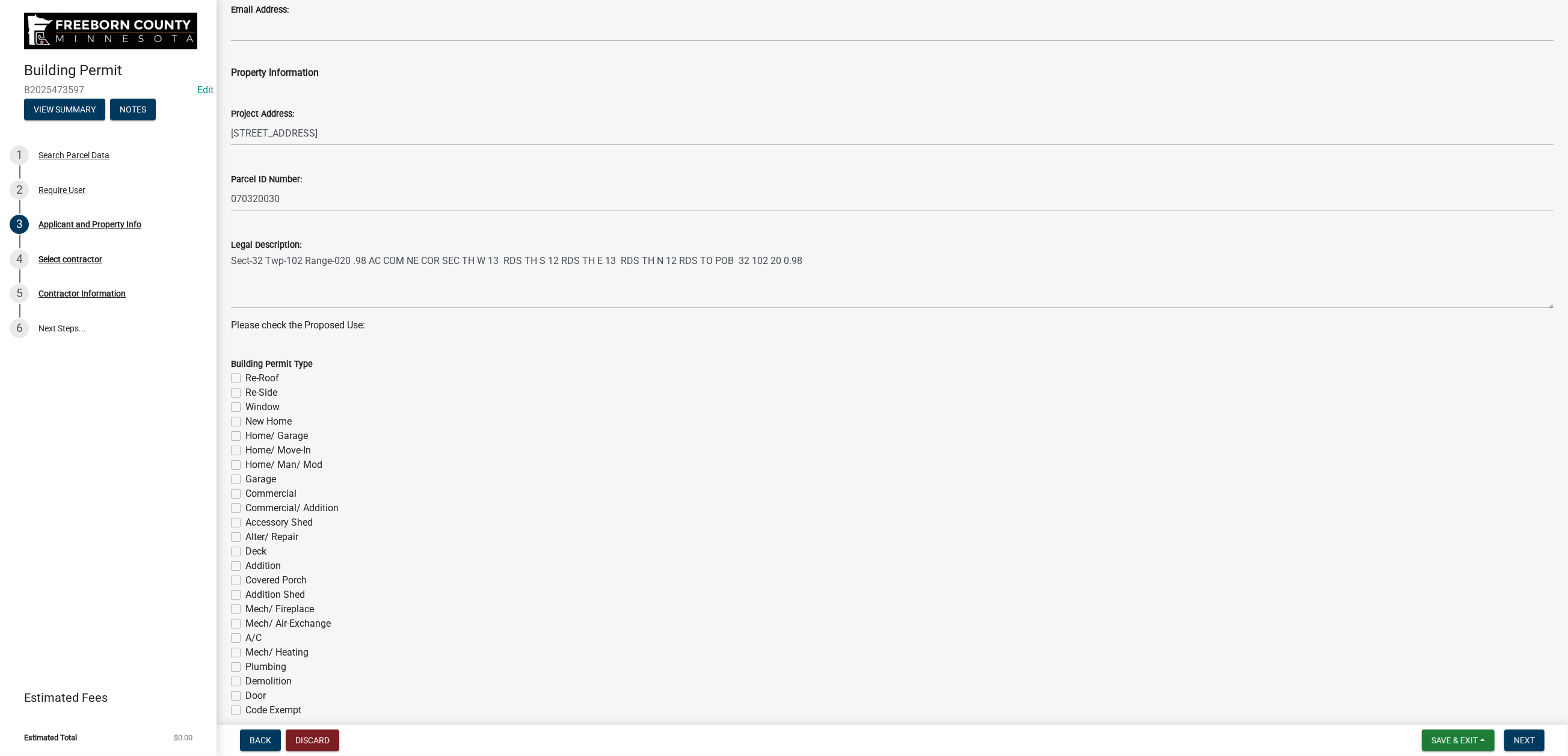
scroll to position [361, 0]
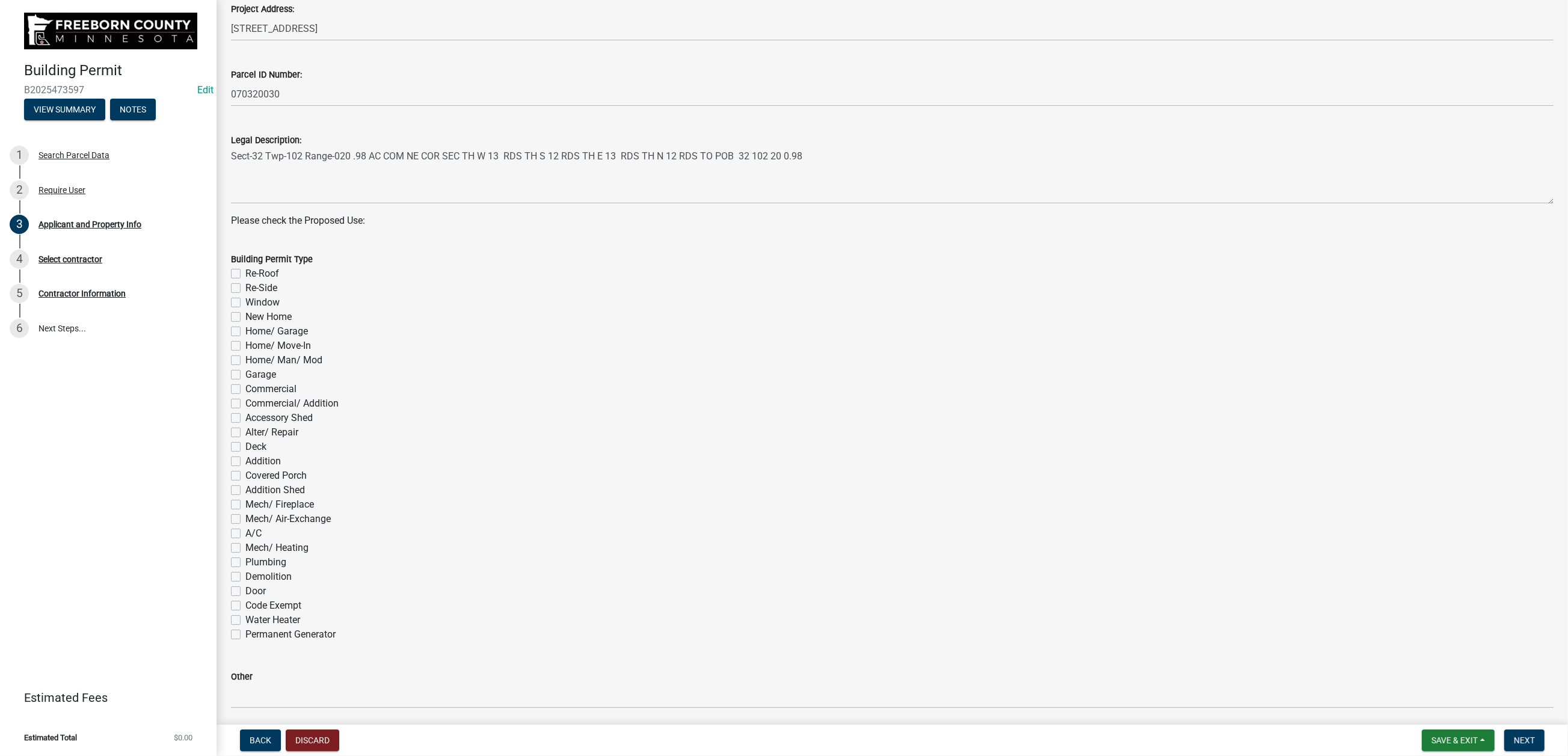
drag, startPoint x: 246, startPoint y: 588, endPoint x: 343, endPoint y: 611, distance: 99.7
click at [249, 281] on label "Re-Roof" at bounding box center [262, 273] width 34 height 15
click at [249, 274] on input "Re-Roof" at bounding box center [249, 270] width 8 height 8
checkbox input "true"
checkbox input "false"
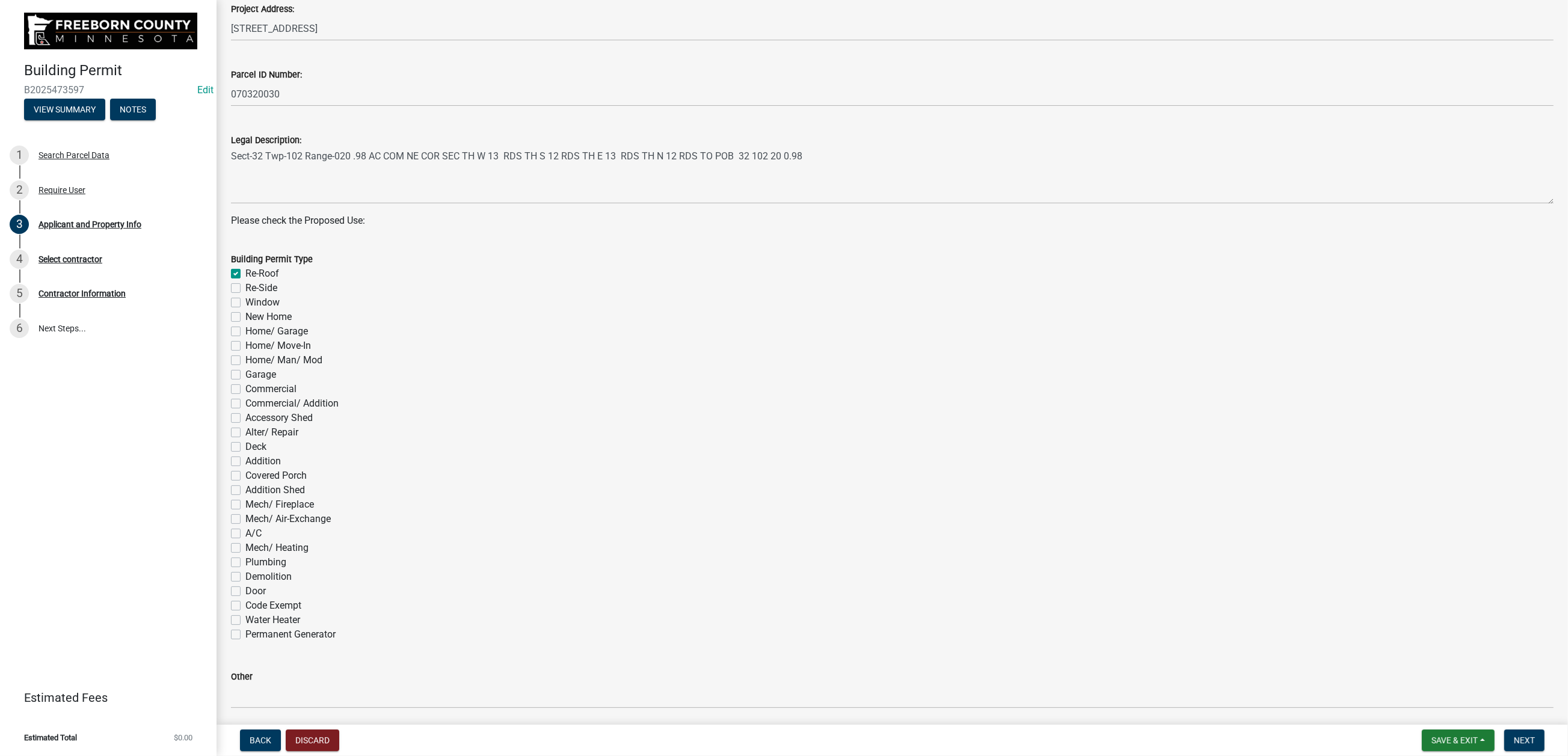
checkbox input "false"
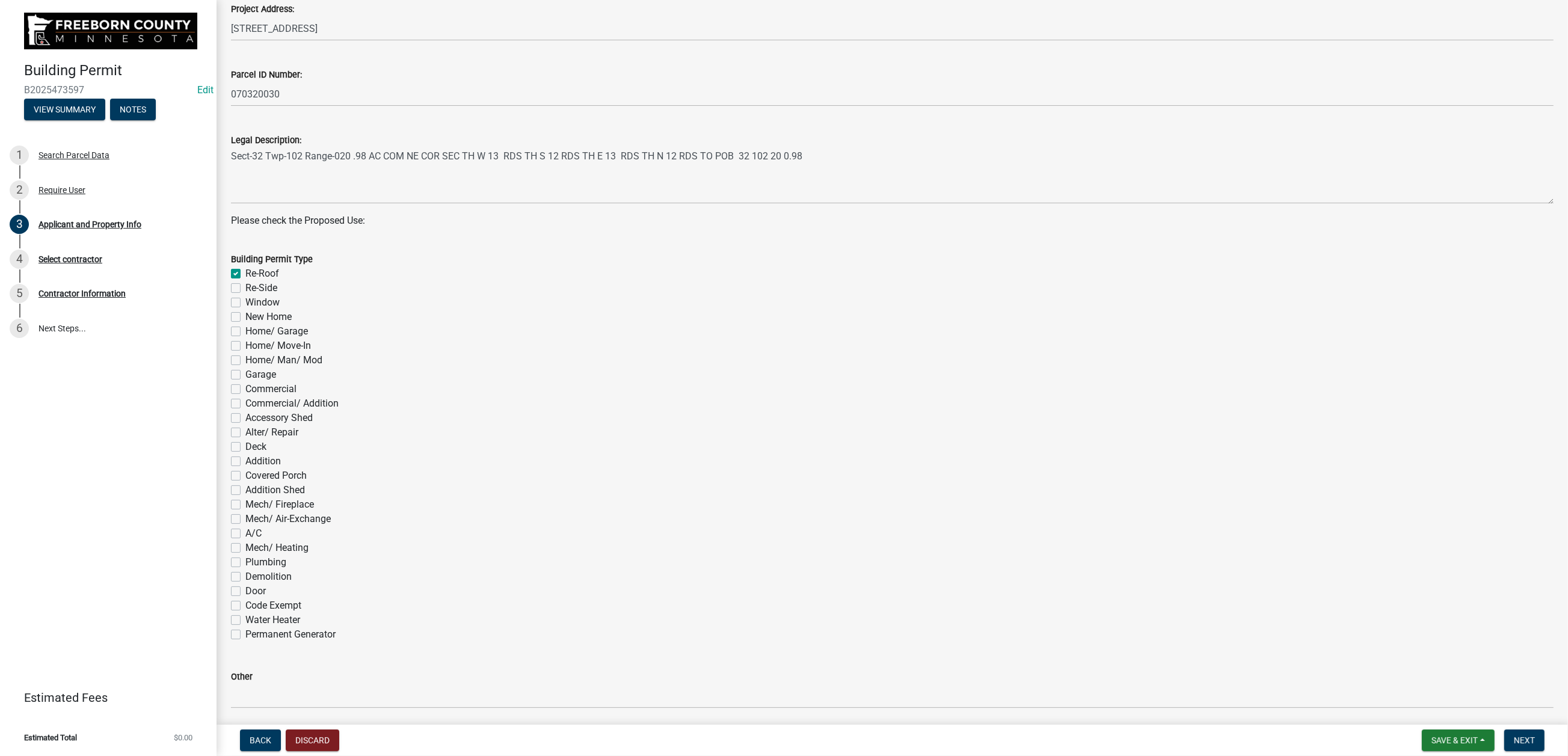
checkbox input "false"
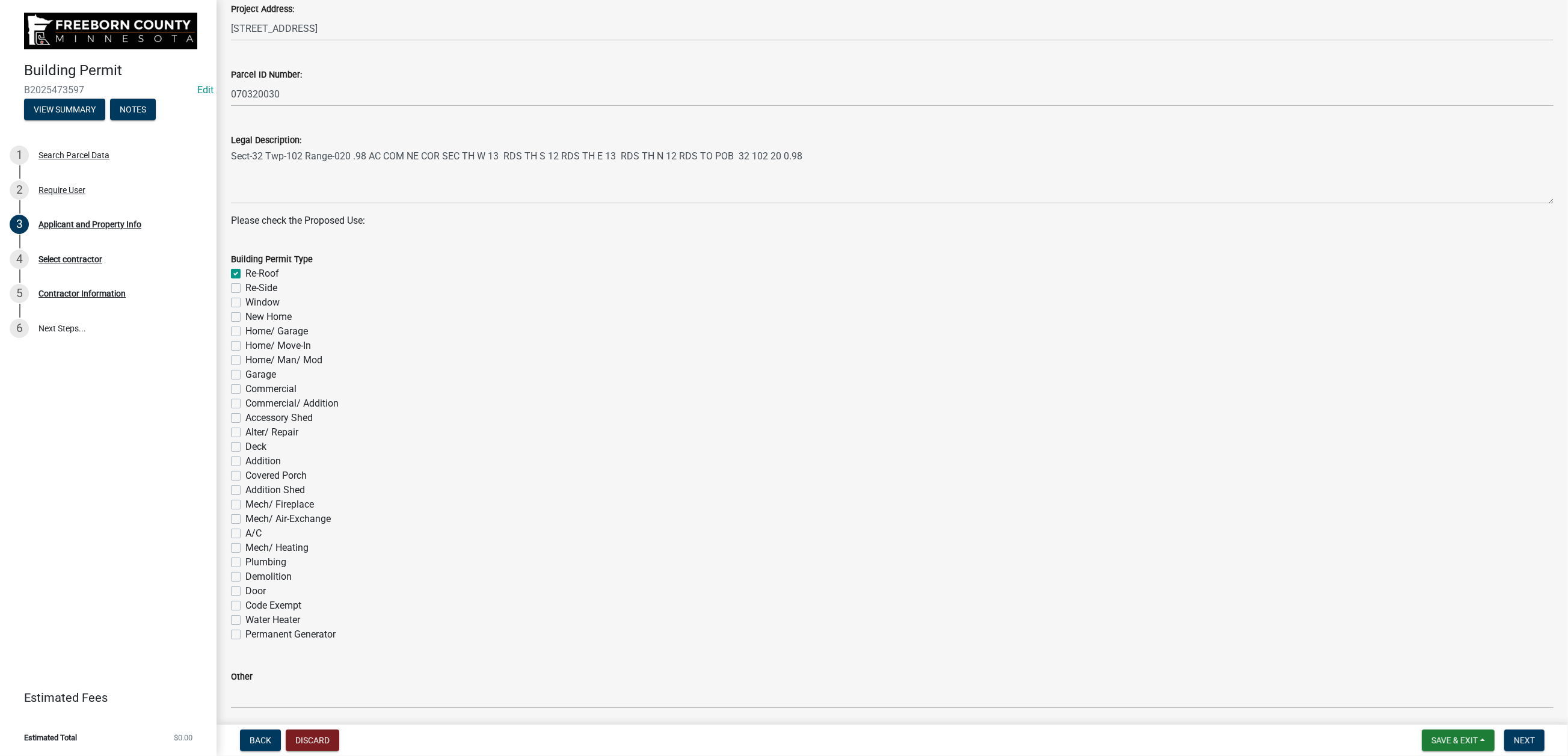
checkbox input "false"
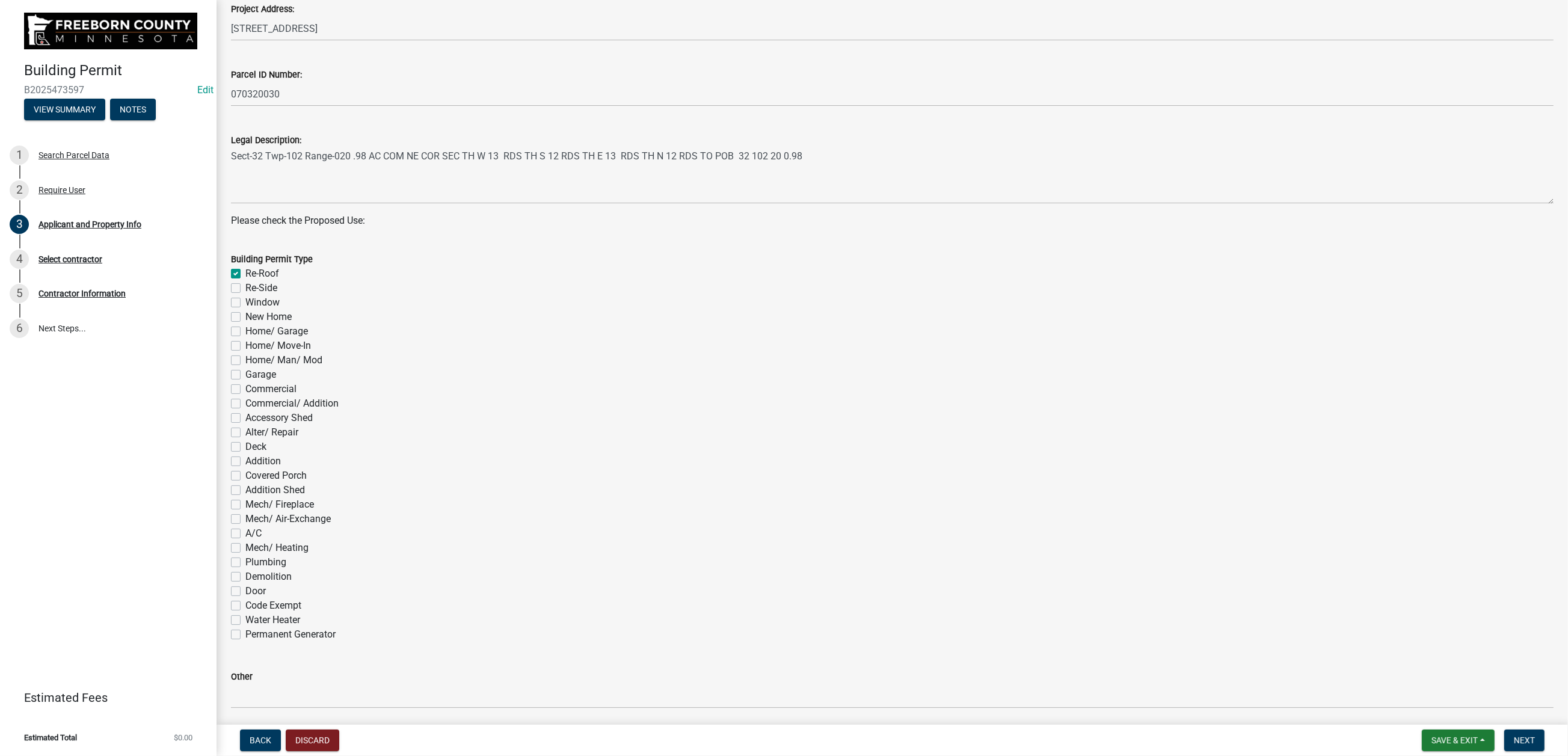
checkbox input "false"
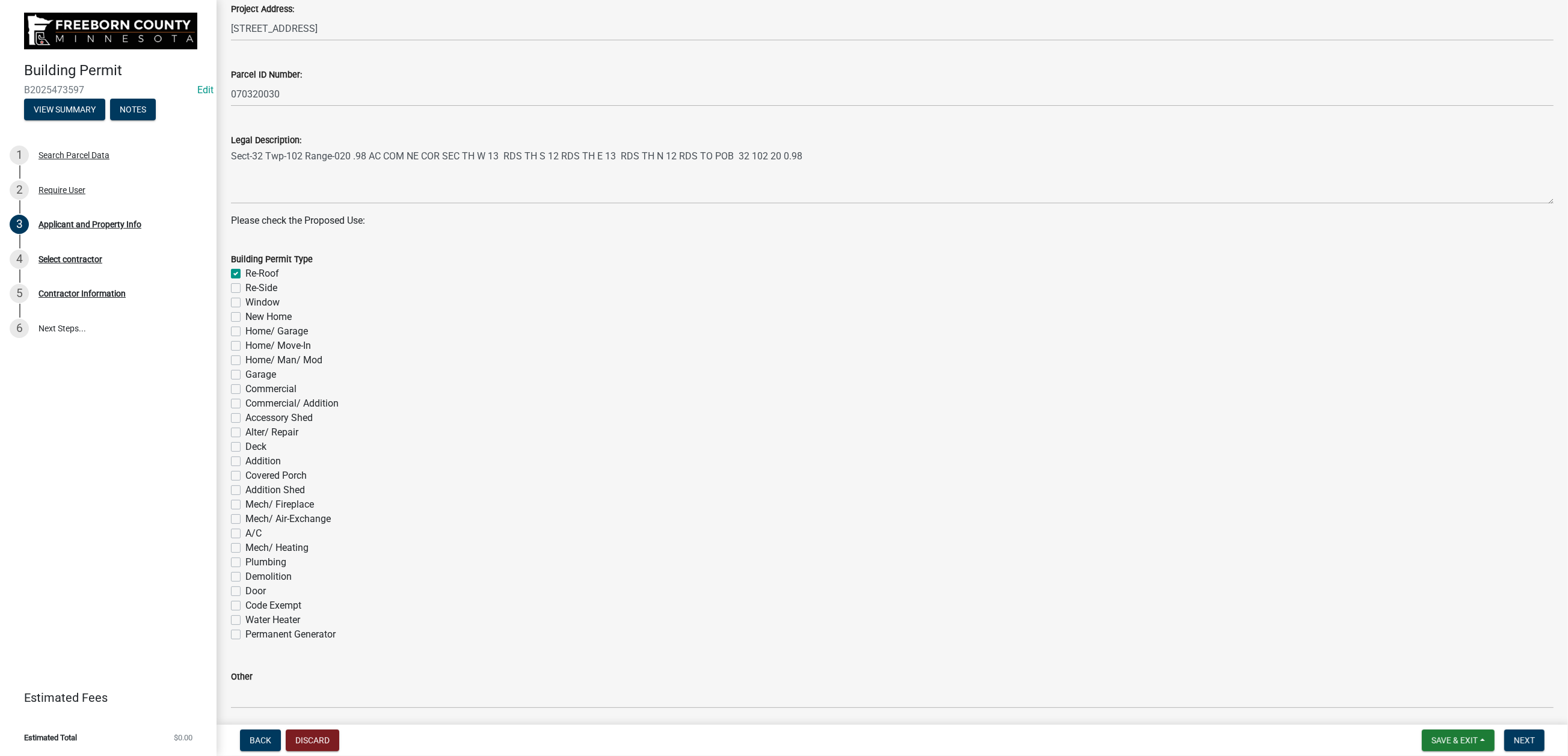
checkbox input "false"
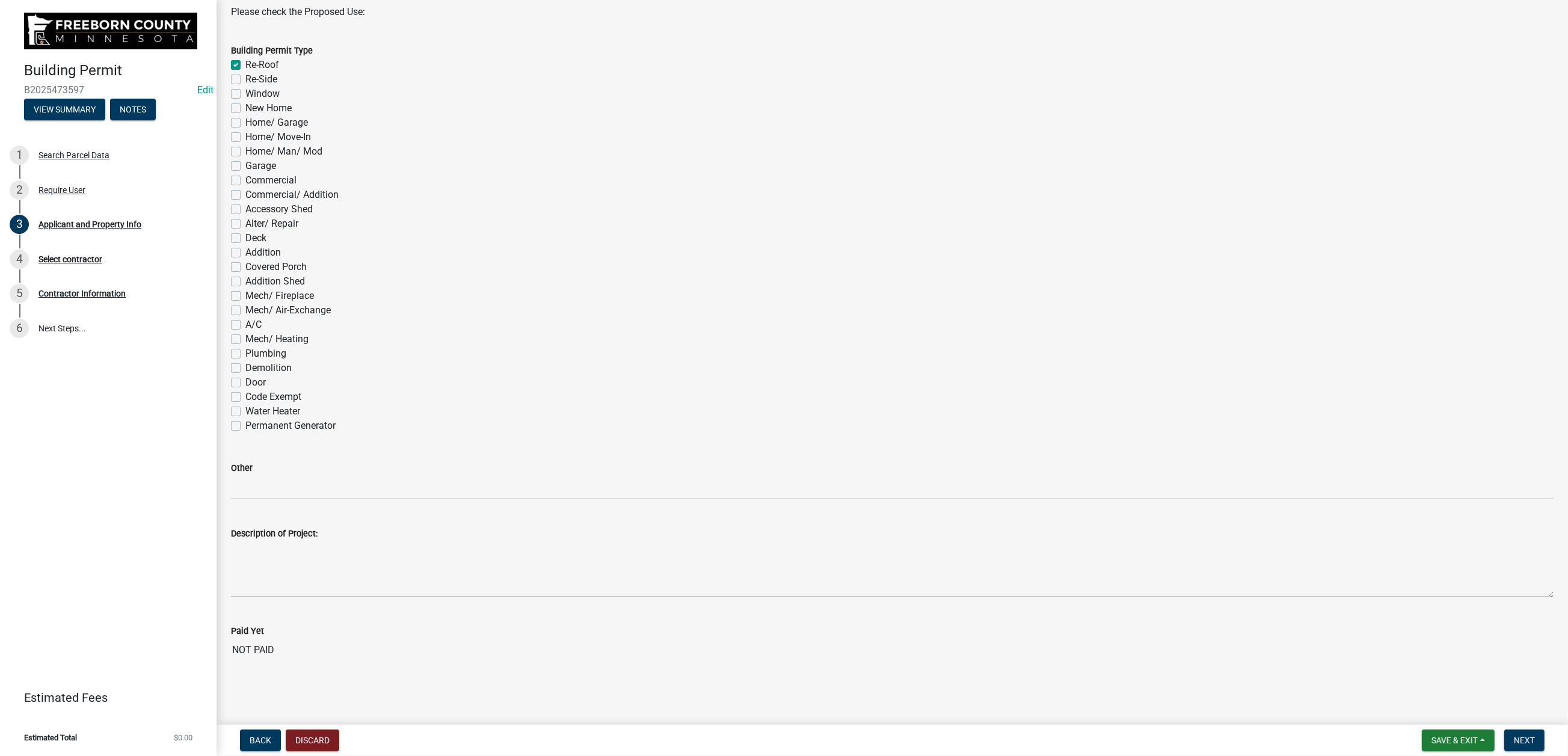
scroll to position [722, 0]
click at [245, 72] on label "Re-Roof" at bounding box center [262, 64] width 34 height 15
click at [245, 66] on input "Re-Roof" at bounding box center [249, 61] width 8 height 8
checkbox input "false"
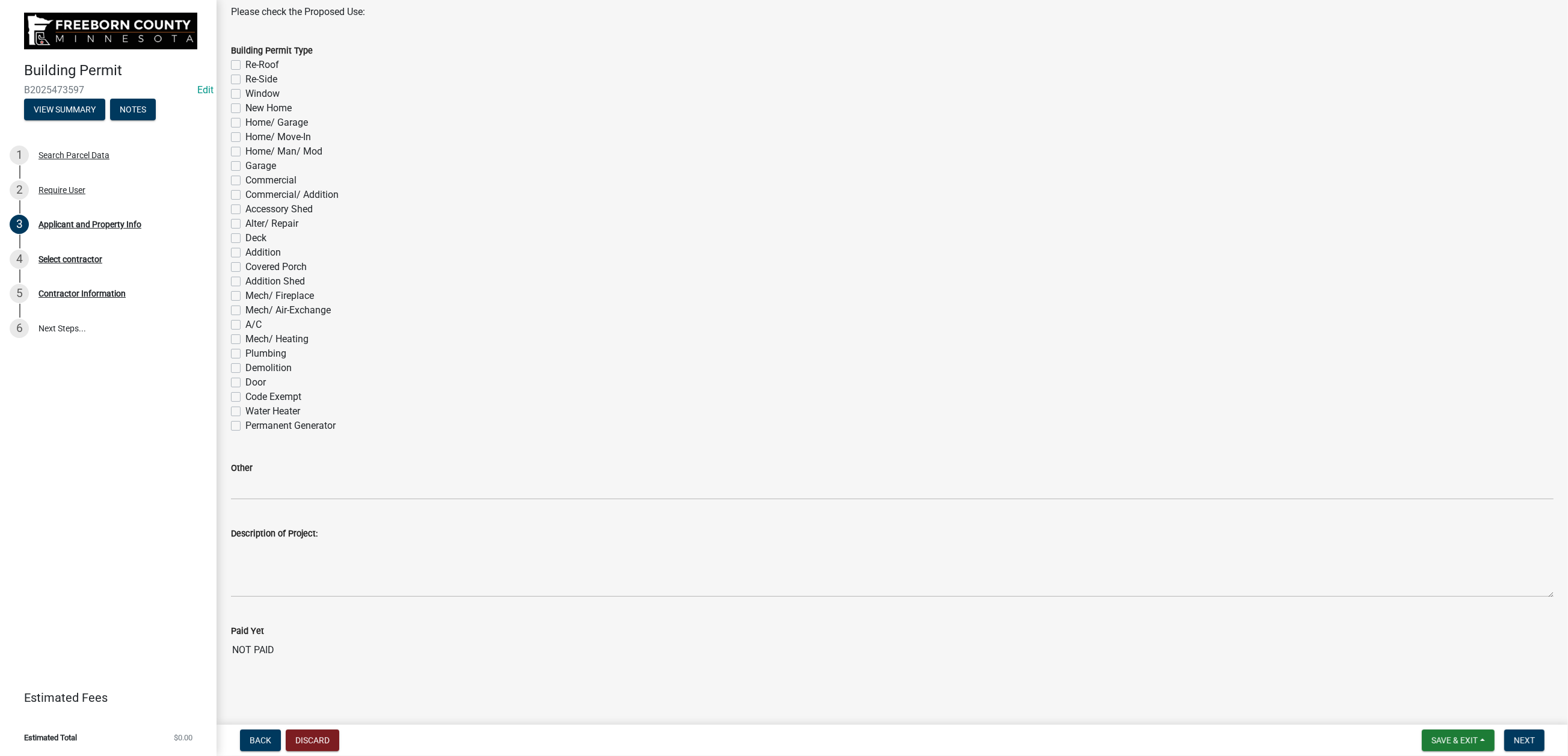
click at [245, 101] on label "Window" at bounding box center [262, 94] width 34 height 15
click at [245, 95] on input "Window" at bounding box center [249, 90] width 8 height 8
drag, startPoint x: 1520, startPoint y: 734, endPoint x: 1513, endPoint y: 733, distance: 7.1
click at [1291, 607] on span "Next" at bounding box center [1525, 740] width 21 height 10
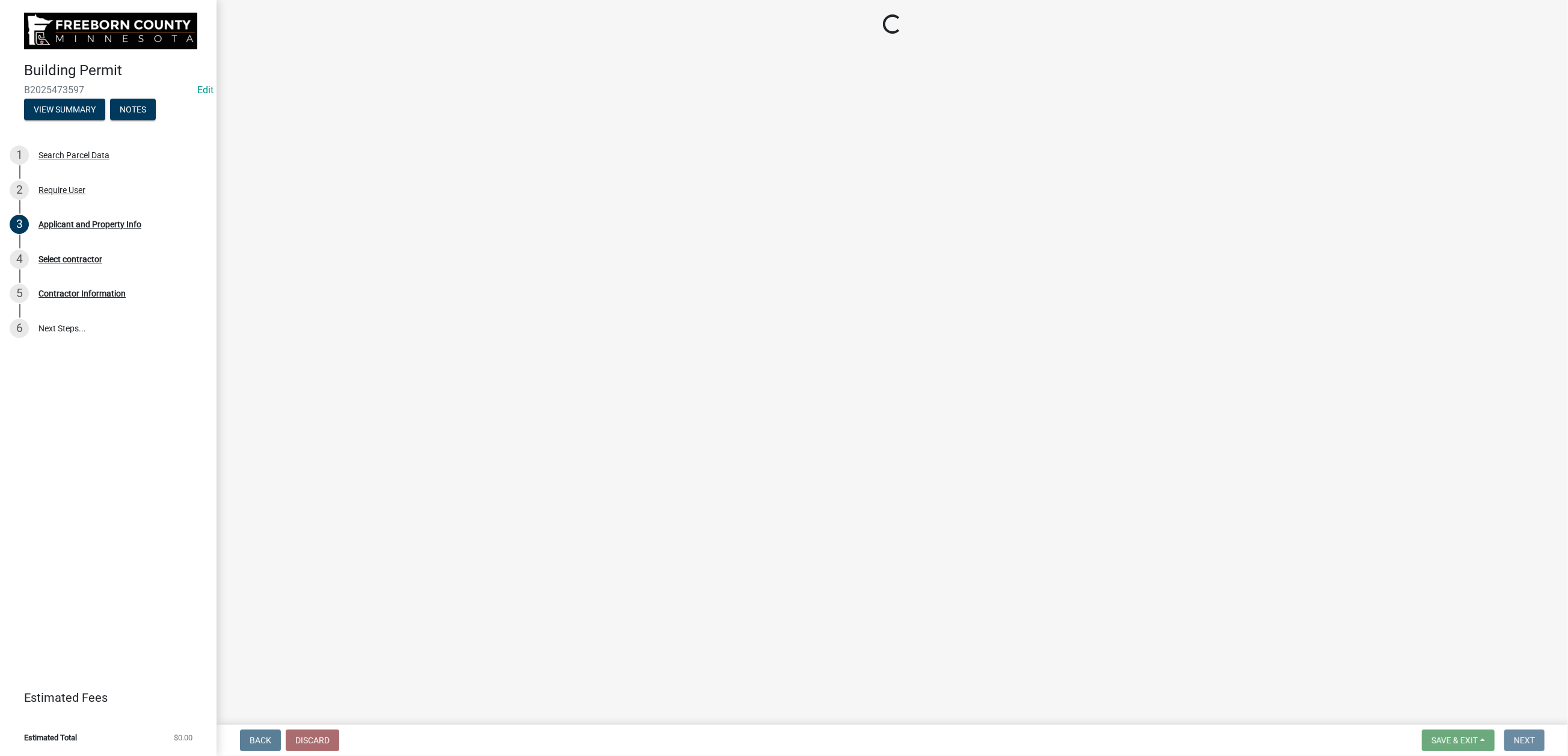
scroll to position [0, 0]
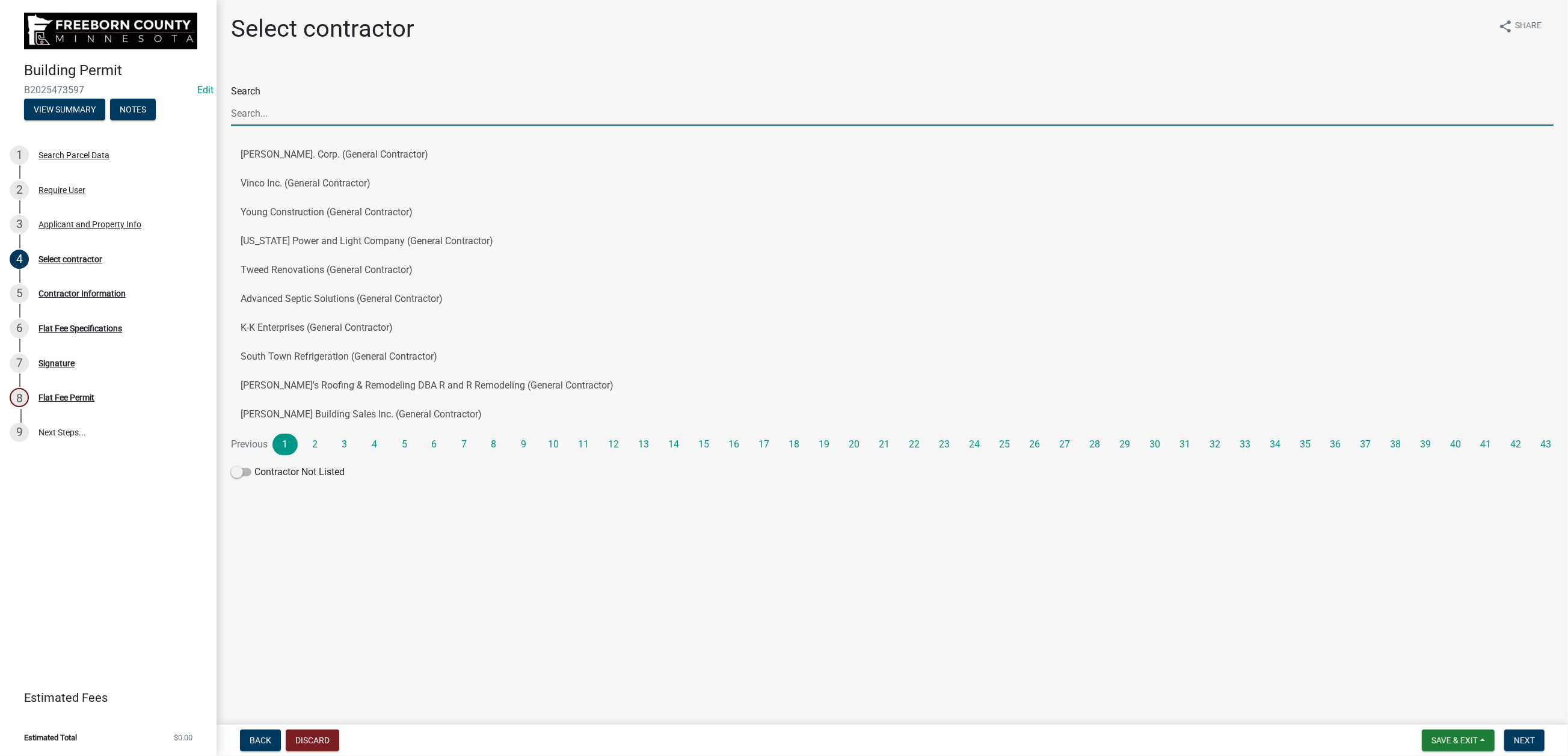
click at [259, 125] on input "Search" at bounding box center [892, 113] width 1323 height 25
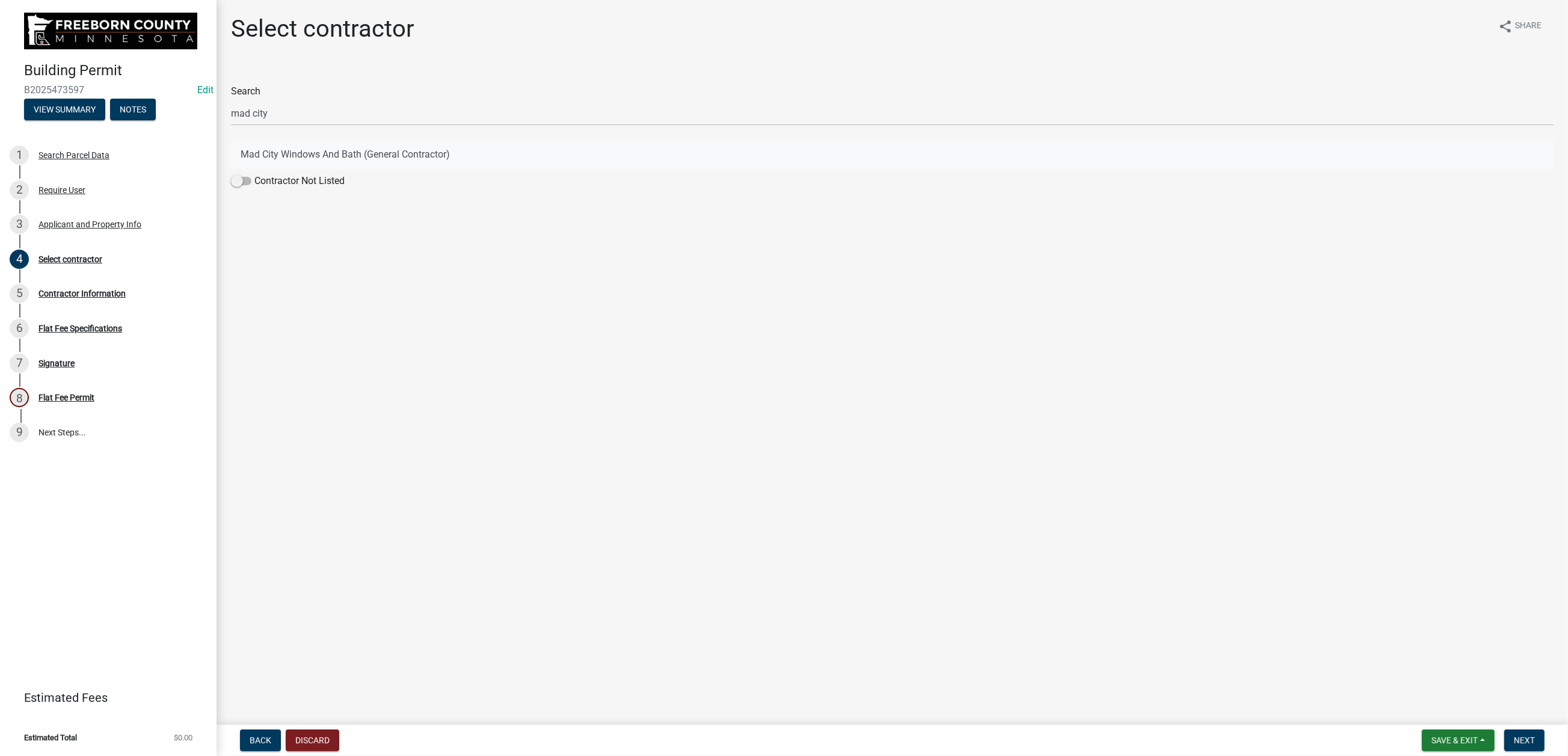
click at [325, 169] on button "Mad City Windows And Bath (General Contractor)" at bounding box center [892, 154] width 1323 height 29
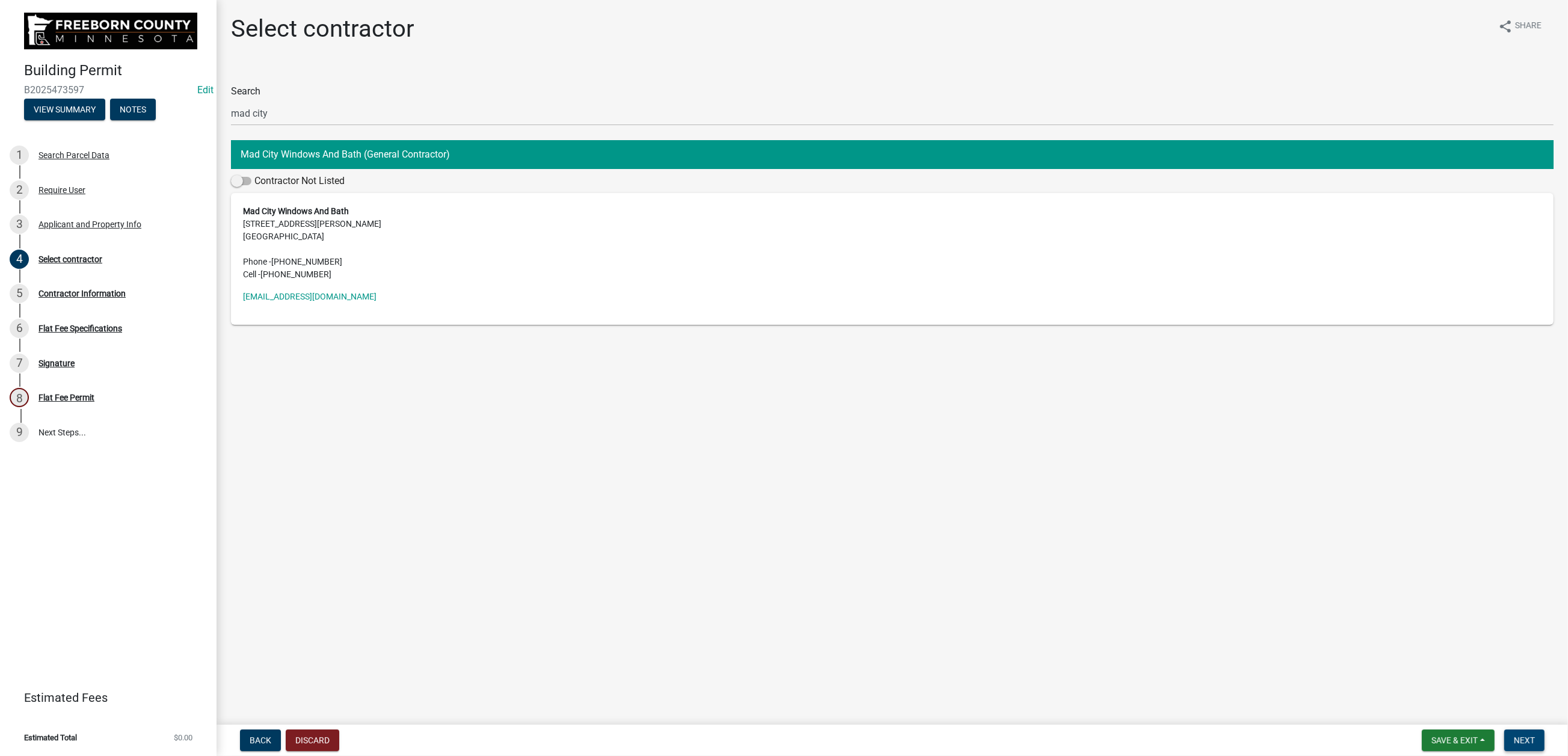
click at [1291, 607] on span "Next" at bounding box center [1525, 740] width 21 height 10
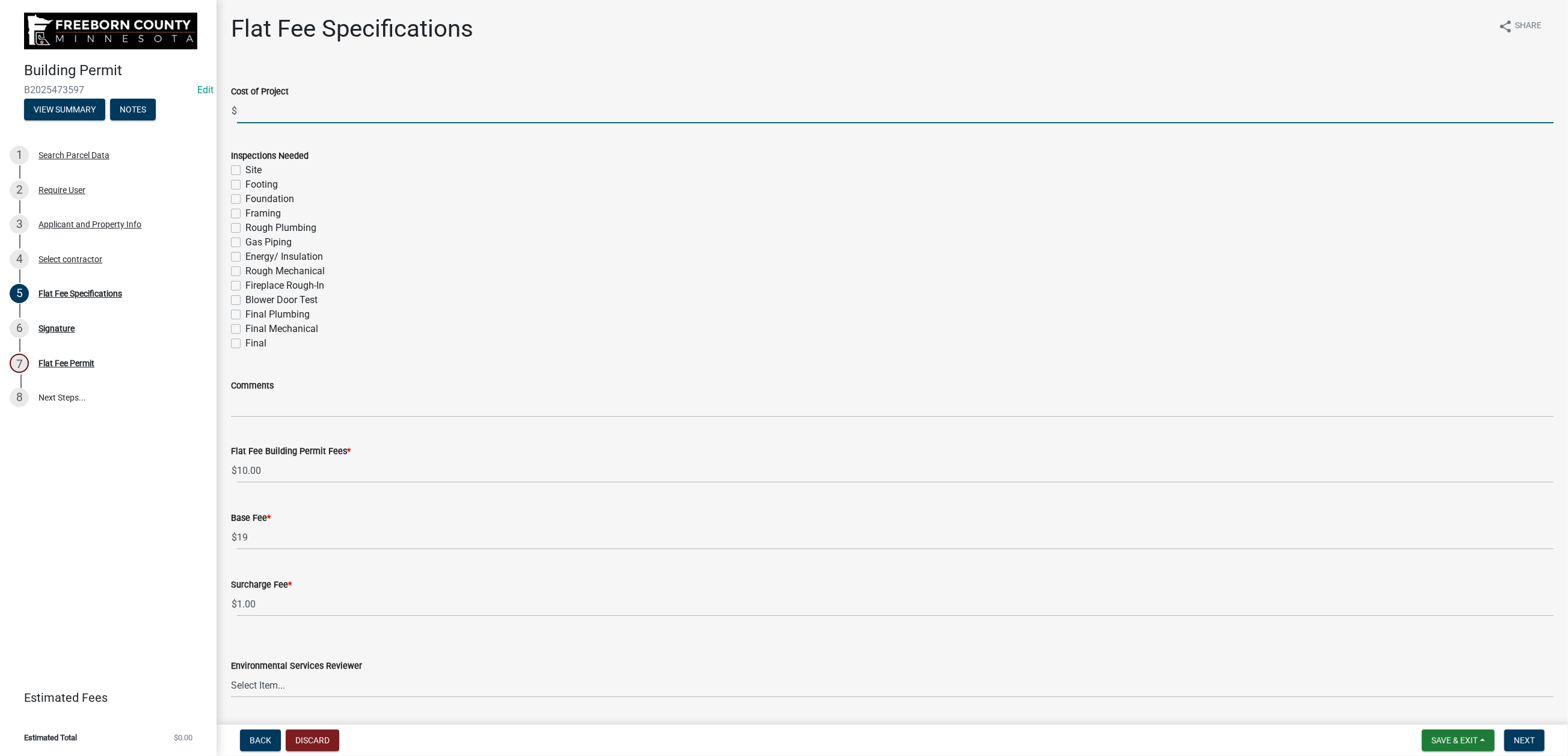
click at [268, 123] on input "text" at bounding box center [895, 111] width 1316 height 25
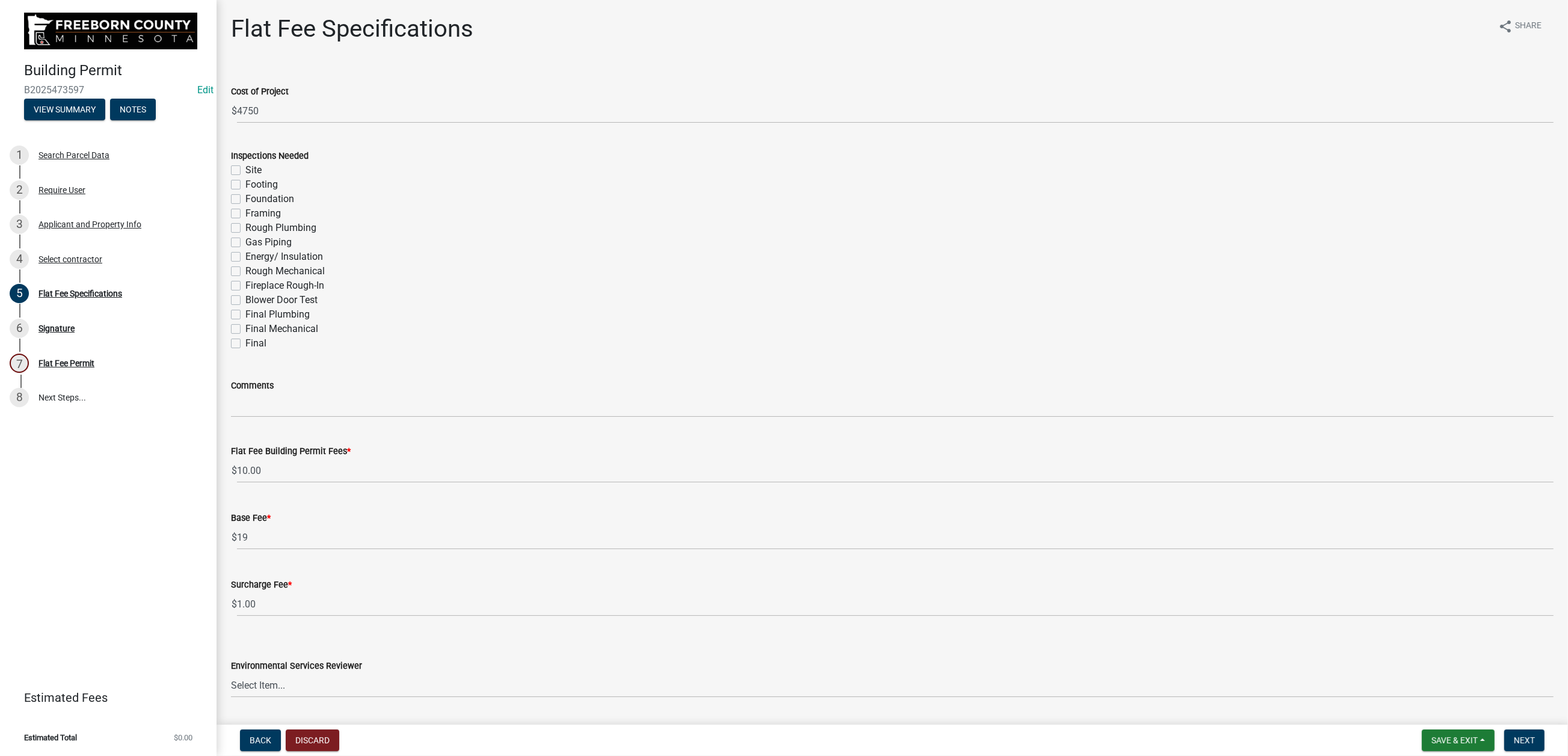
click at [245, 350] on label "Final" at bounding box center [256, 343] width 21 height 15
click at [245, 344] on input "Final" at bounding box center [249, 340] width 8 height 8
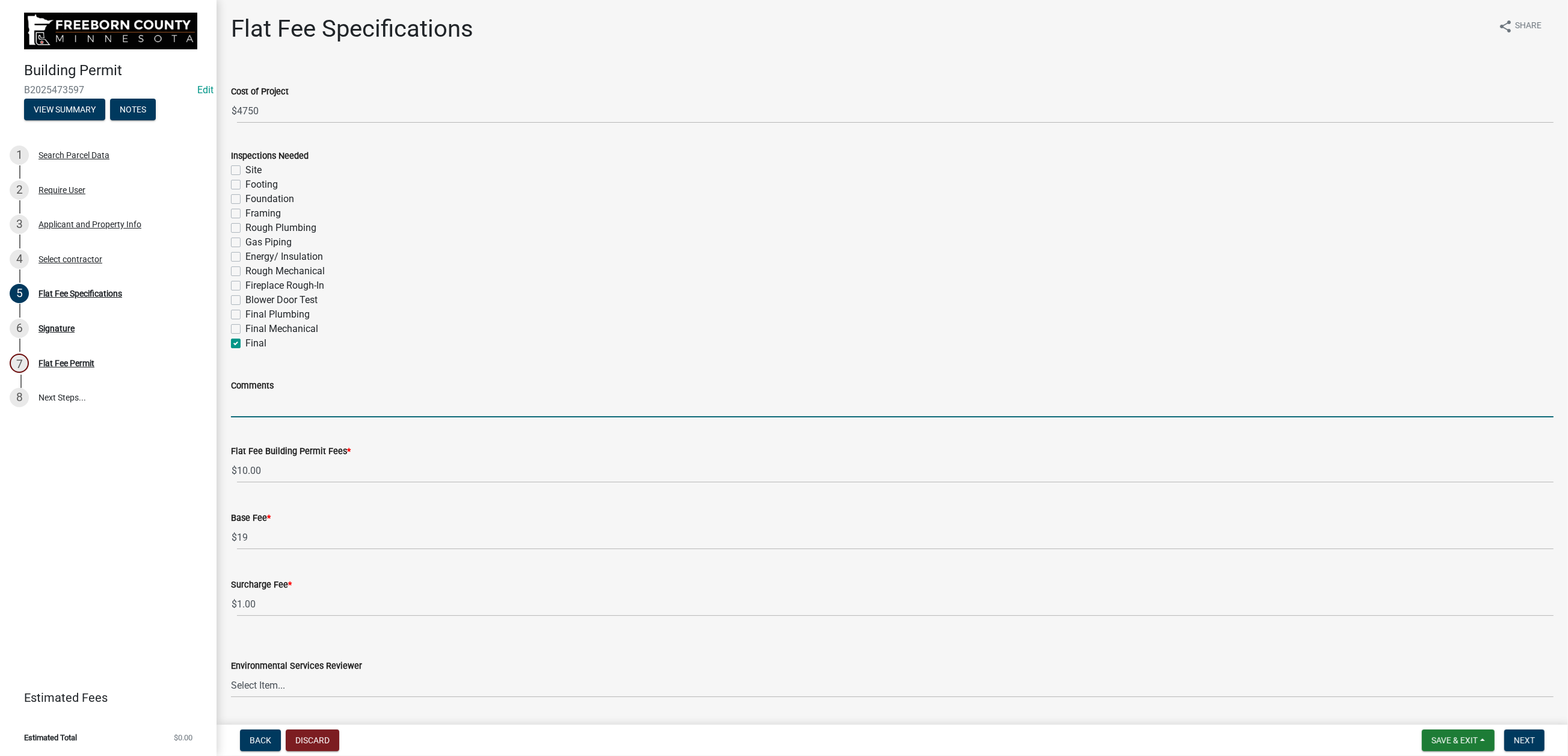
click at [284, 418] on input "Comments" at bounding box center [892, 404] width 1323 height 25
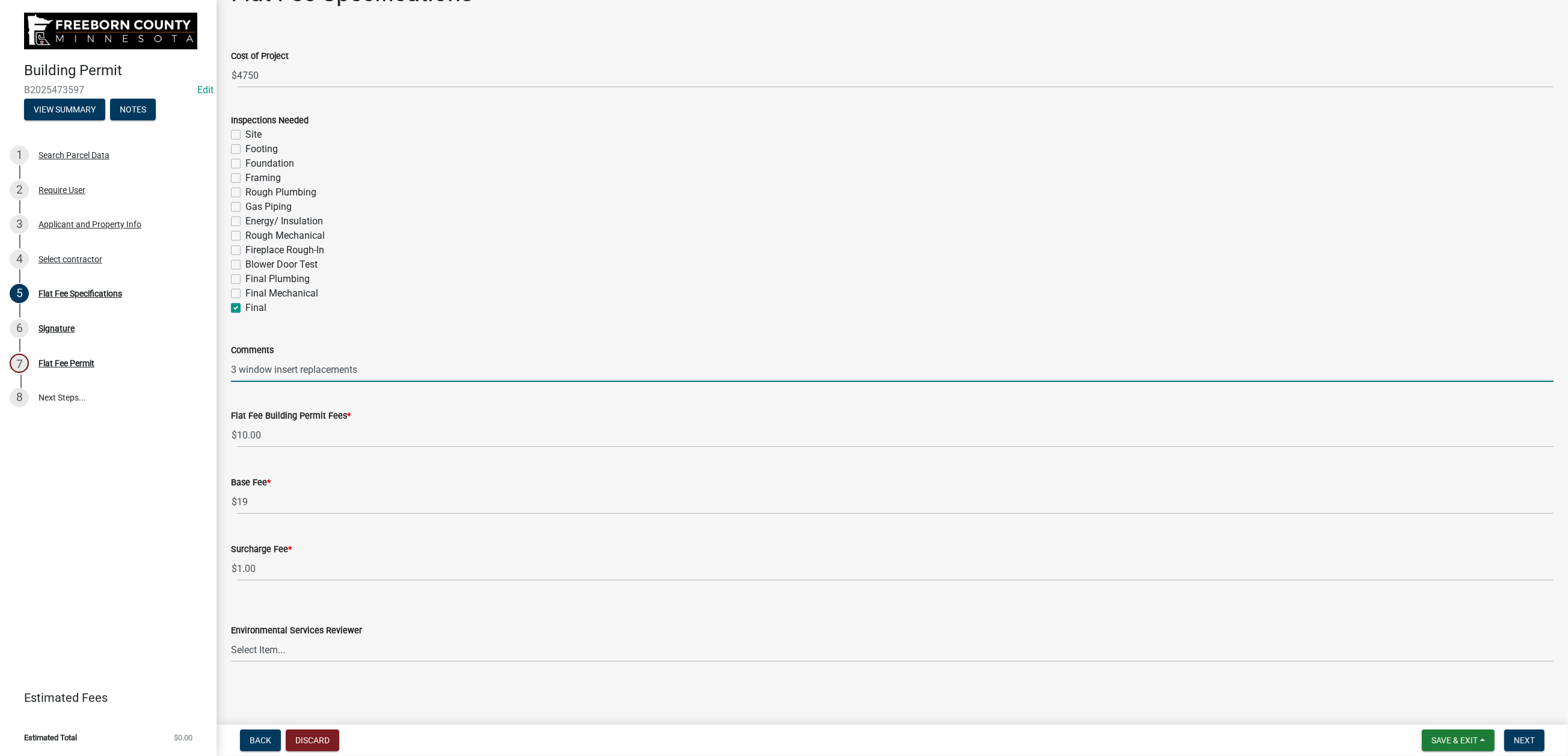
scroll to position [391, 0]
click at [448, 607] on select "Select Item... [PERSON_NAME] [PERSON_NAME] [PERSON_NAME] [PERSON_NAME] [PERSON_…" at bounding box center [892, 650] width 1323 height 25
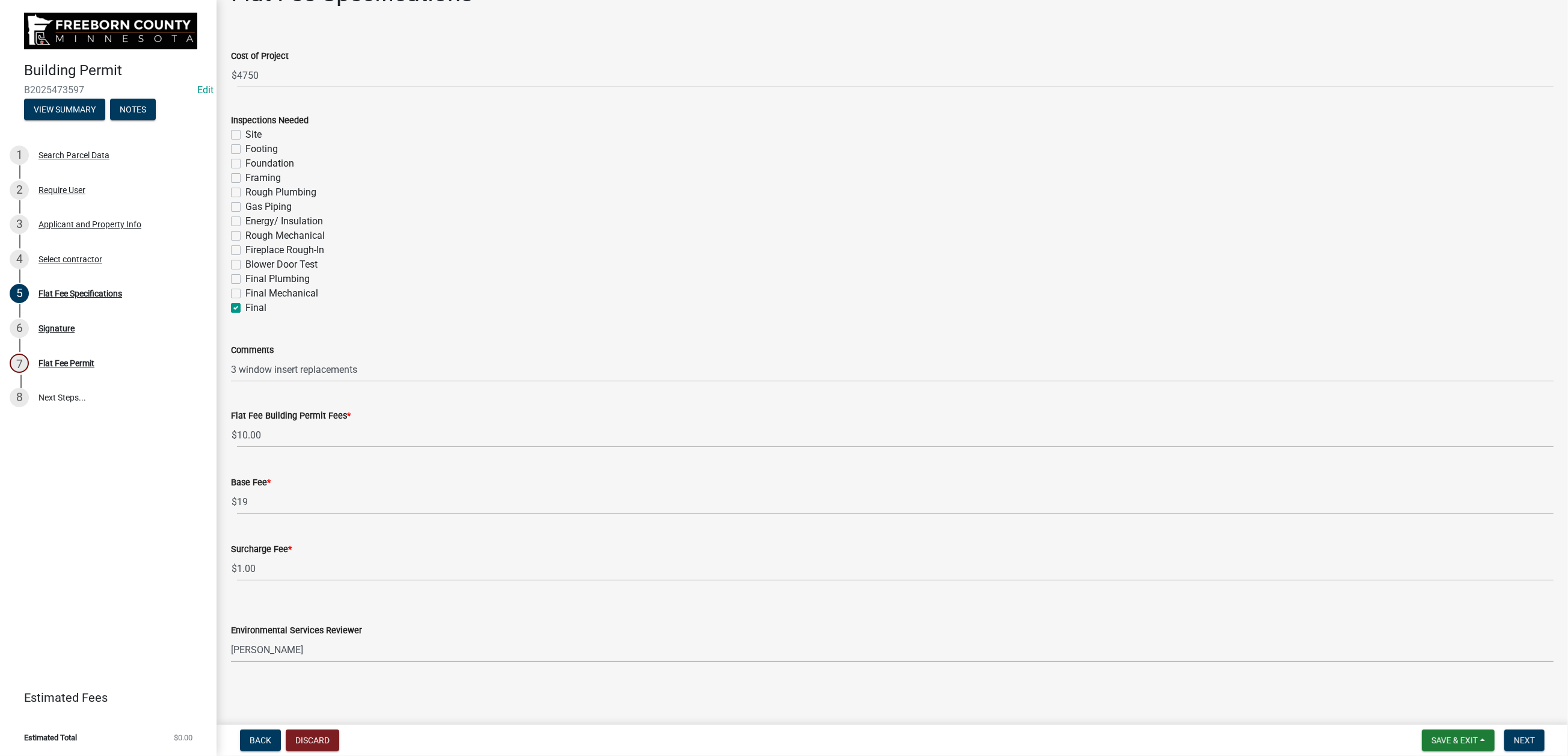
click at [238, 607] on select "Select Item... [PERSON_NAME] [PERSON_NAME] [PERSON_NAME] [PERSON_NAME] [PERSON_…" at bounding box center [892, 650] width 1323 height 25
click at [1291, 607] on button "Next" at bounding box center [1524, 740] width 40 height 22
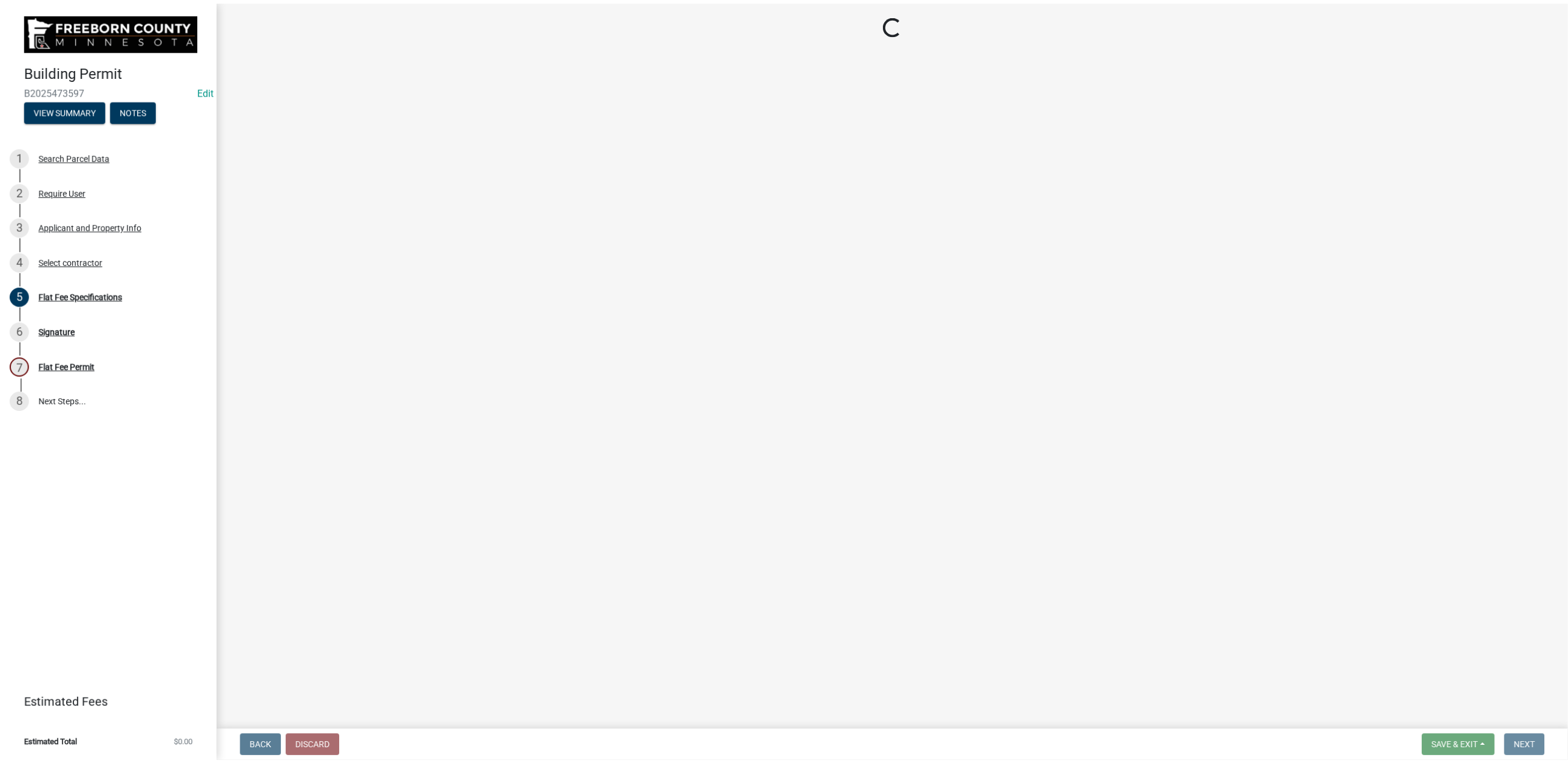
scroll to position [0, 0]
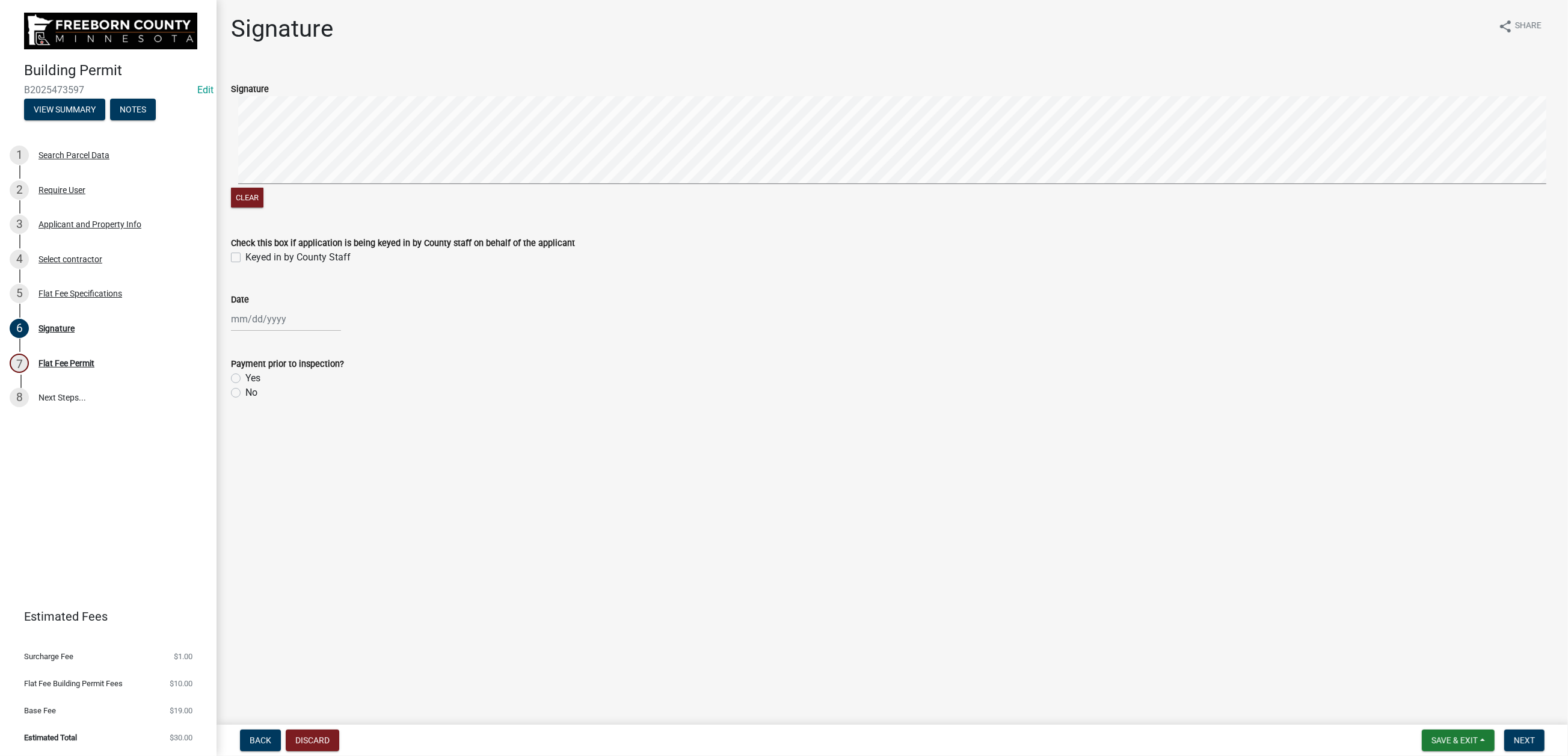
click at [245, 265] on label "Keyed in by County Staff" at bounding box center [298, 257] width 105 height 15
click at [245, 258] on input "Keyed in by County Staff" at bounding box center [249, 254] width 8 height 8
click at [264, 331] on div at bounding box center [286, 319] width 110 height 25
click at [311, 420] on div "4" at bounding box center [300, 410] width 19 height 19
click at [245, 400] on label "No" at bounding box center [251, 392] width 12 height 15
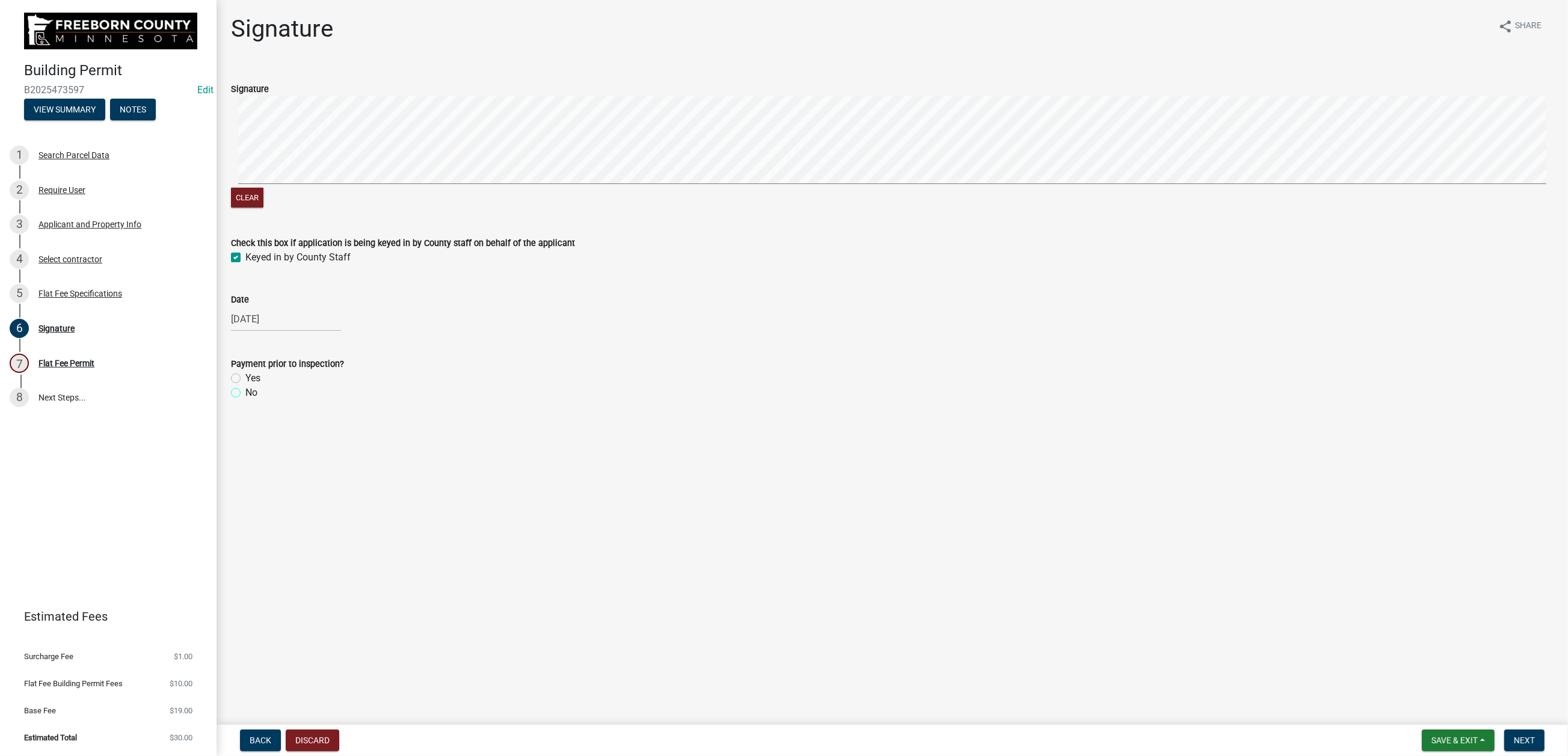
click at [245, 393] on input "No" at bounding box center [249, 389] width 8 height 8
drag, startPoint x: 1518, startPoint y: 734, endPoint x: 1507, endPoint y: 722, distance: 16.3
click at [1291, 607] on span "Next" at bounding box center [1525, 740] width 21 height 10
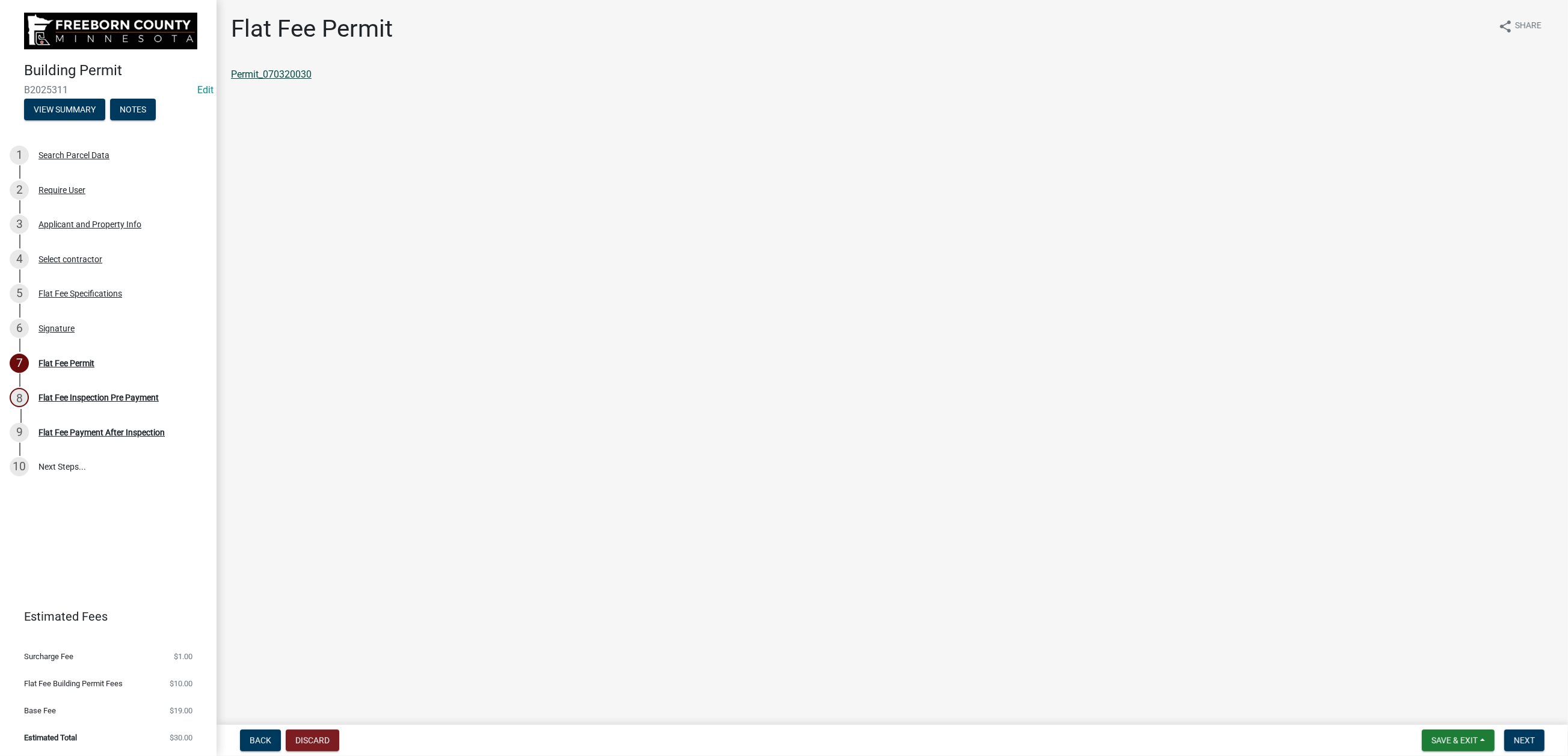
click at [312, 80] on link "Permit_070320030" at bounding box center [271, 74] width 81 height 11
click at [1291, 607] on span "Save & Exit" at bounding box center [1454, 740] width 46 height 10
click at [1291, 607] on button "Save & Exit" at bounding box center [1446, 698] width 96 height 29
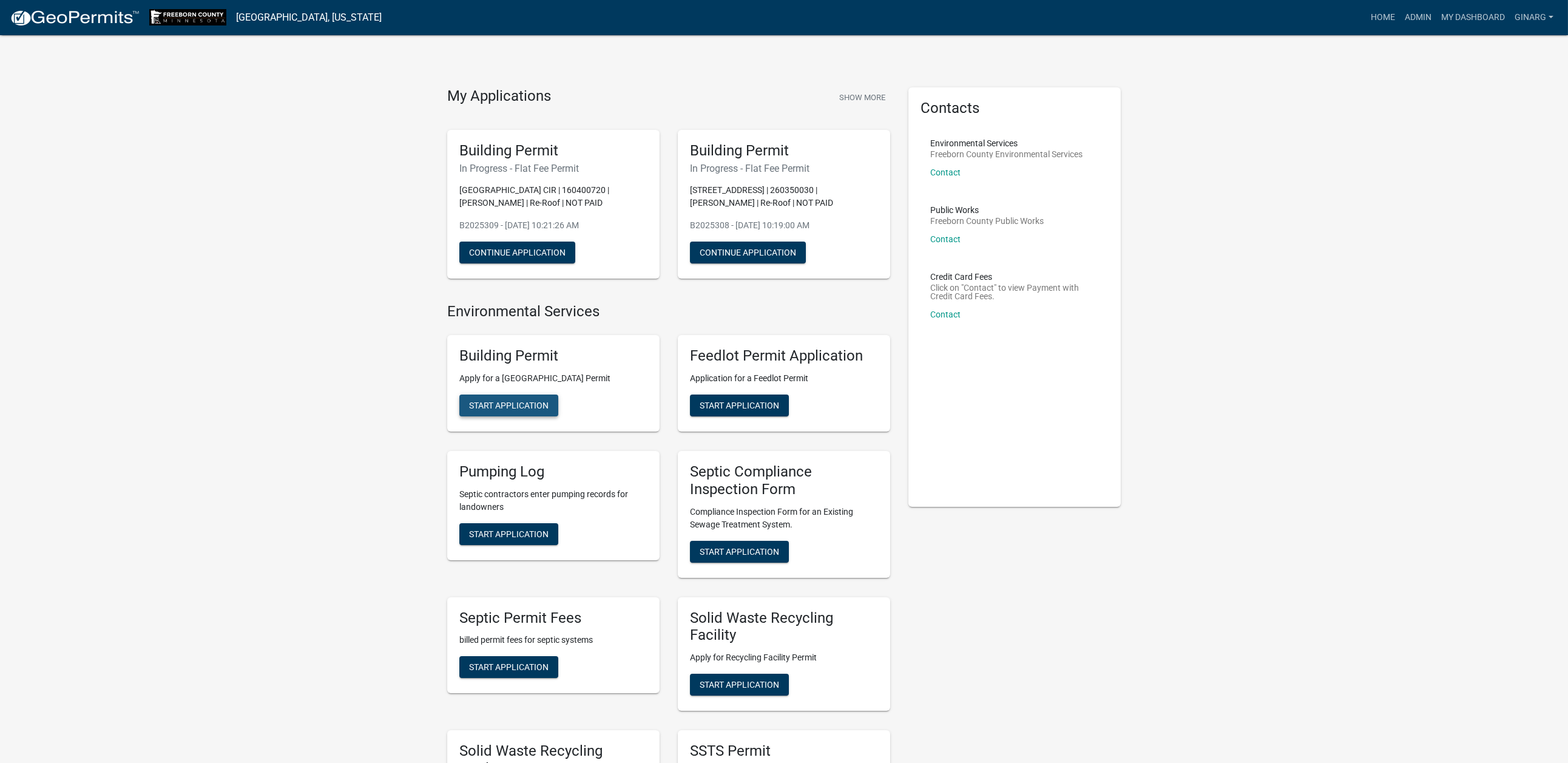
click at [549, 410] on span "Start Application" at bounding box center [509, 405] width 79 height 10
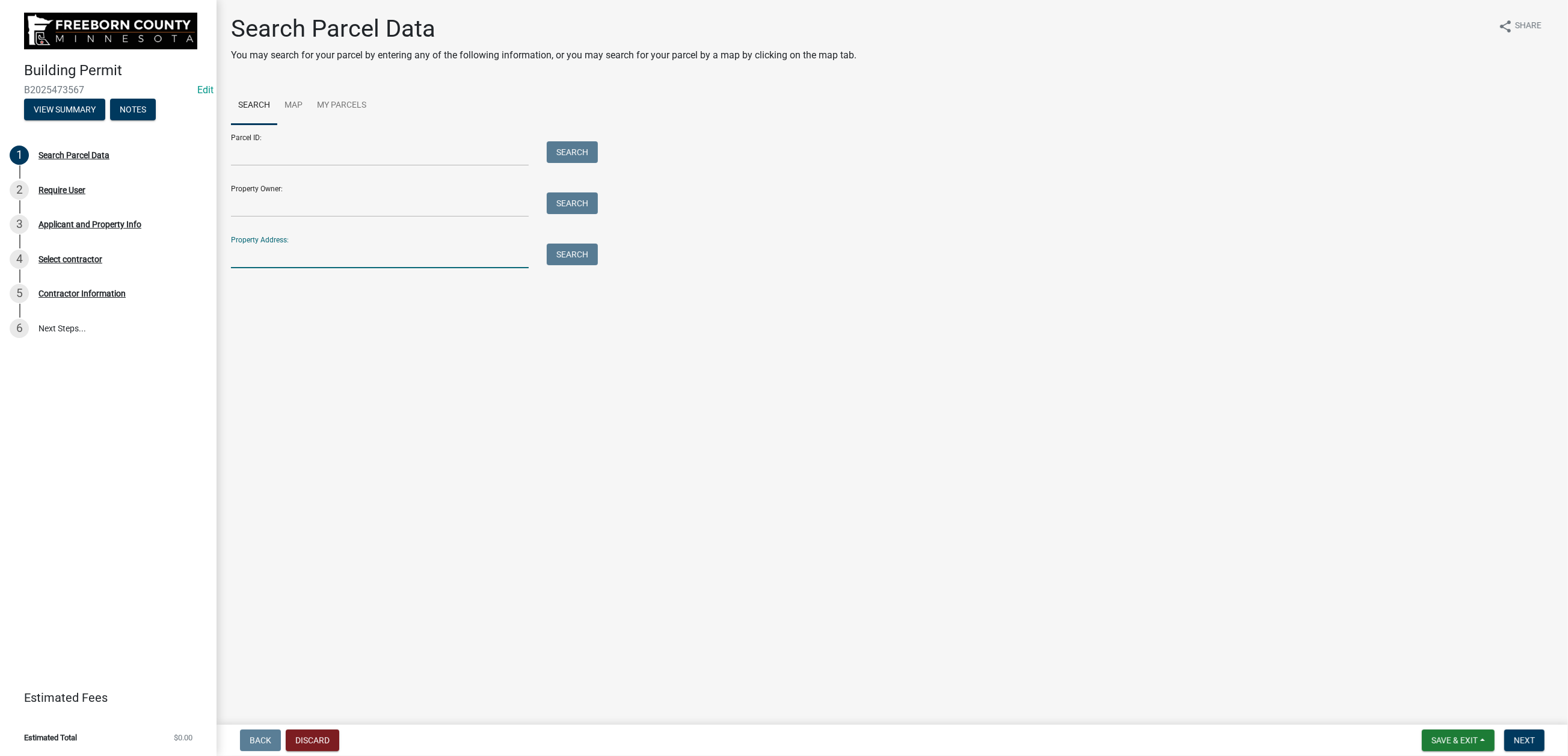
click at [279, 268] on input "Property Address:" at bounding box center [380, 256] width 298 height 25
type input "32239"
click at [580, 265] on button "Search" at bounding box center [572, 254] width 51 height 22
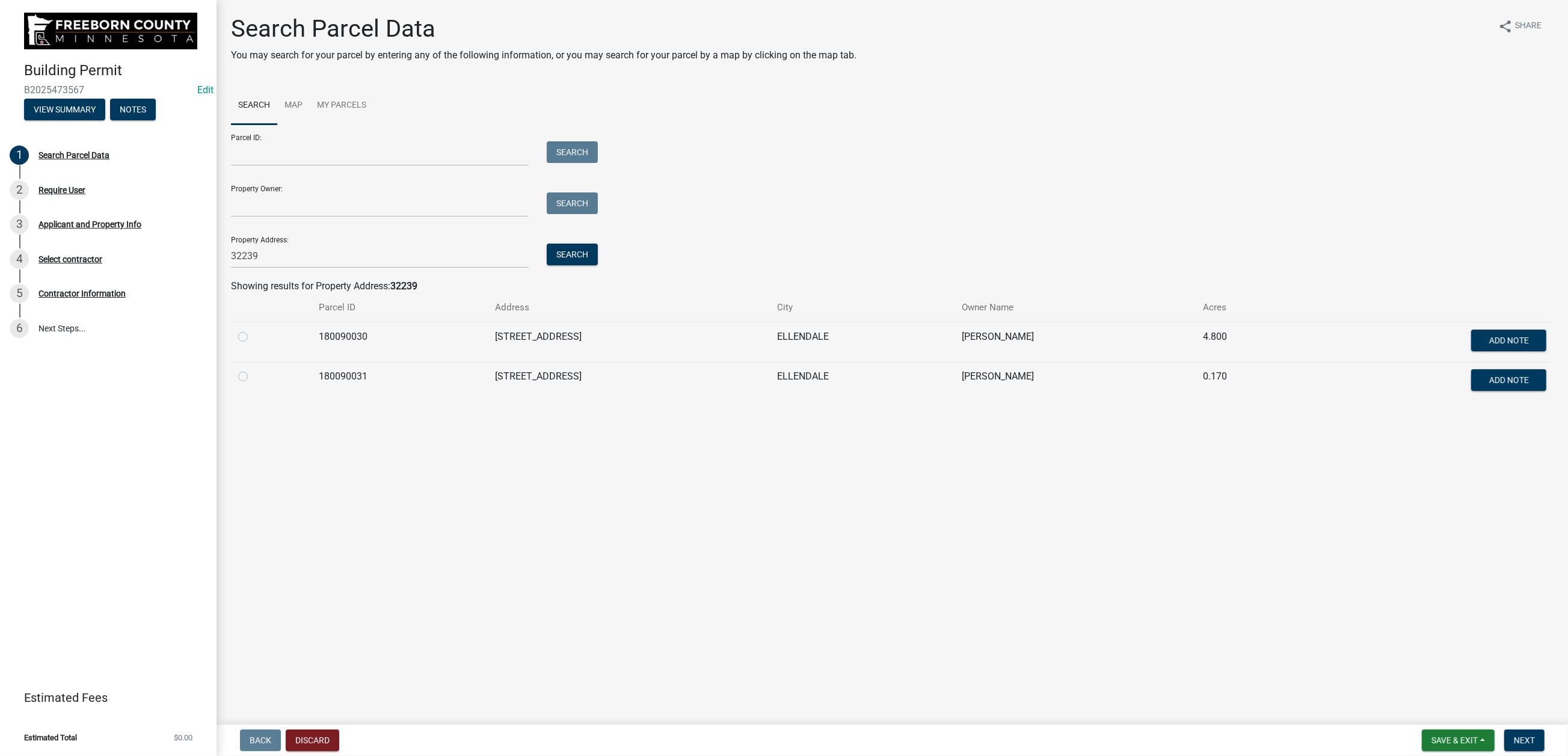
click at [252, 329] on label at bounding box center [252, 329] width 0 height 0
click at [261, 337] on input "radio" at bounding box center [256, 333] width 8 height 8
radio input "true"
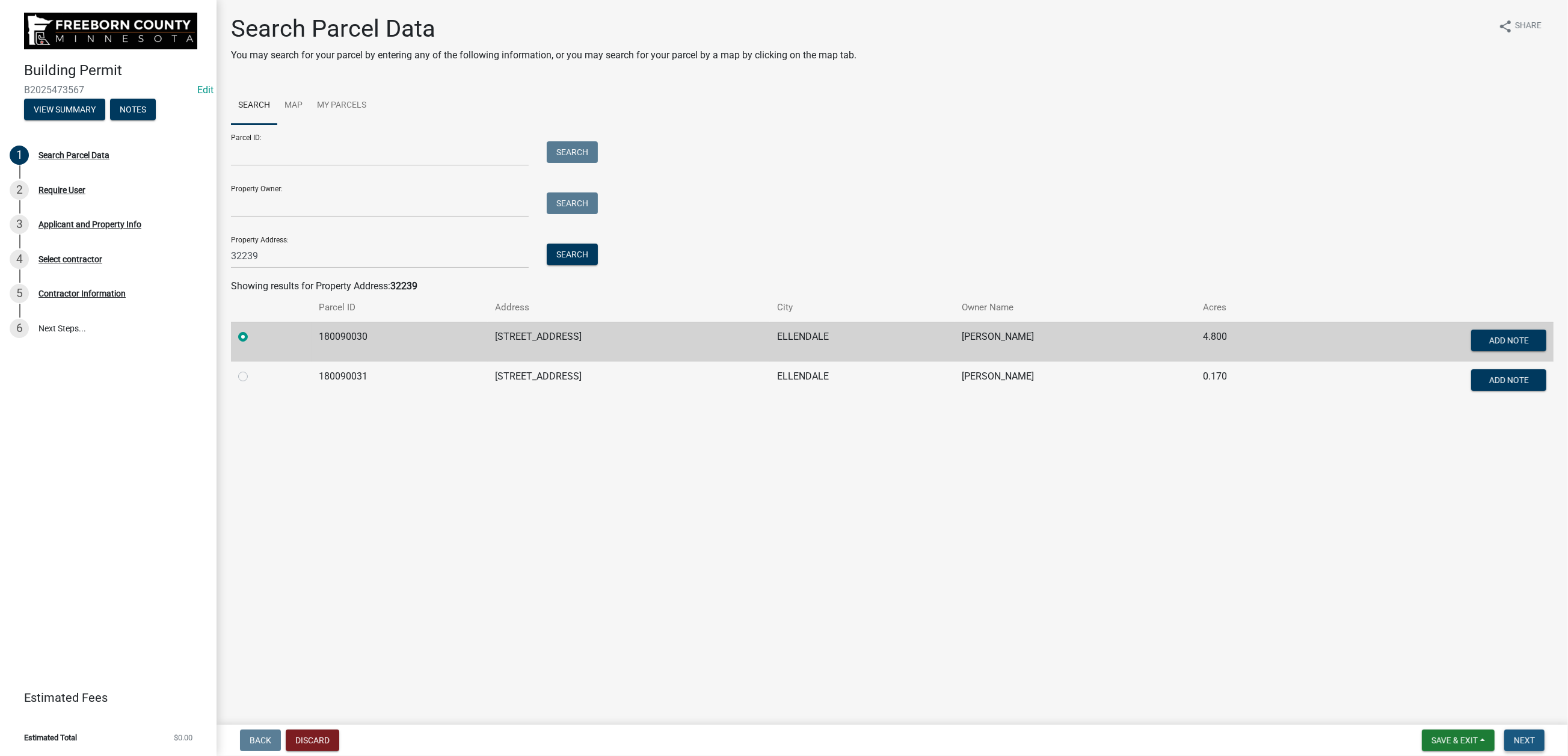
click at [1304, 607] on button "Next" at bounding box center [1524, 740] width 40 height 22
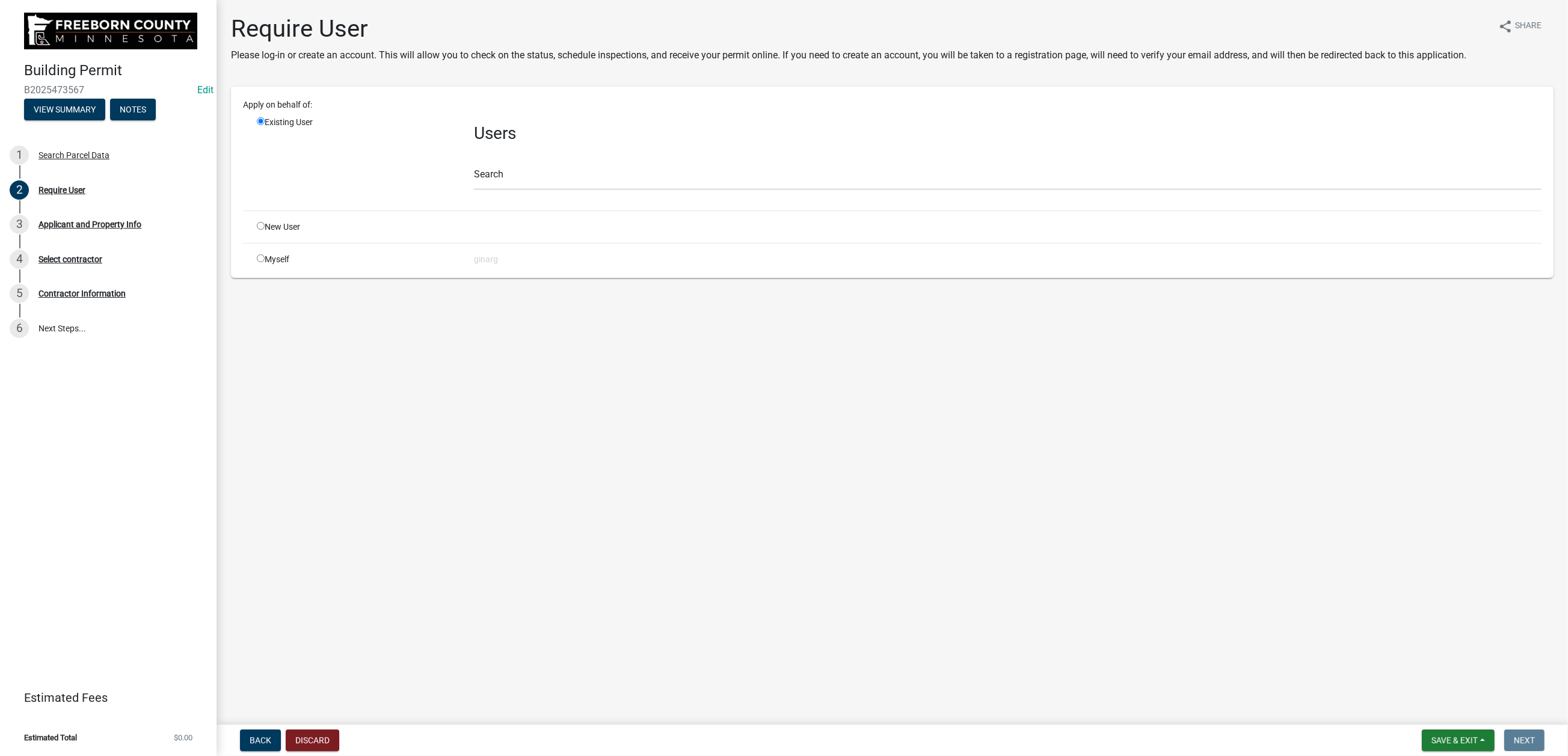
click at [265, 262] on input "radio" at bounding box center [260, 258] width 8 height 8
radio input "true"
radio input "false"
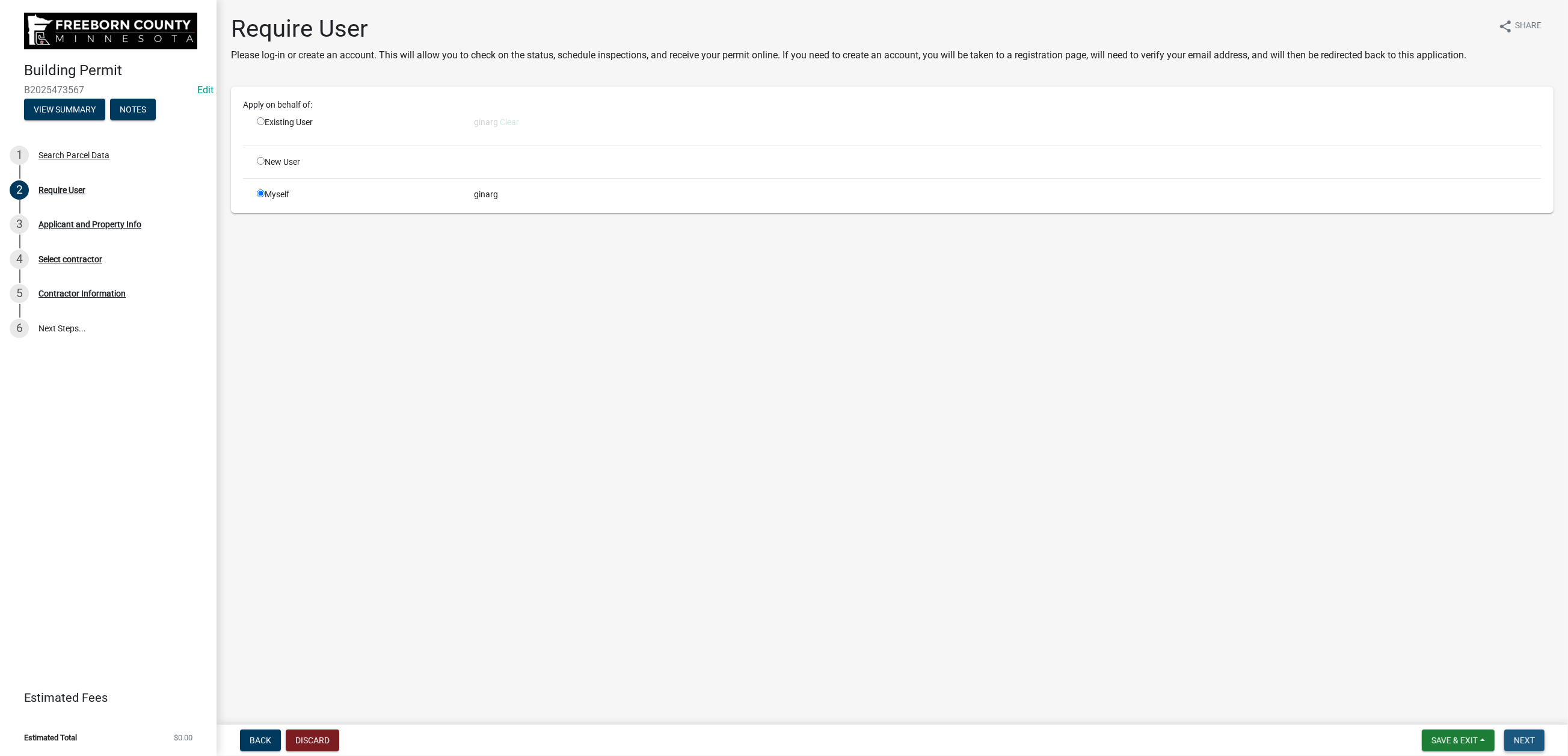
drag, startPoint x: 1501, startPoint y: 727, endPoint x: 1335, endPoint y: 737, distance: 166.3
click at [1304, 607] on span "Next" at bounding box center [1525, 740] width 21 height 10
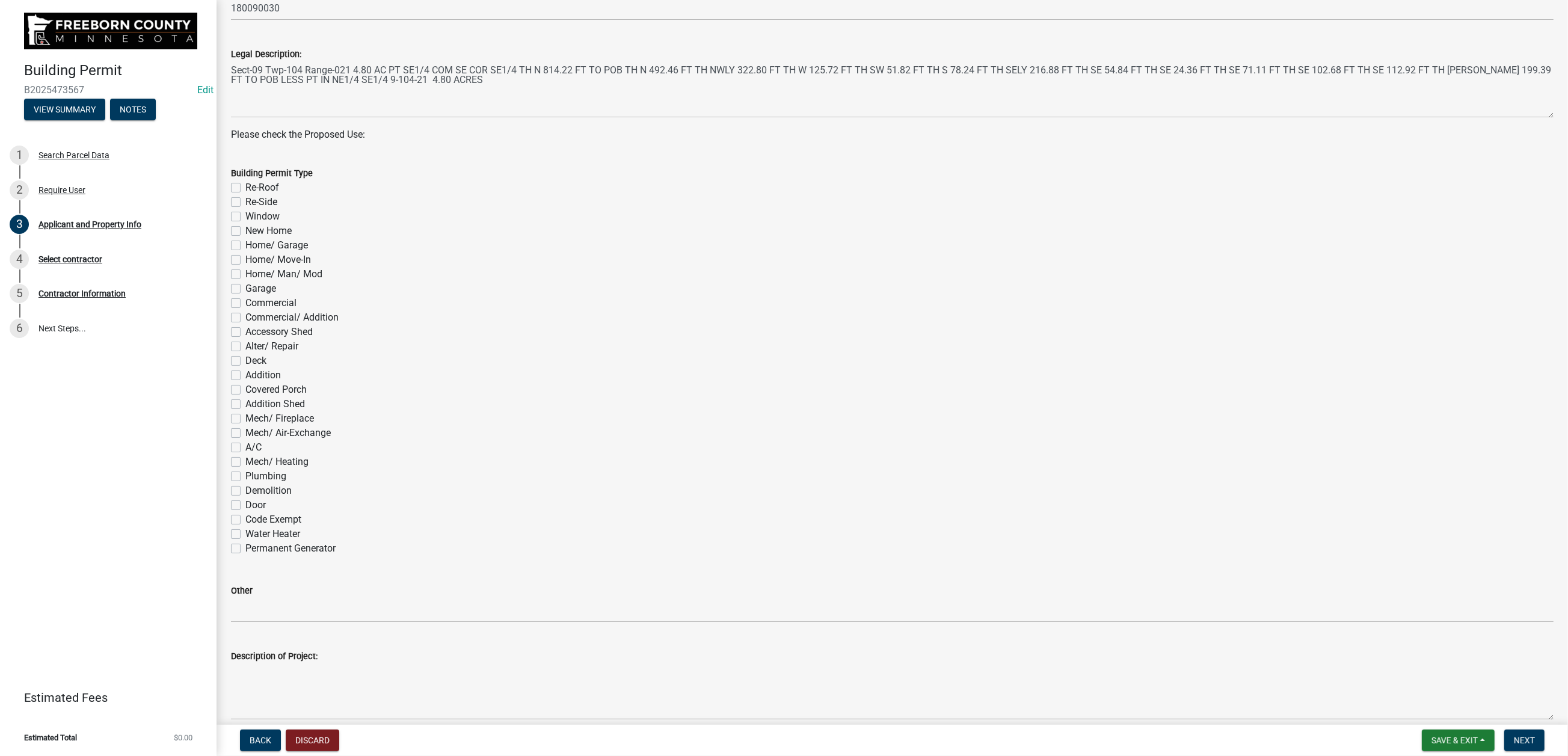
scroll to position [451, 0]
click at [245, 205] on label "Re-Side" at bounding box center [261, 198] width 32 height 15
click at [245, 198] on input "Re-Side" at bounding box center [249, 194] width 8 height 8
checkbox input "true"
checkbox input "false"
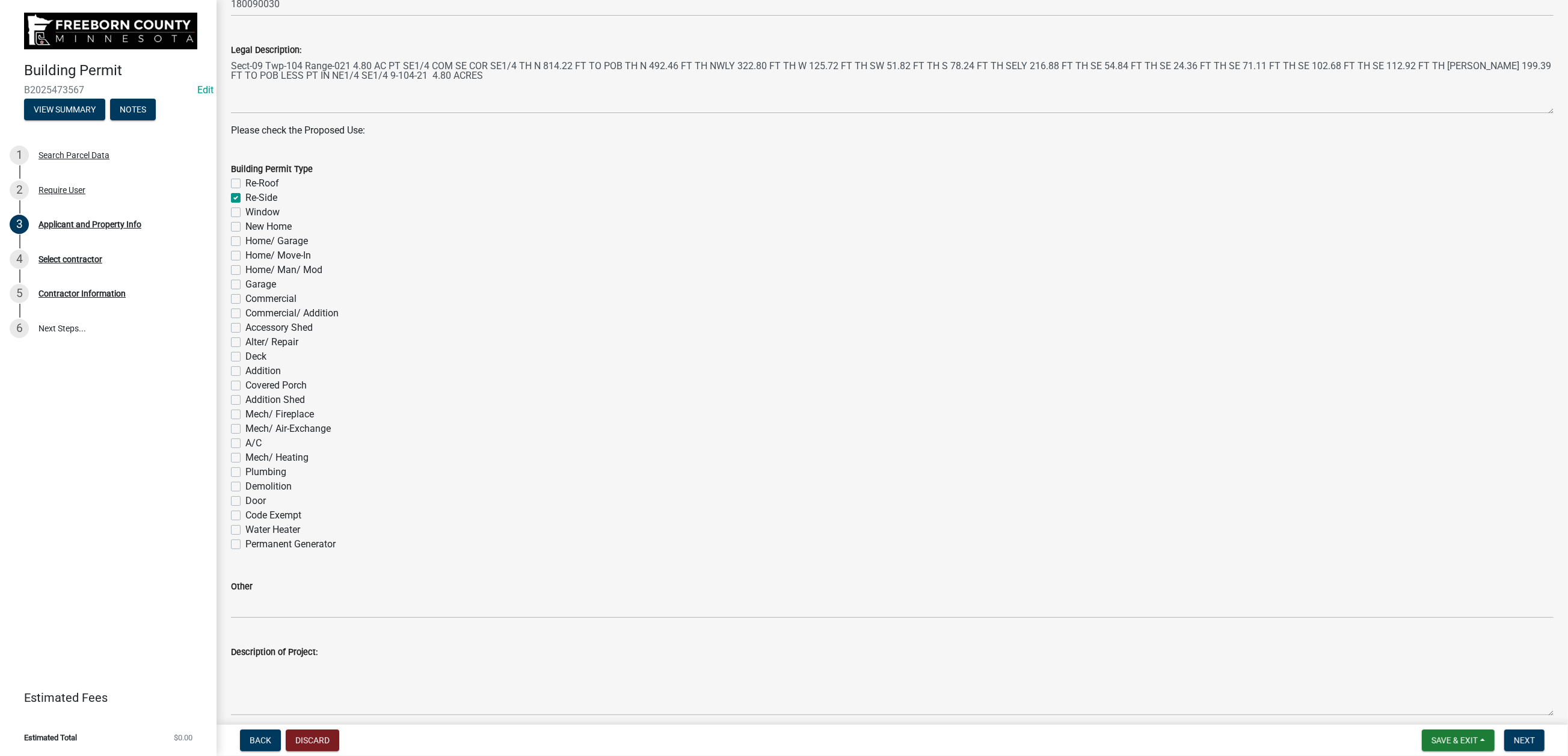
checkbox input "true"
checkbox input "false"
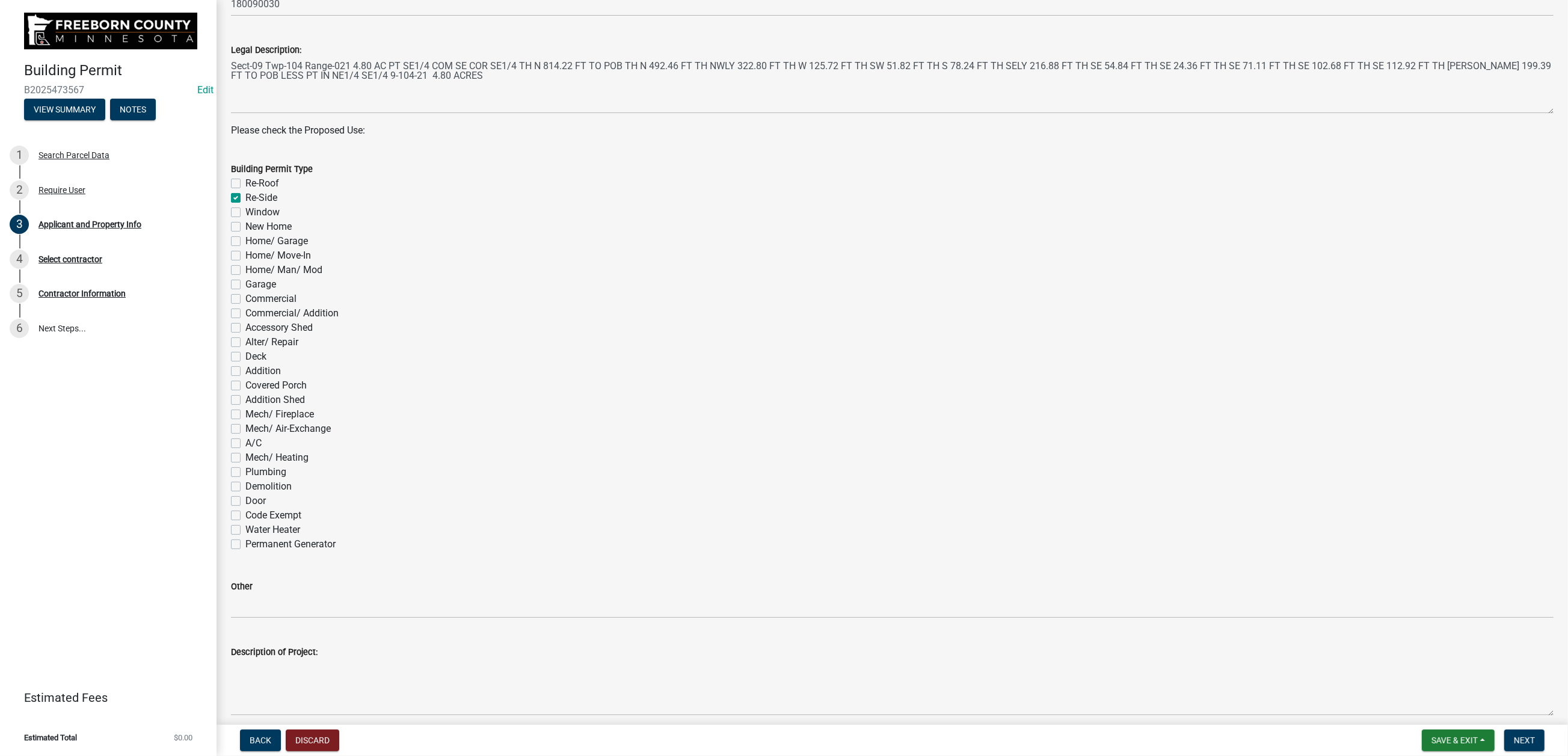
checkbox input "false"
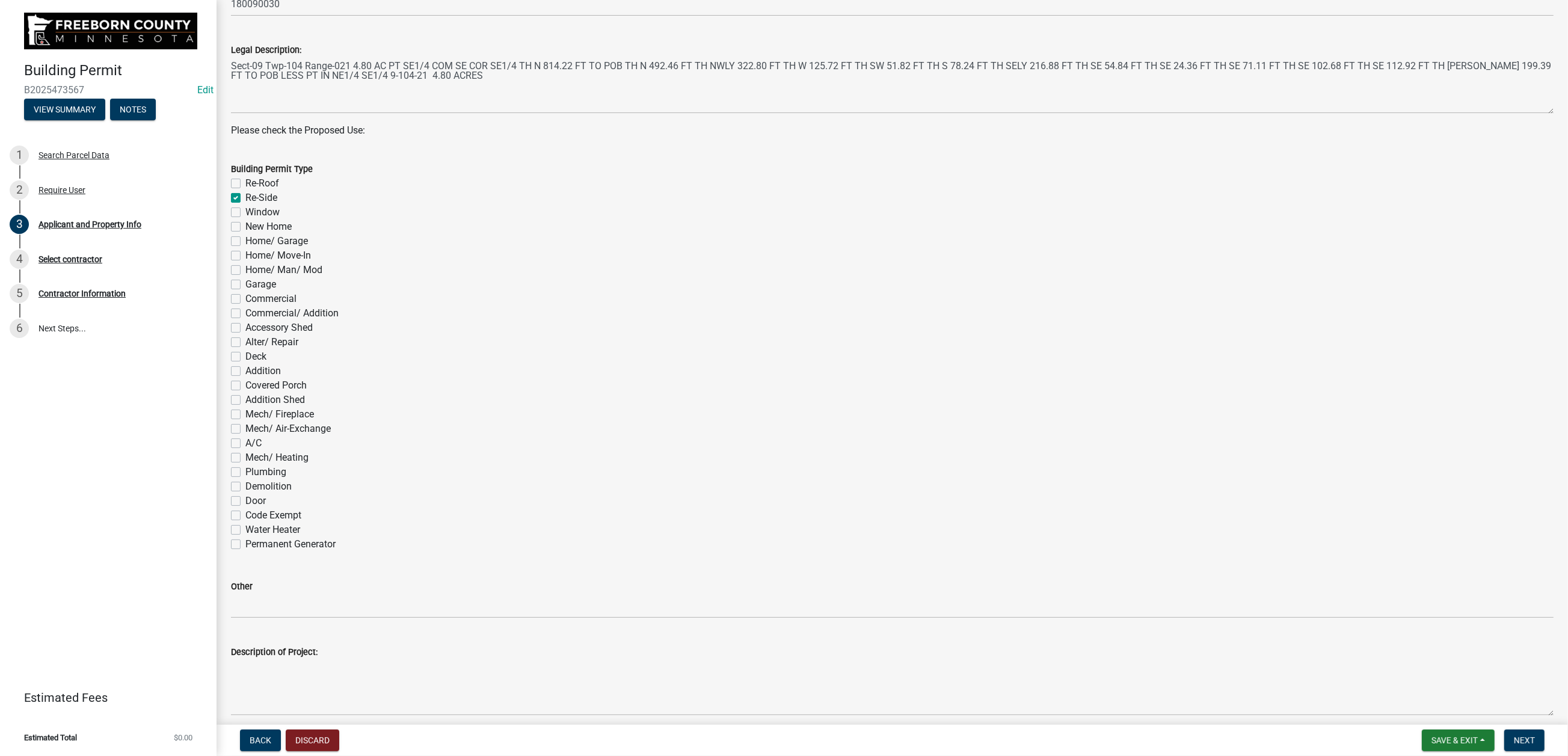
checkbox input "false"
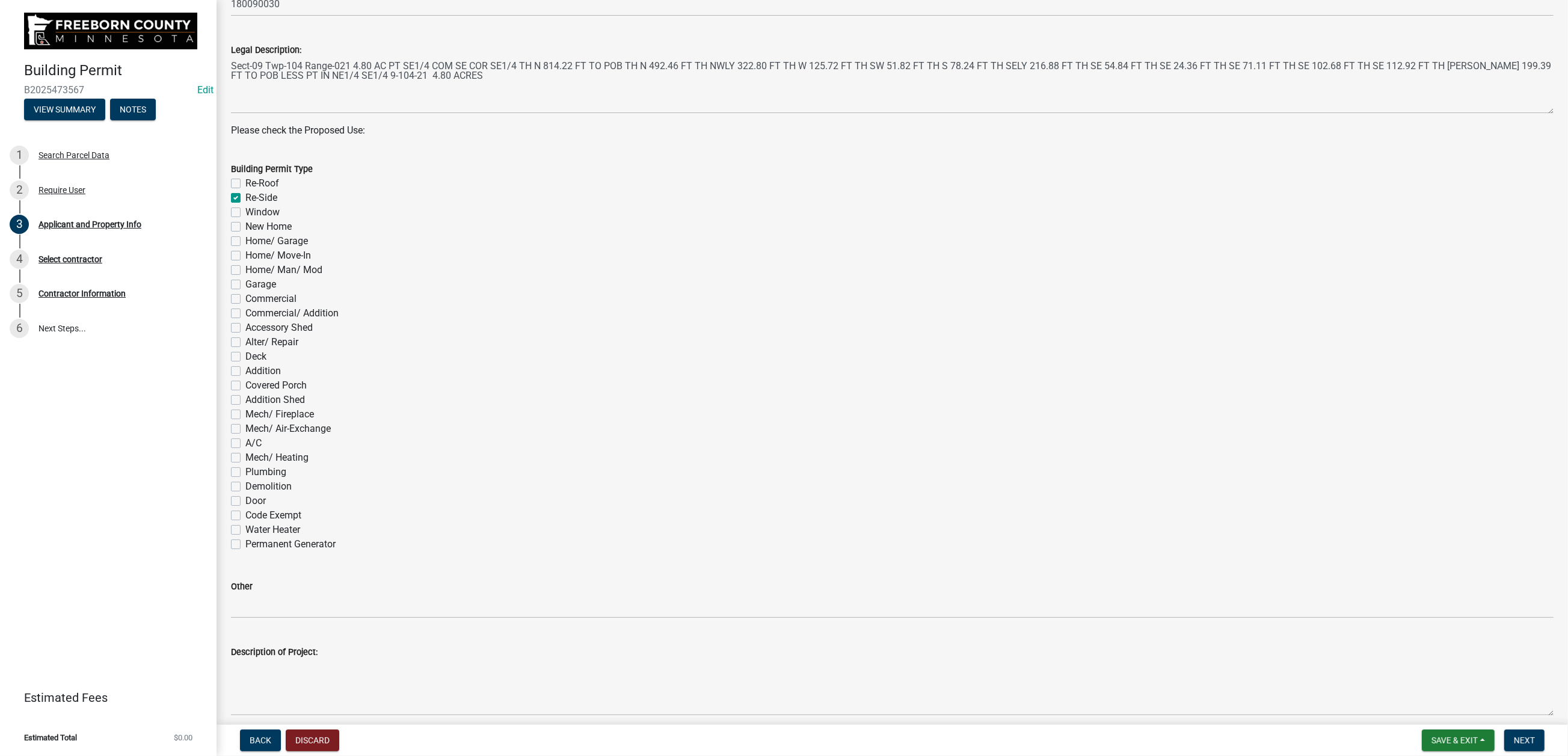
checkbox input "false"
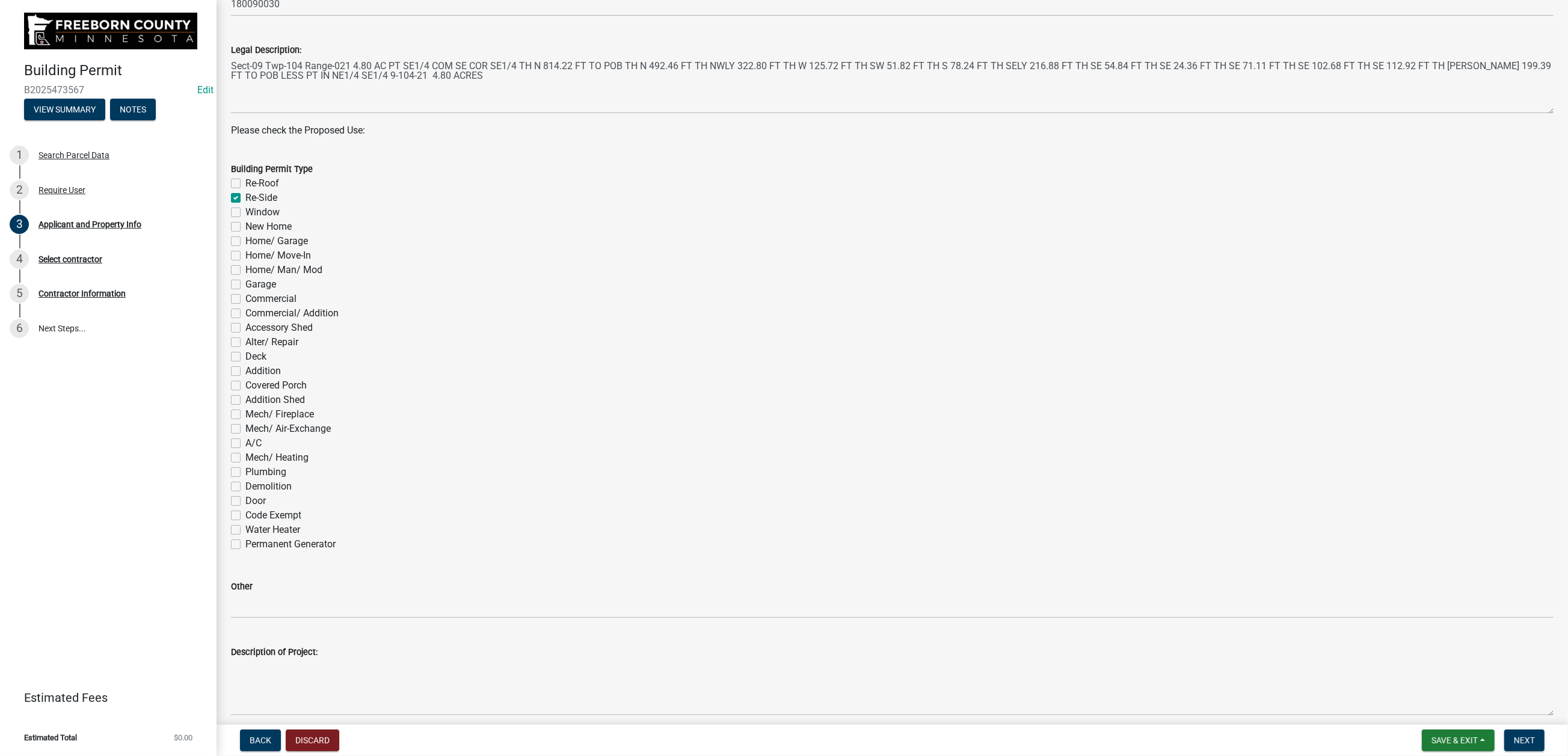
checkbox input "false"
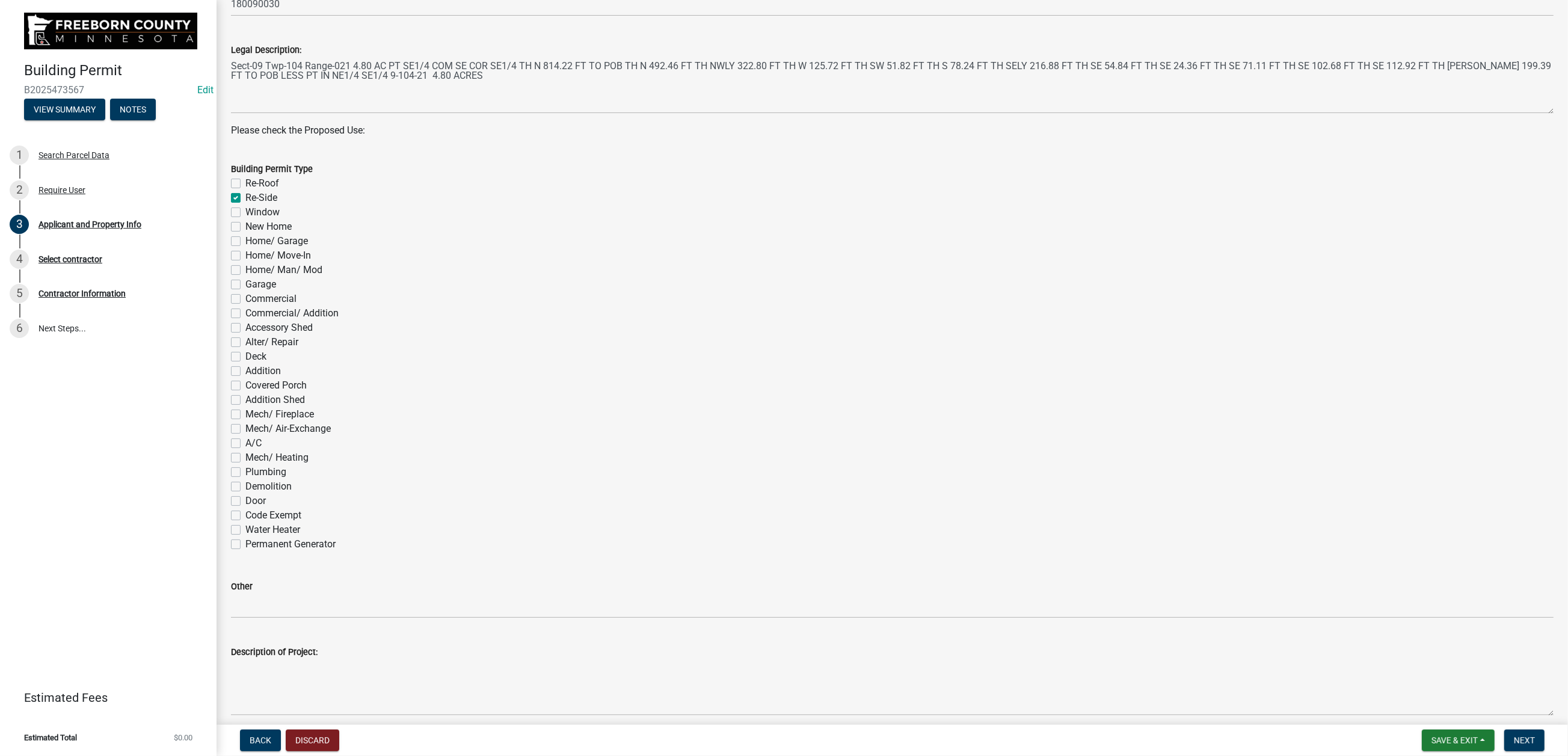
click at [249, 219] on label "Window" at bounding box center [262, 212] width 34 height 15
click at [249, 213] on input "Window" at bounding box center [249, 209] width 8 height 8
checkbox input "true"
checkbox input "false"
checkbox input "true"
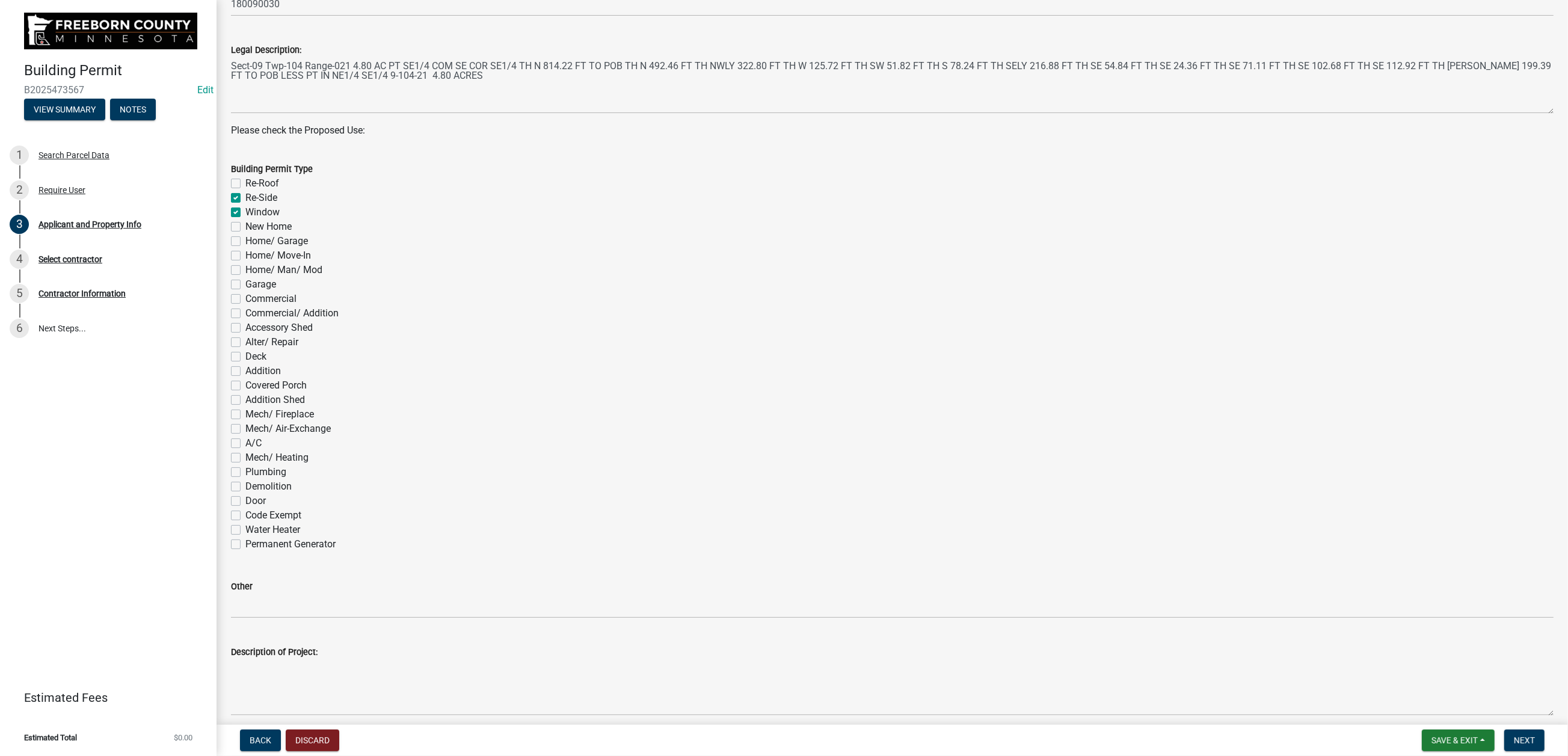
checkbox input "true"
checkbox input "false"
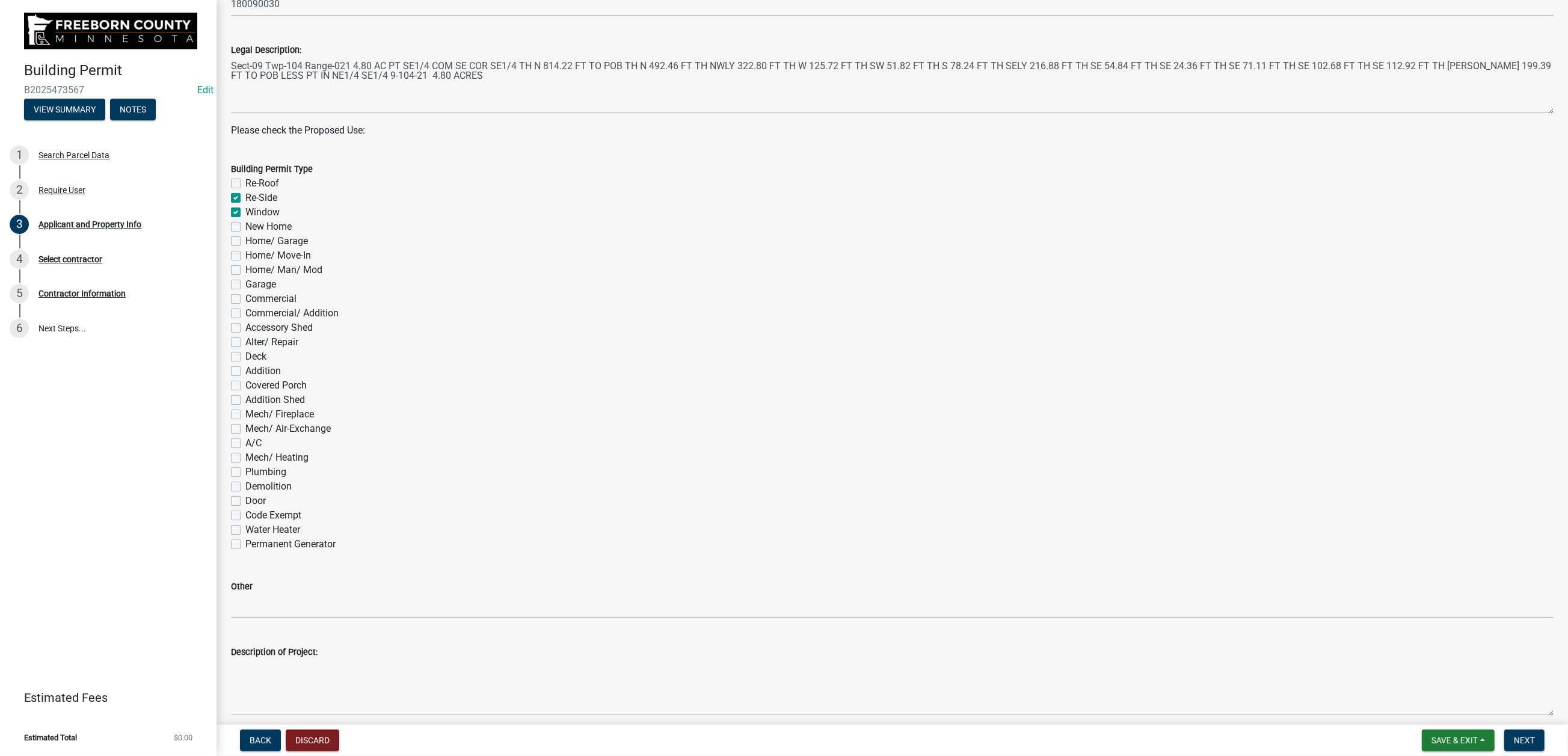
checkbox input "false"
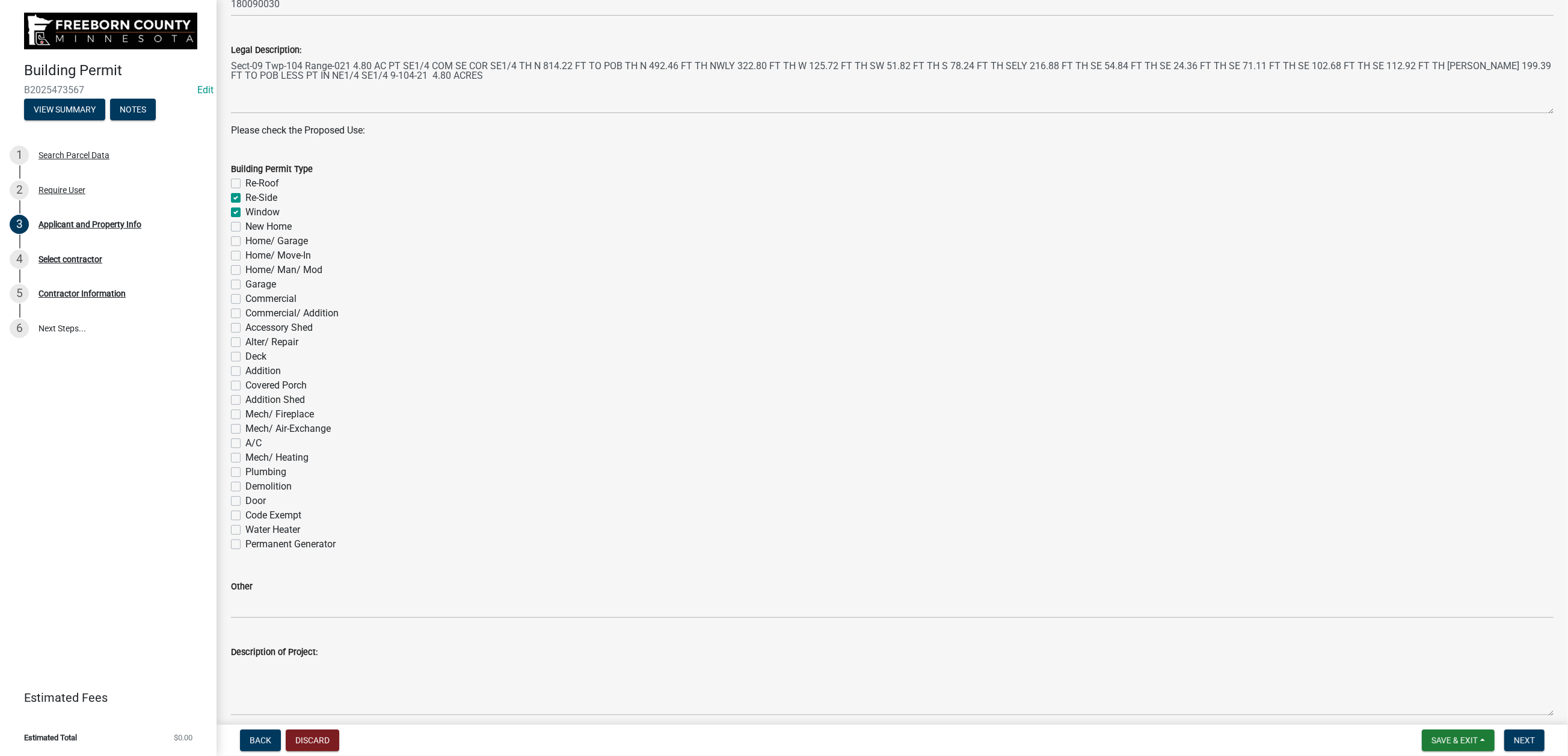
checkbox input "false"
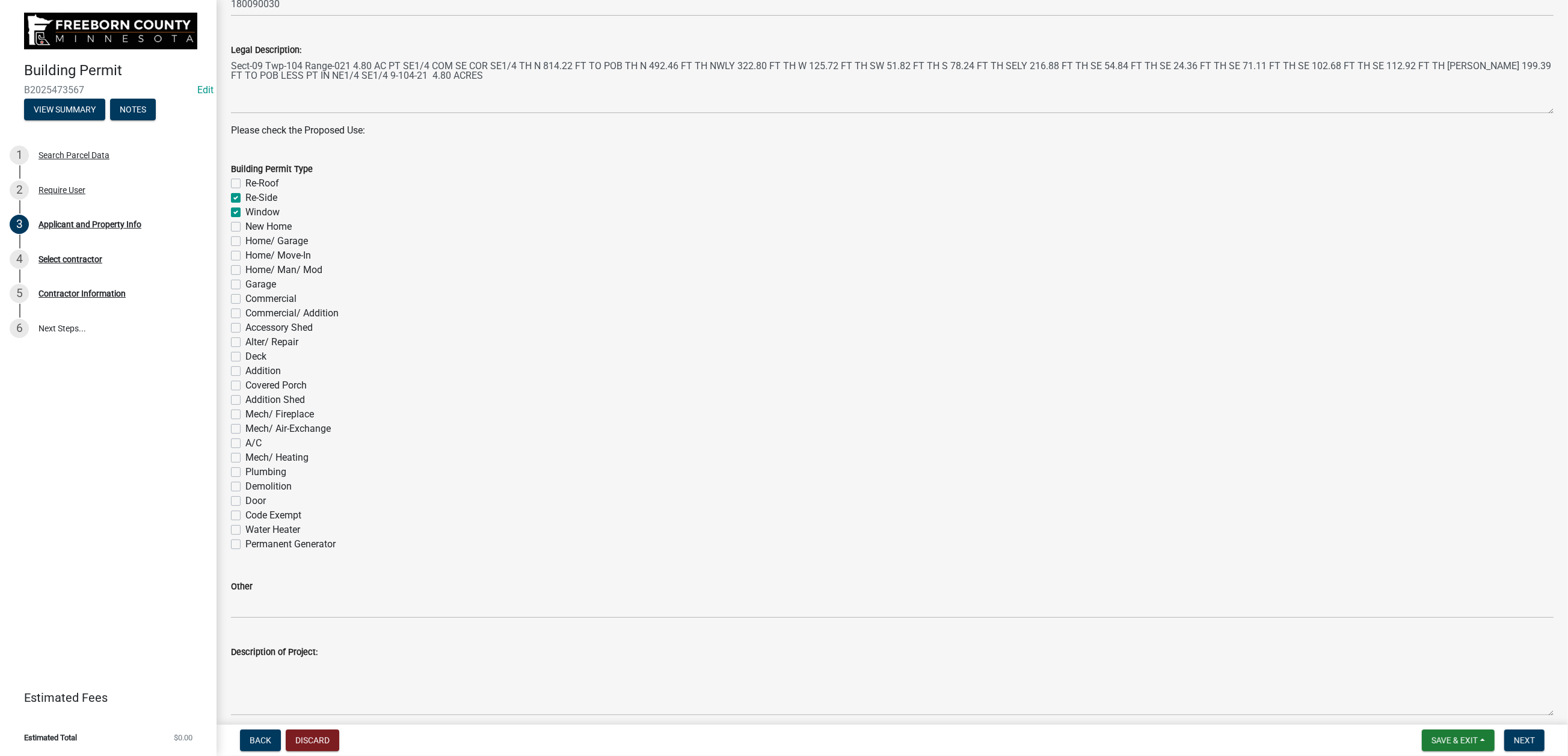
checkbox input "false"
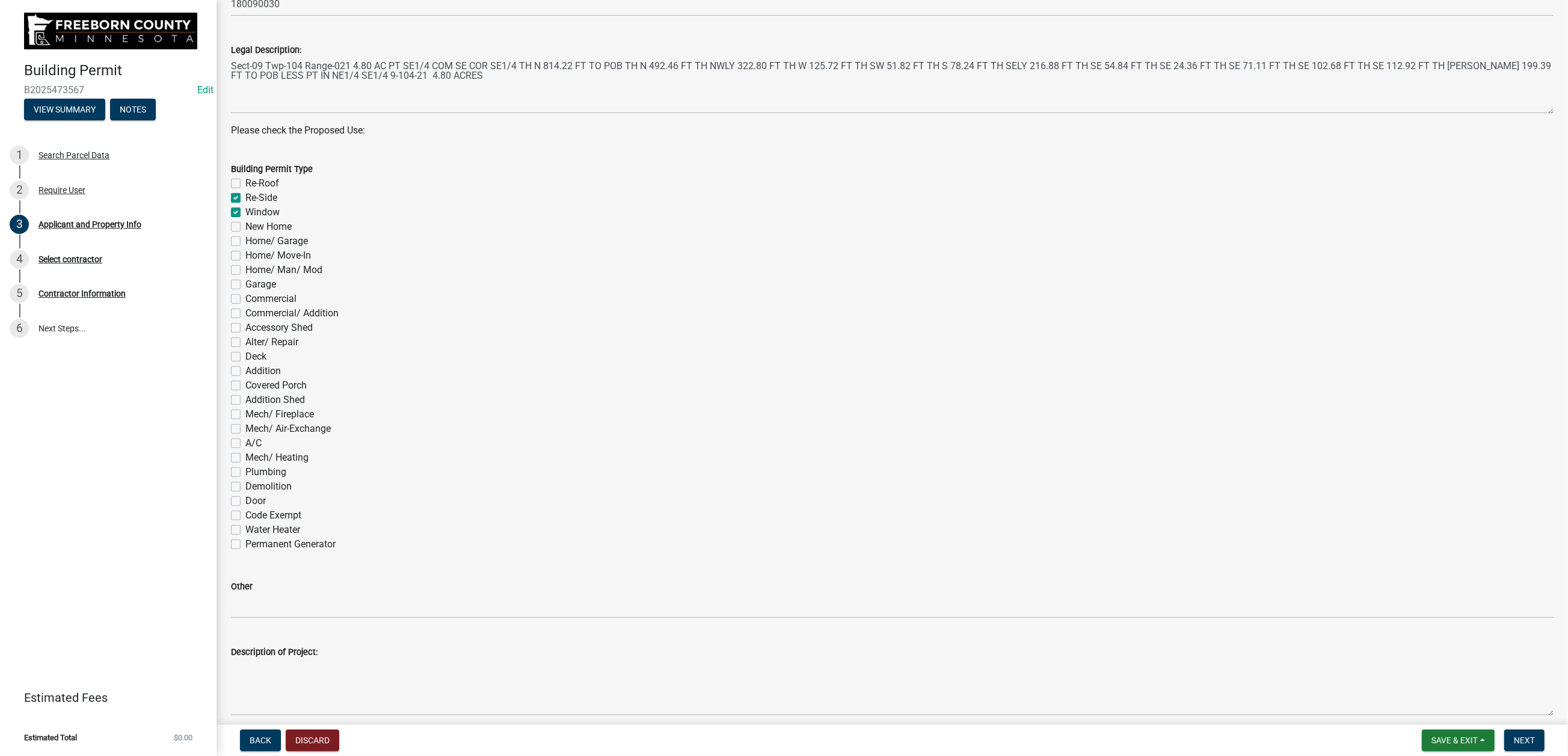
checkbox input "false"
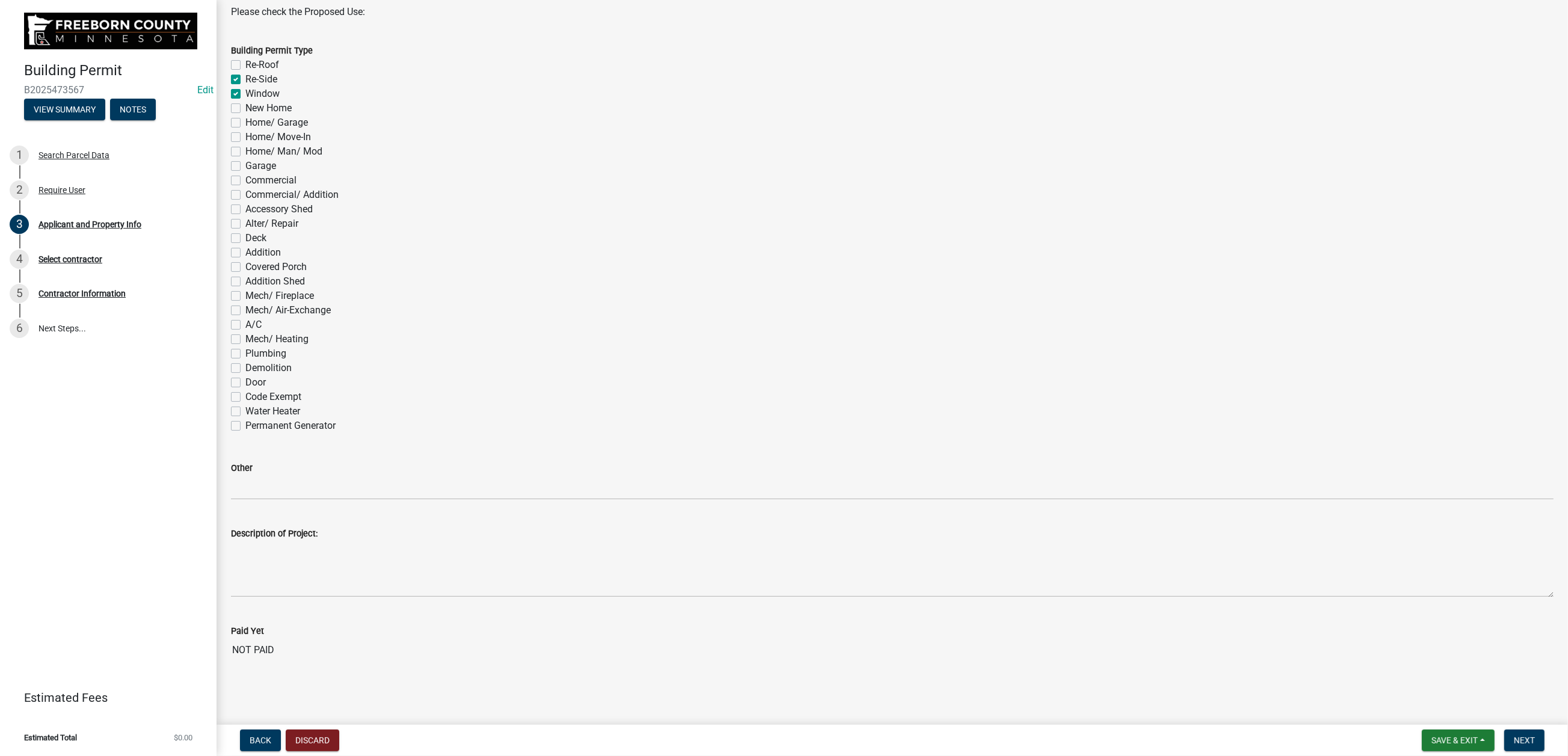
scroll to position [1083, 0]
click at [1304, 607] on span "Next" at bounding box center [1525, 740] width 21 height 10
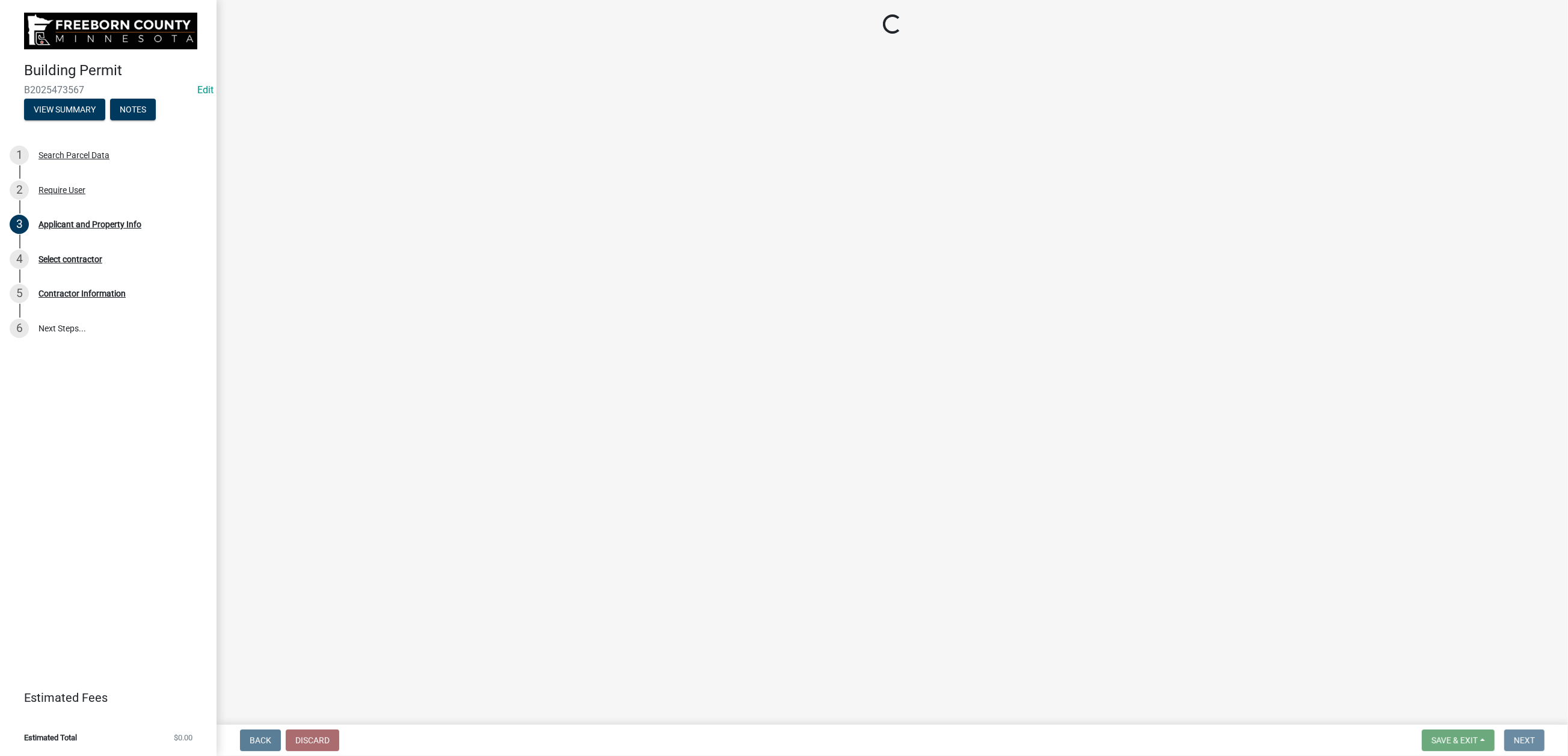
scroll to position [0, 0]
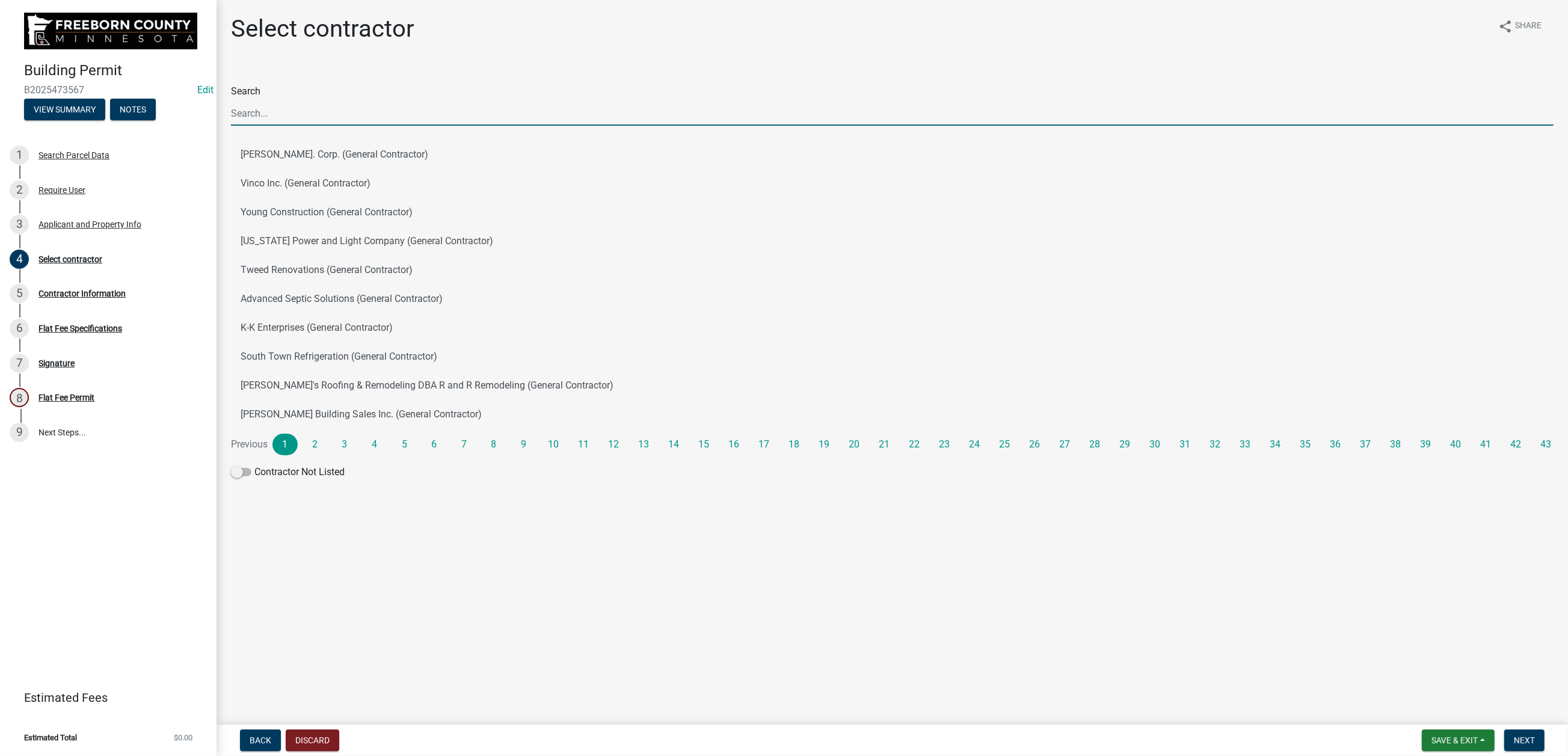
click at [254, 125] on input "Search" at bounding box center [892, 113] width 1323 height 25
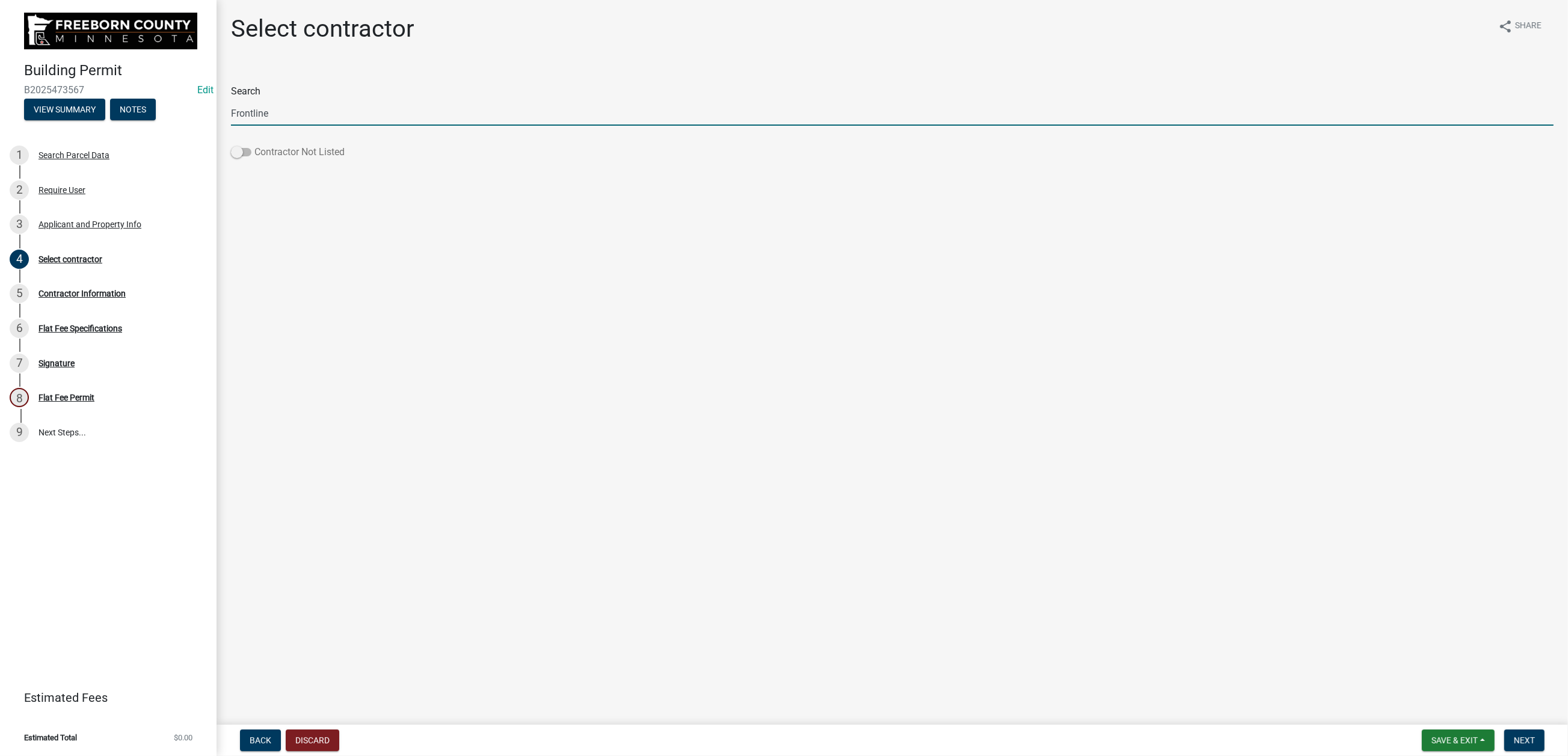
type input "Frontline"
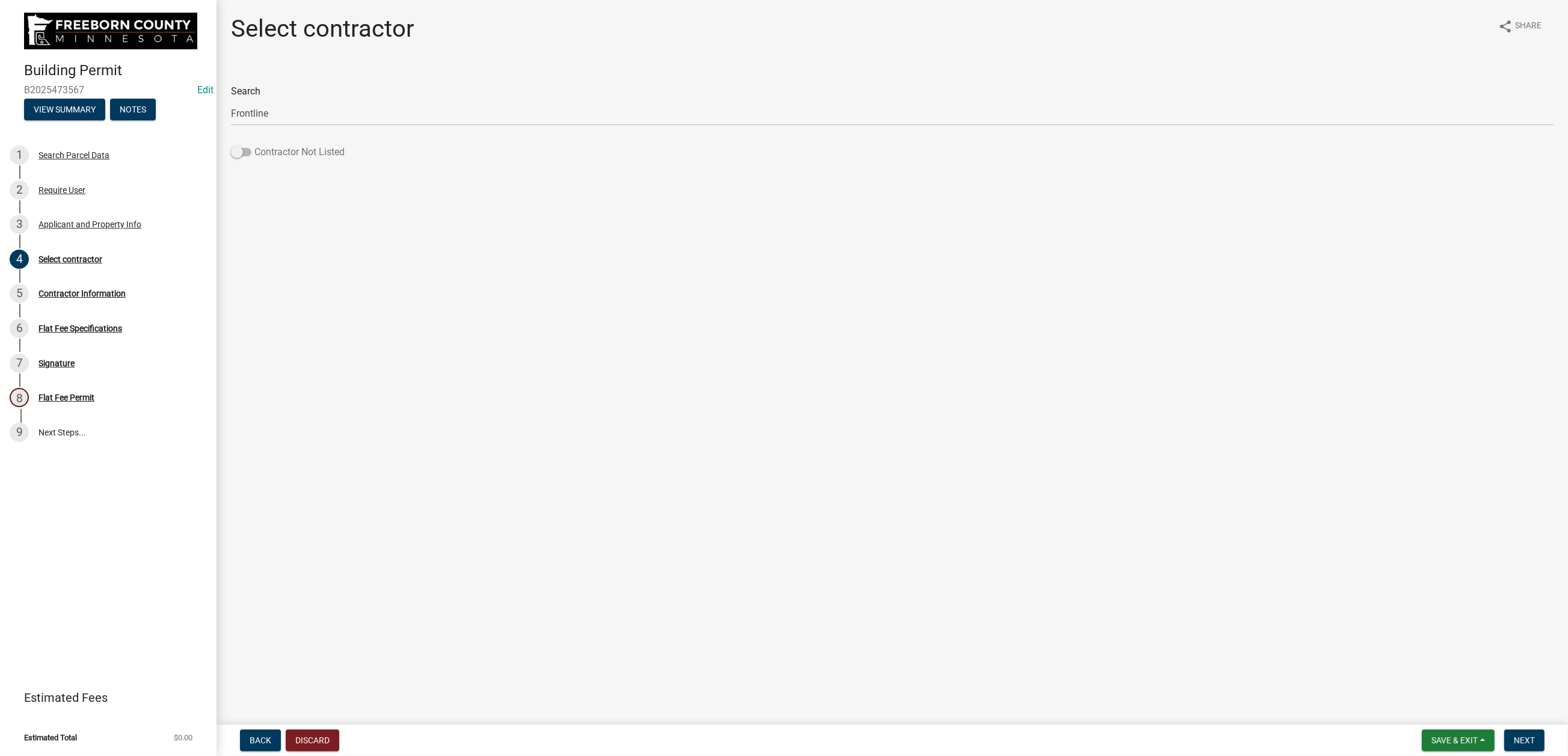
click at [311, 159] on label "Contractor Not Listed" at bounding box center [288, 152] width 114 height 15
click at [254, 145] on input "Contractor Not Listed" at bounding box center [254, 145] width 0 height 0
click at [1304, 607] on span "Next" at bounding box center [1525, 740] width 21 height 10
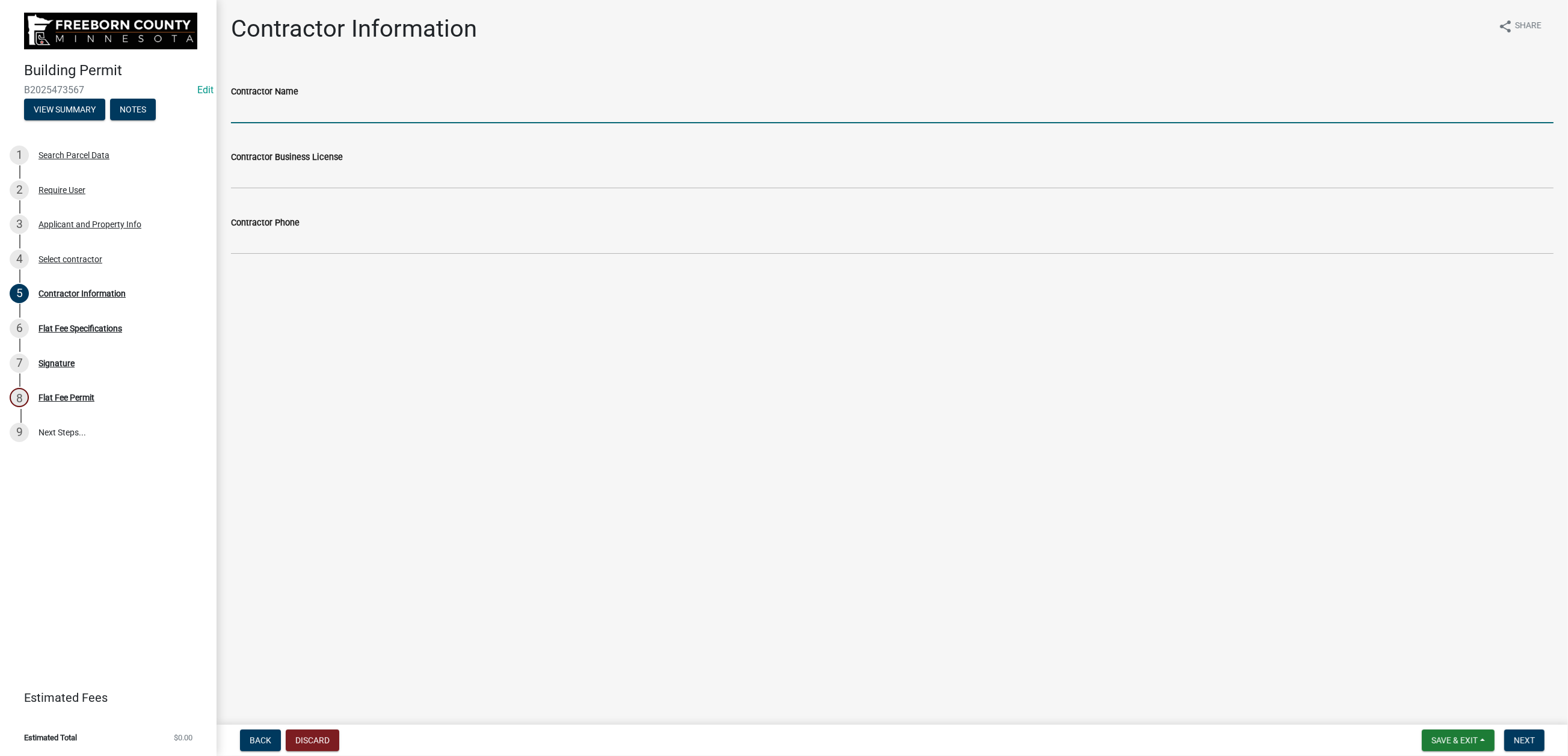
click at [279, 123] on input "Contractor Name" at bounding box center [892, 111] width 1323 height 25
drag, startPoint x: 608, startPoint y: 163, endPoint x: 640, endPoint y: 172, distance: 33.2
click at [617, 123] on input "Frontline Roofing and Restoration, 5660 Memorial AV N, SUite 1, Stillwater, MN …" at bounding box center [892, 111] width 1323 height 25
type input "Frontline Roofing and Restoration, 5660 Memorial AV N, Suite 1, Stillwater, MN …"
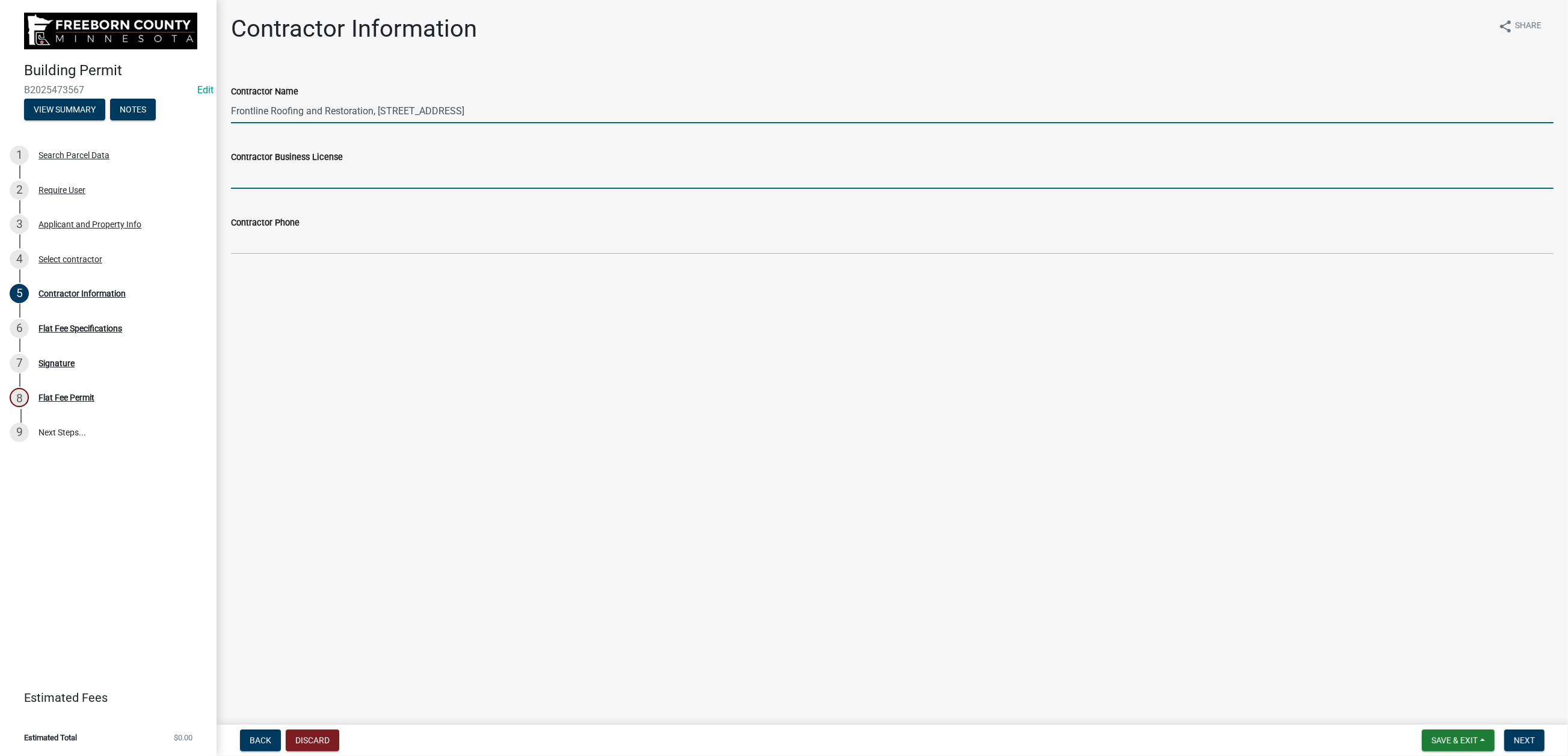
click at [325, 188] on input "Contractor Business License" at bounding box center [892, 176] width 1323 height 25
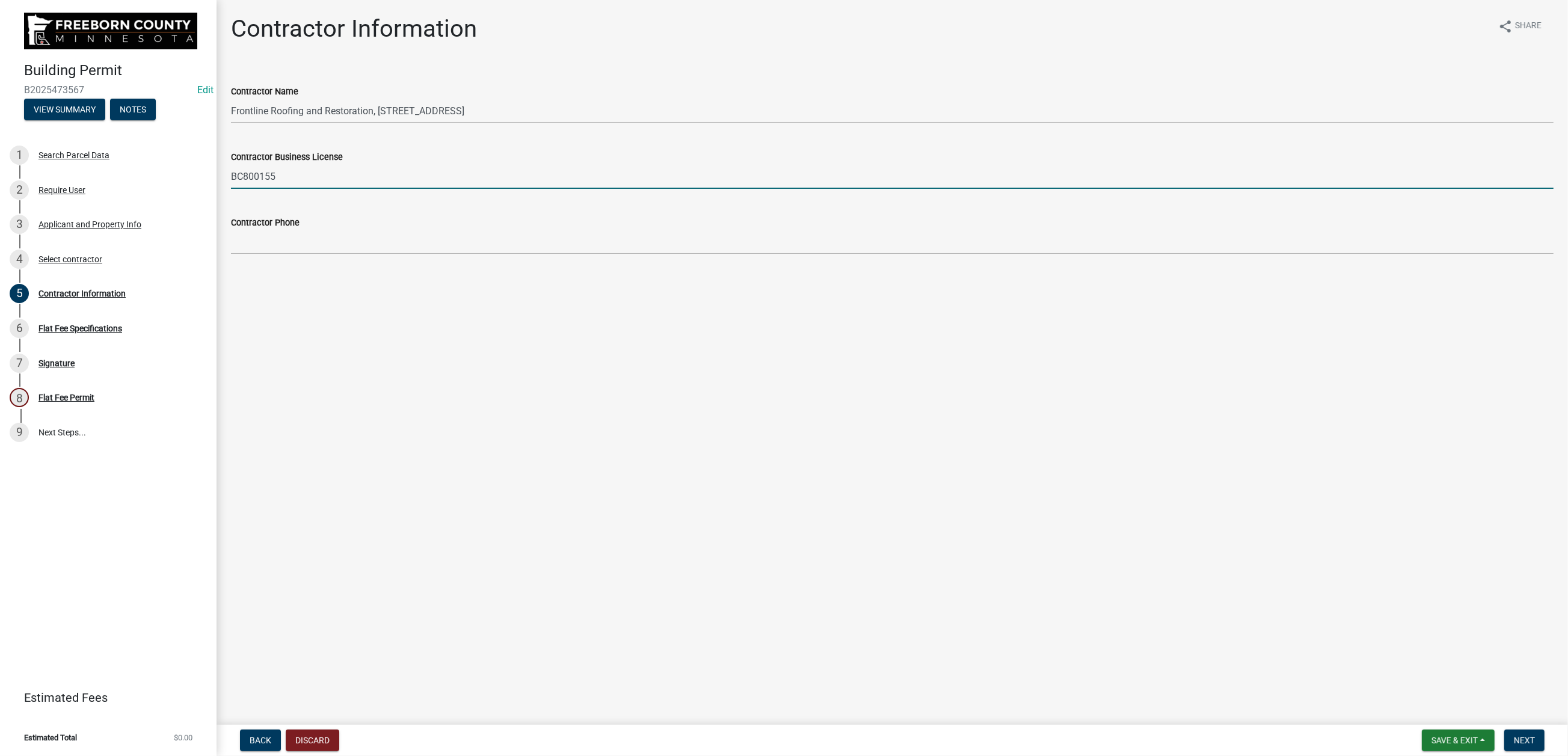
type input "BC800155"
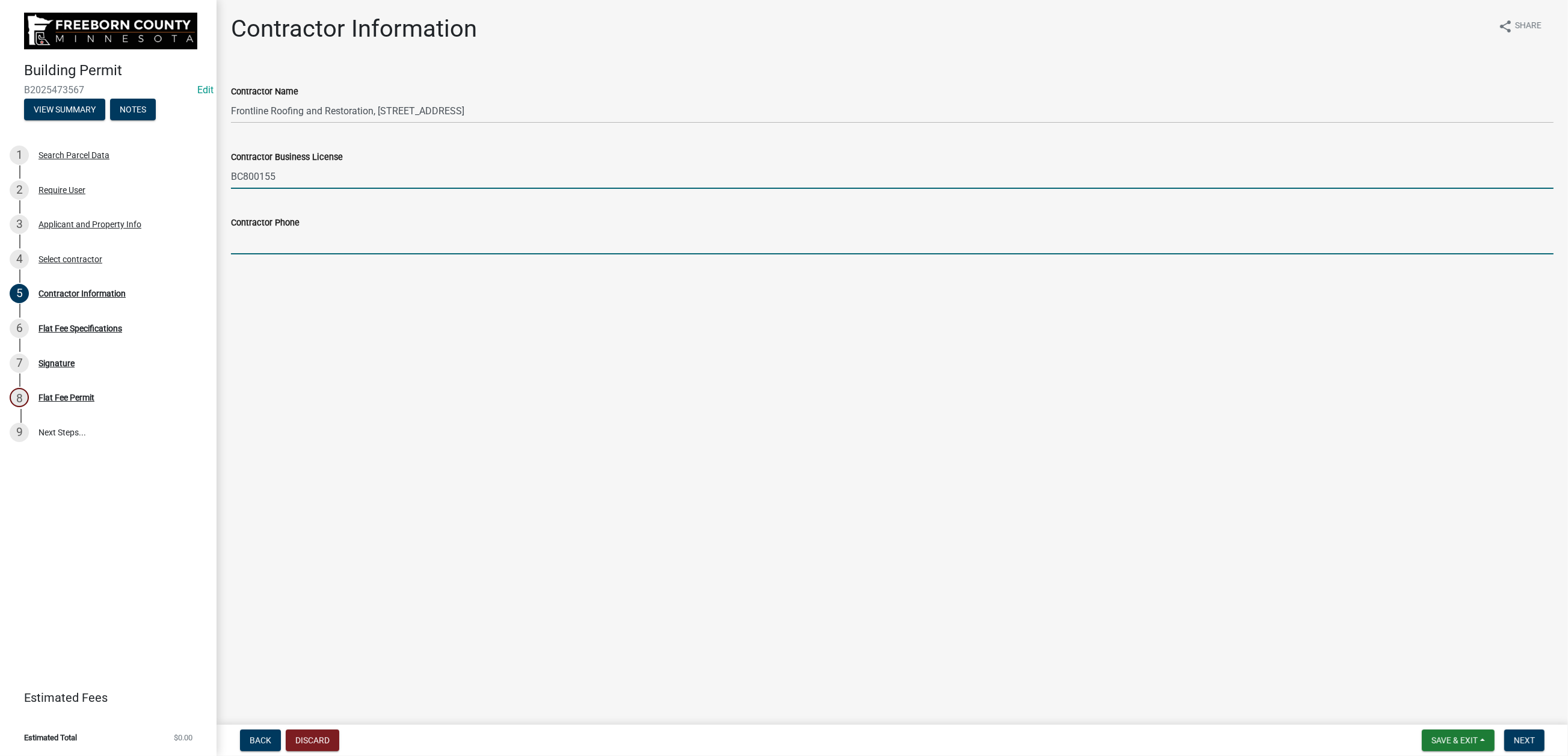
click at [266, 254] on input "Contractor Phone" at bounding box center [892, 242] width 1323 height 25
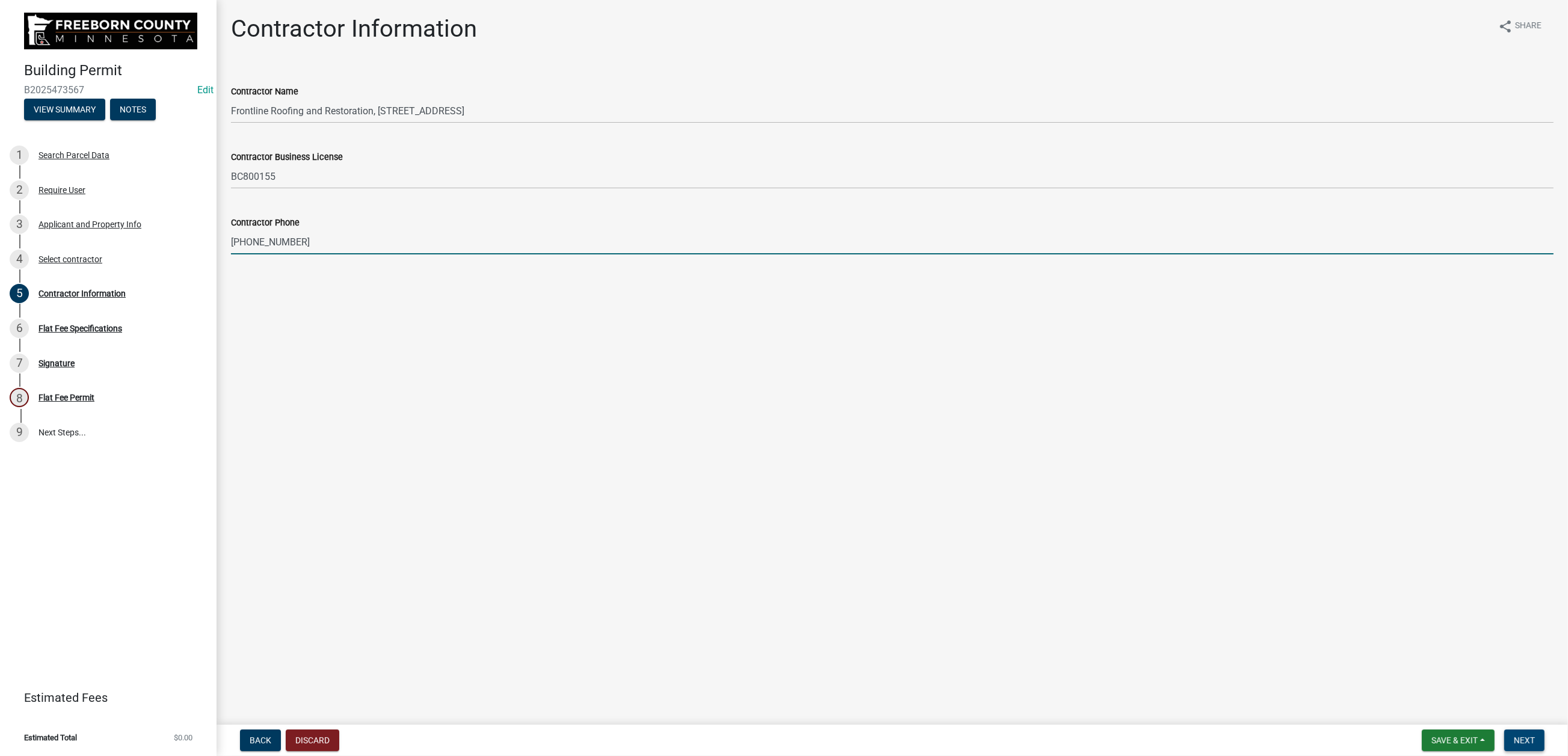
type input "952-486-2089"
click at [1304, 607] on span "Next" at bounding box center [1525, 740] width 21 height 10
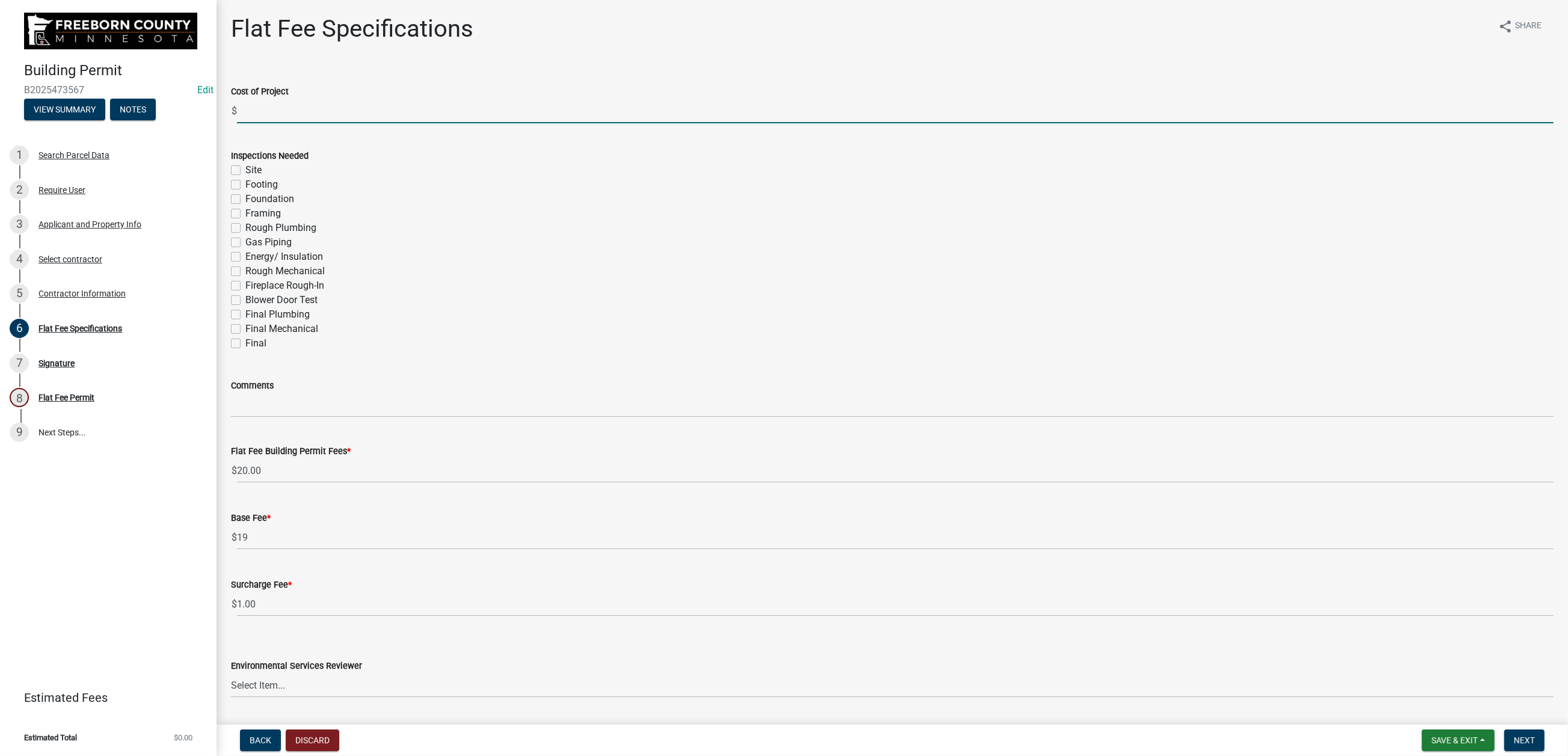
click at [275, 123] on input "text" at bounding box center [895, 111] width 1316 height 25
type input "27000"
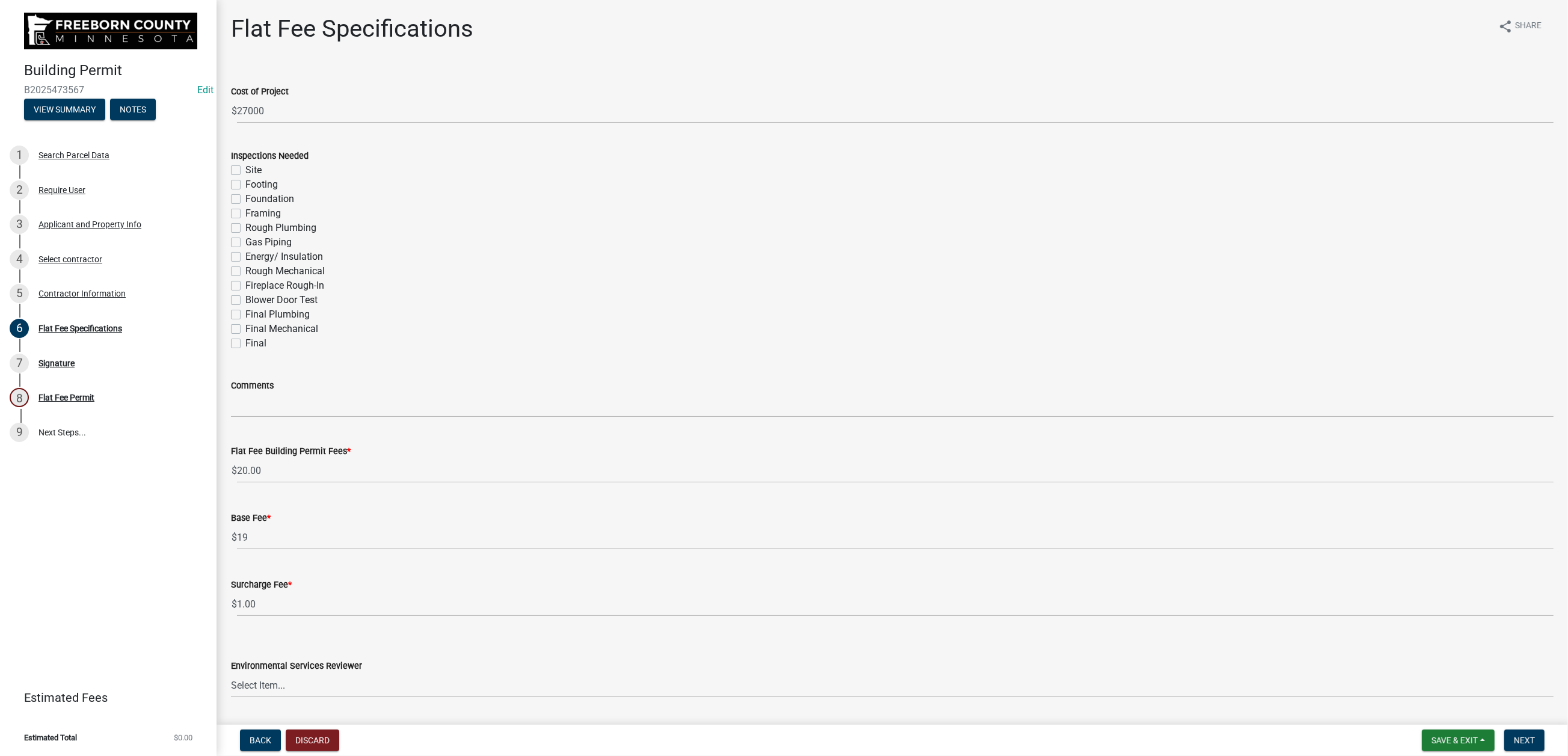
click at [245, 350] on label "Final" at bounding box center [256, 343] width 21 height 15
click at [245, 344] on input "Final" at bounding box center [249, 340] width 8 height 8
checkbox input "true"
checkbox input "false"
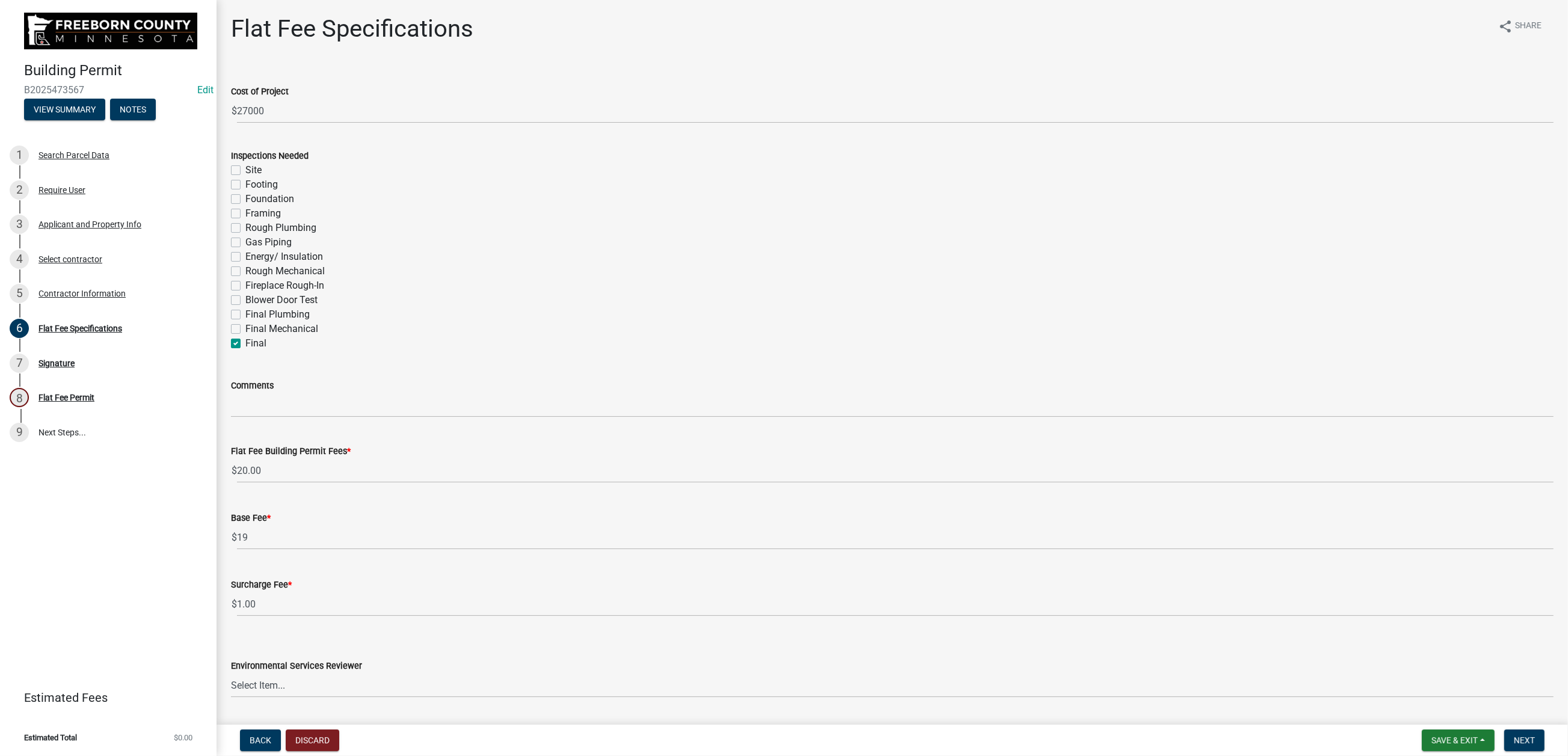
checkbox input "false"
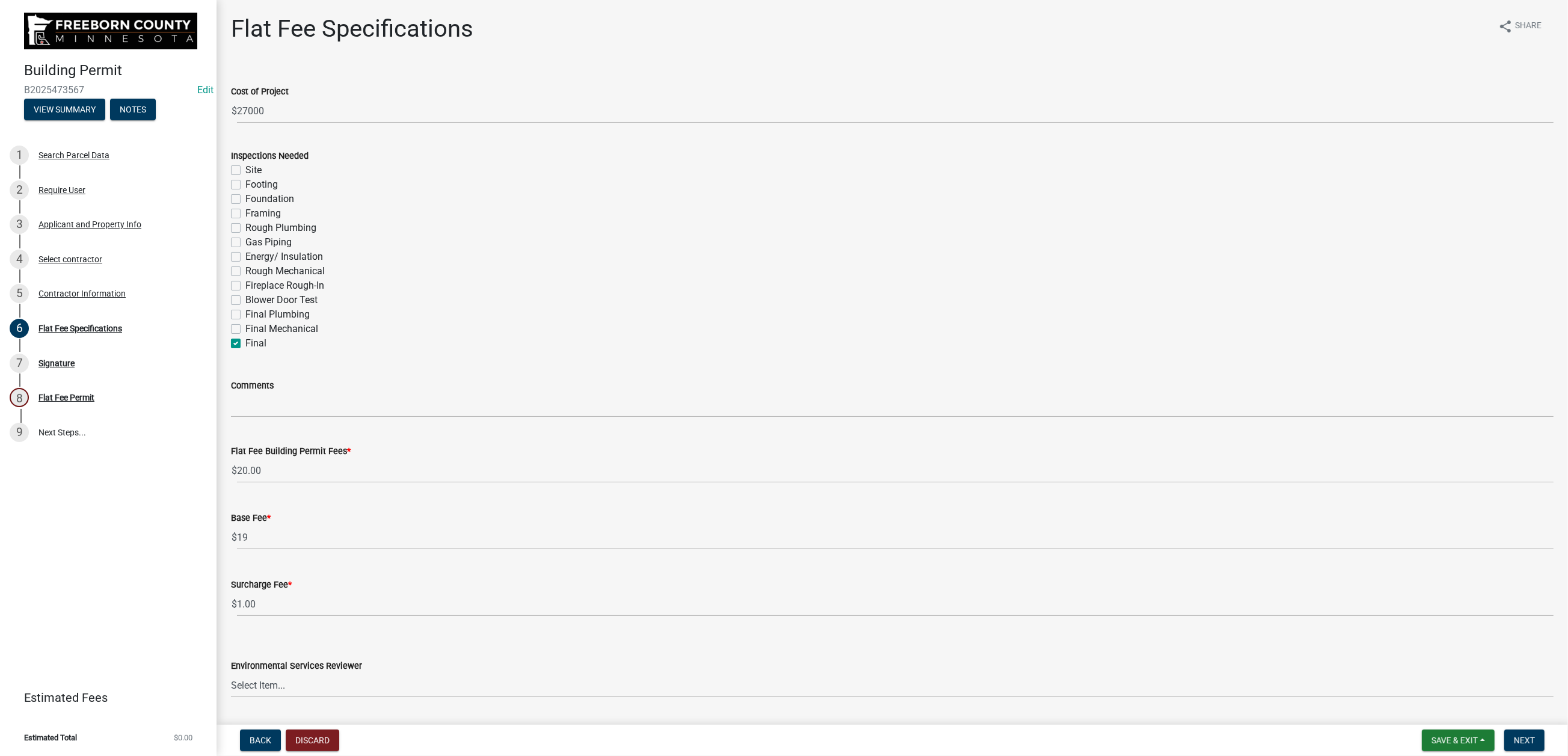
checkbox input "false"
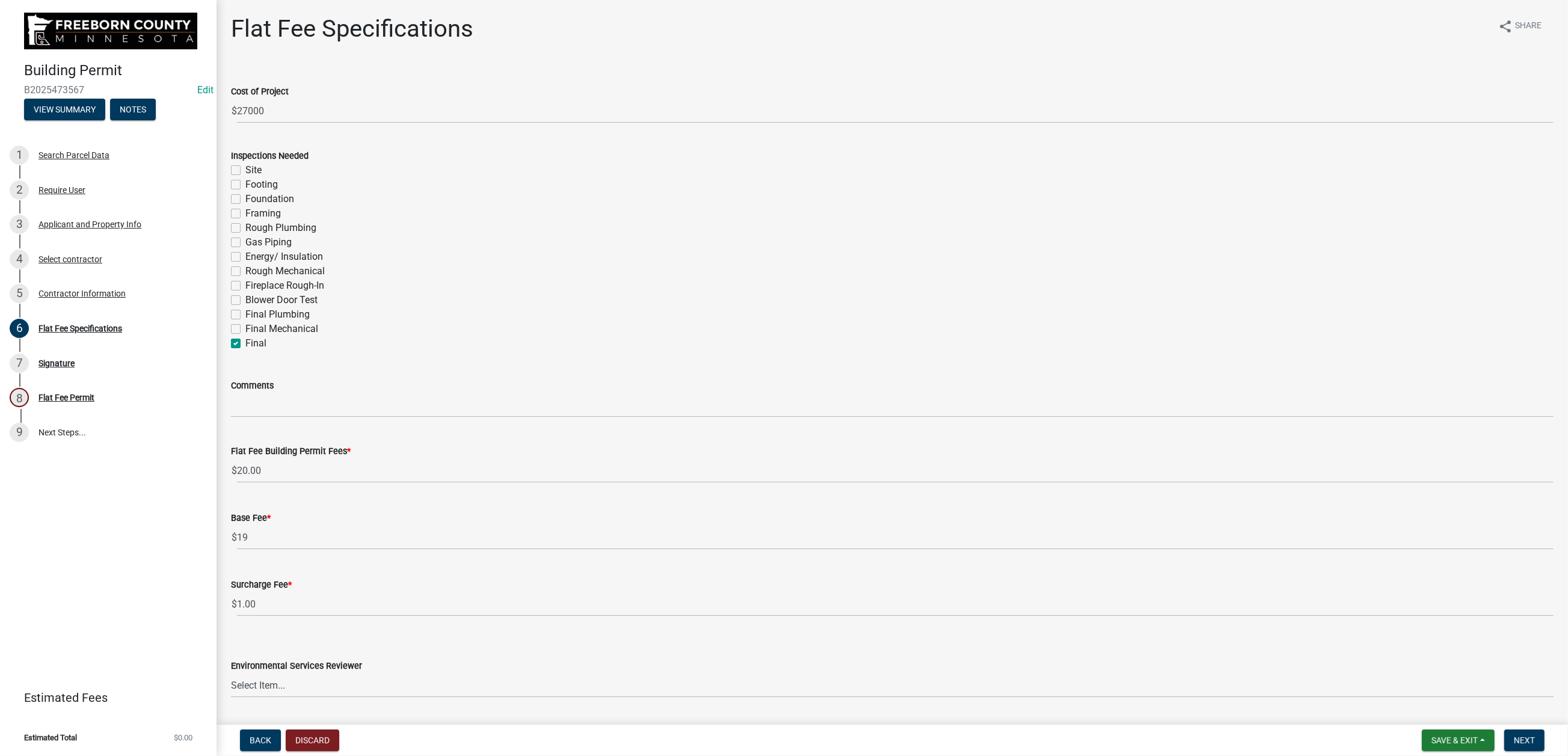
checkbox input "true"
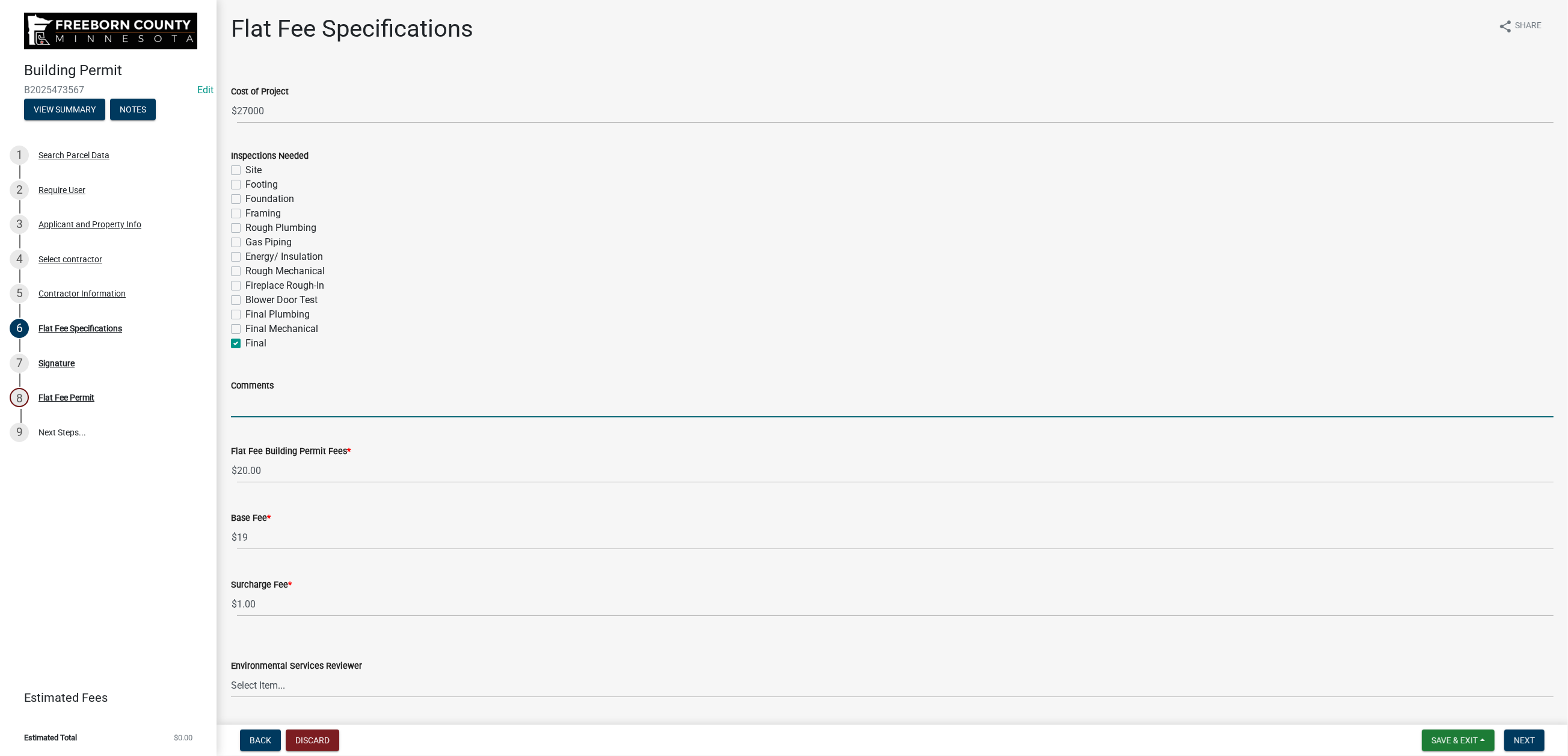
click at [289, 418] on input "Comments" at bounding box center [892, 404] width 1323 height 25
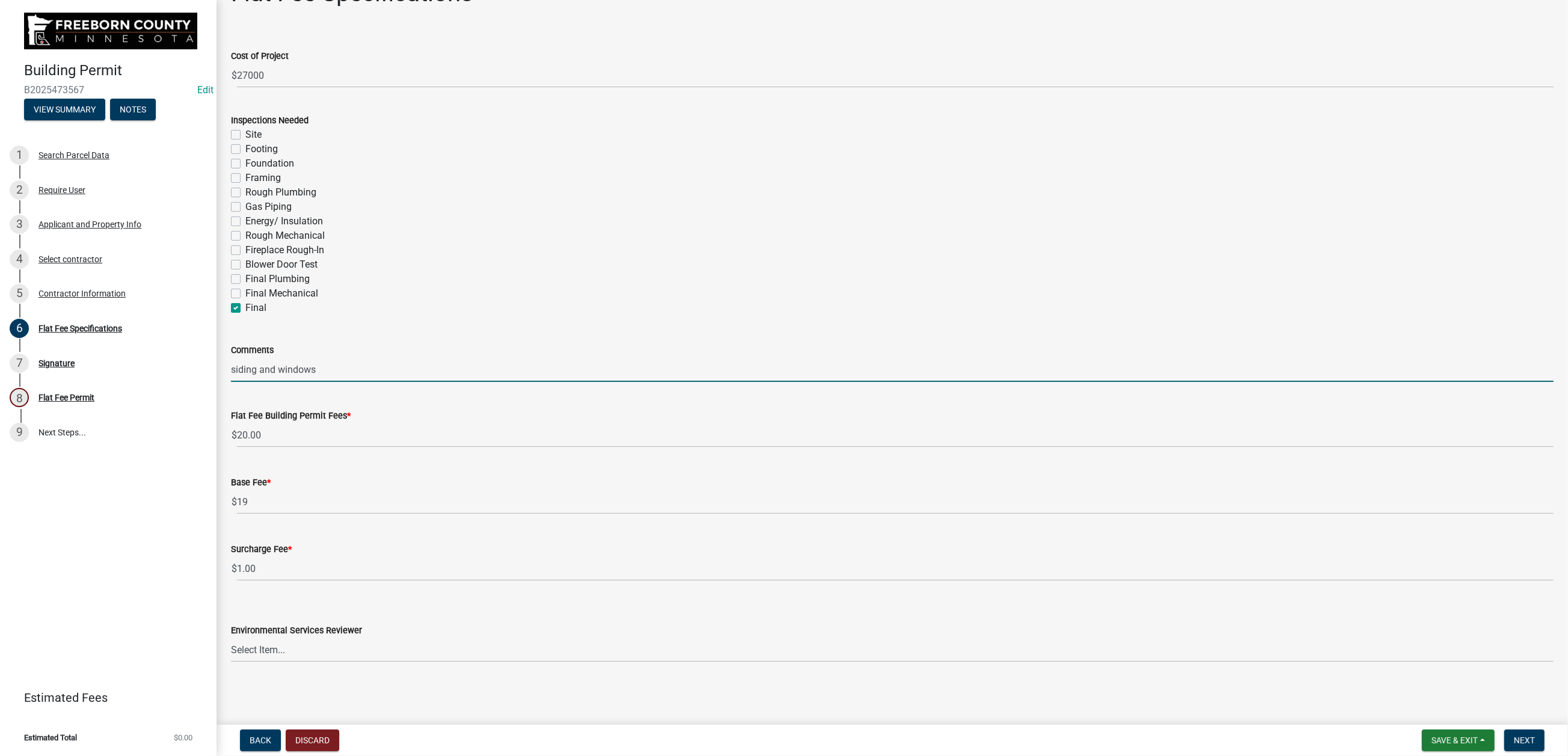
scroll to position [361, 0]
type input "siding and windows"
click at [333, 607] on select "Select Item... [PERSON_NAME] [PERSON_NAME] [PERSON_NAME] [PERSON_NAME] [PERSON_…" at bounding box center [892, 650] width 1323 height 25
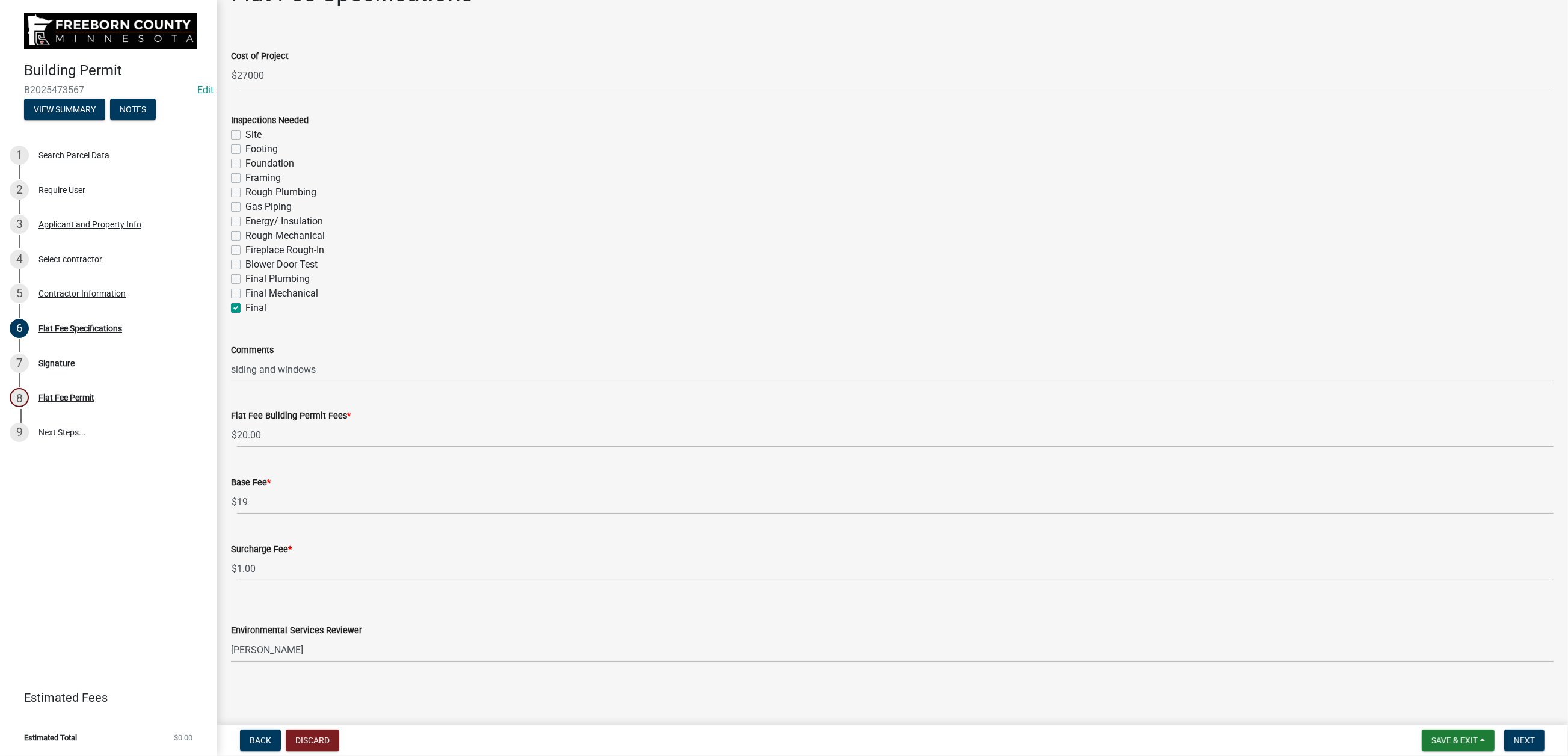
click at [238, 607] on select "Select Item... [PERSON_NAME] [PERSON_NAME] [PERSON_NAME] [PERSON_NAME] [PERSON_…" at bounding box center [892, 650] width 1323 height 25
select select "cf5e982a-8fde-449d-bcd8-be8cdfb99374"
click at [1304, 607] on span "Next" at bounding box center [1525, 740] width 21 height 10
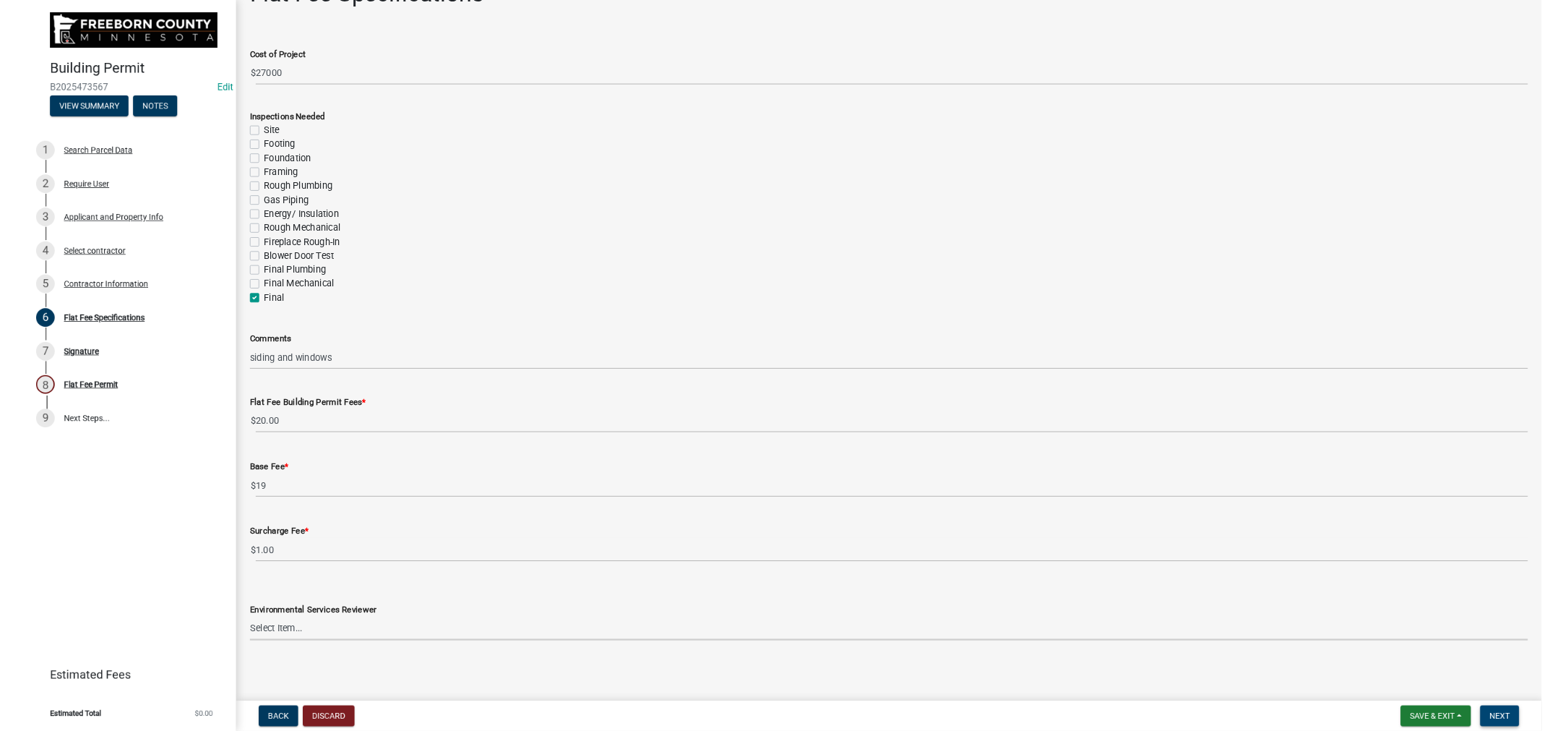
scroll to position [0, 0]
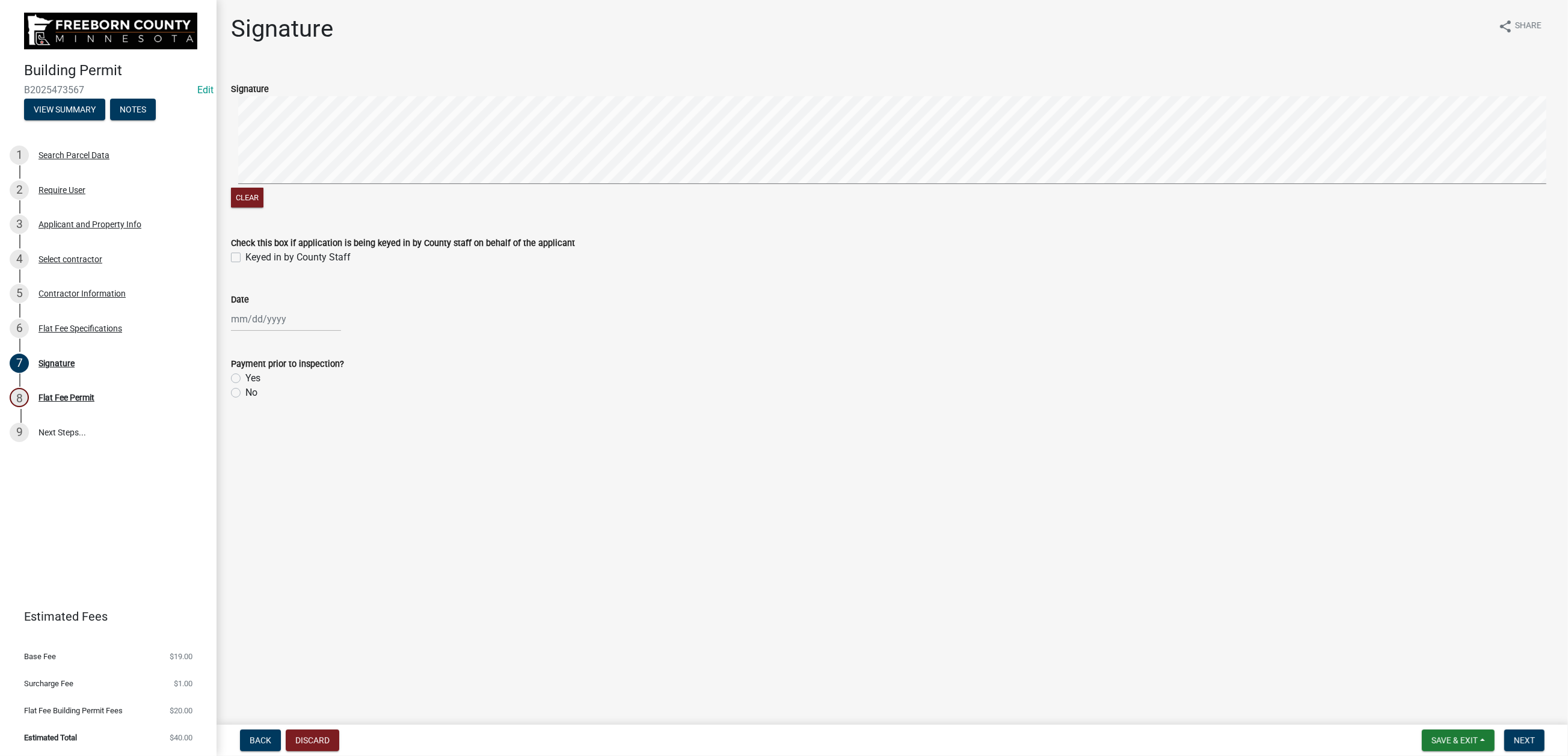
click at [245, 265] on label "Keyed in by County Staff" at bounding box center [298, 257] width 105 height 15
click at [245, 258] on input "Keyed in by County Staff" at bounding box center [249, 254] width 8 height 8
checkbox input "true"
click at [258, 331] on div at bounding box center [286, 319] width 110 height 25
select select "9"
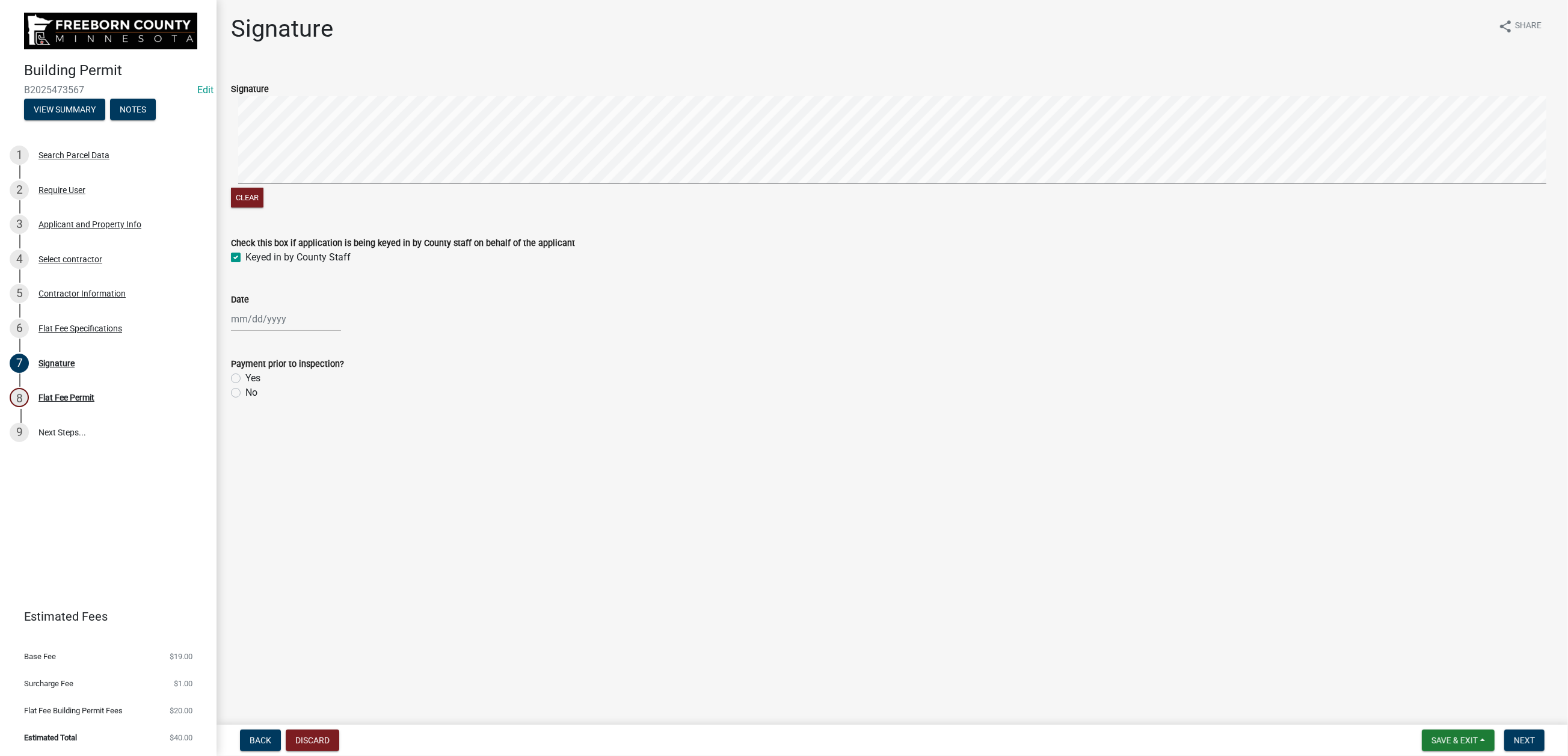
select select "2025"
click at [311, 420] on div "4" at bounding box center [300, 410] width 19 height 19
type input "[DATE]"
drag, startPoint x: 250, startPoint y: 520, endPoint x: 259, endPoint y: 519, distance: 9.1
click at [250, 385] on label "Yes" at bounding box center [252, 378] width 15 height 15
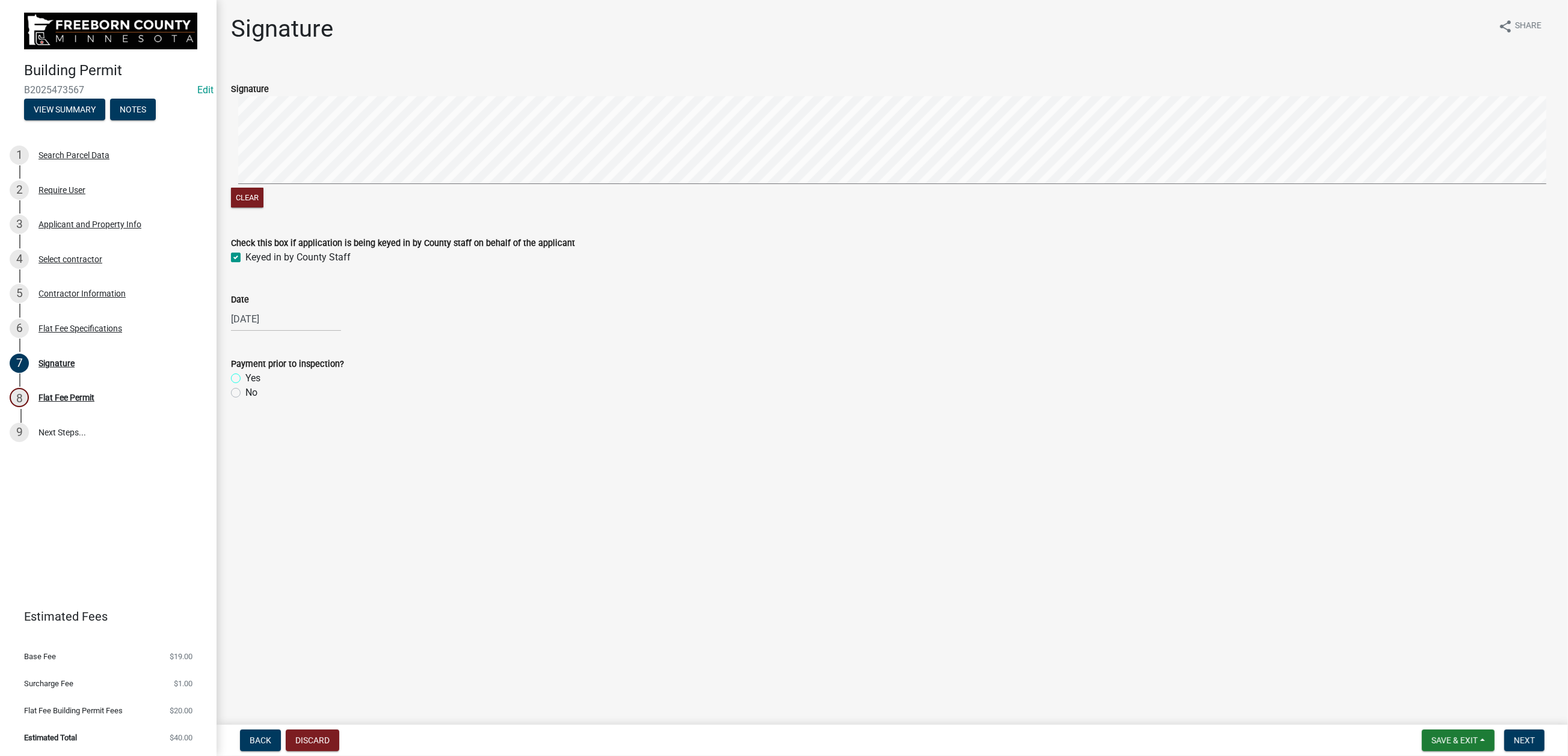
click at [250, 379] on input "Yes" at bounding box center [249, 374] width 8 height 8
radio input "true"
click at [1304, 607] on span "Next" at bounding box center [1525, 740] width 21 height 10
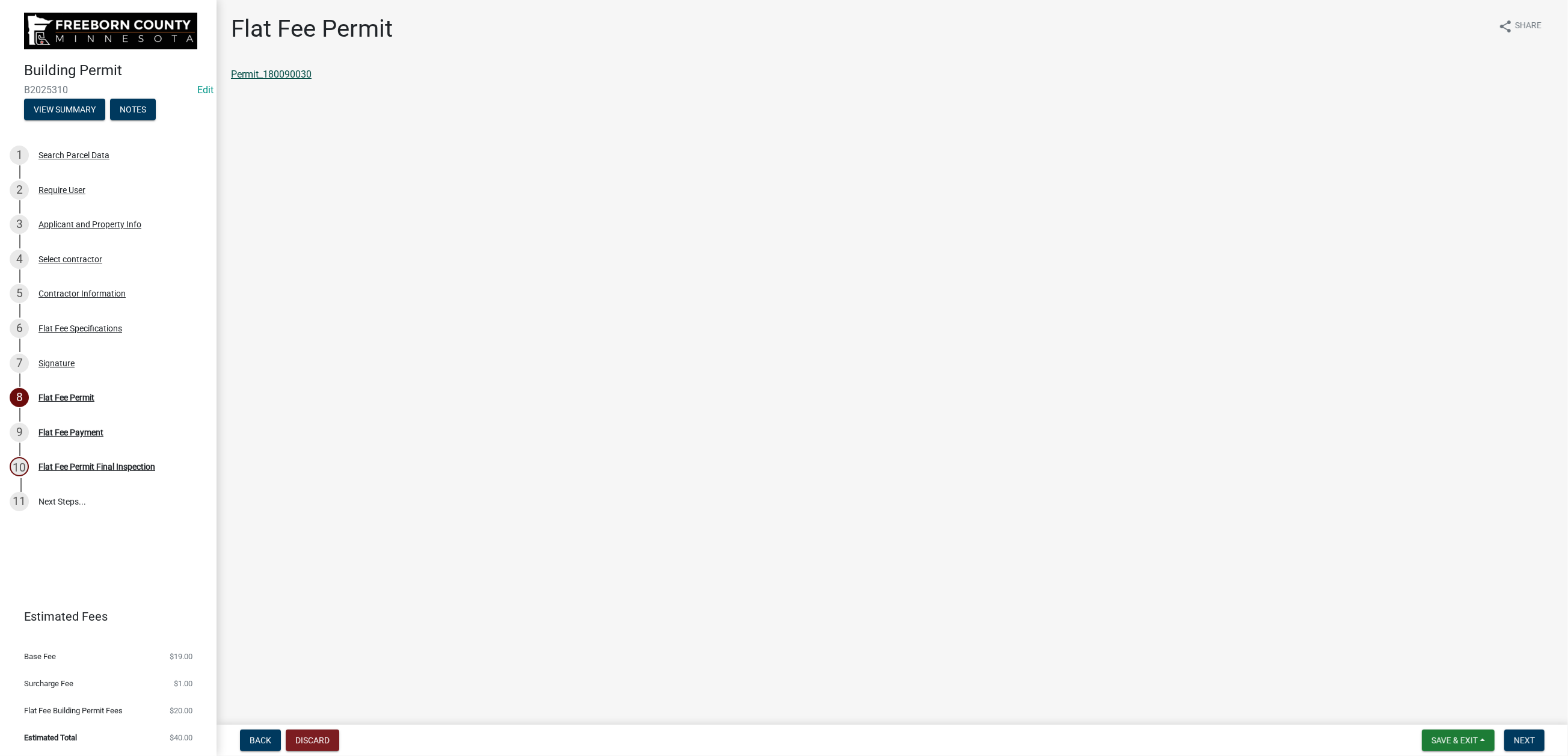
click at [297, 80] on link "Permit_180090030" at bounding box center [271, 74] width 81 height 11
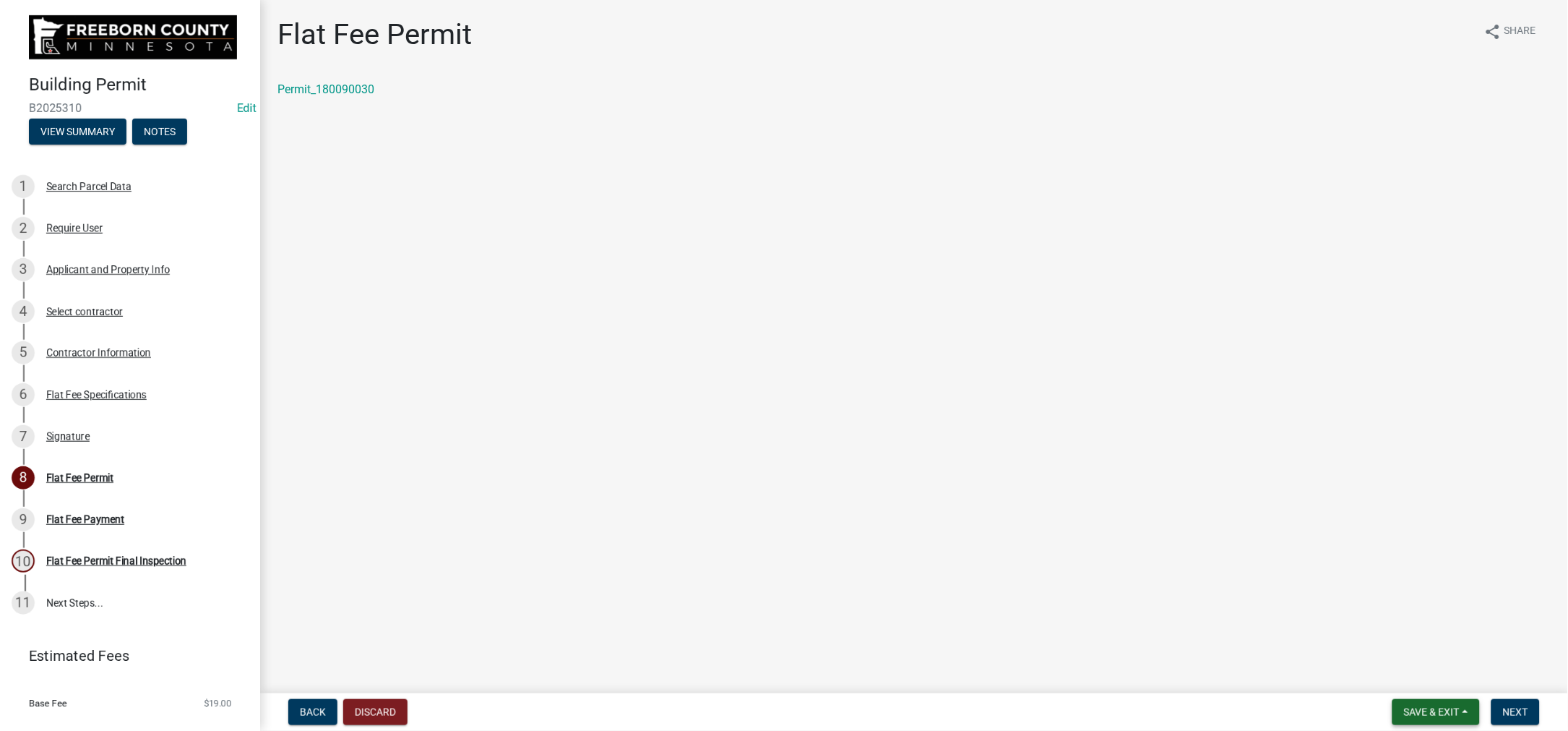
click at [1404, 709] on span "Save & Exit" at bounding box center [1432, 712] width 56 height 12
click at [328, 96] on link "Permit_180090030" at bounding box center [326, 89] width 97 height 13
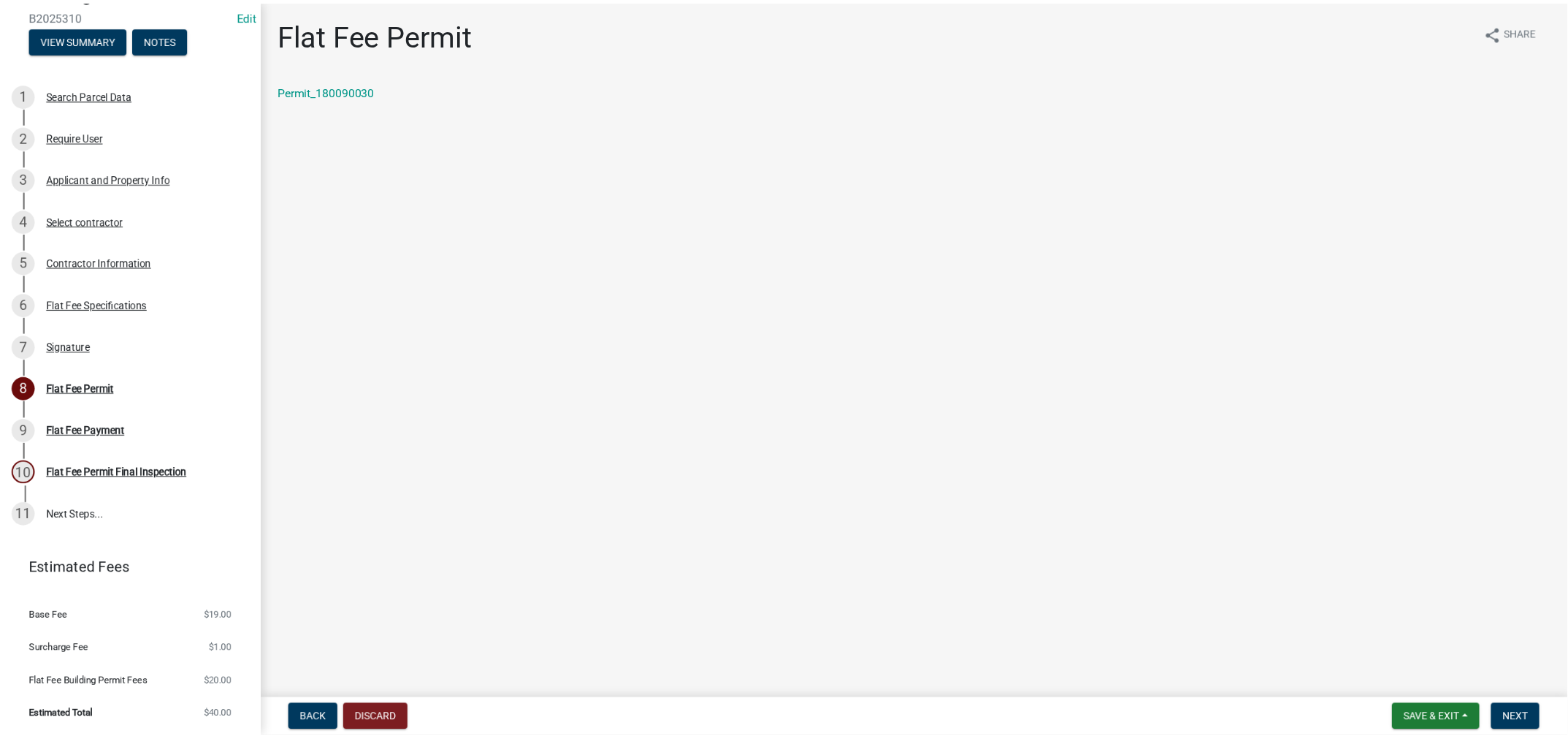
scroll to position [548, 0]
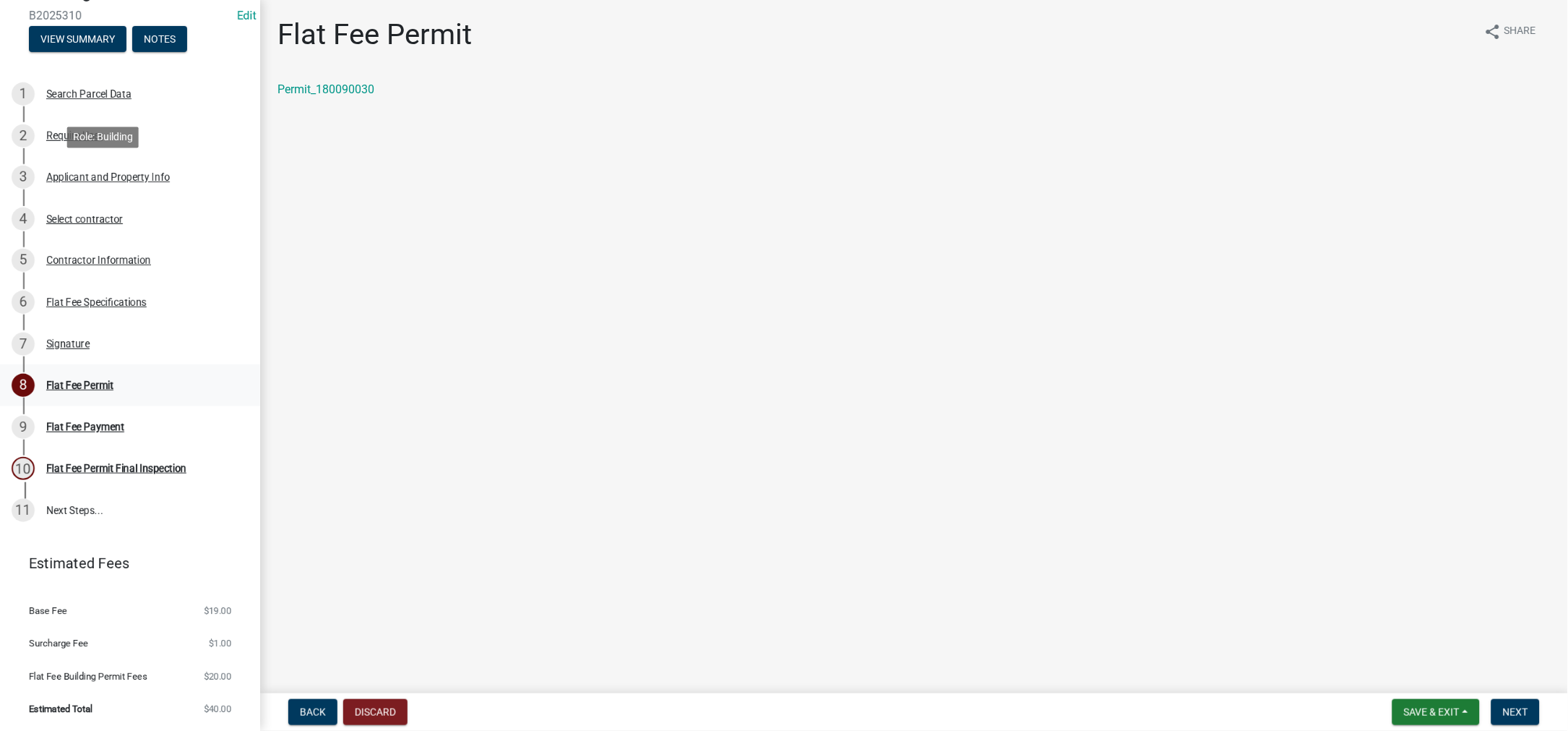
click at [114, 380] on div "Flat Fee Permit" at bounding box center [80, 385] width 67 height 10
click at [1503, 706] on span "Next" at bounding box center [1516, 712] width 25 height 12
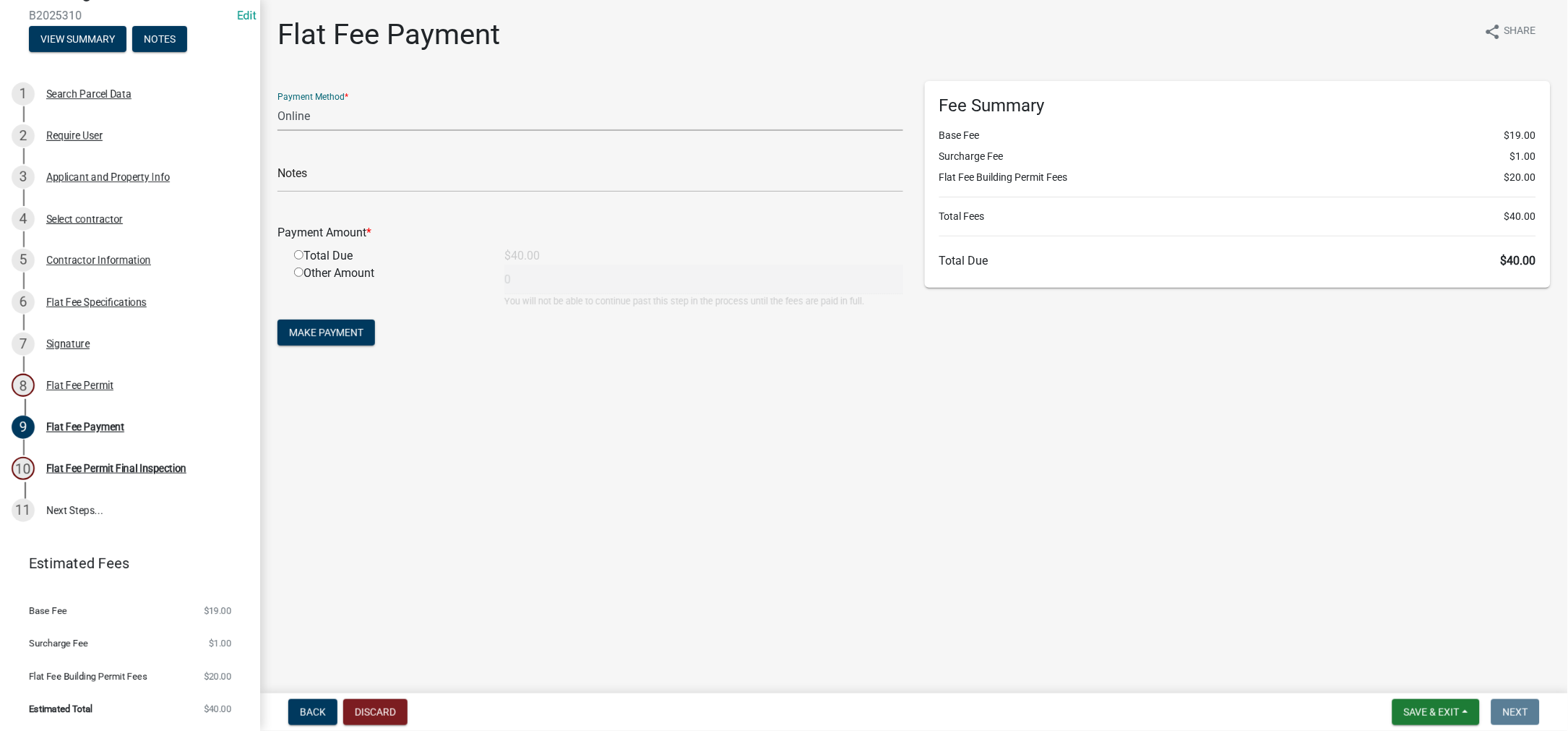
click at [340, 131] on select "Credit Card POS Check Cash Online" at bounding box center [590, 115] width 626 height 29
select select "0: 2"
click at [285, 131] on select "Credit Card POS Check Cash Online" at bounding box center [590, 115] width 626 height 29
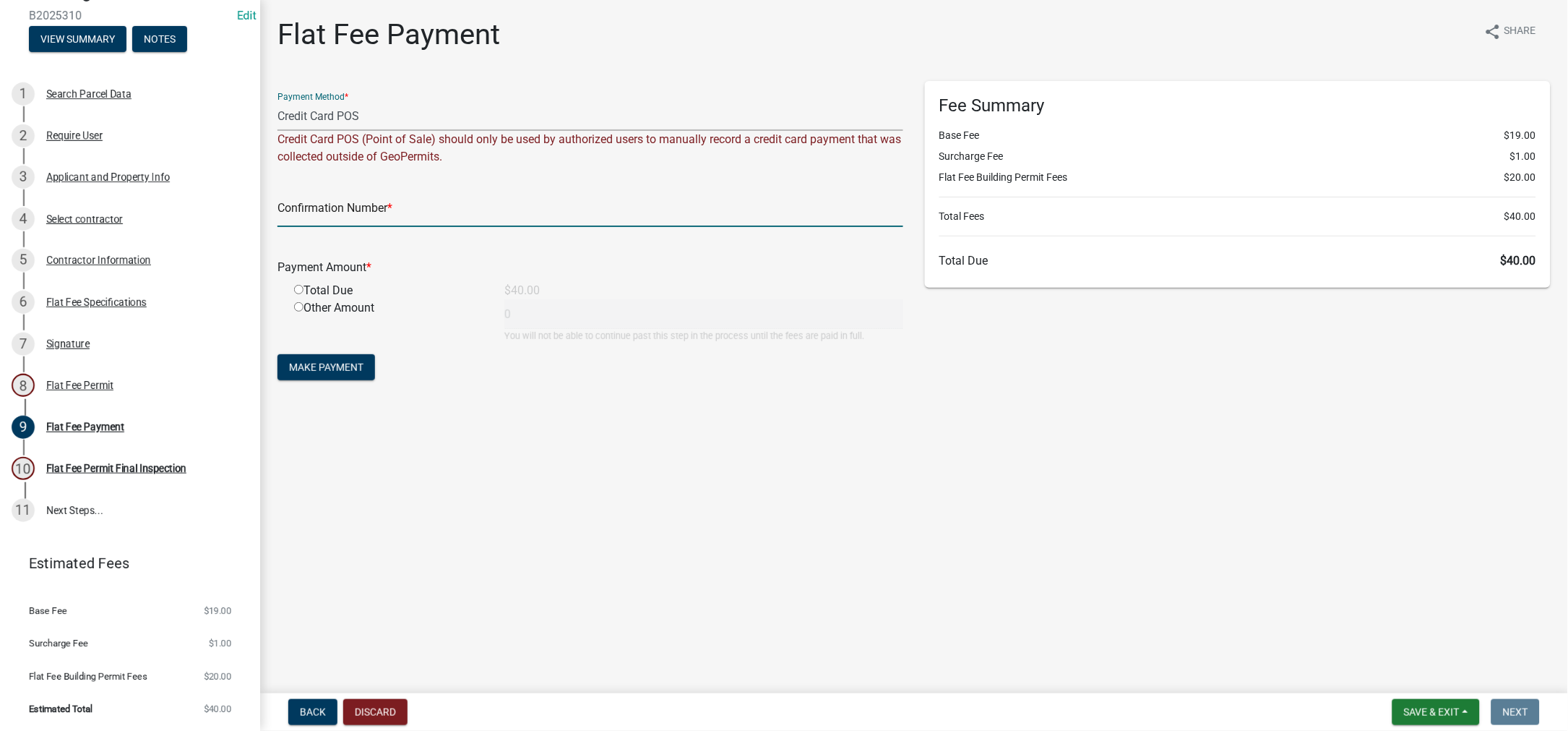
click at [336, 227] on input "text" at bounding box center [590, 211] width 626 height 29
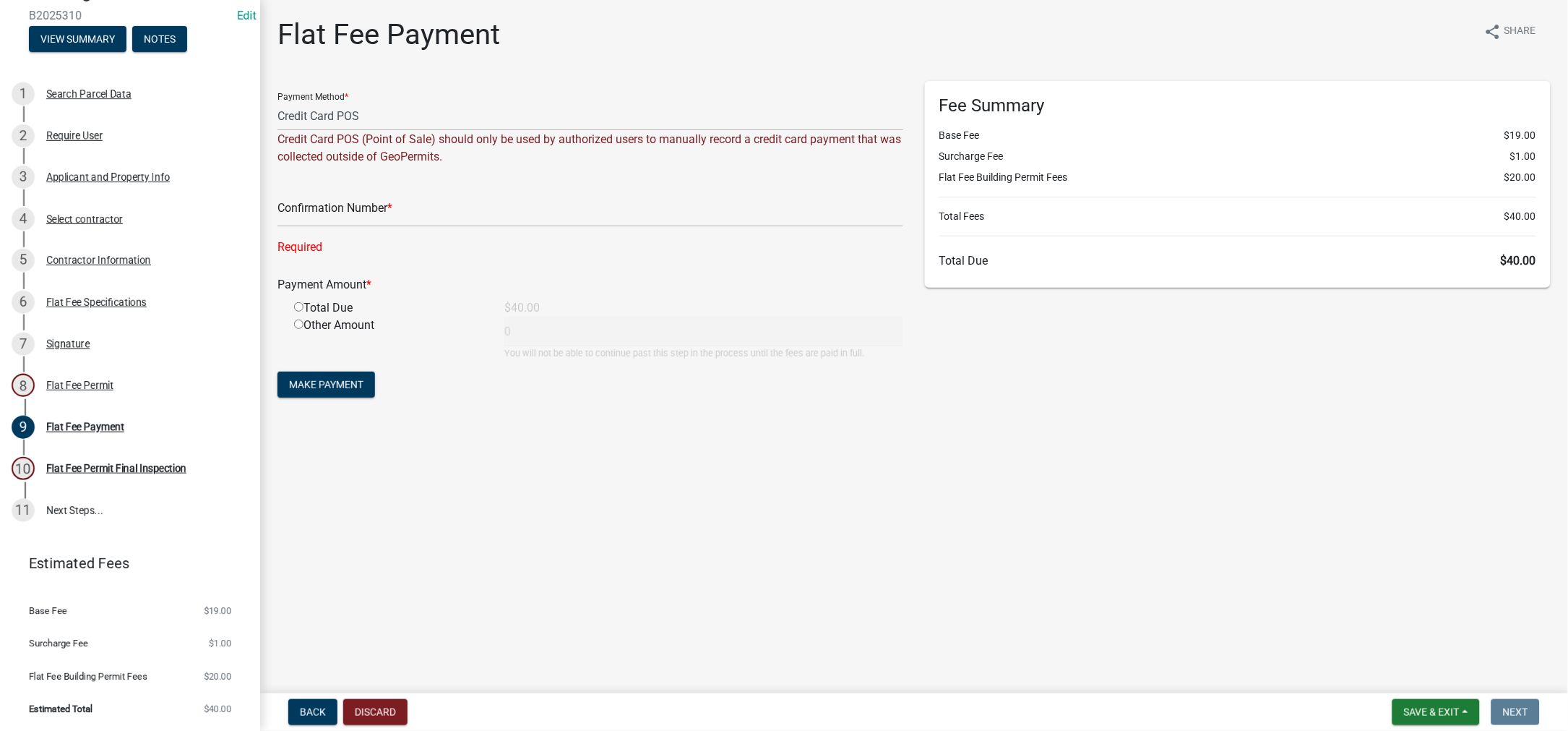
click at [310, 360] on div "Payment Amount * Total Due $40.00 Other Amount 0 You will not be able to contin…" at bounding box center [590, 308] width 626 height 104
click at [340, 227] on input "text" at bounding box center [590, 211] width 626 height 29
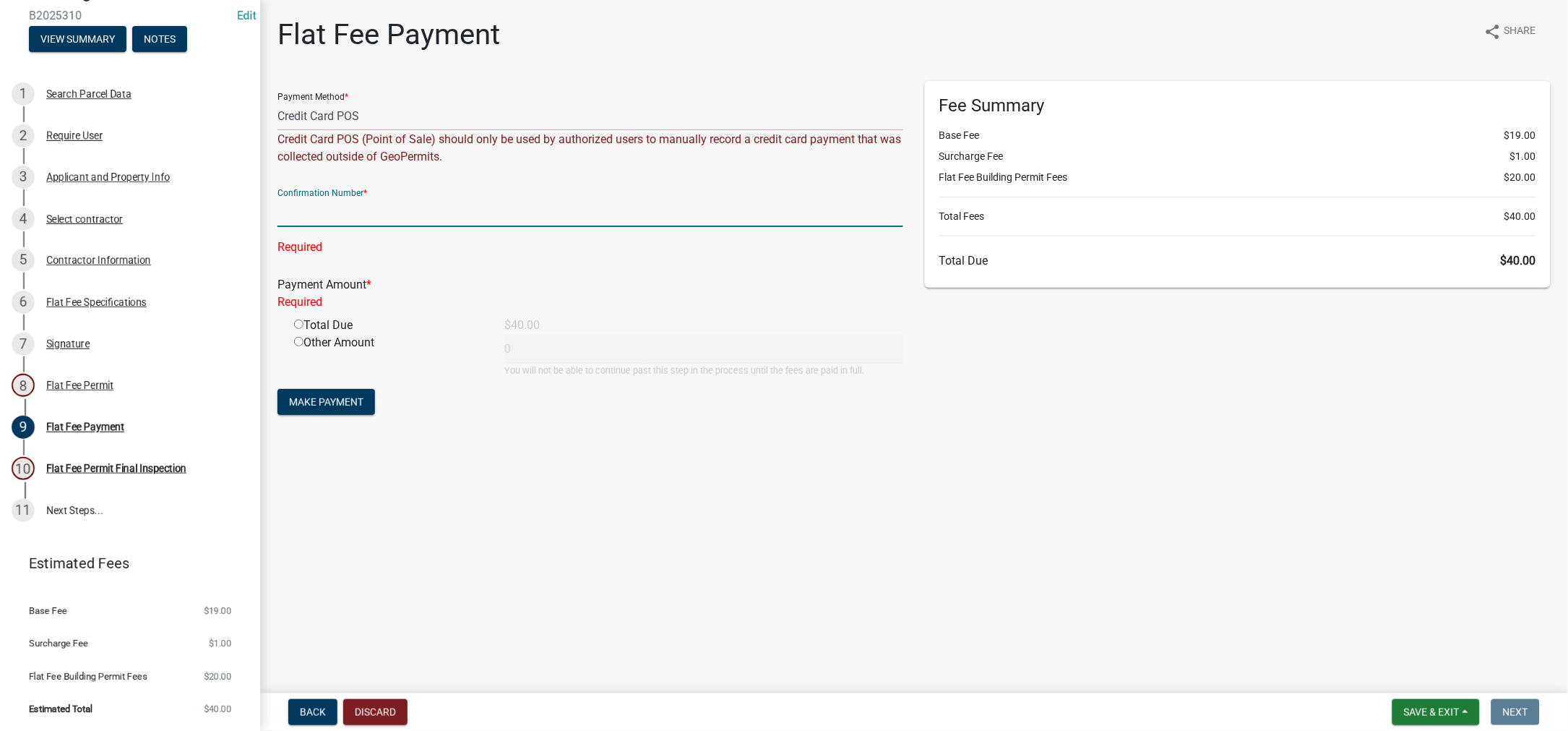
click at [334, 227] on input "text" at bounding box center [590, 211] width 626 height 29
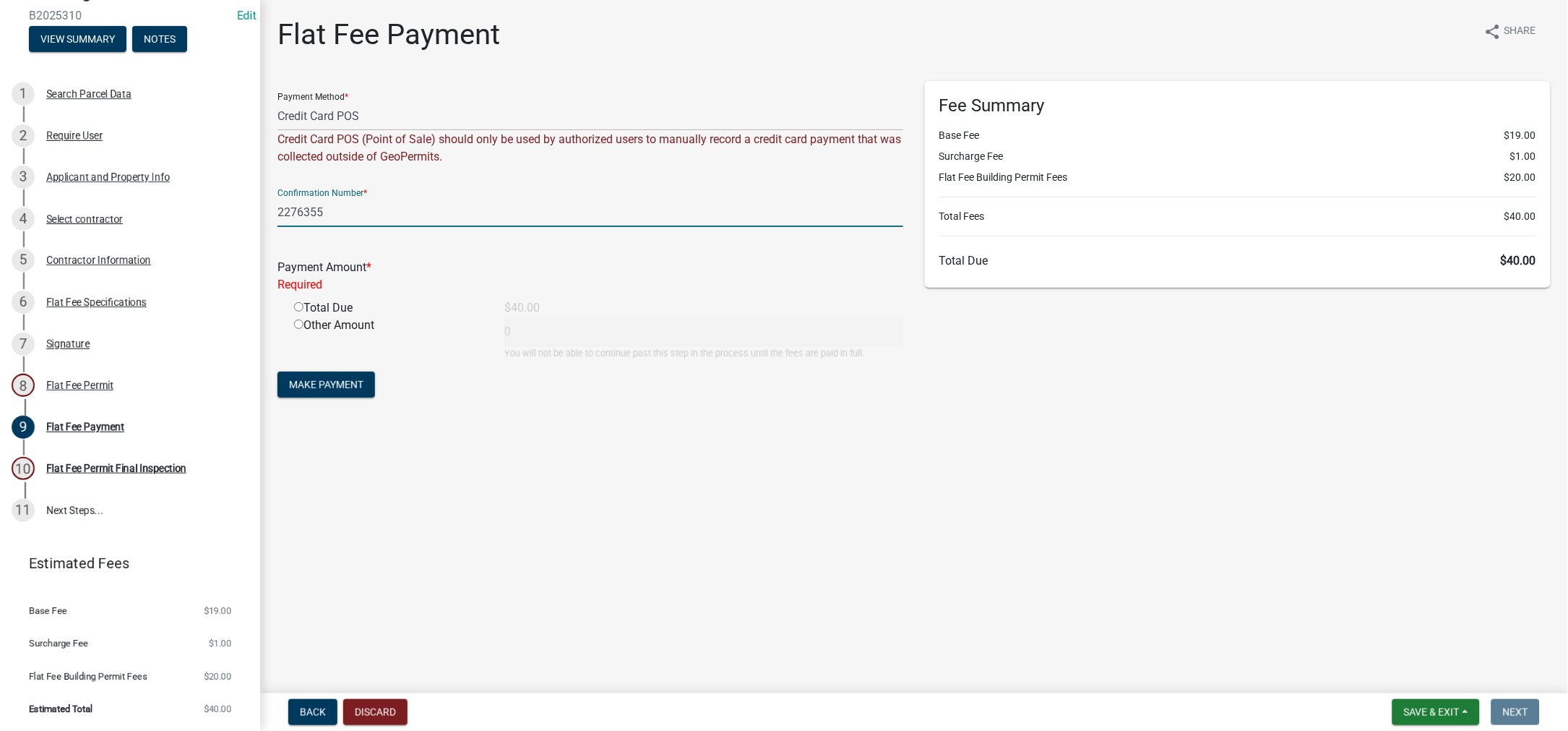
type input "2276355"
click at [303, 312] on input "radio" at bounding box center [298, 307] width 9 height 9
radio input "true"
type input "40"
drag, startPoint x: 364, startPoint y: 349, endPoint x: 168, endPoint y: 319, distance: 198.3
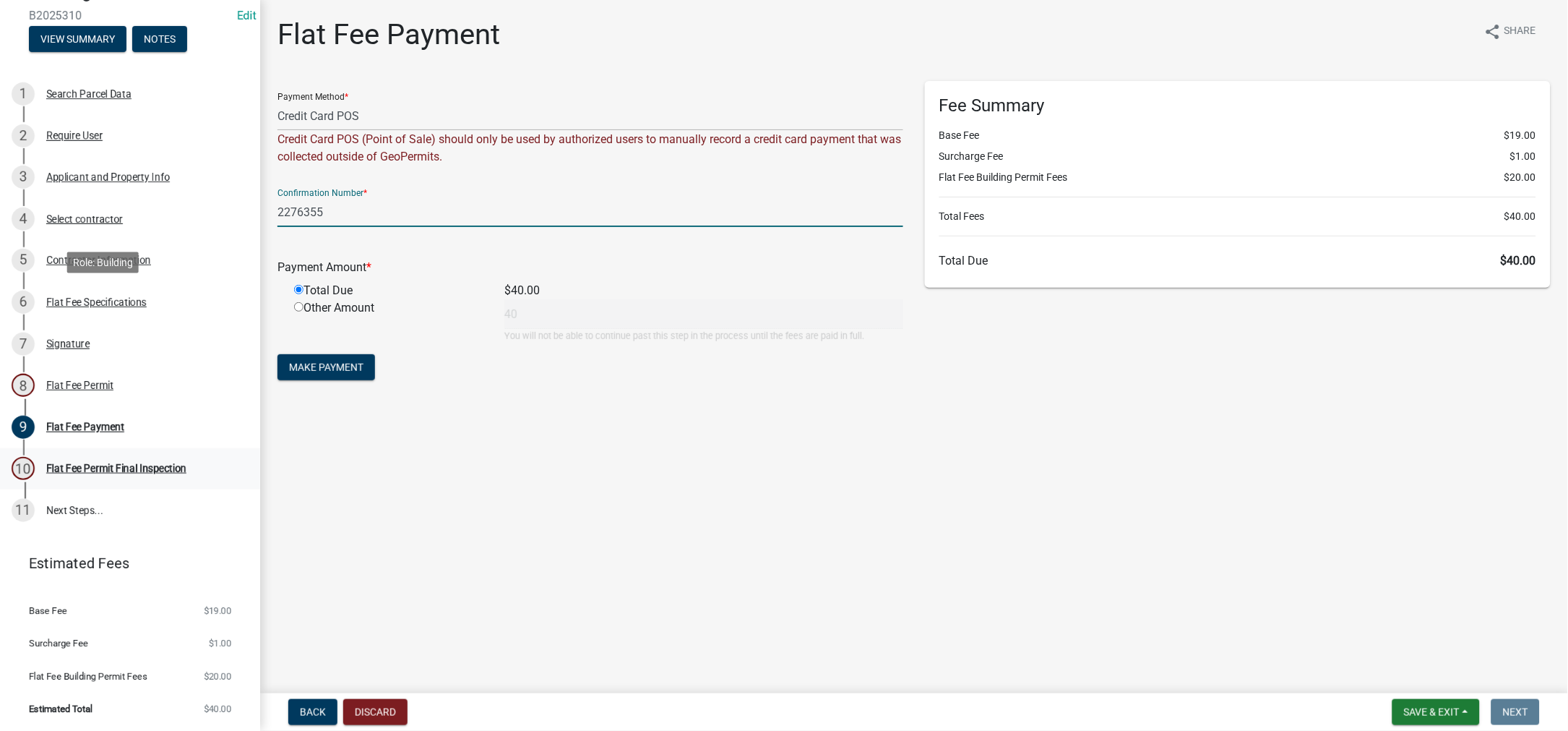
click at [168, 319] on div "Building Permit B2025310 Edit View Summary Notes 1 Search Parcel Data 2 Require…" at bounding box center [784, 366] width 1568 height 731
type input "100335570378"
click at [364, 373] on span "Make Payment" at bounding box center [326, 367] width 74 height 12
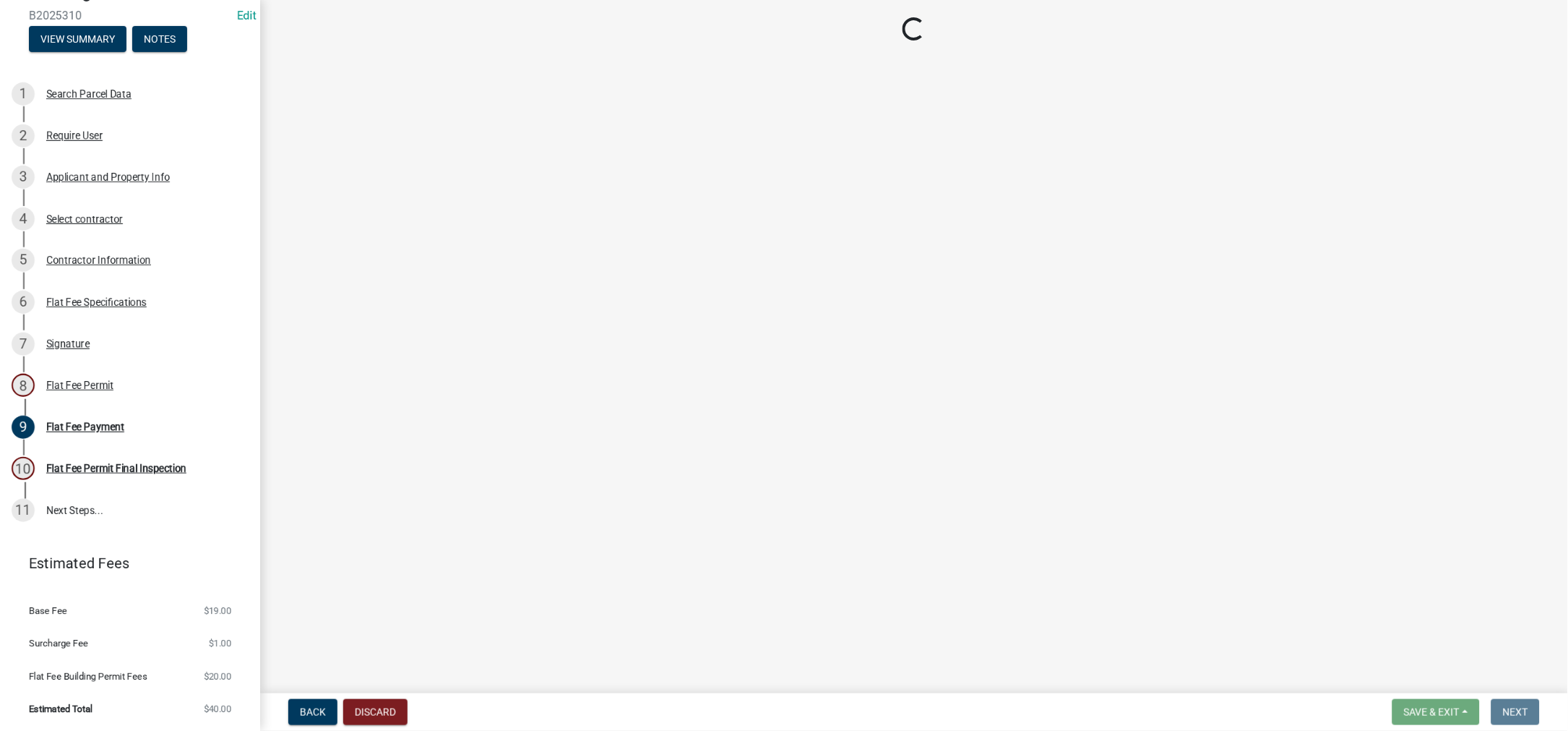
select select "3613e5d6-c0da-40a7-83d4-d5638b2e6124"
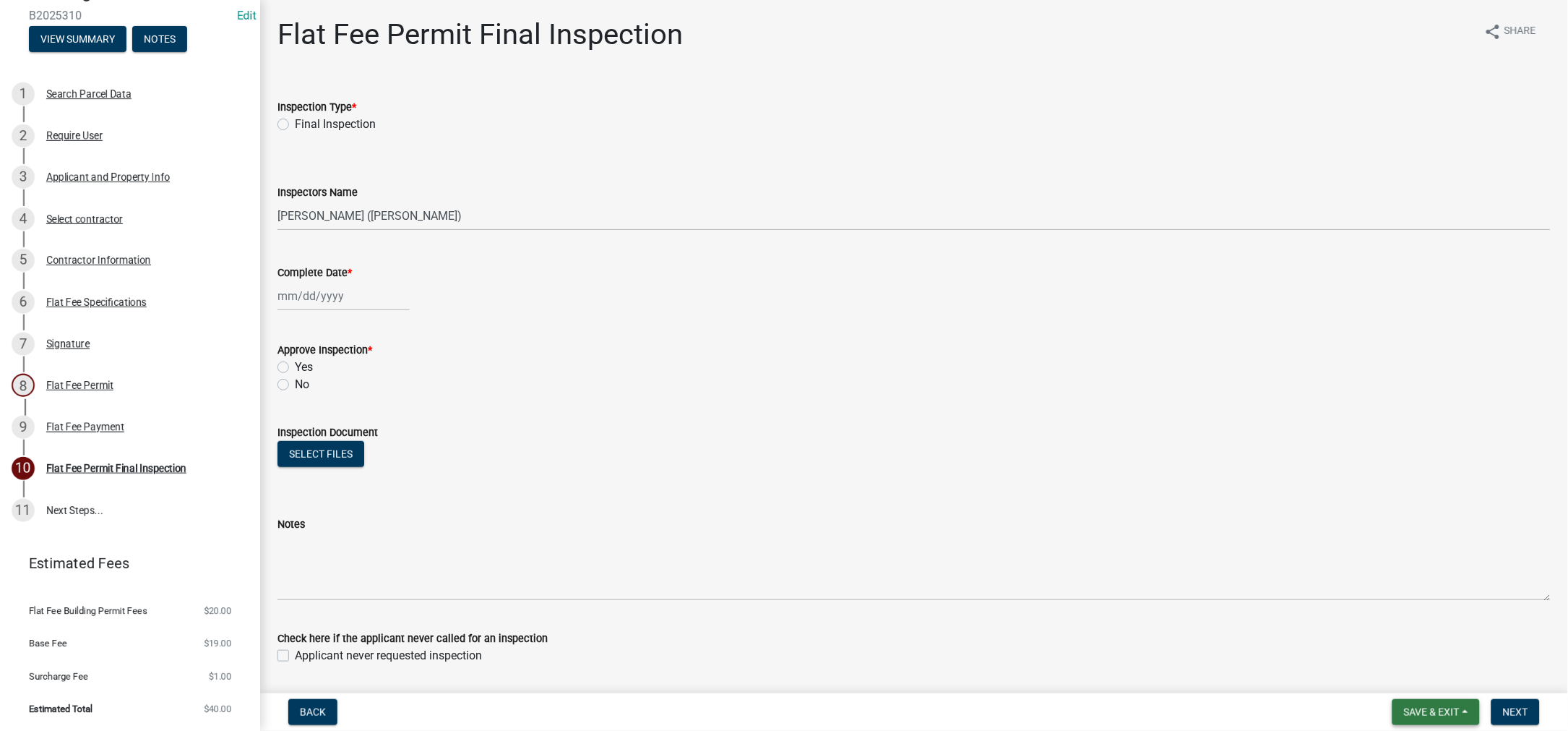
click at [1404, 706] on span "Save & Exit" at bounding box center [1432, 712] width 56 height 12
click at [1375, 655] on button "Save & Exit" at bounding box center [1421, 661] width 115 height 35
